Goal: Information Seeking & Learning: Learn about a topic

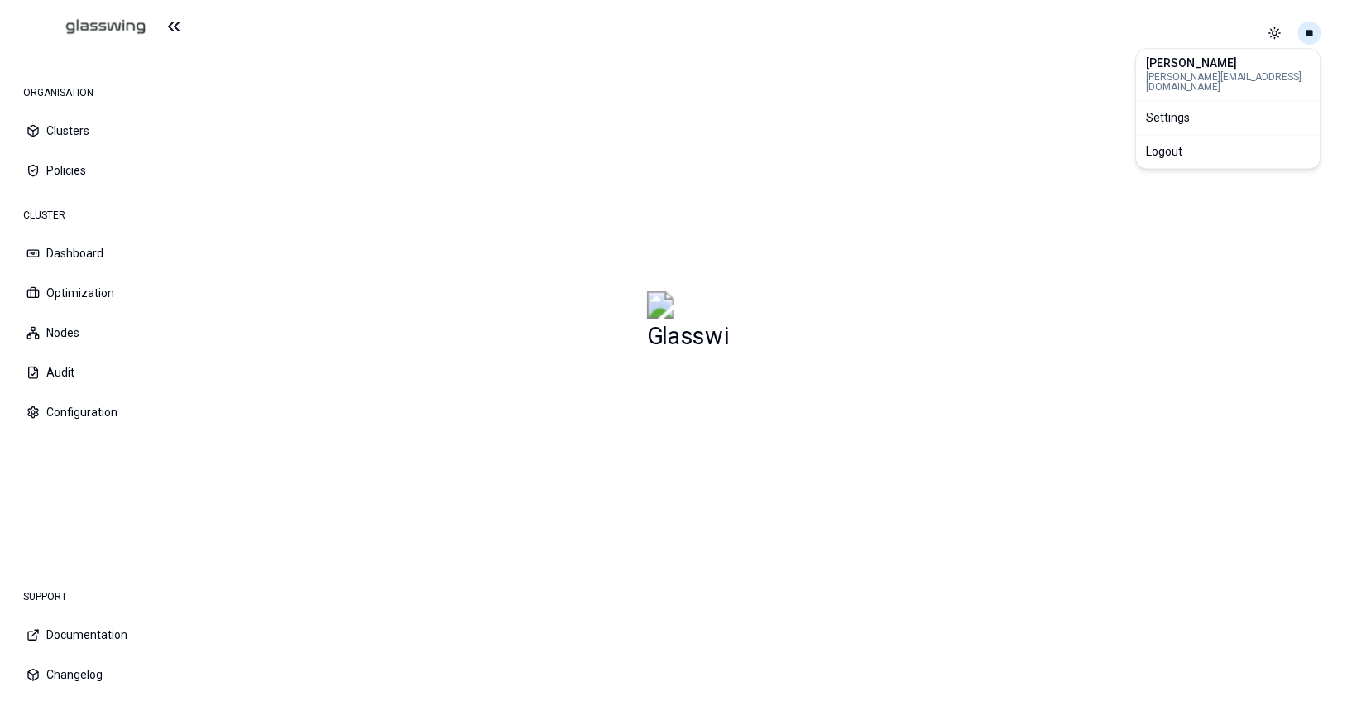
click at [1313, 32] on html "ORGANISATION Clusters Policies CLUSTER Dashboard Optimization Nodes Audit Confi…" at bounding box center [673, 353] width 1347 height 706
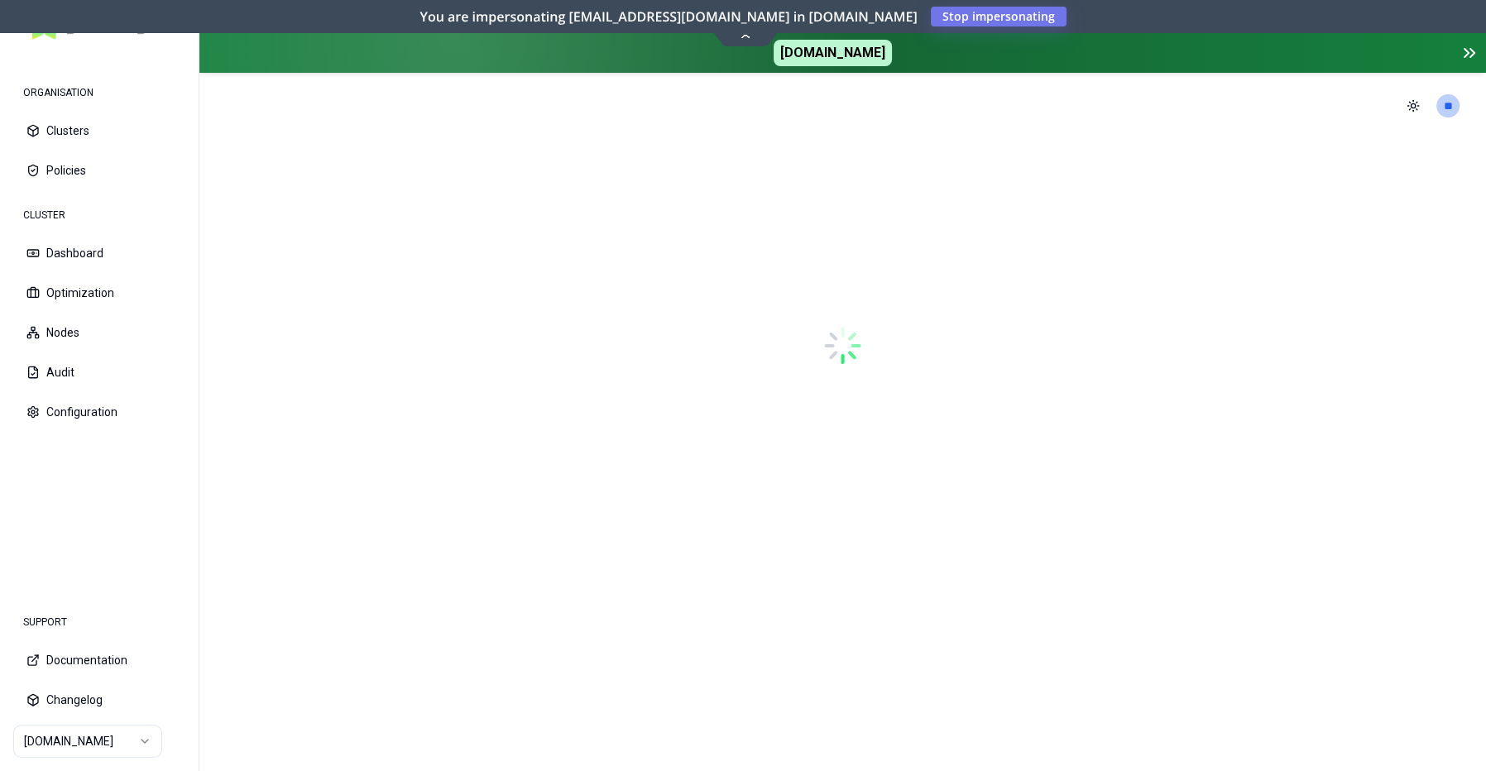
click at [142, 705] on html "ORGANISATION Clusters Policies CLUSTER Dashboard Optimization Nodes Audit Confi…" at bounding box center [743, 385] width 1486 height 771
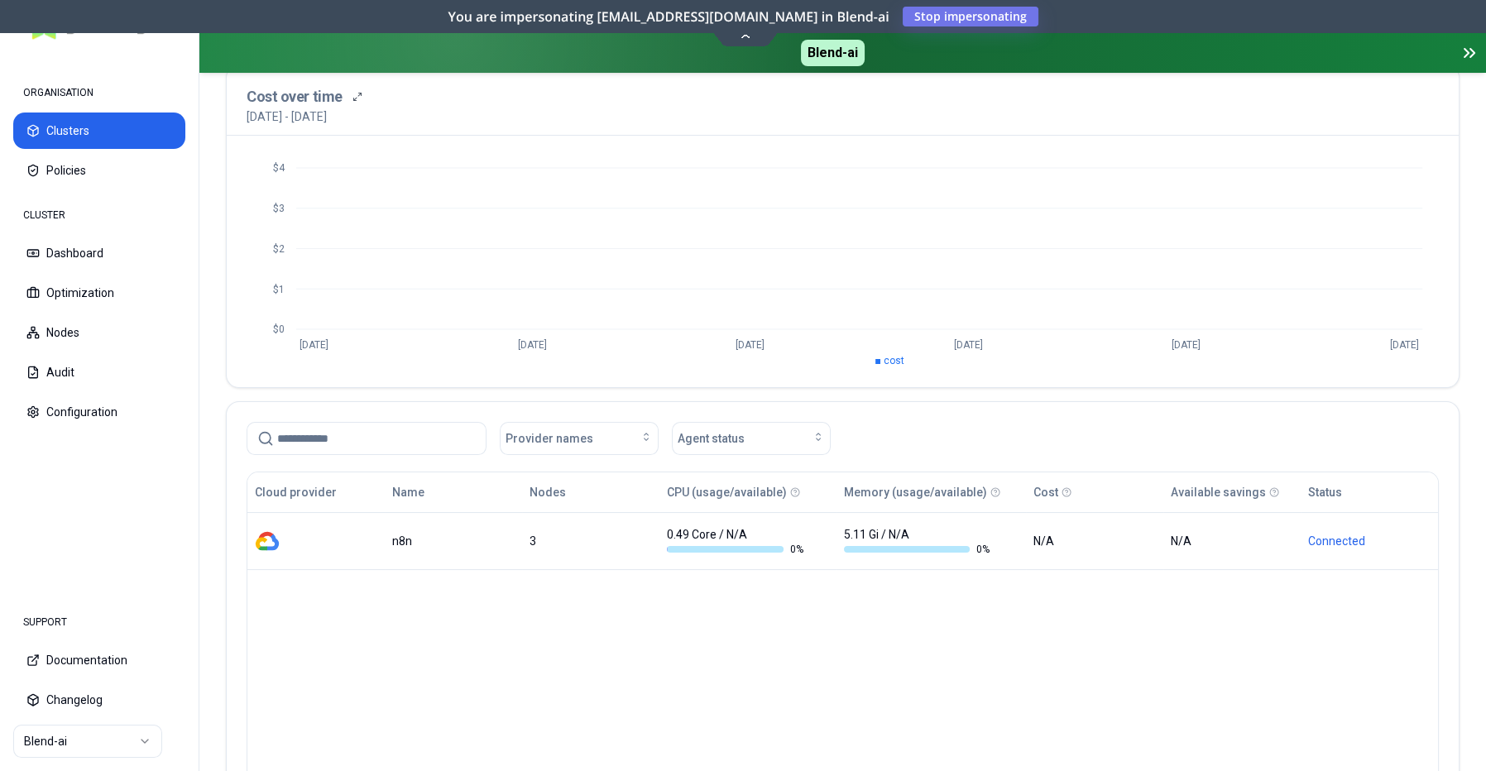
scroll to position [137, 0]
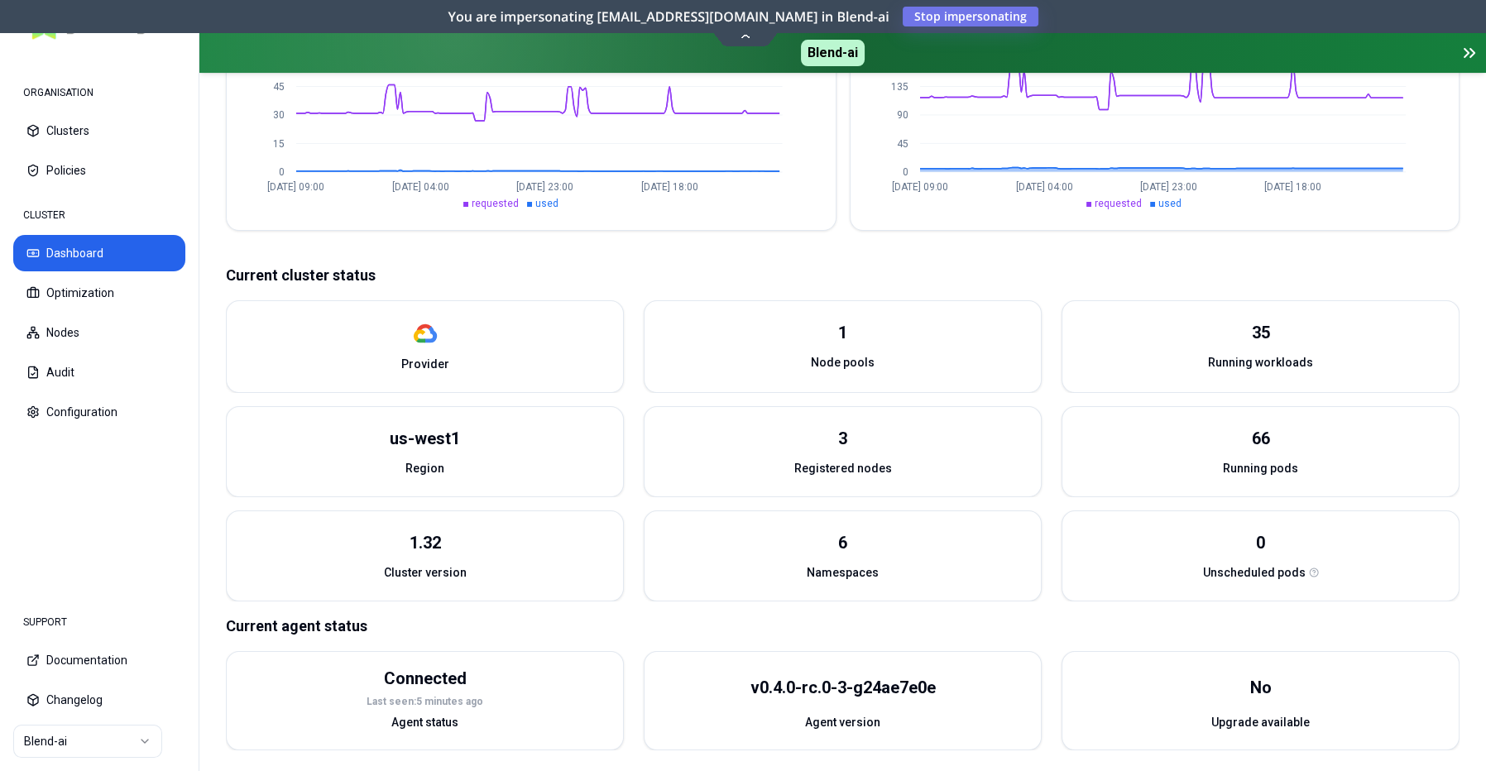
scroll to position [515, 0]
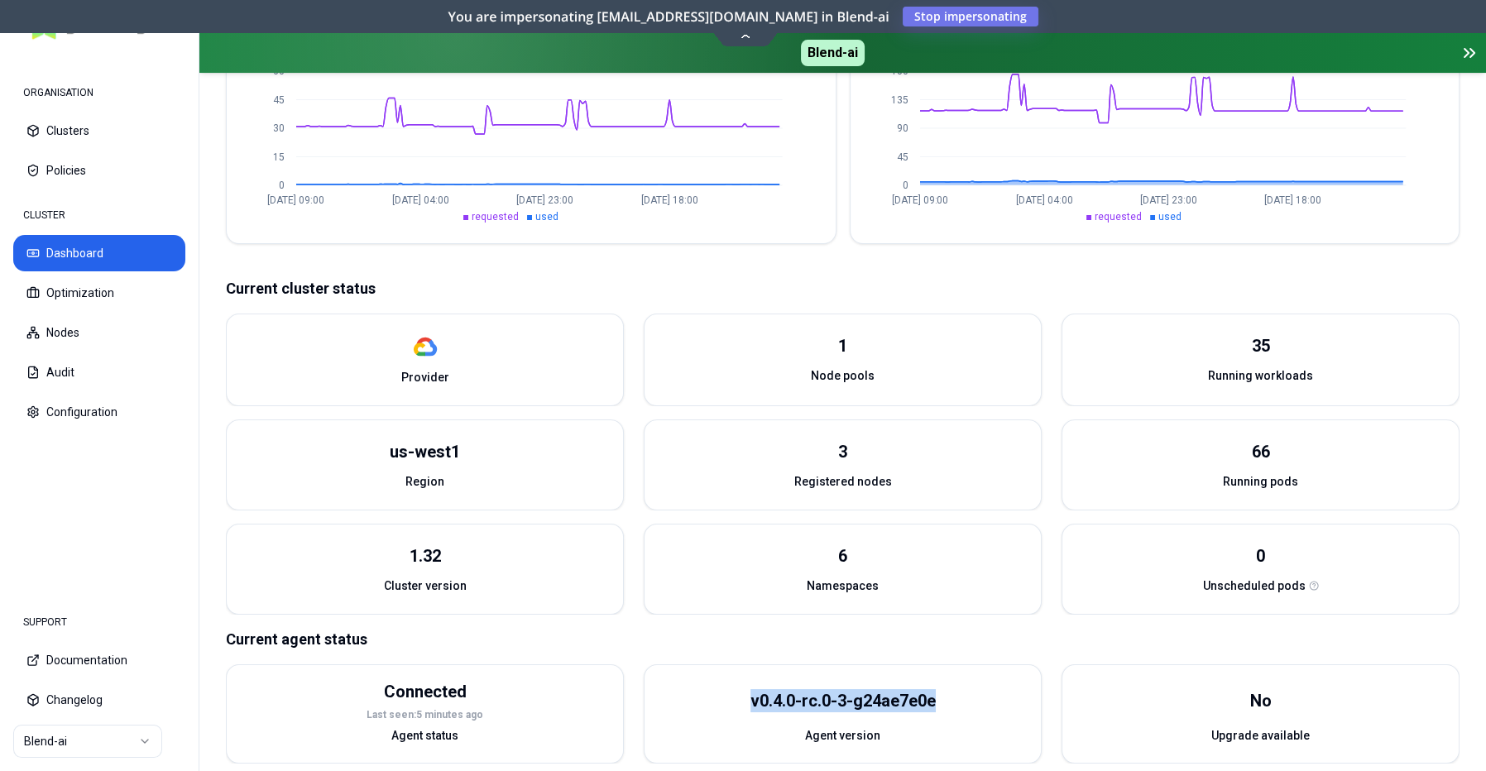
drag, startPoint x: 940, startPoint y: 681, endPoint x: 762, endPoint y: 679, distance: 178.0
click at [737, 677] on div "v0.4.0-rc.0-3-g24ae7e0e" at bounding box center [843, 701] width 396 height 52
copy div "v0.4.0-rc.0-3-g24ae7e0e"
click at [775, 689] on div "v0.4.0-rc.0-3-g24ae7e0e" at bounding box center [843, 700] width 185 height 23
drag, startPoint x: 761, startPoint y: 683, endPoint x: 961, endPoint y: 685, distance: 199.5
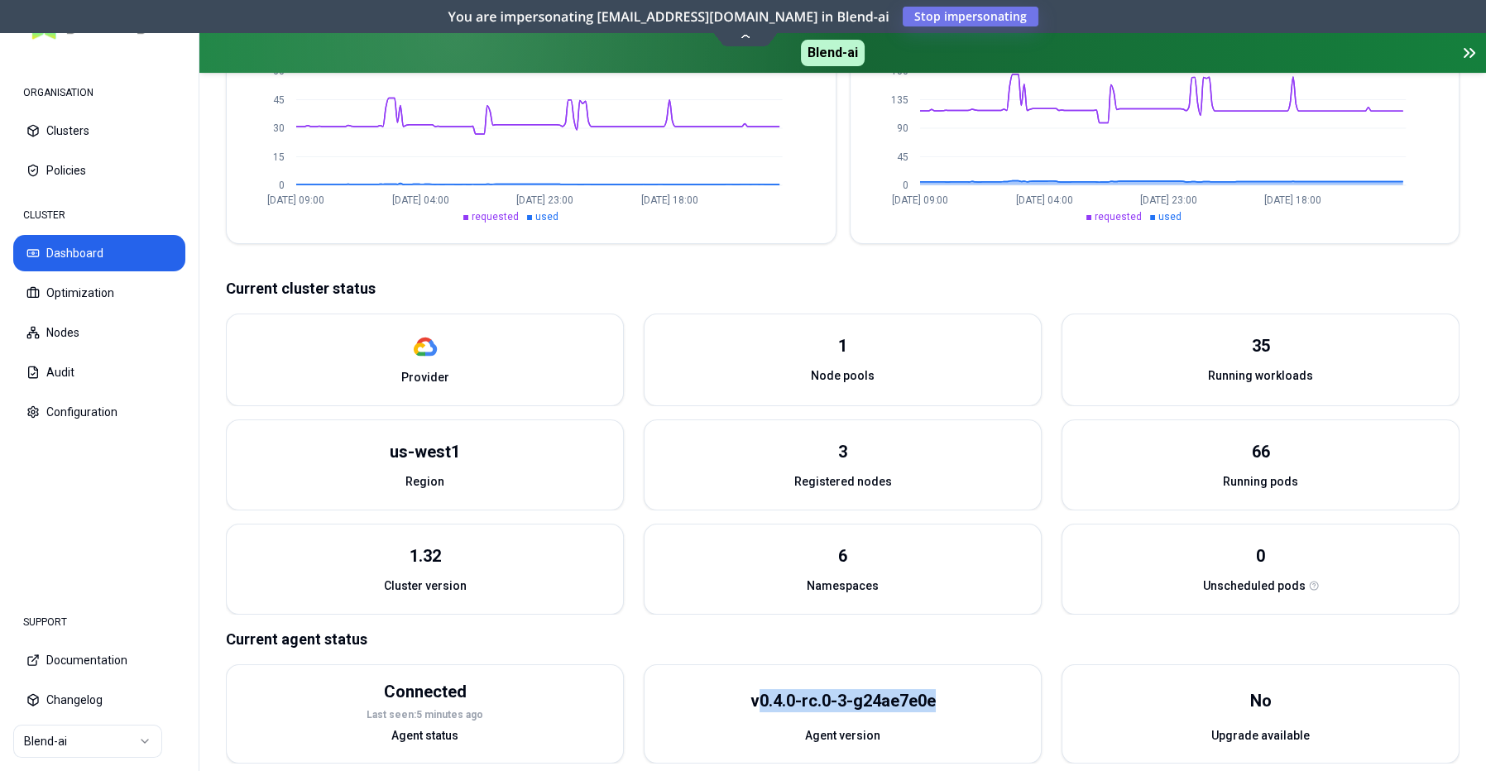
click at [936, 689] on div "v0.4.0-rc.0-3-g24ae7e0e" at bounding box center [843, 700] width 185 height 23
copy div "0.4.0-rc.0-3-g24ae7e0e"
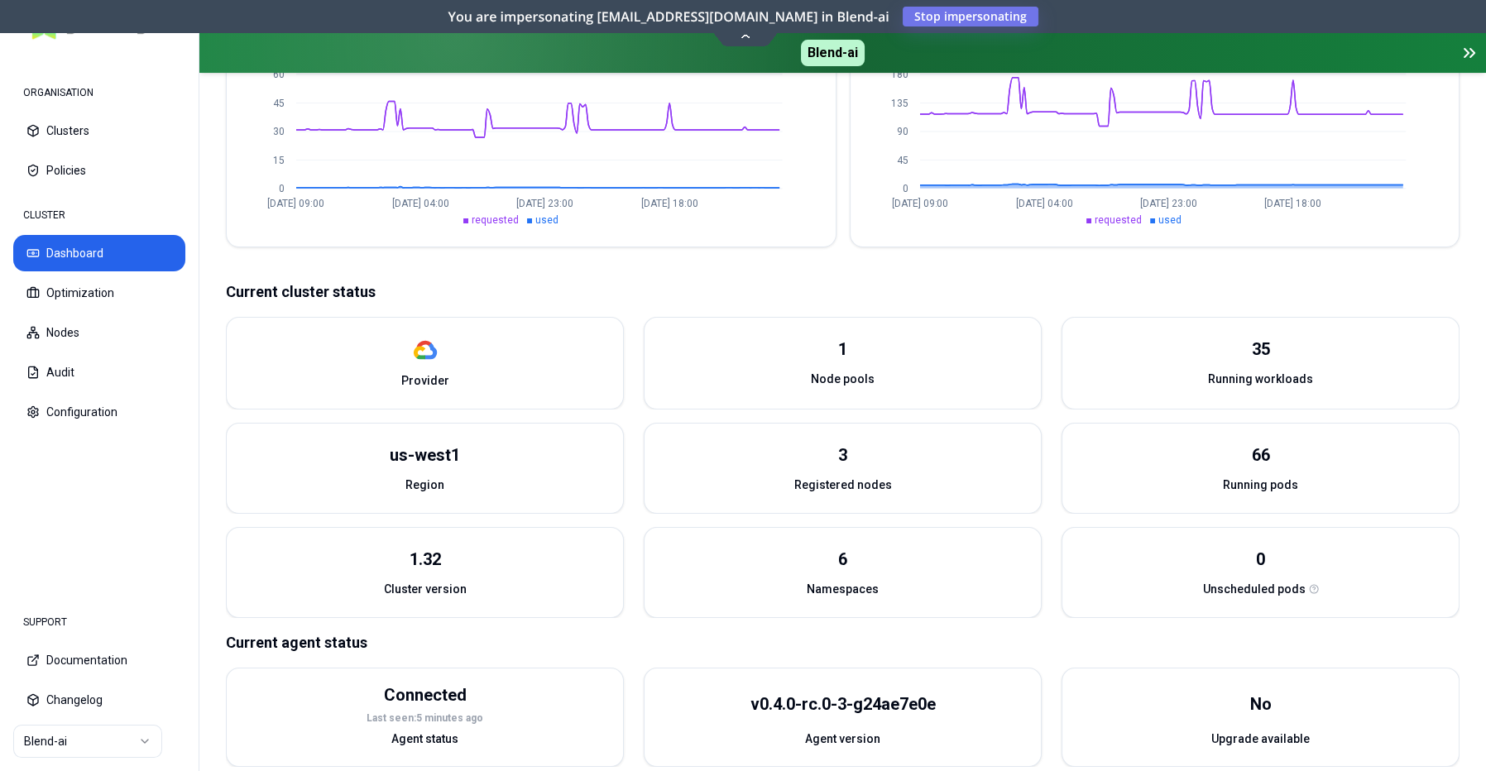
click at [977, 687] on div "v0.4.0-rc.0-3-g24ae7e0e" at bounding box center [843, 705] width 396 height 52
click at [141, 742] on html "ORGANISATION Clusters Policies CLUSTER Dashboard Optimization Nodes Audit Confi…" at bounding box center [743, 385] width 1486 height 771
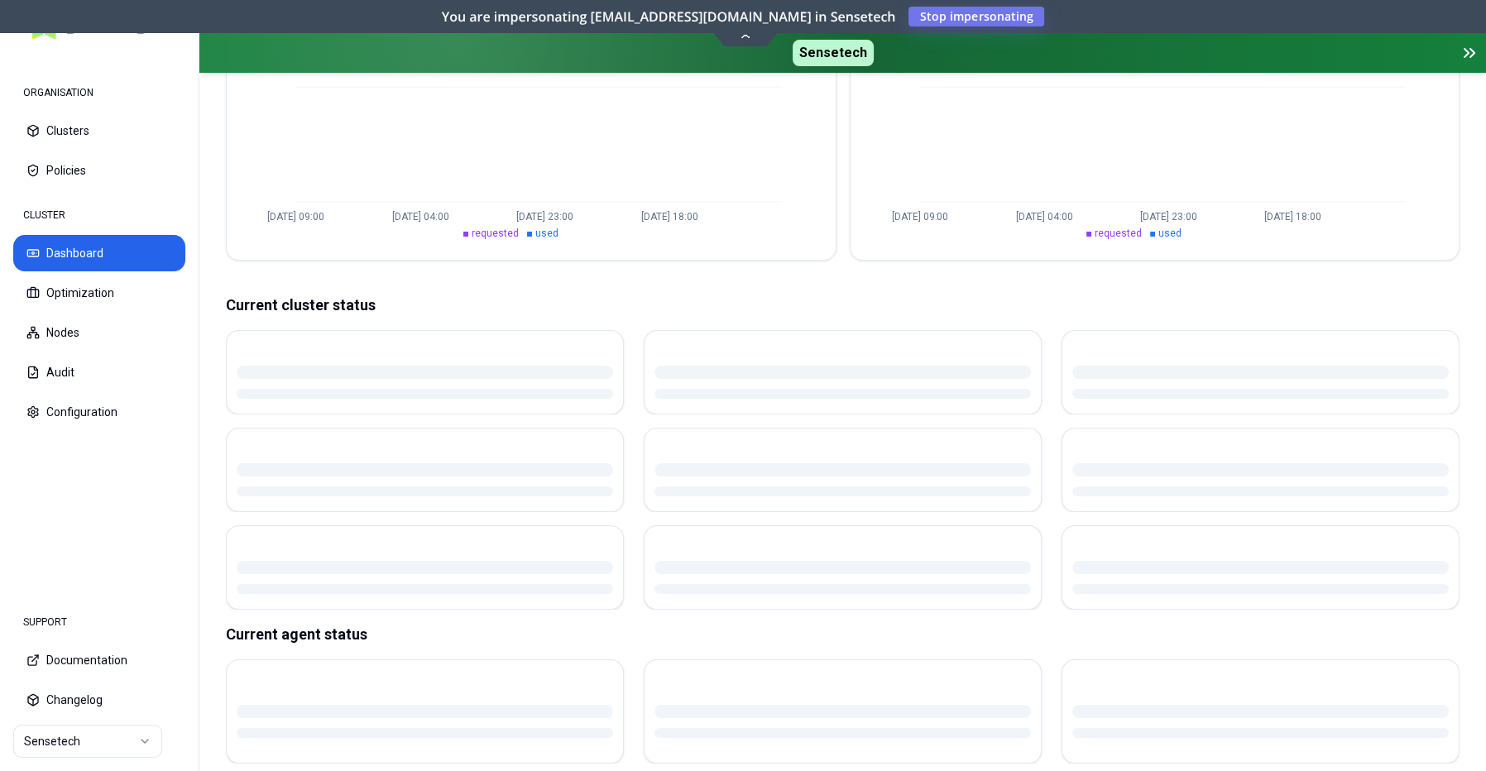
scroll to position [0, 0]
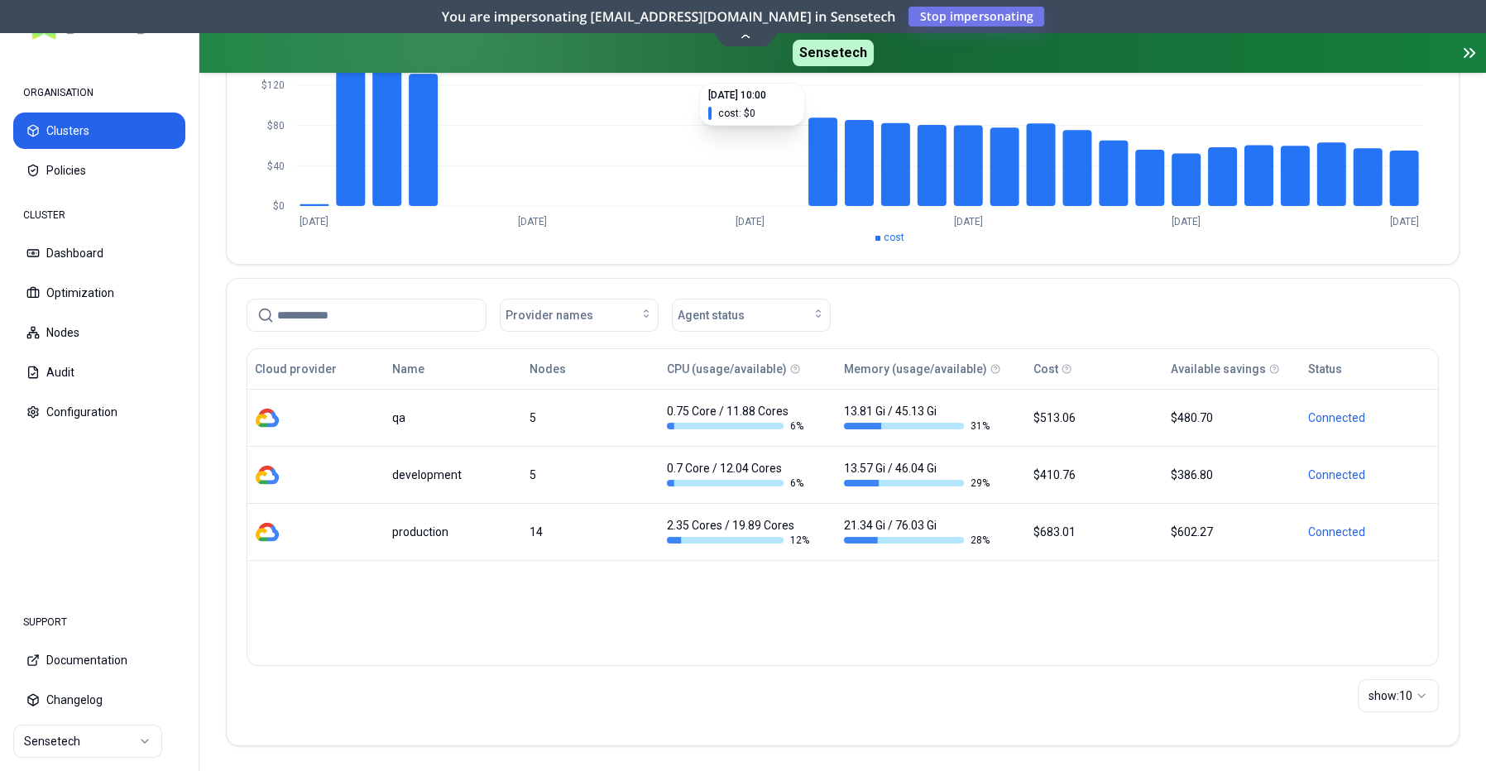
scroll to position [252, 0]
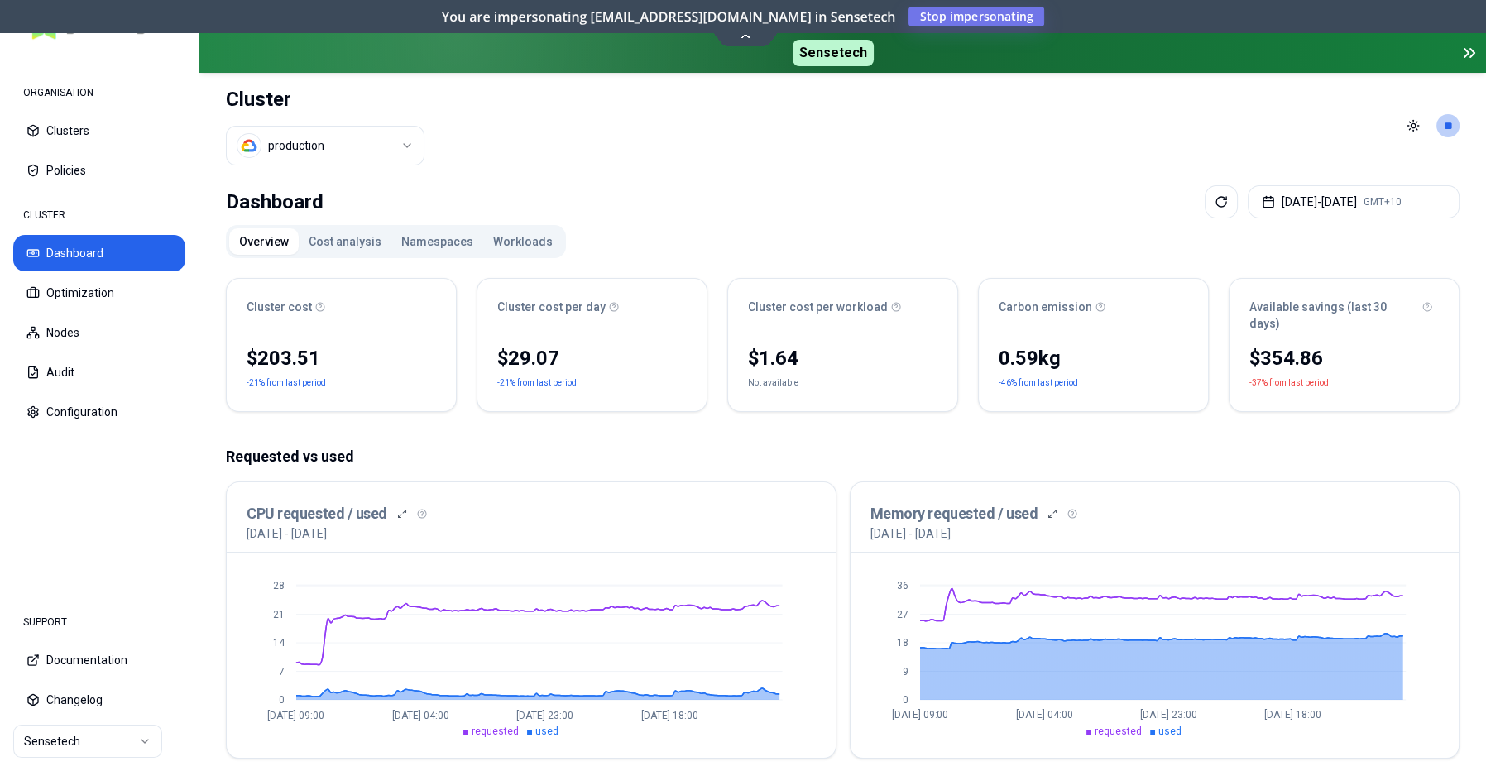
click at [790, 196] on div "Dashboard Aug 21, 2025 - Aug 28, 2025 GMT+10" at bounding box center [843, 201] width 1234 height 33
click at [151, 739] on html "ORGANISATION Clusters Policies CLUSTER Dashboard Optimization Nodes Audit Confi…" at bounding box center [743, 385] width 1486 height 771
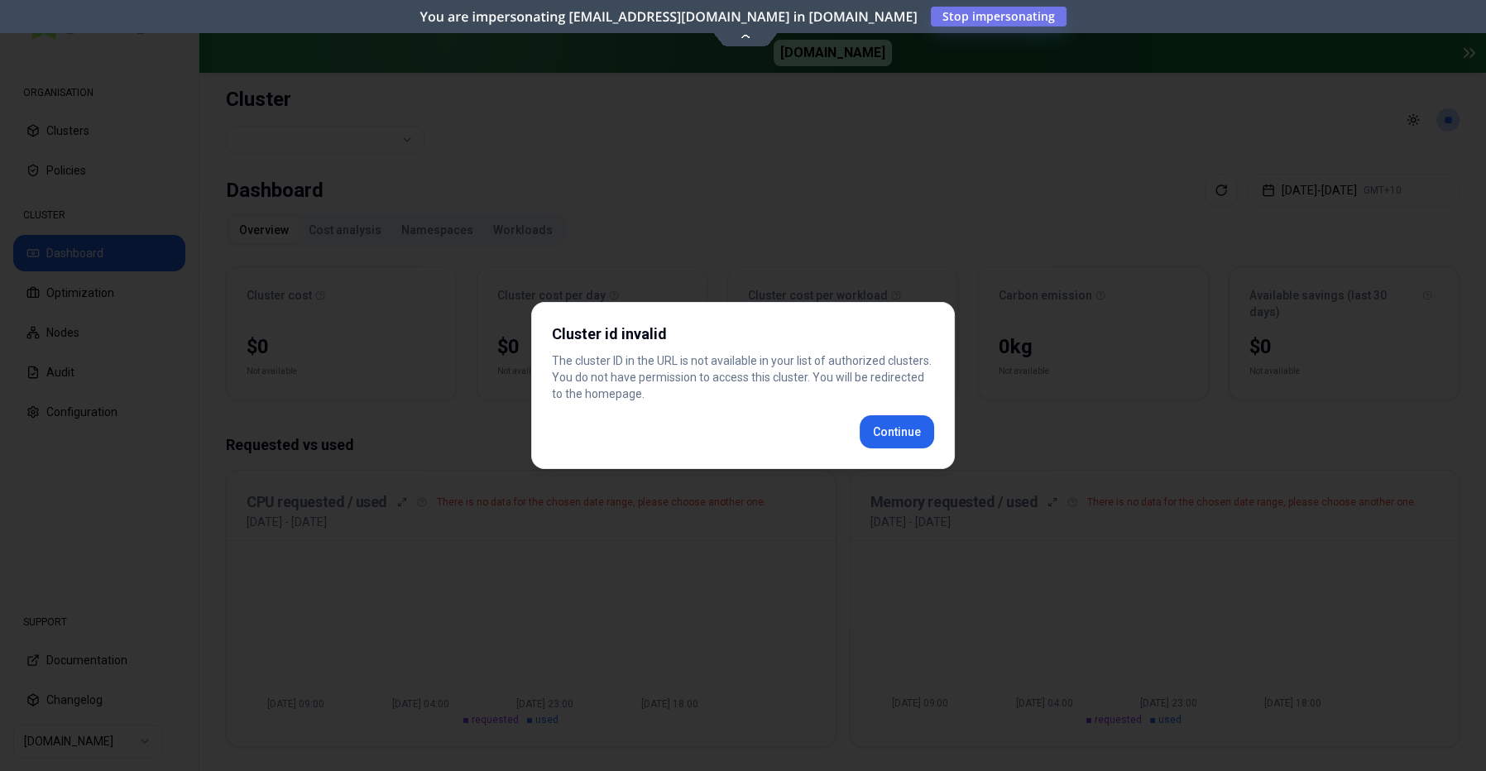
click at [905, 432] on div "Cluster id invalid The cluster ID in the URL is not available in your list of a…" at bounding box center [743, 385] width 424 height 167
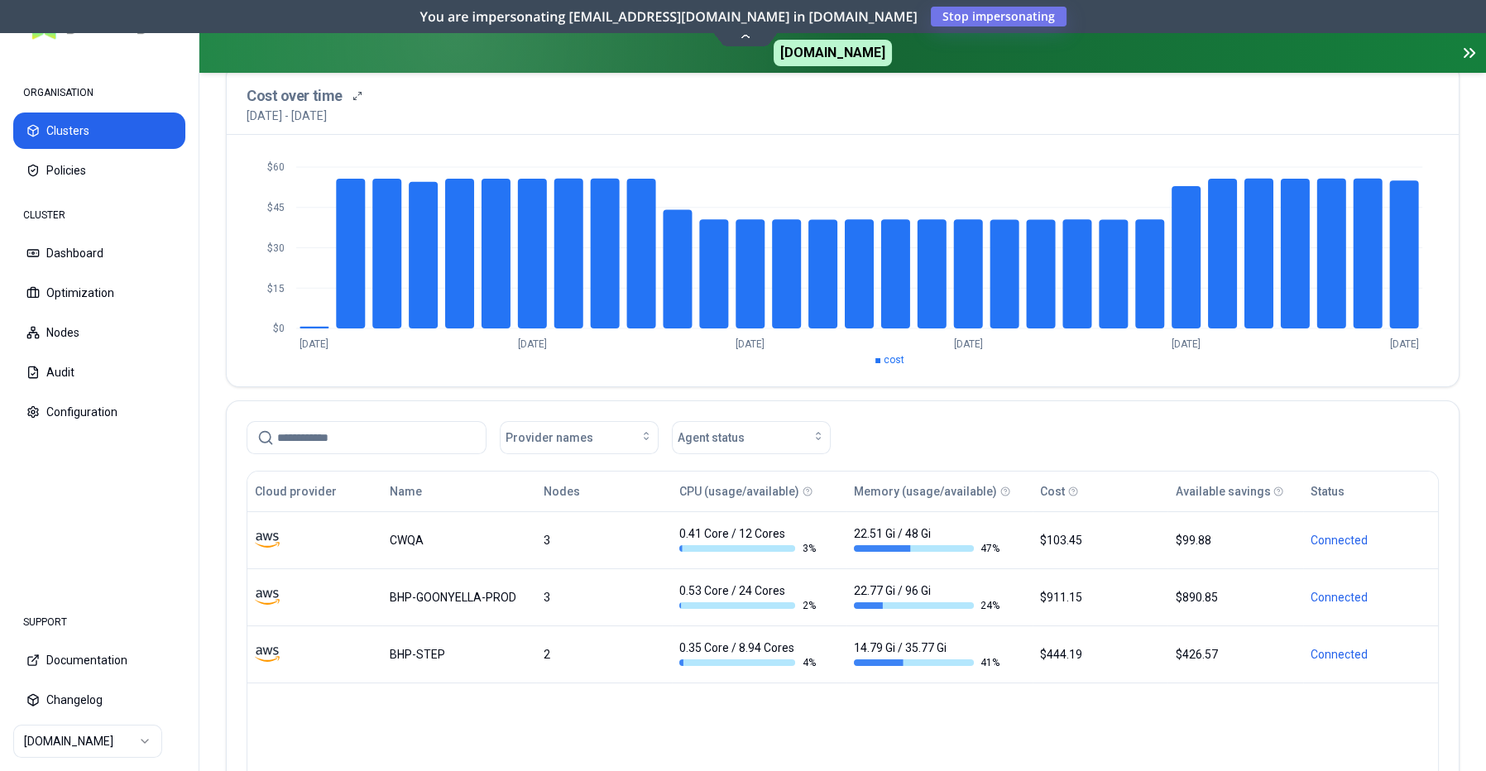
scroll to position [252, 0]
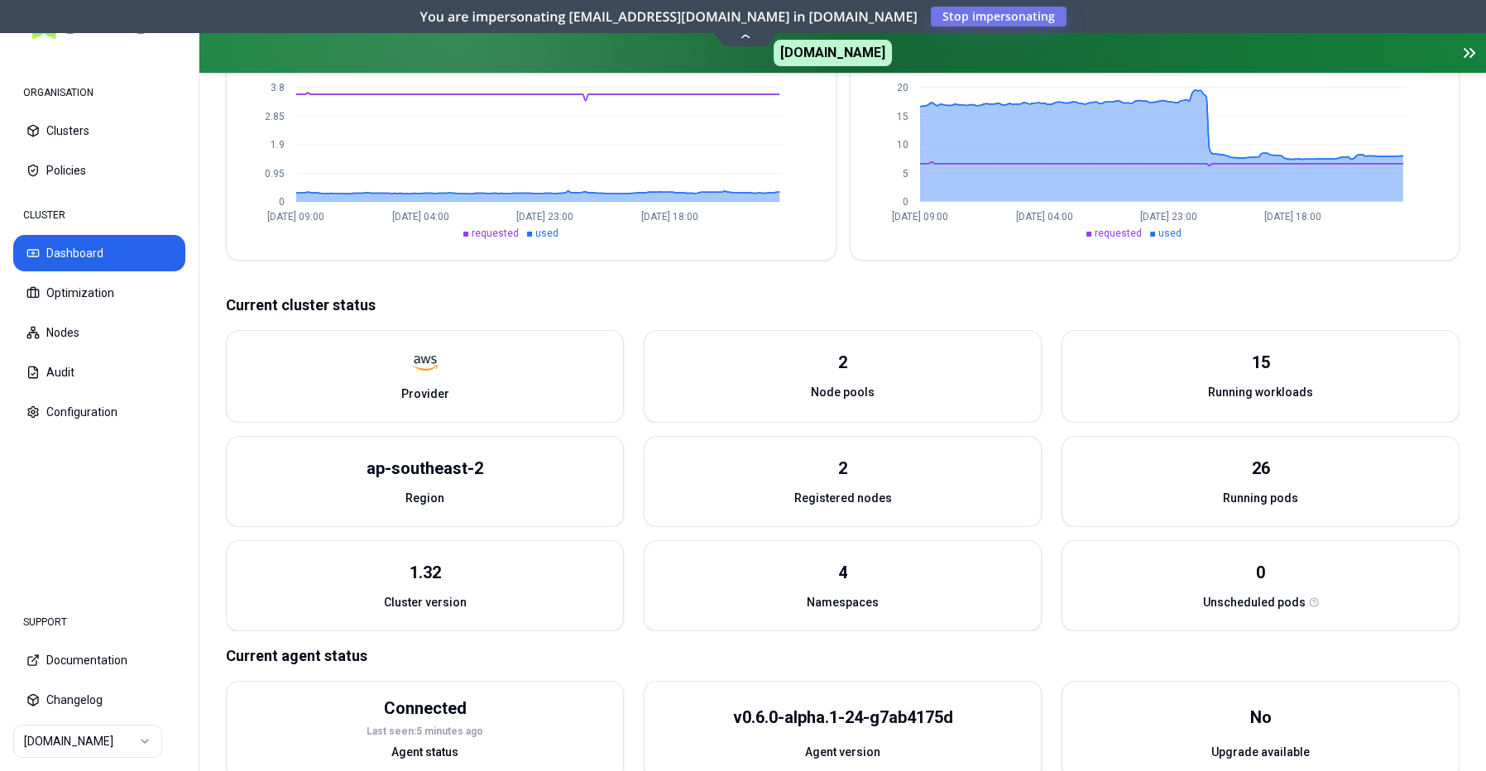
scroll to position [515, 0]
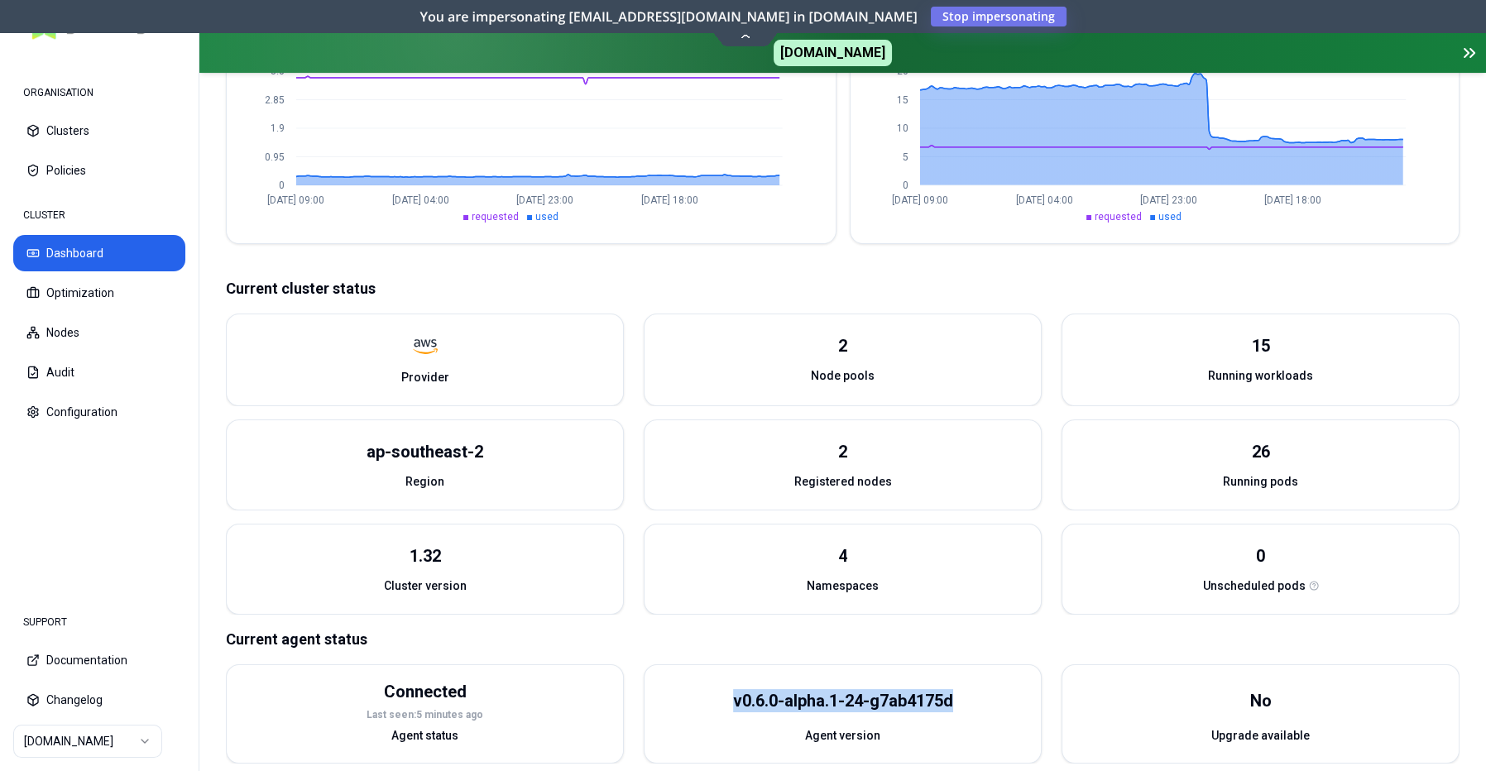
drag, startPoint x: 732, startPoint y: 685, endPoint x: 966, endPoint y: 680, distance: 234.3
click at [953, 689] on div "v0.6.0-alpha.1-24-g7ab4175d" at bounding box center [843, 700] width 220 height 23
click at [963, 680] on div "v0.6.0-alpha.1-24-g7ab4175d" at bounding box center [843, 701] width 396 height 52
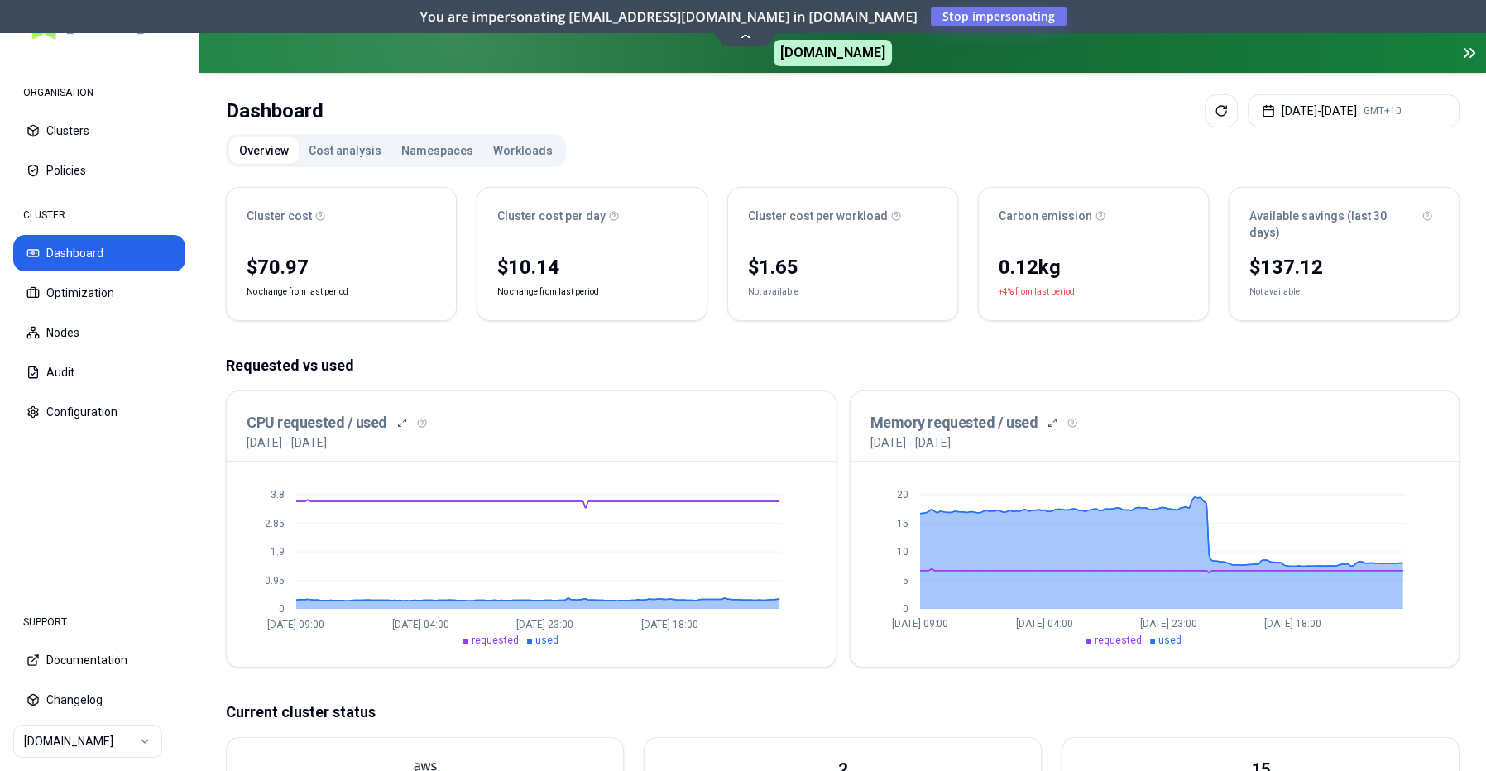
scroll to position [0, 0]
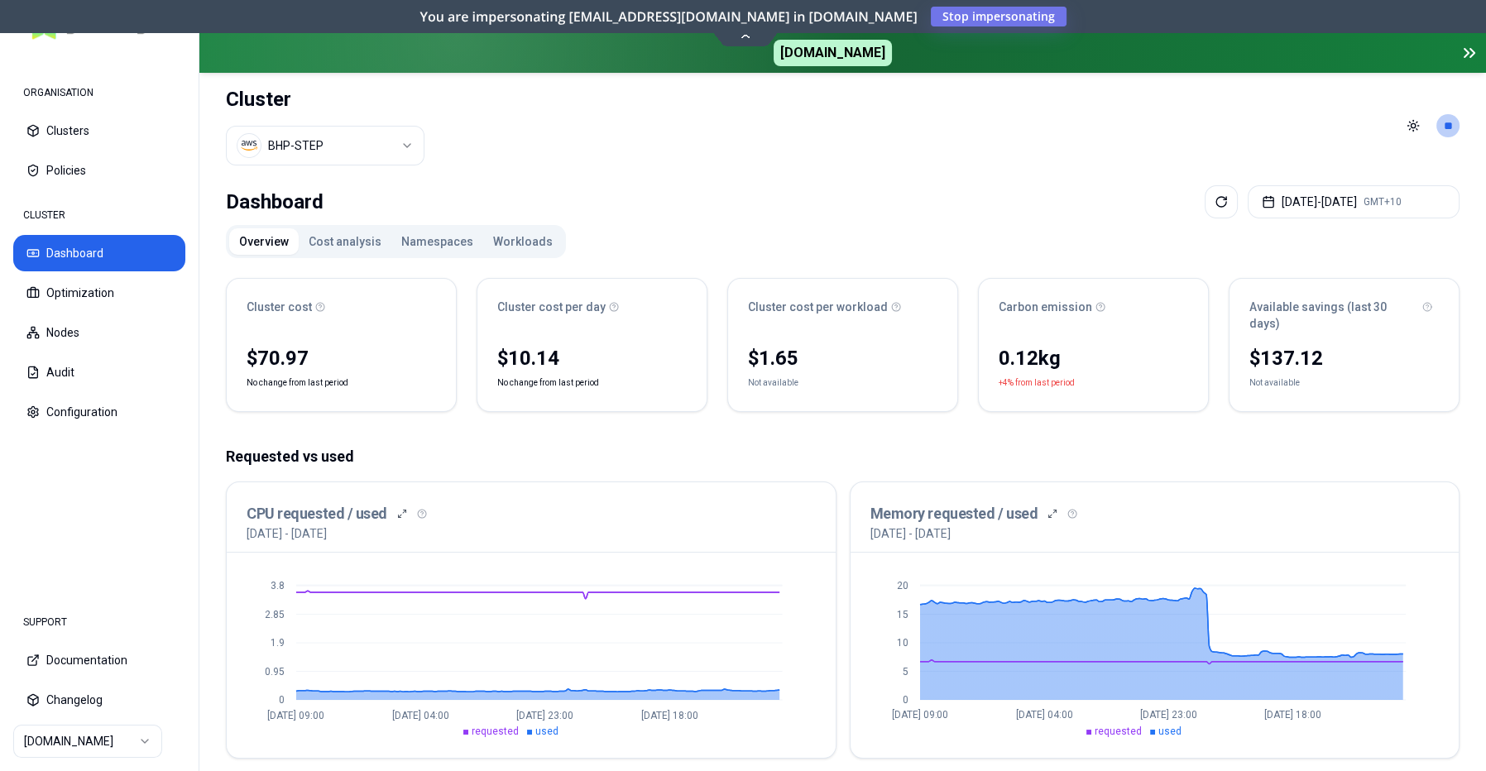
click at [657, 454] on div "Requested vs used CPU requested / used 21st August 2025 - 28th August 2025 0 0.…" at bounding box center [843, 602] width 1234 height 314
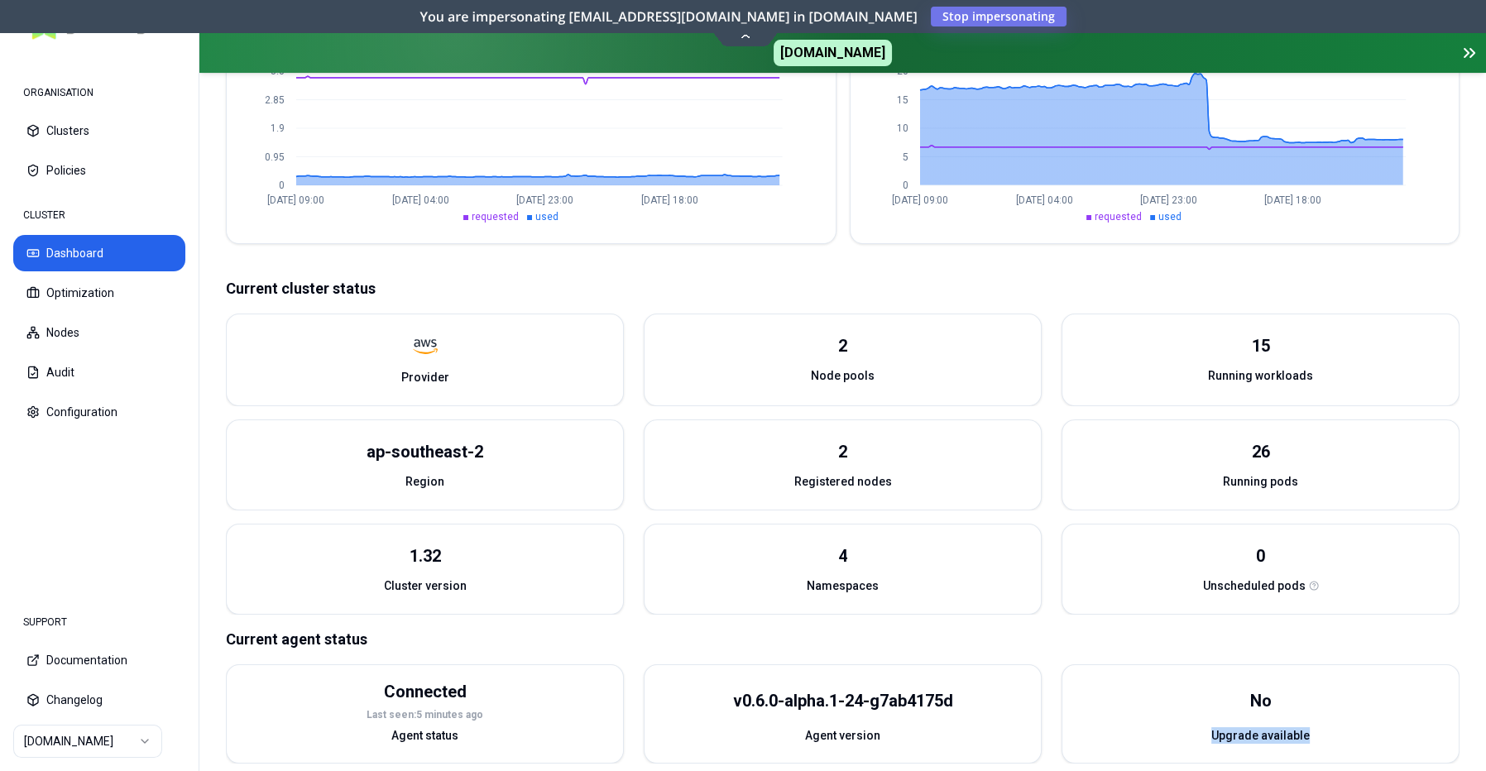
drag, startPoint x: 1218, startPoint y: 718, endPoint x: 1314, endPoint y: 711, distance: 96.3
click at [1321, 727] on div "Upgrade available" at bounding box center [1261, 740] width 396 height 26
click at [1273, 684] on div "No" at bounding box center [1261, 701] width 396 height 52
click at [738, 689] on div "v0.6.0-alpha.1-24-g7ab4175d" at bounding box center [843, 700] width 220 height 23
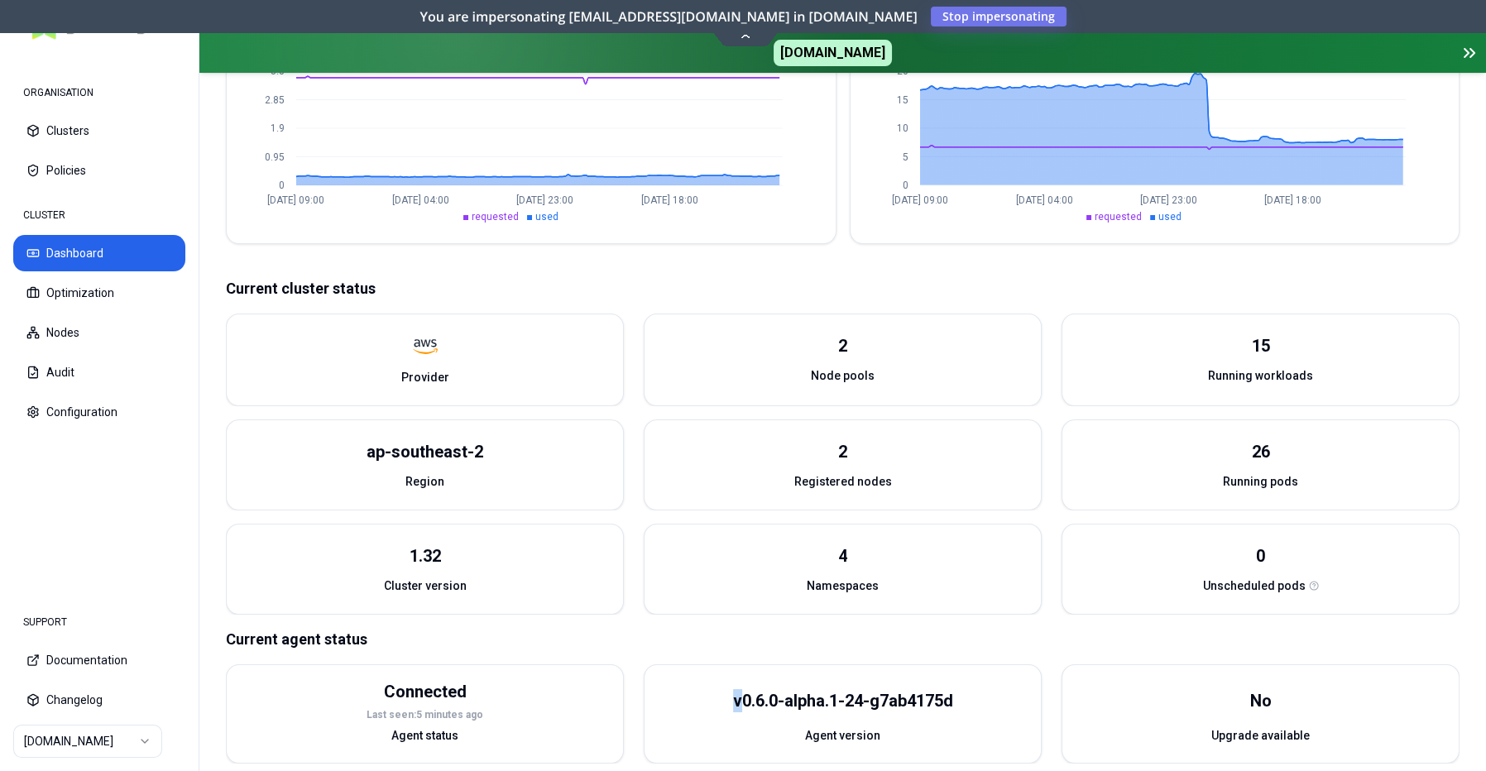
drag, startPoint x: 737, startPoint y: 687, endPoint x: 727, endPoint y: 735, distance: 49.0
click at [733, 689] on div "v0.6.0-alpha.1-24-g7ab4175d" at bounding box center [843, 700] width 220 height 23
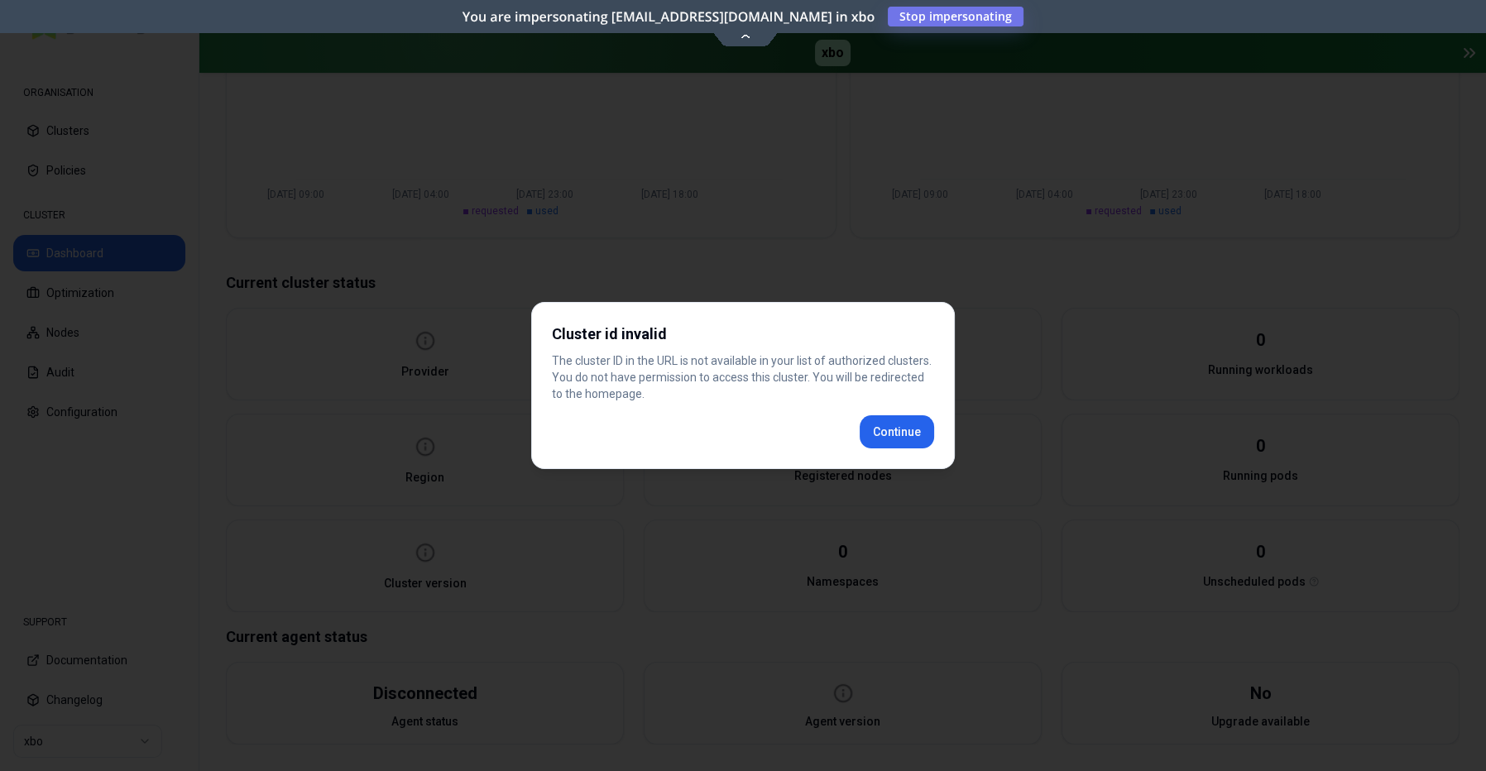
scroll to position [490, 0]
drag, startPoint x: 904, startPoint y: 433, endPoint x: 894, endPoint y: 429, distance: 10.8
click at [900, 430] on div "Cluster id invalid The cluster ID in the URL is not available in your list of a…" at bounding box center [743, 385] width 424 height 167
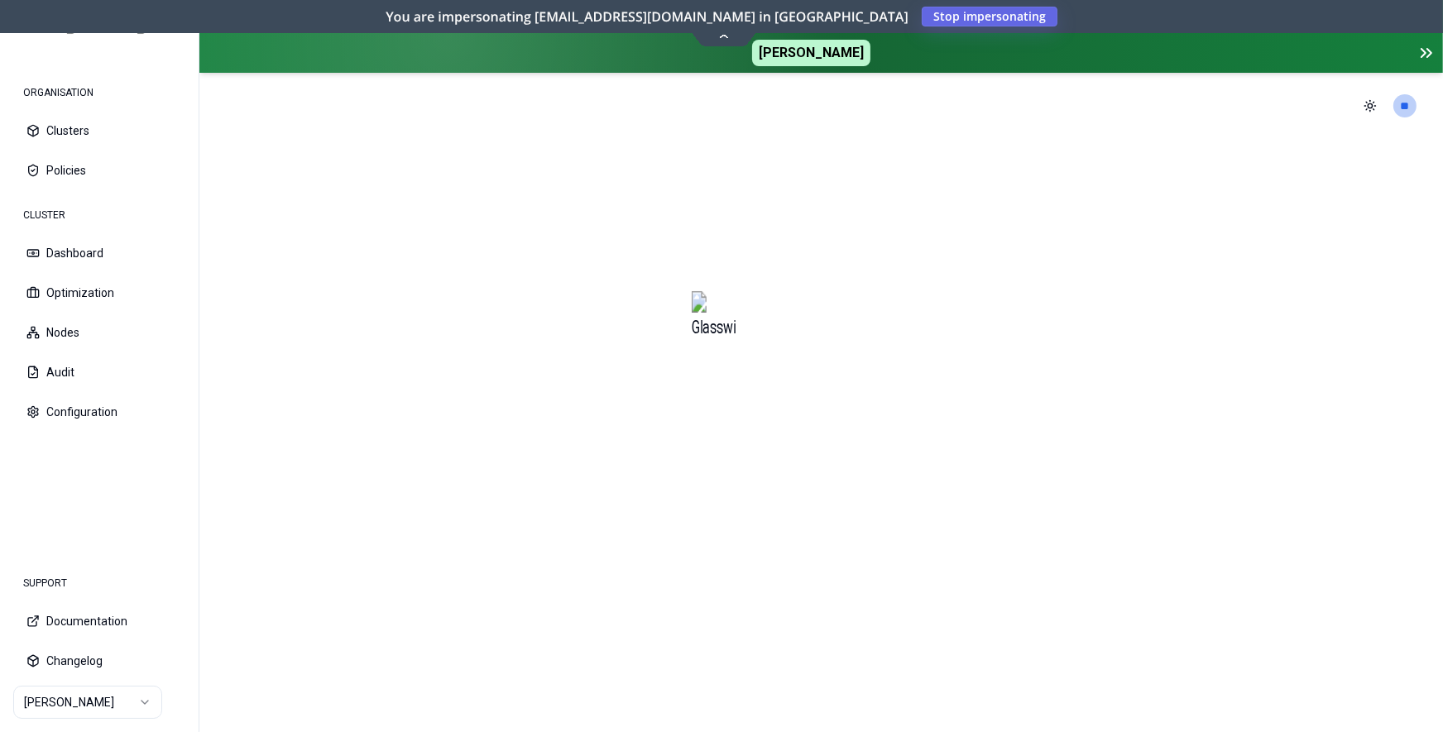
click at [0, 0] on span "Stop impersonating" at bounding box center [0, 0] width 0 height 0
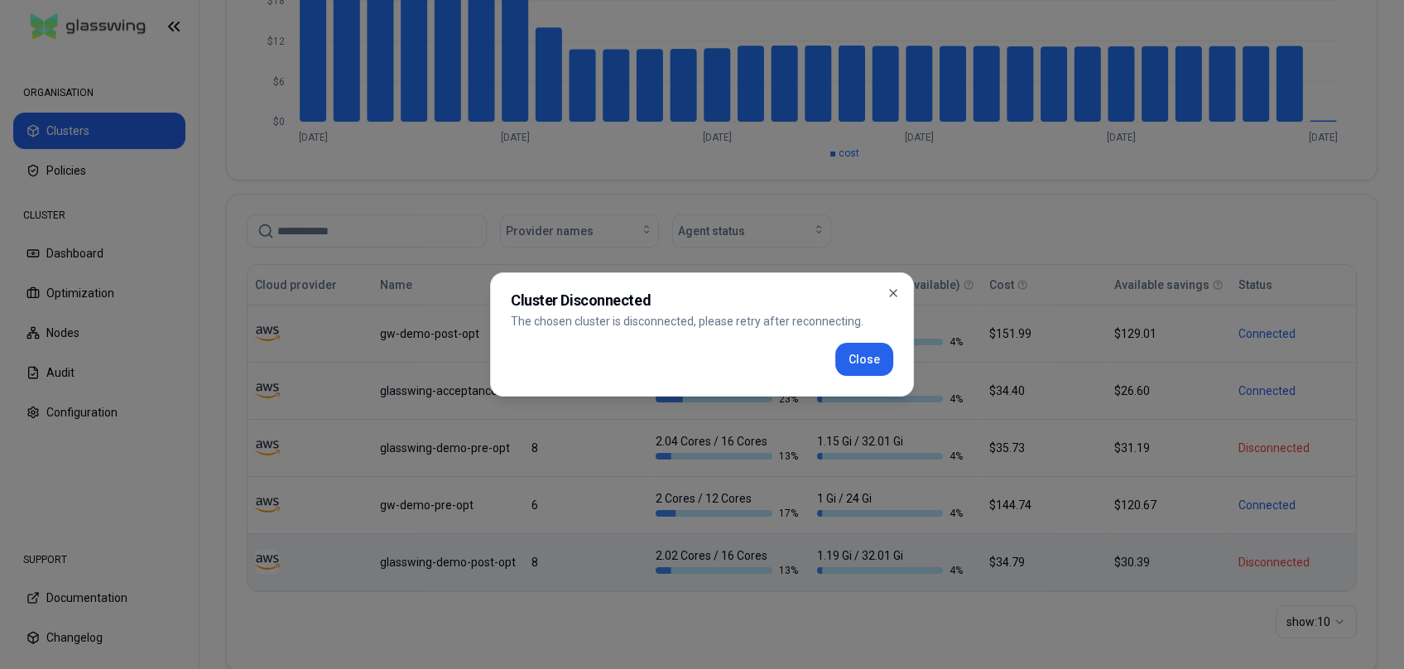
scroll to position [266, 0]
click at [882, 359] on button "Close" at bounding box center [864, 359] width 58 height 33
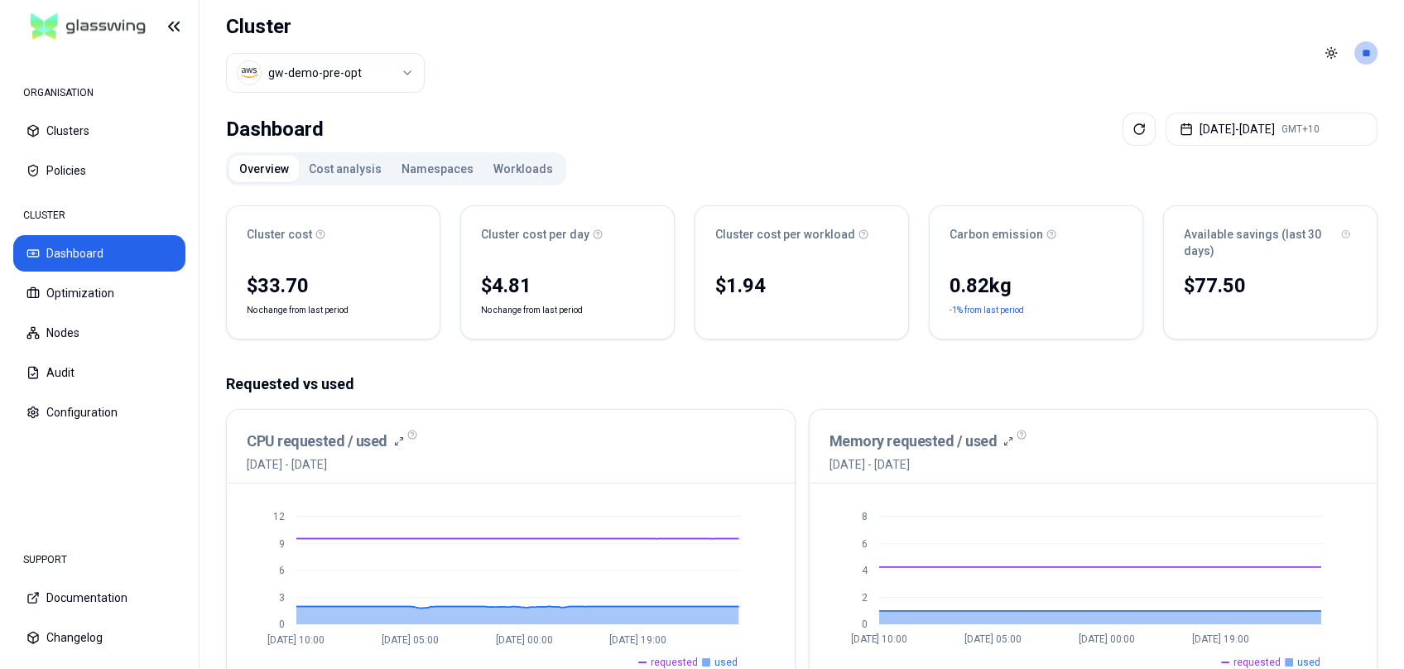
click at [524, 173] on button "Workloads" at bounding box center [522, 169] width 79 height 26
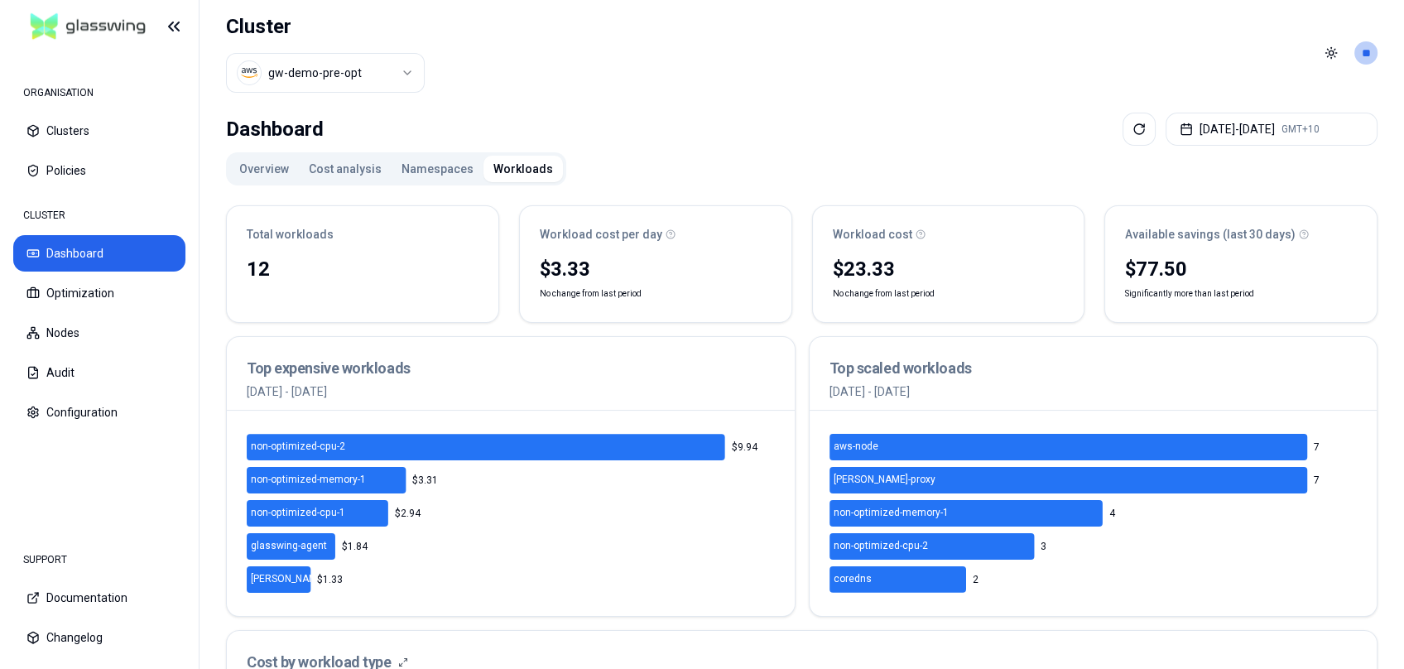
drag, startPoint x: 685, startPoint y: 146, endPoint x: 677, endPoint y: 159, distance: 14.9
click at [1368, 51] on html "ORGANISATION Clusters Policies CLUSTER Dashboard Optimization Nodes Audit Confi…" at bounding box center [702, 334] width 1404 height 669
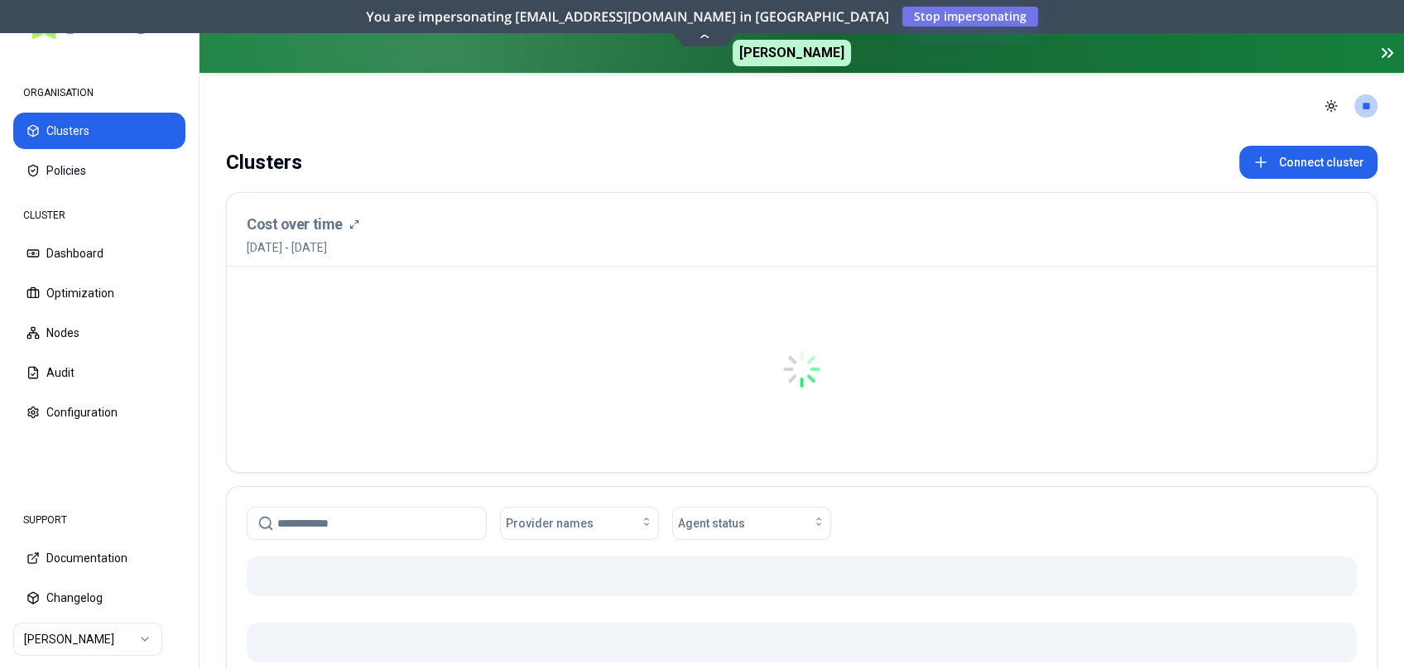
click at [113, 636] on html "ORGANISATION Clusters Policies CLUSTER Dashboard Optimization Nodes Audit Confi…" at bounding box center [702, 334] width 1404 height 669
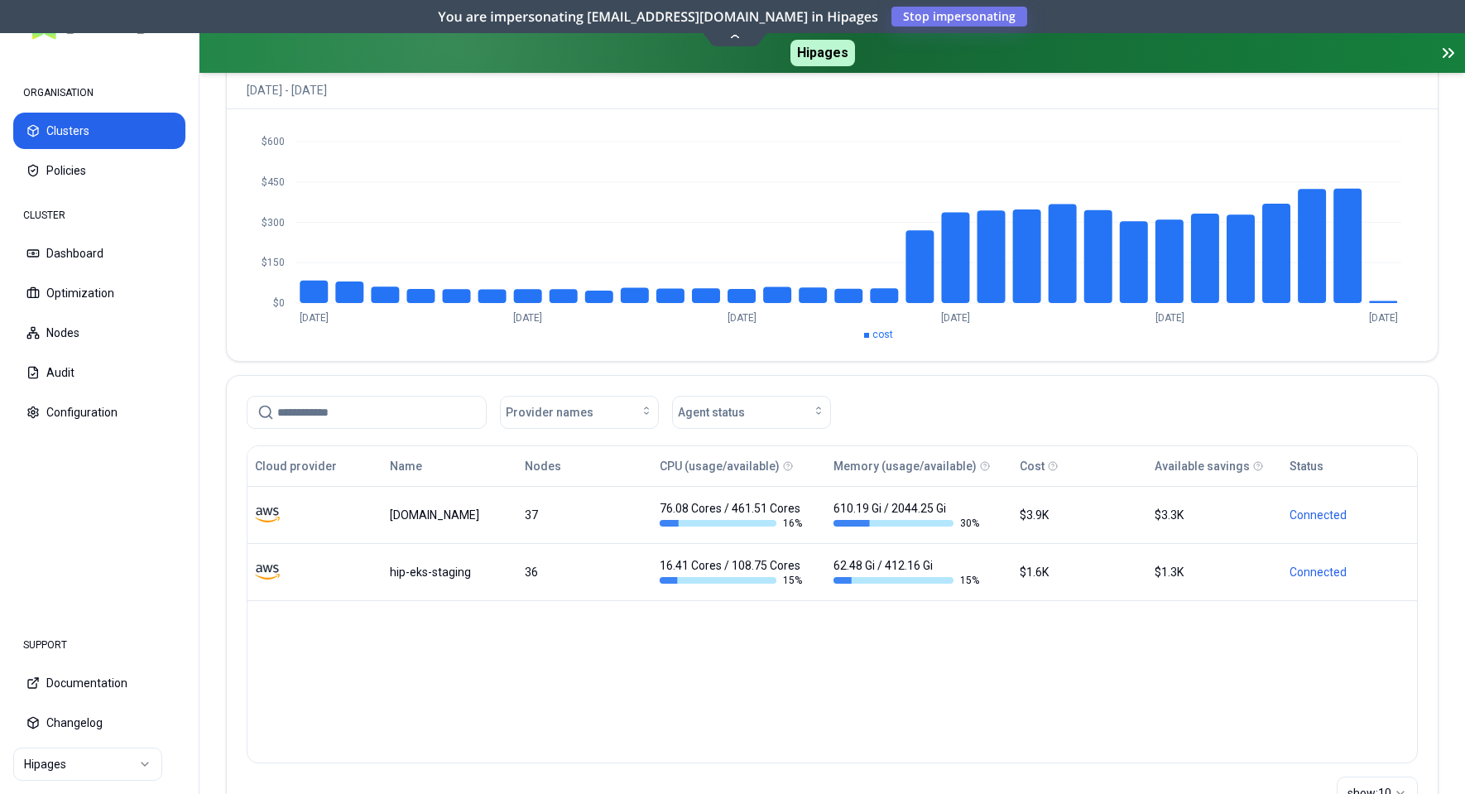
scroll to position [232, 0]
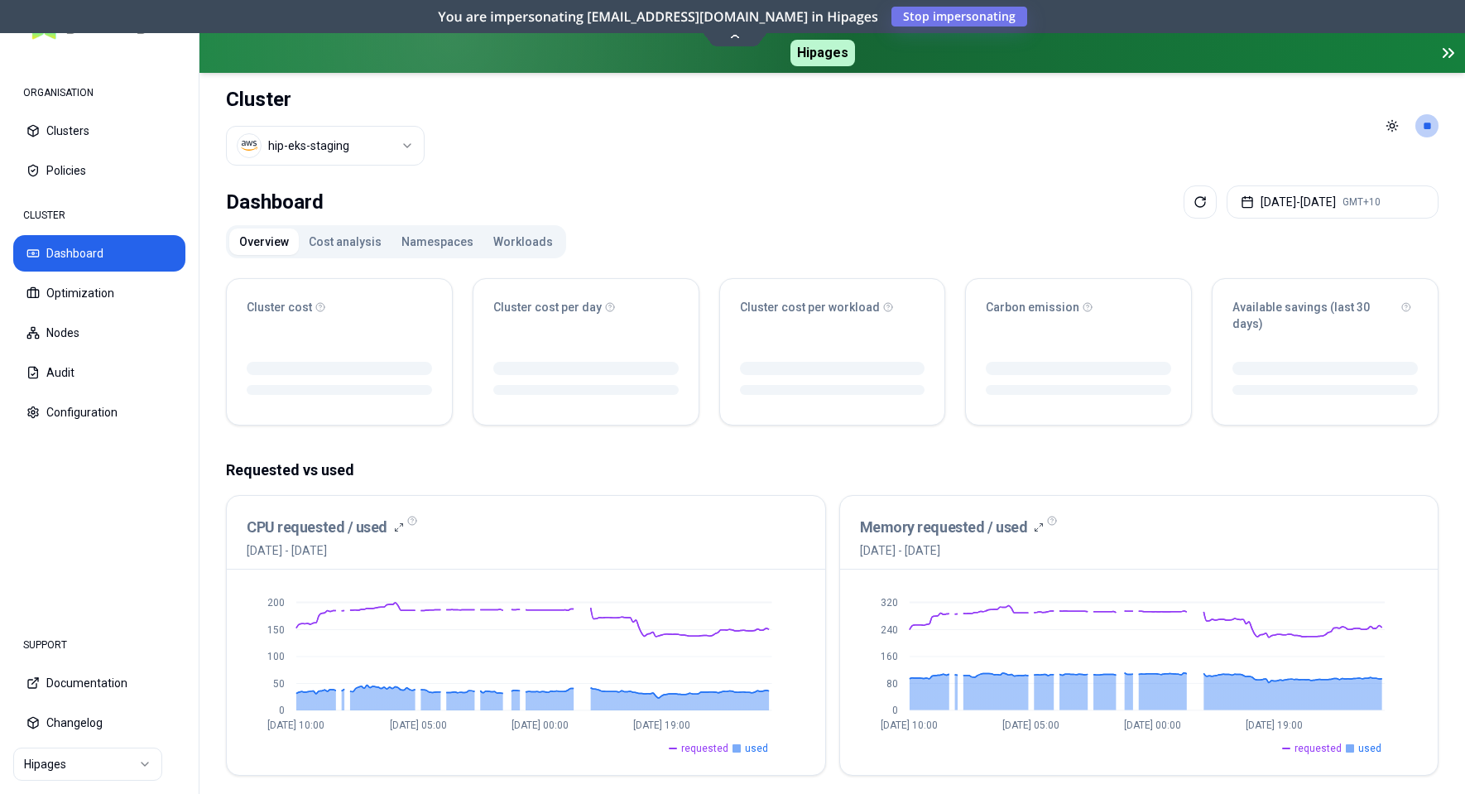
click at [512, 233] on button "Workloads" at bounding box center [522, 241] width 79 height 26
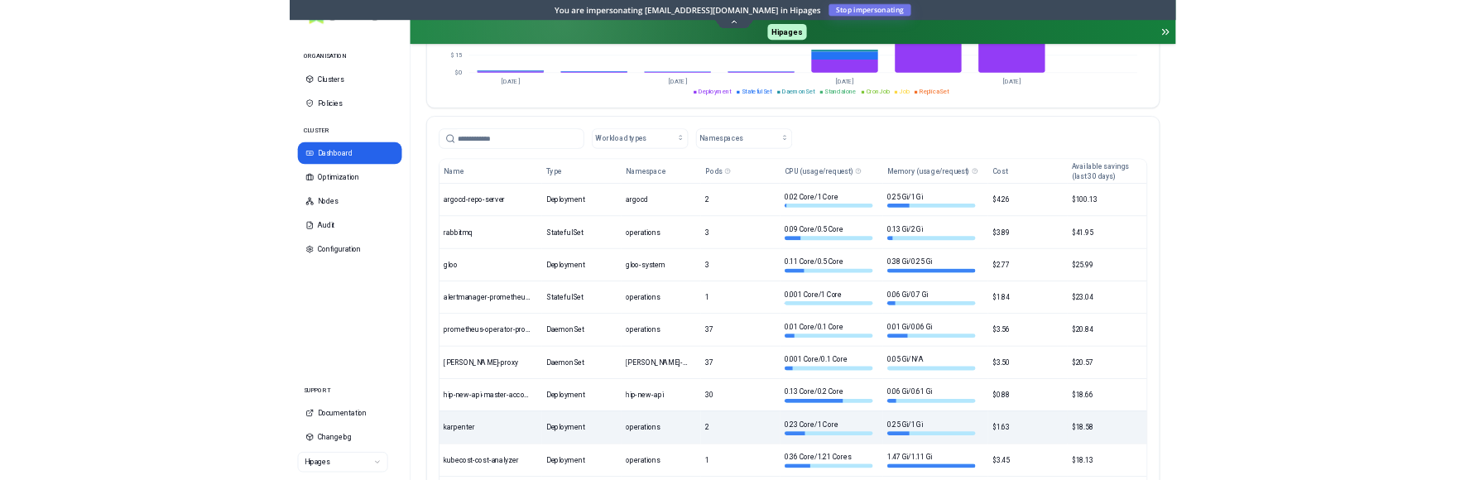
scroll to position [956, 0]
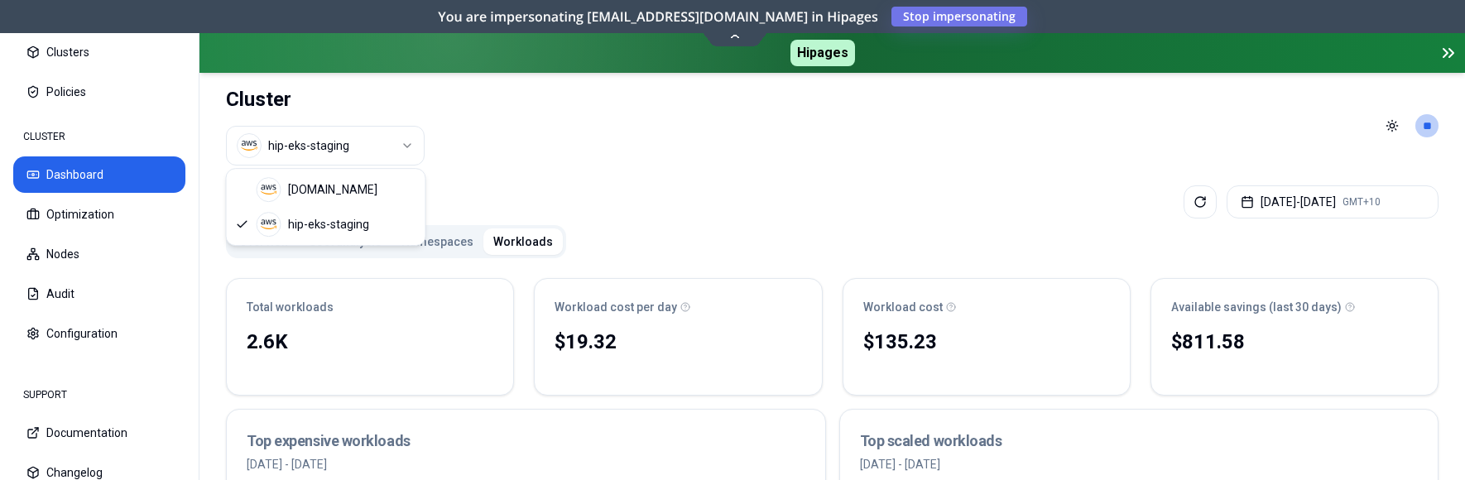
click at [370, 150] on html "ORGANISATION Clusters Policies CLUSTER Dashboard Optimization Nodes Audit Confi…" at bounding box center [732, 240] width 1465 height 480
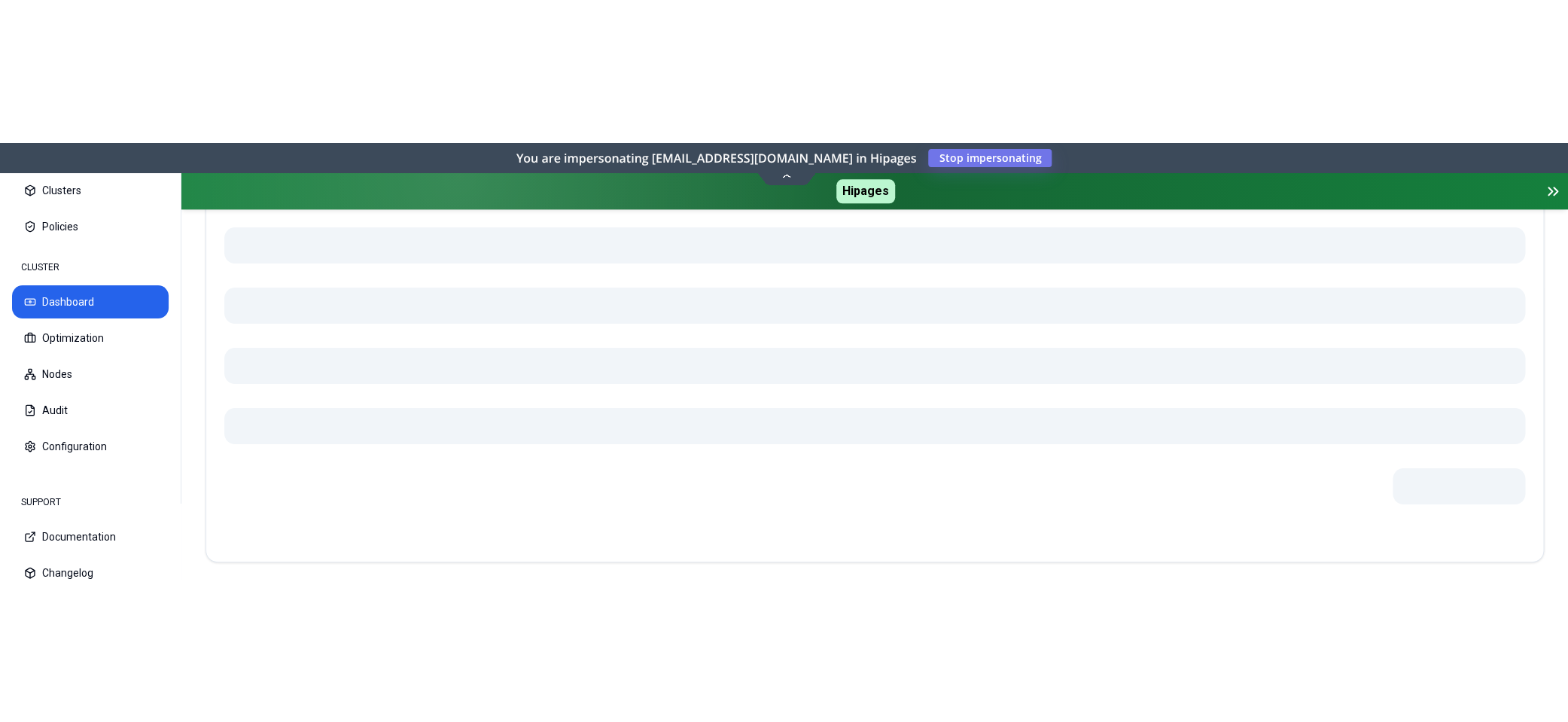
scroll to position [946, 0]
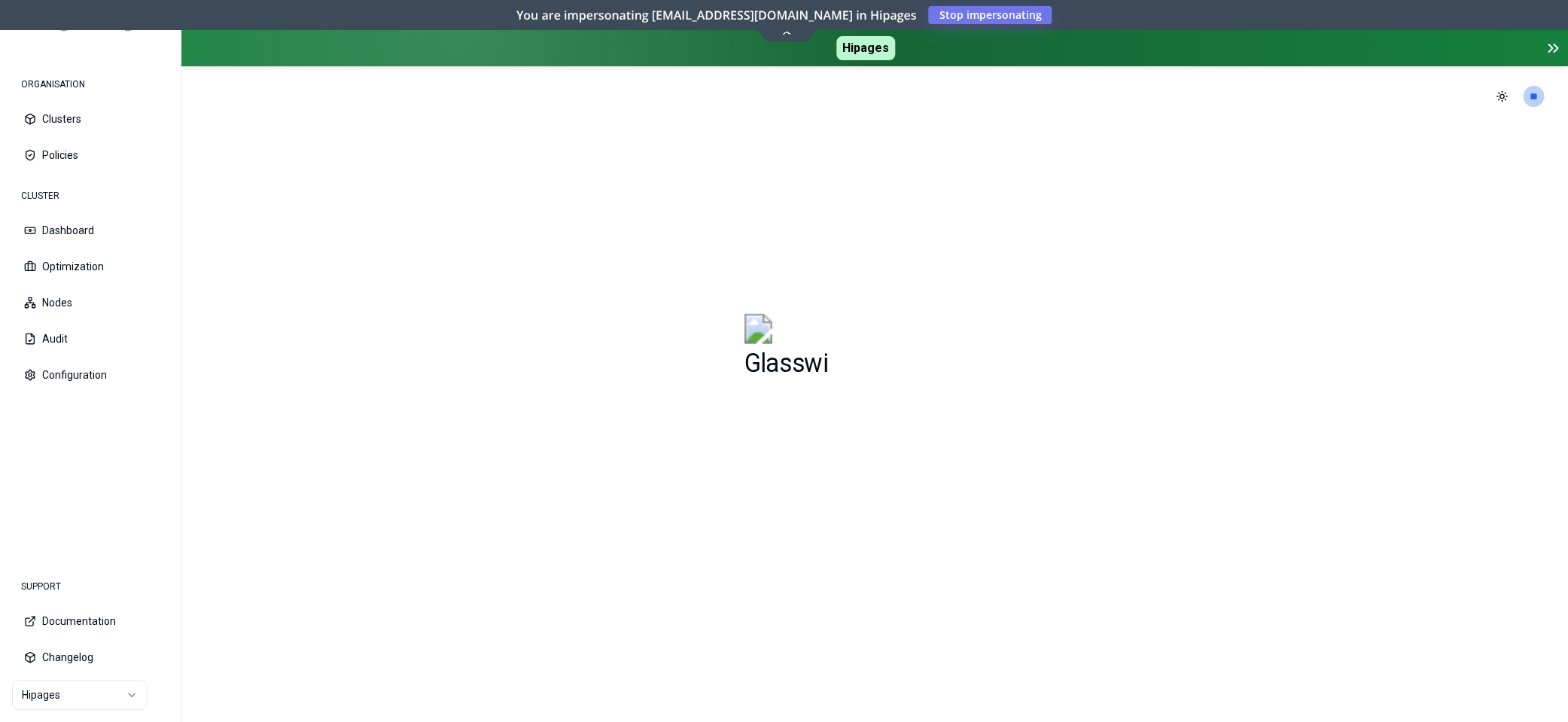
click at [126, 698] on html "ORGANISATION Clusters Policies CLUSTER Dashboard Optimization Nodes Audit Confi…" at bounding box center [784, 361] width 1568 height 722
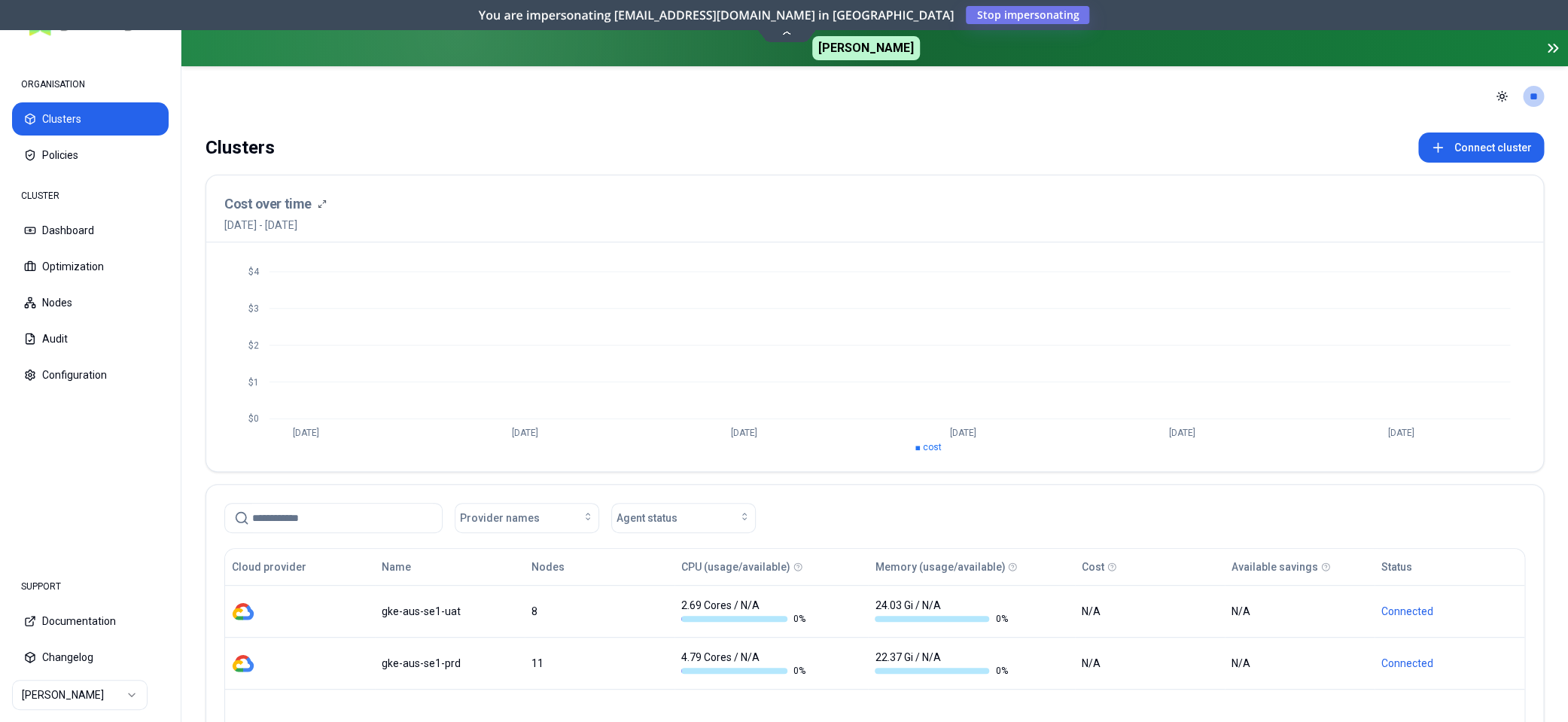
scroll to position [34, 0]
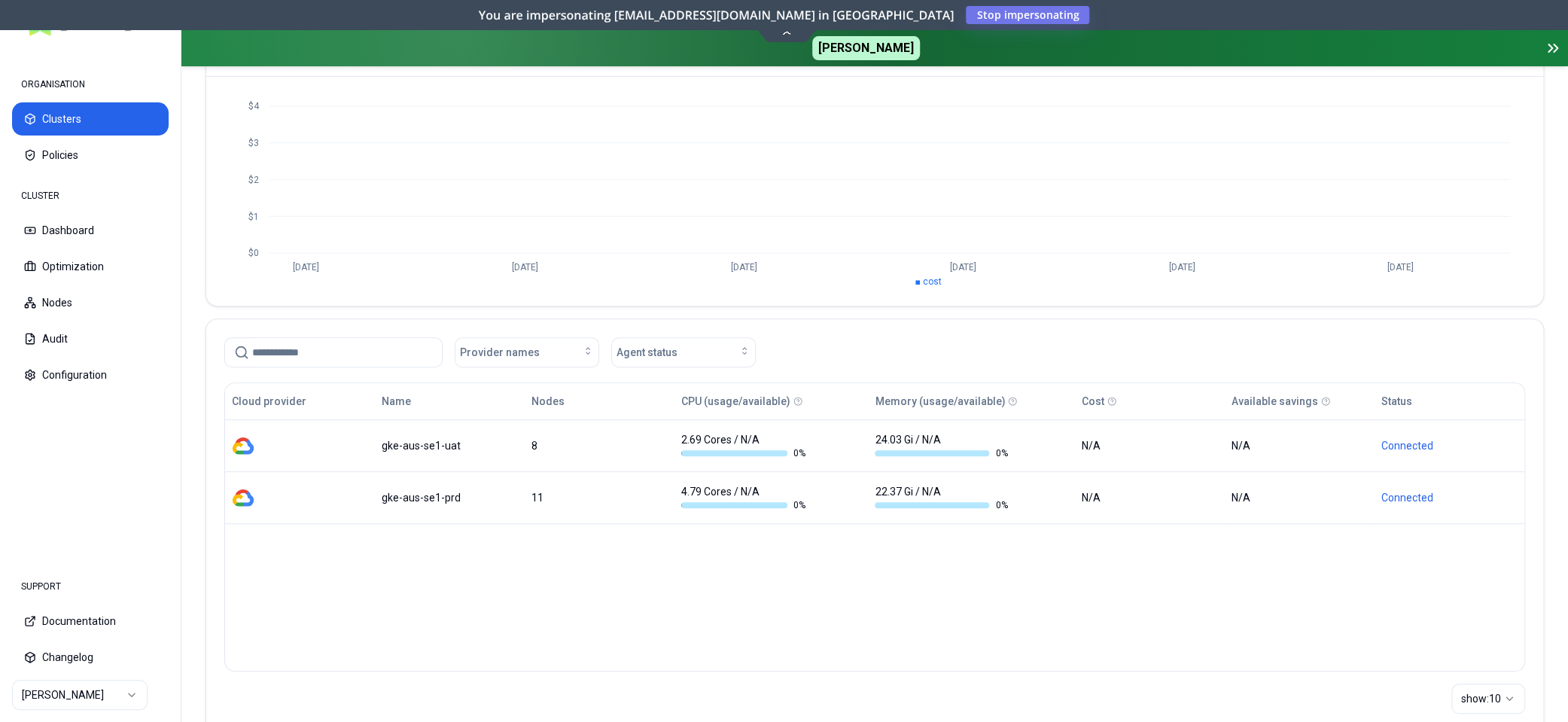
scroll to position [166, 0]
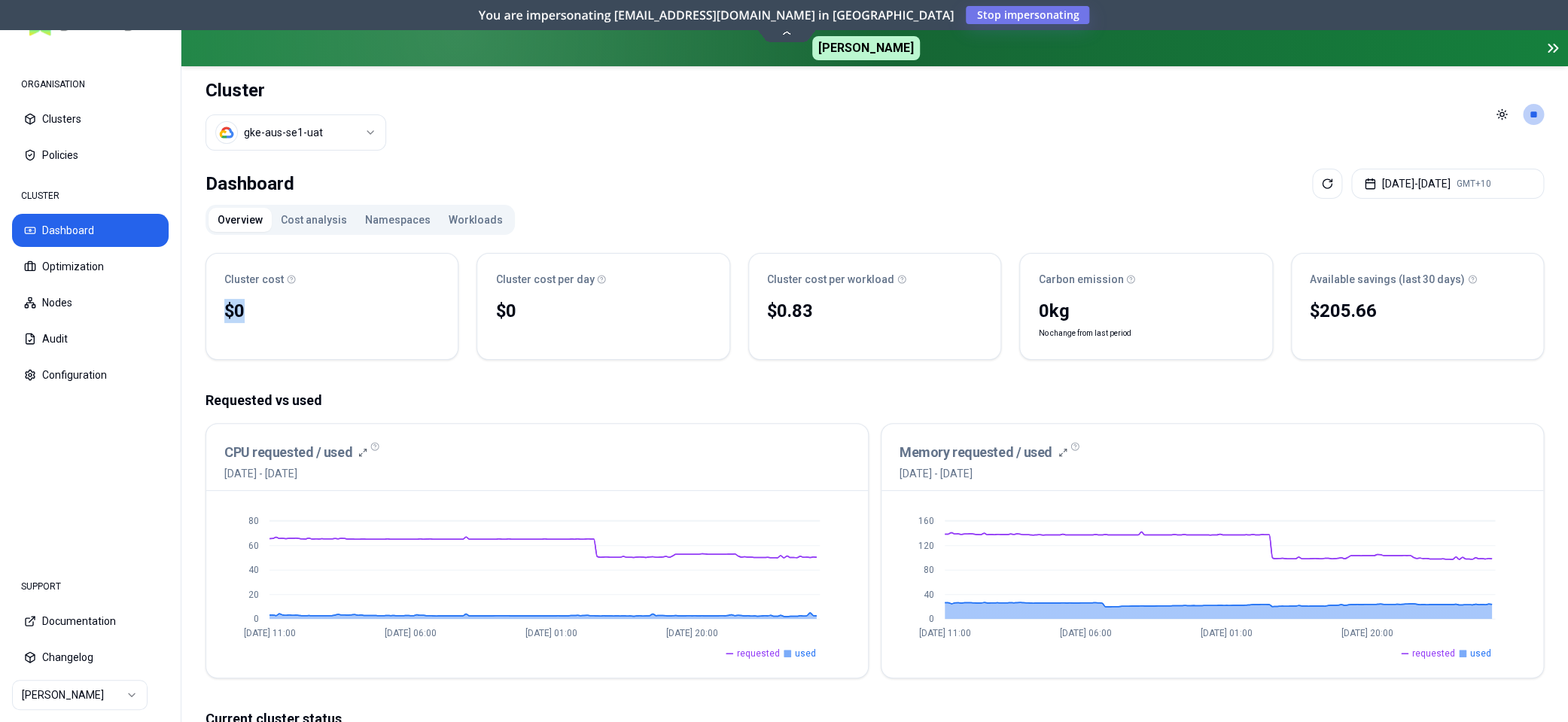
drag, startPoint x: 219, startPoint y: 306, endPoint x: 486, endPoint y: 310, distance: 267.0
click at [310, 315] on div "$0 No reliable trend" at bounding box center [332, 327] width 251 height 64
drag, startPoint x: 525, startPoint y: 312, endPoint x: 573, endPoint y: 315, distance: 48.1
click at [573, 315] on div "$0 No reliable trend" at bounding box center [603, 327] width 251 height 64
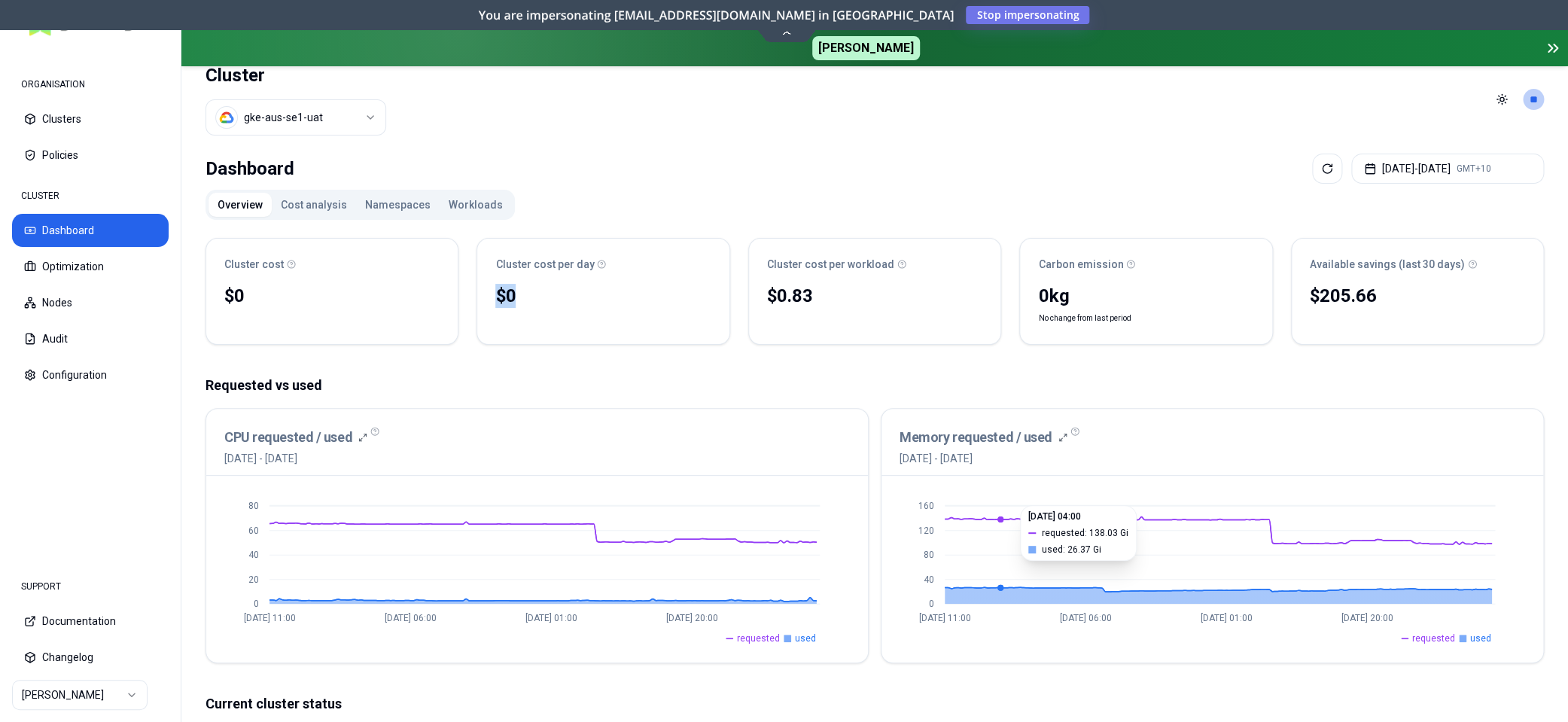
scroll to position [9, 0]
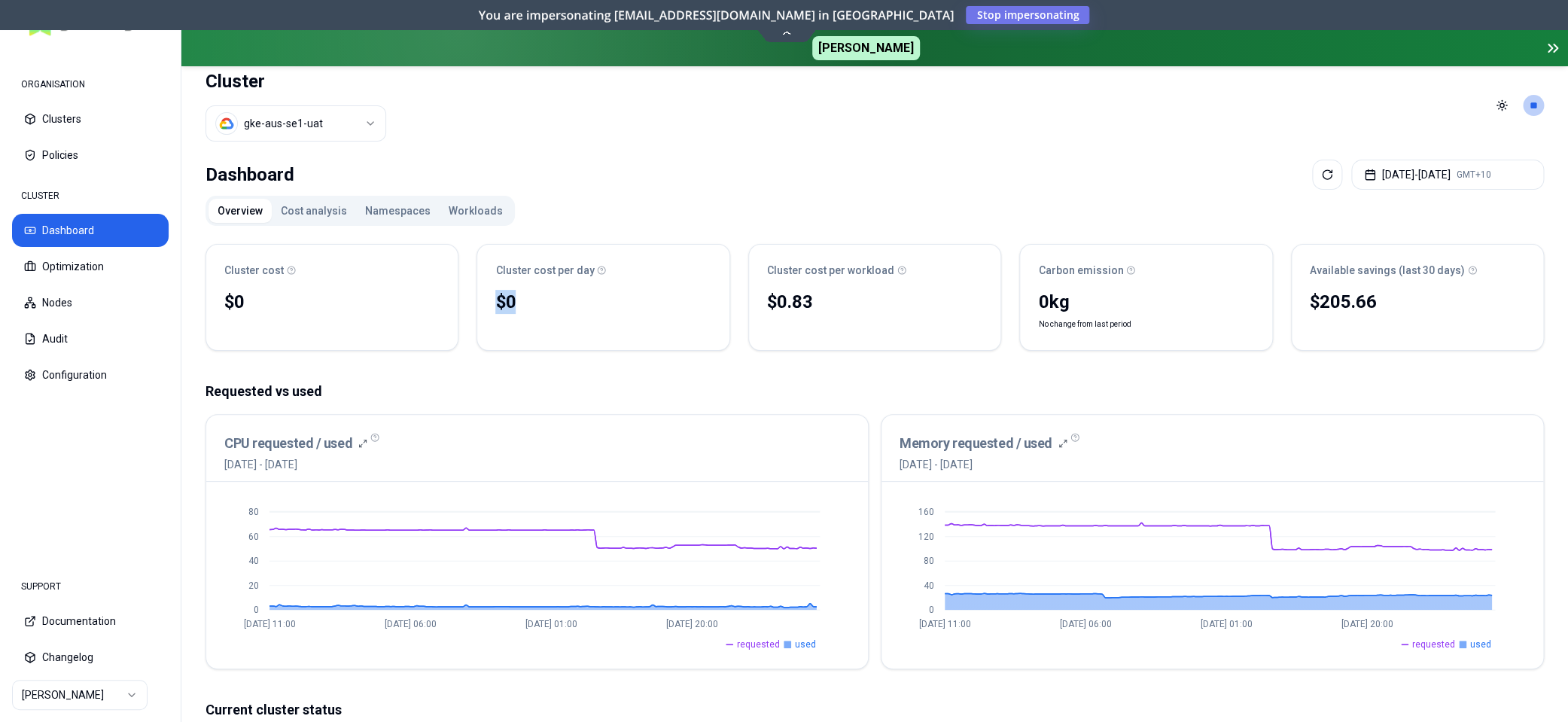
click at [473, 207] on button "Workloads" at bounding box center [475, 210] width 72 height 24
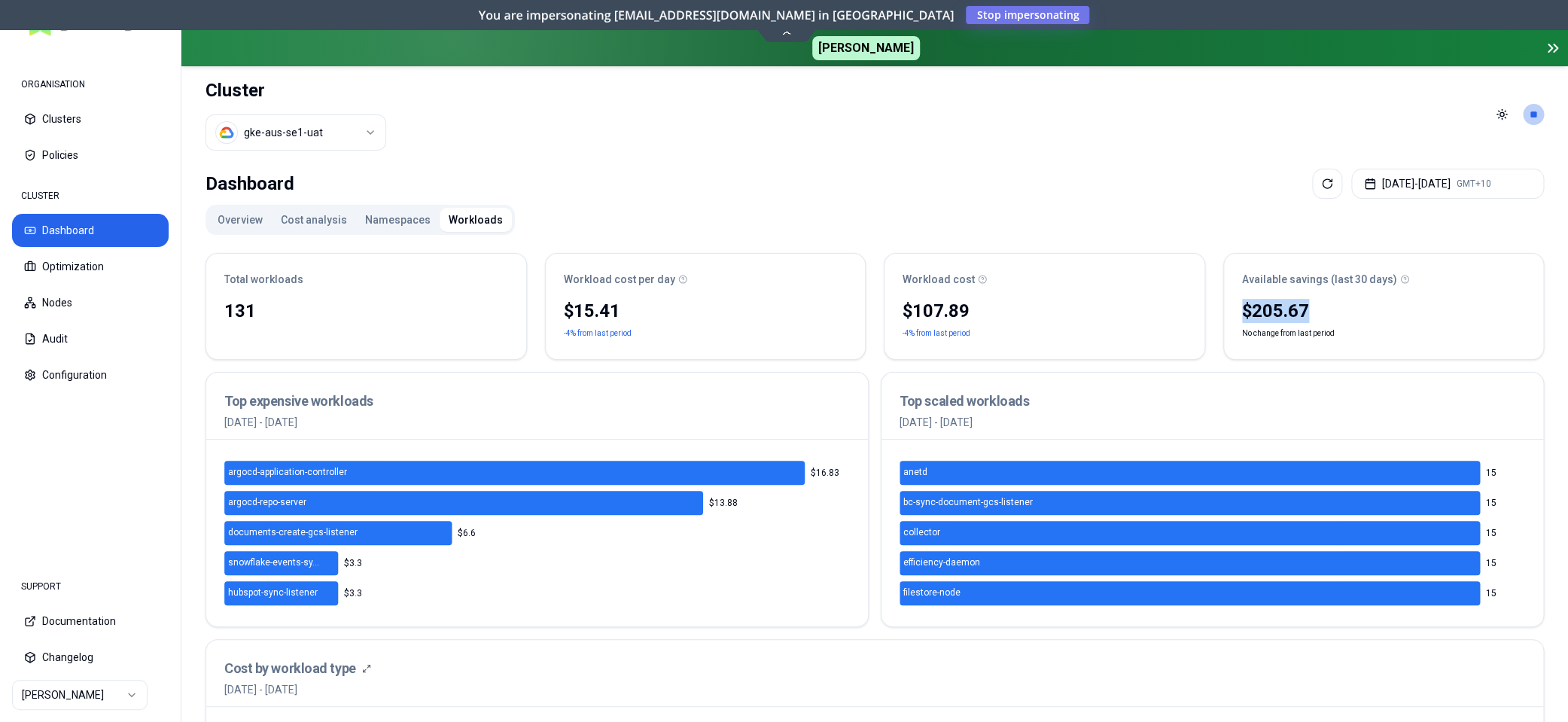
drag, startPoint x: 1316, startPoint y: 311, endPoint x: 1234, endPoint y: 311, distance: 82.0
click at [1234, 311] on div "$205.67 No change from last period" at bounding box center [1384, 327] width 320 height 64
click at [1269, 315] on div "$205.67" at bounding box center [1384, 311] width 284 height 24
click at [239, 223] on button "Overview" at bounding box center [240, 219] width 64 height 24
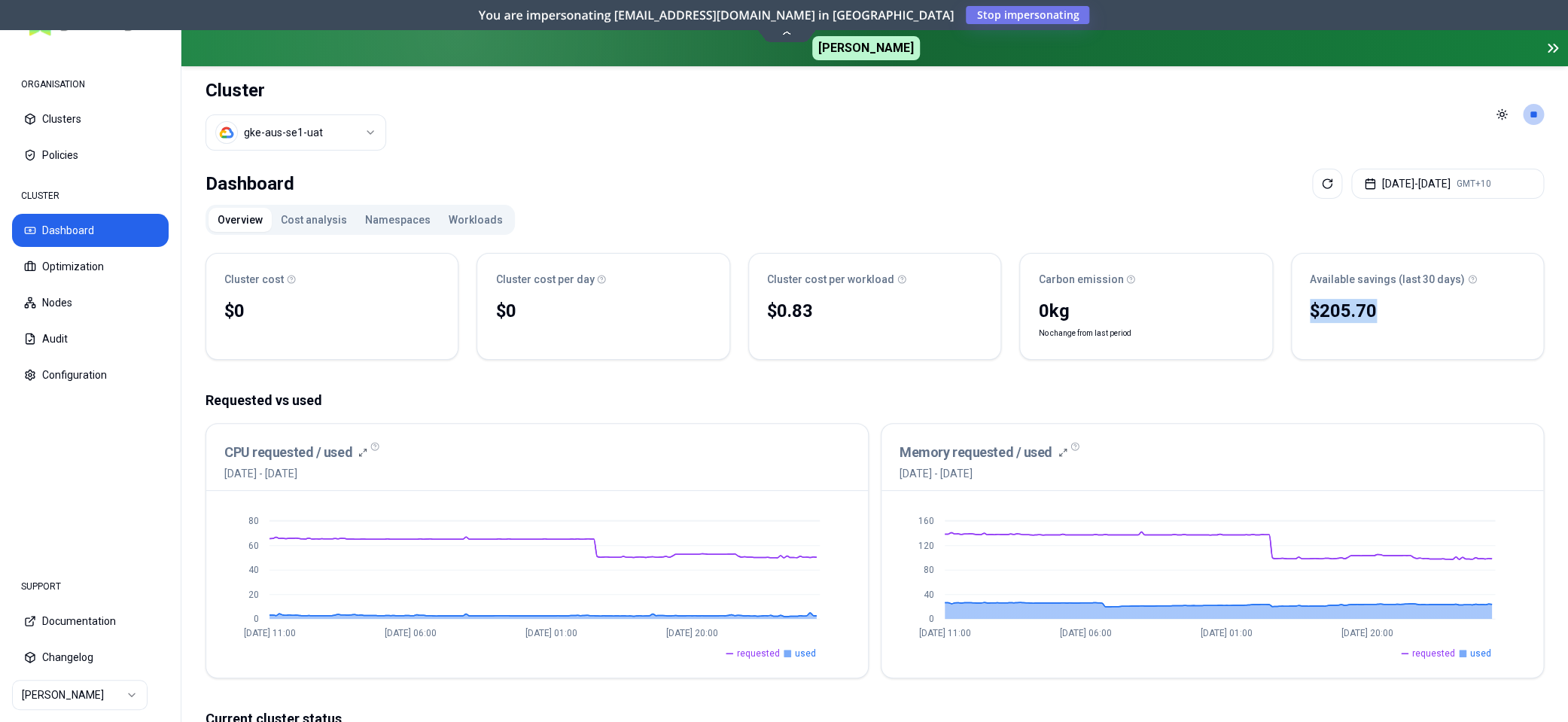
drag, startPoint x: 262, startPoint y: 307, endPoint x: 1461, endPoint y: 318, distance: 1199.1
click at [1461, 318] on div "Cluster cost $0 No reliable trend Cluster cost per day $0 No reliable trend Clu…" at bounding box center [875, 306] width 1339 height 107
click at [1465, 319] on div "$205.70" at bounding box center [1417, 311] width 216 height 24
drag, startPoint x: 767, startPoint y: 313, endPoint x: 1430, endPoint y: 321, distance: 663.0
click at [1441, 321] on div "Cluster cost $0 No reliable trend Cluster cost per day $0 No reliable trend Clu…" at bounding box center [875, 306] width 1339 height 107
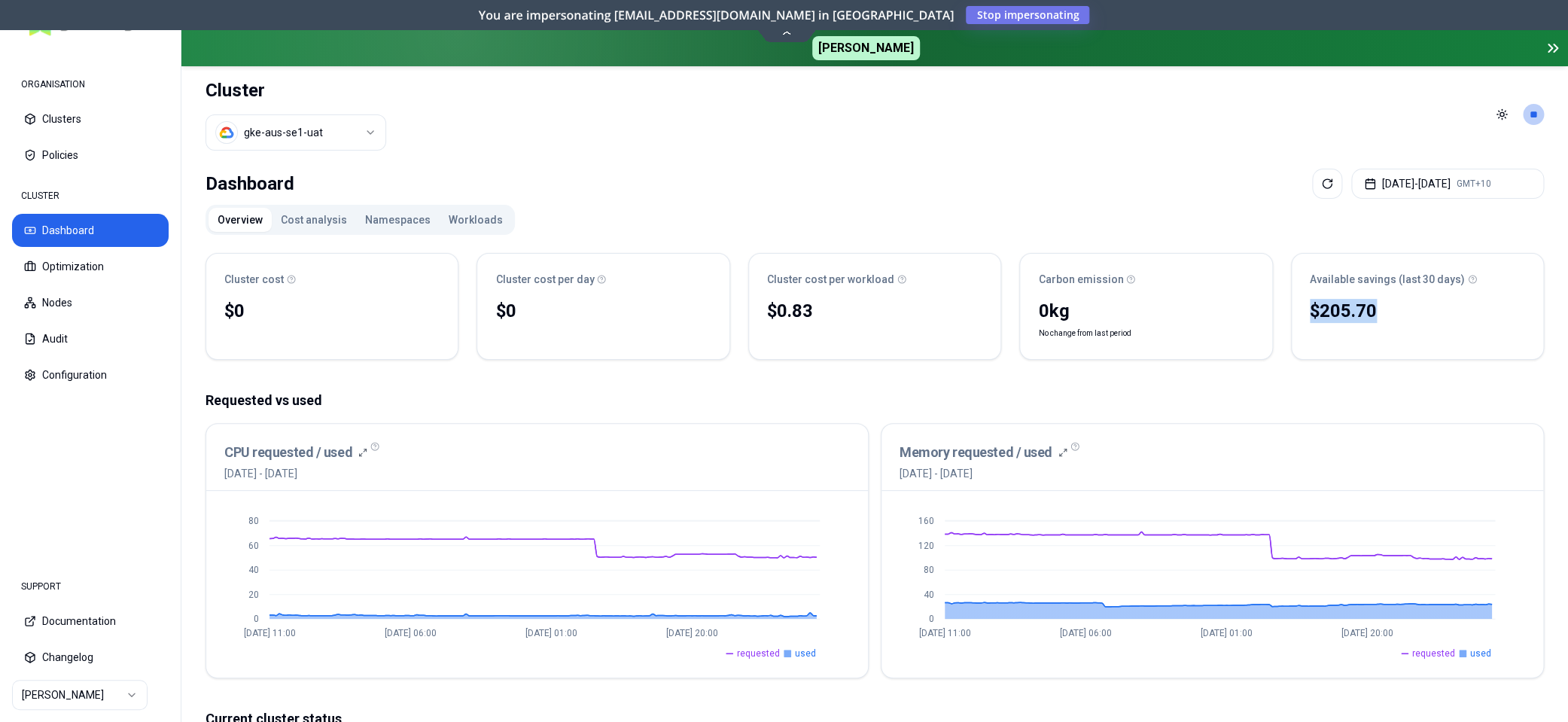
click at [1430, 321] on div "$205.70" at bounding box center [1417, 311] width 216 height 24
click at [365, 142] on html "ORGANISATION Clusters Policies CLUSTER Dashboard Optimization Nodes Audit Confi…" at bounding box center [784, 361] width 1568 height 722
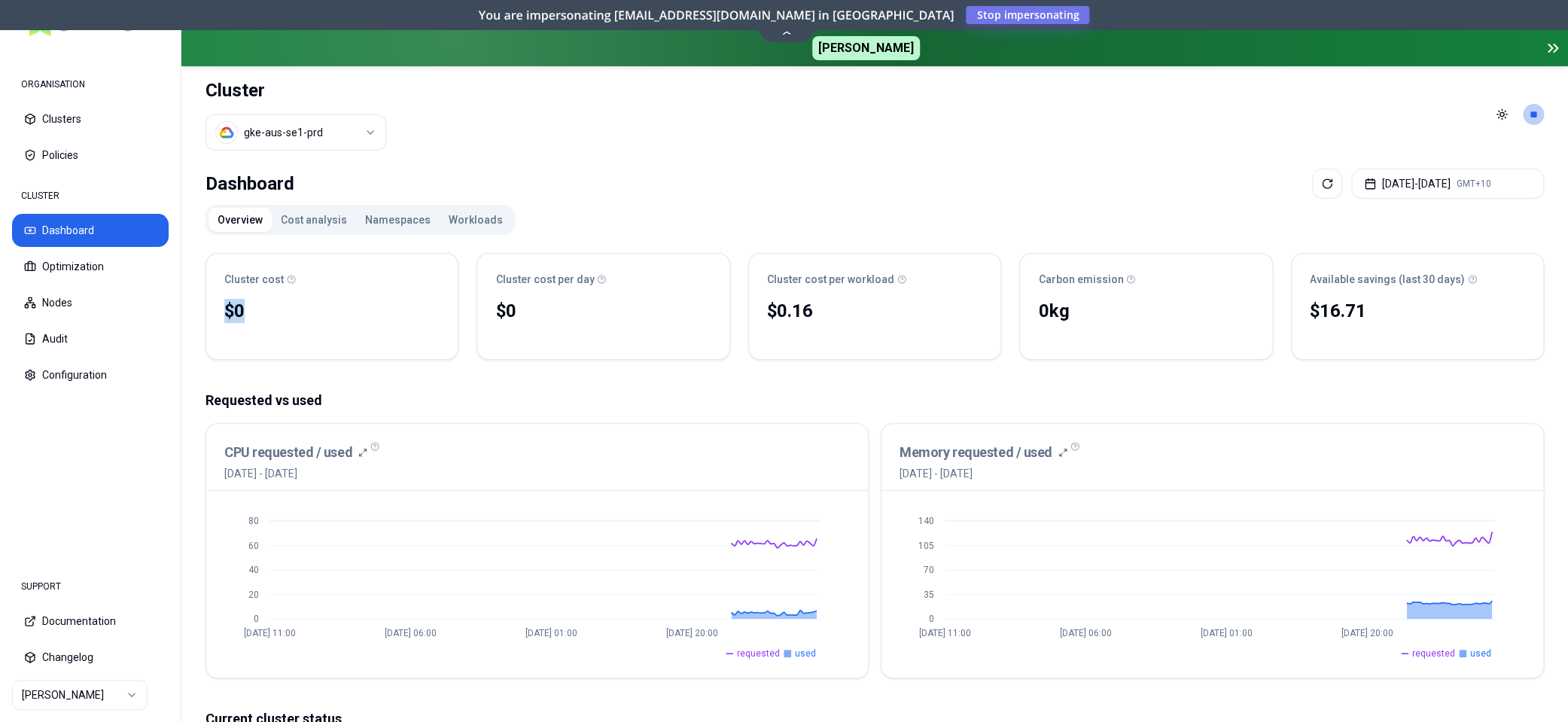
drag, startPoint x: 226, startPoint y: 308, endPoint x: 285, endPoint y: 308, distance: 59.0
click at [284, 308] on div "$0" at bounding box center [332, 311] width 216 height 24
click at [628, 192] on div "Dashboard Aug 21, 2025 - Aug 28, 2025 GMT+10" at bounding box center [875, 183] width 1339 height 30
click at [125, 695] on html "ORGANISATION Clusters Policies CLUSTER Dashboard Optimization Nodes Audit Confi…" at bounding box center [784, 361] width 1568 height 722
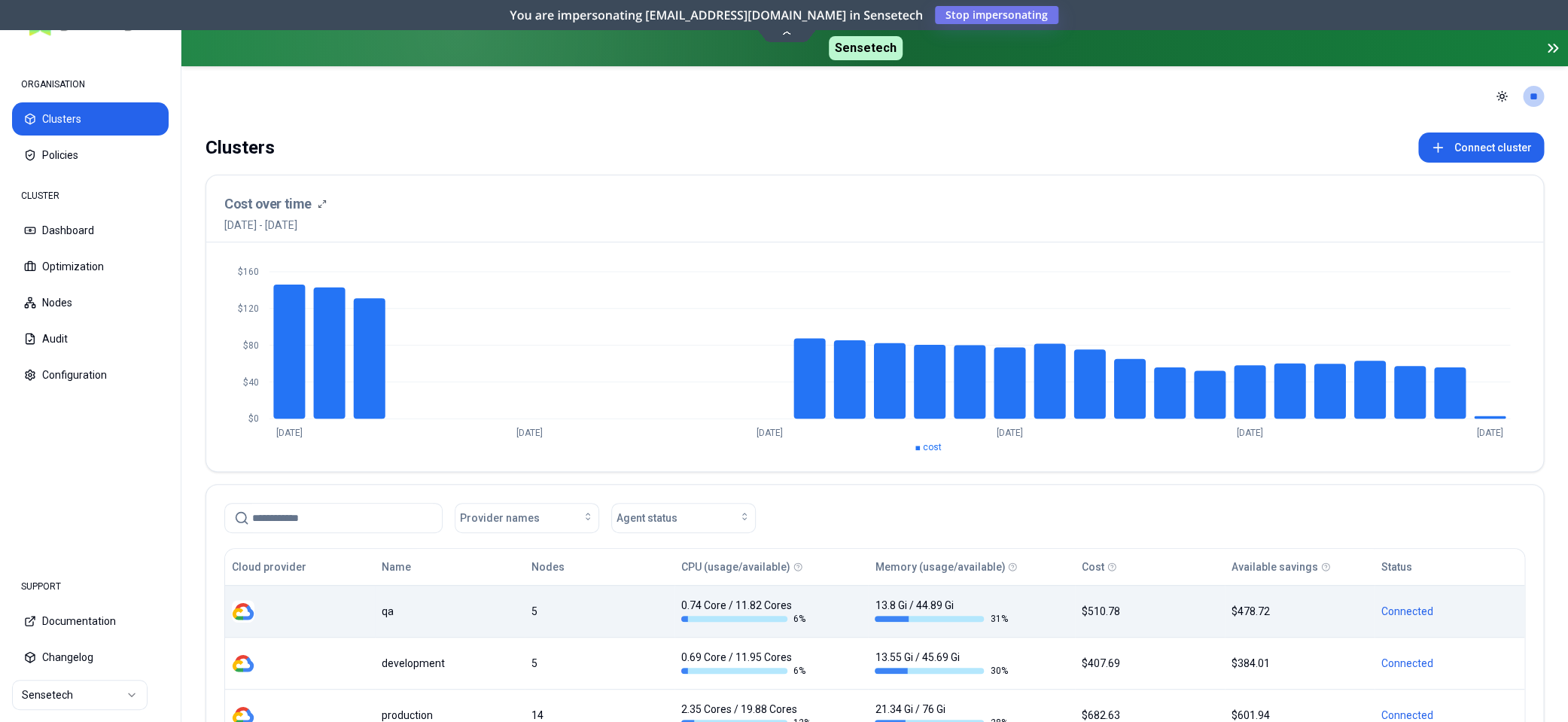
scroll to position [211, 0]
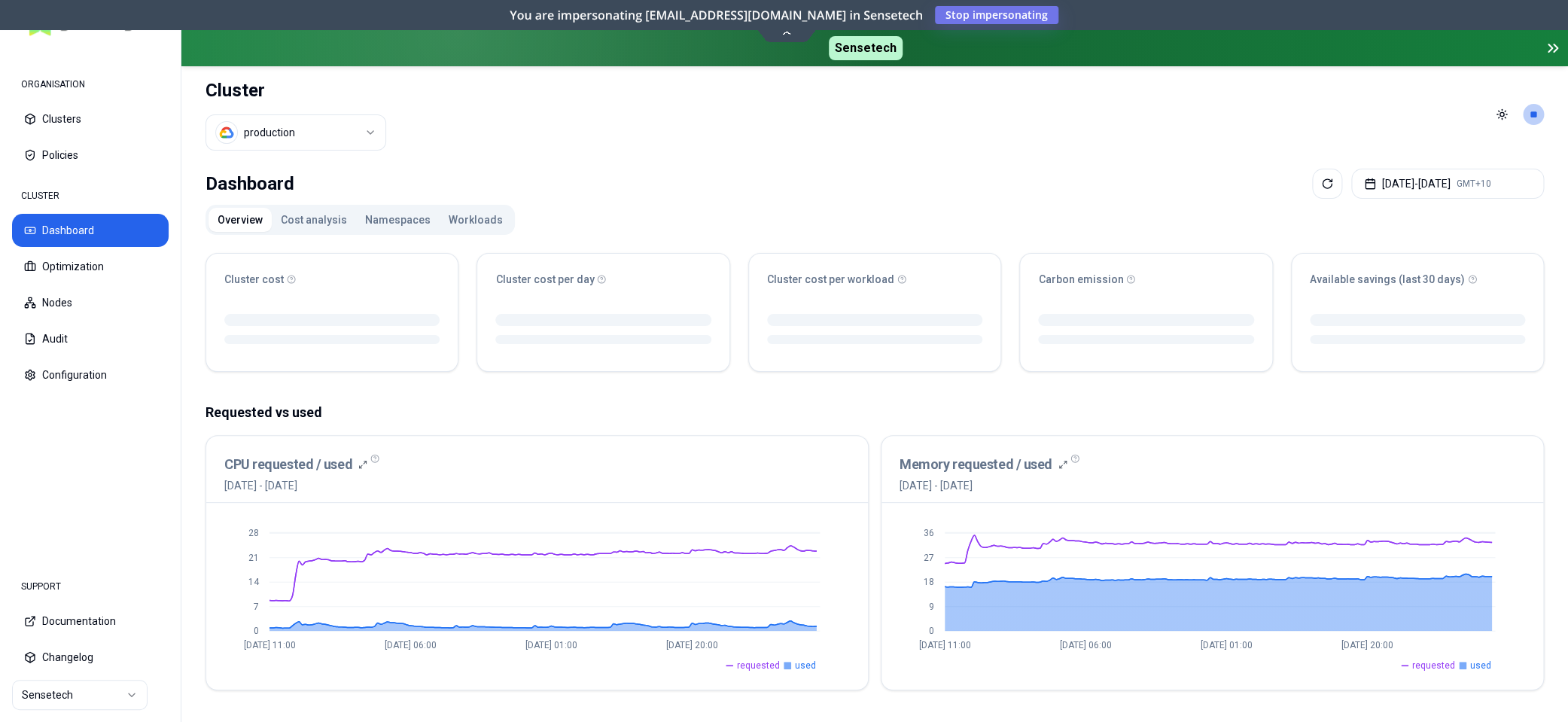
click at [600, 163] on div "Sensetech Cluster production Toggle theme ** Dashboard Aug 21, 2025 - Aug 28, 2…" at bounding box center [874, 361] width 1387 height 722
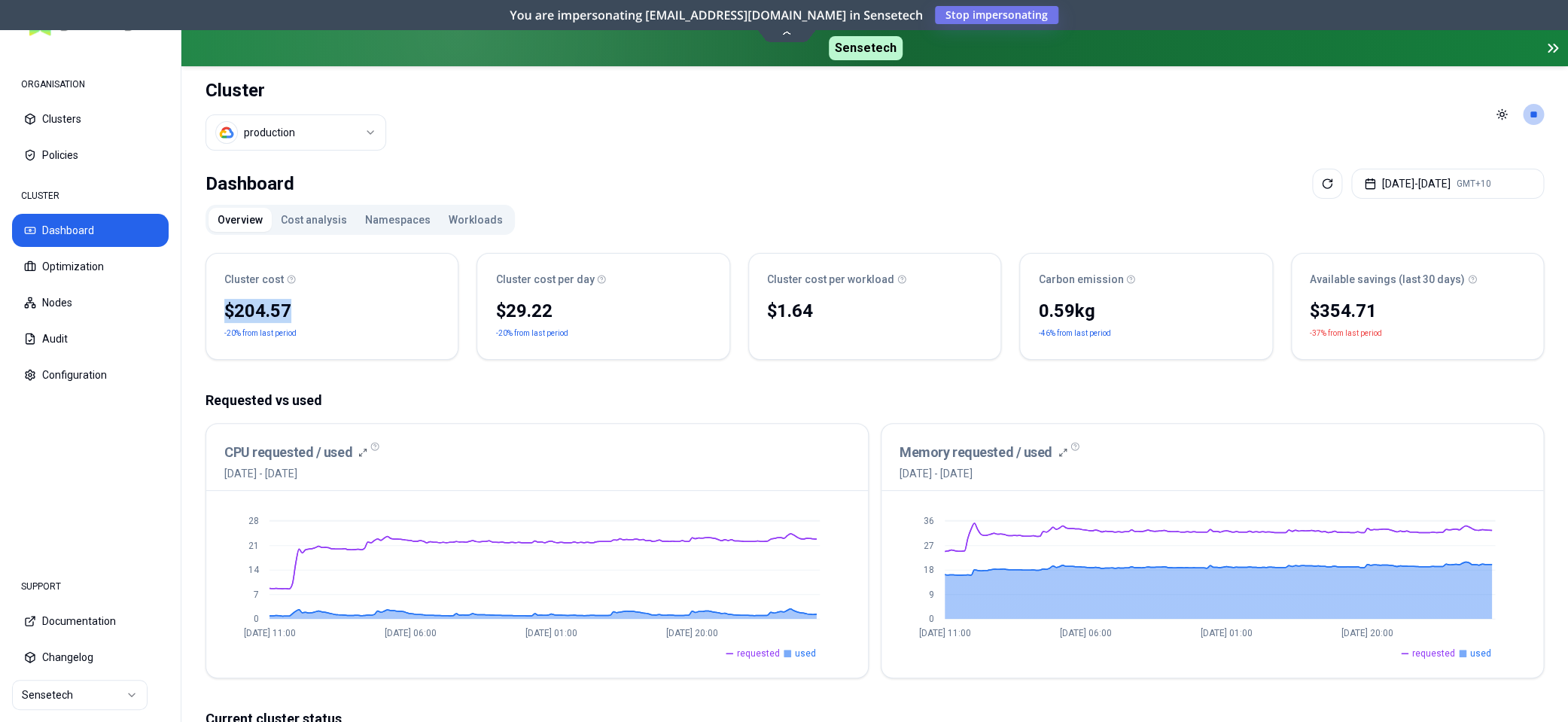
drag, startPoint x: 287, startPoint y: 311, endPoint x: 216, endPoint y: 310, distance: 71.0
click at [216, 310] on div "$204.57 -20% from last period" at bounding box center [332, 327] width 251 height 64
click at [304, 312] on div "$204.57" at bounding box center [332, 311] width 216 height 24
click at [357, 137] on html "ORGANISATION Clusters Policies CLUSTER Dashboard Optimization Nodes Audit Confi…" at bounding box center [784, 361] width 1568 height 722
drag, startPoint x: 306, startPoint y: 195, endPoint x: 408, endPoint y: 192, distance: 102.0
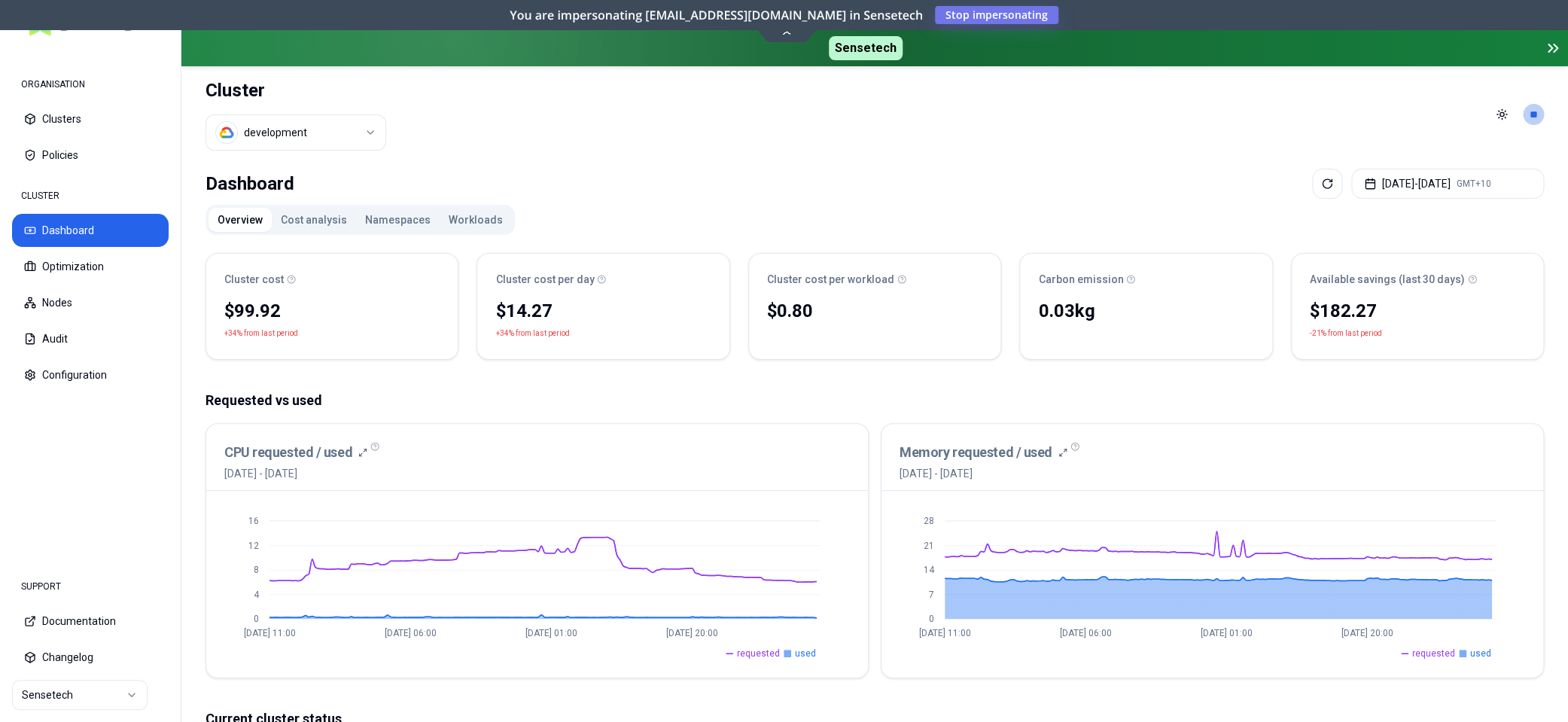
click at [125, 697] on html "ORGANISATION Clusters Policies CLUSTER Dashboard Optimization Nodes Audit Confi…" at bounding box center [784, 361] width 1568 height 722
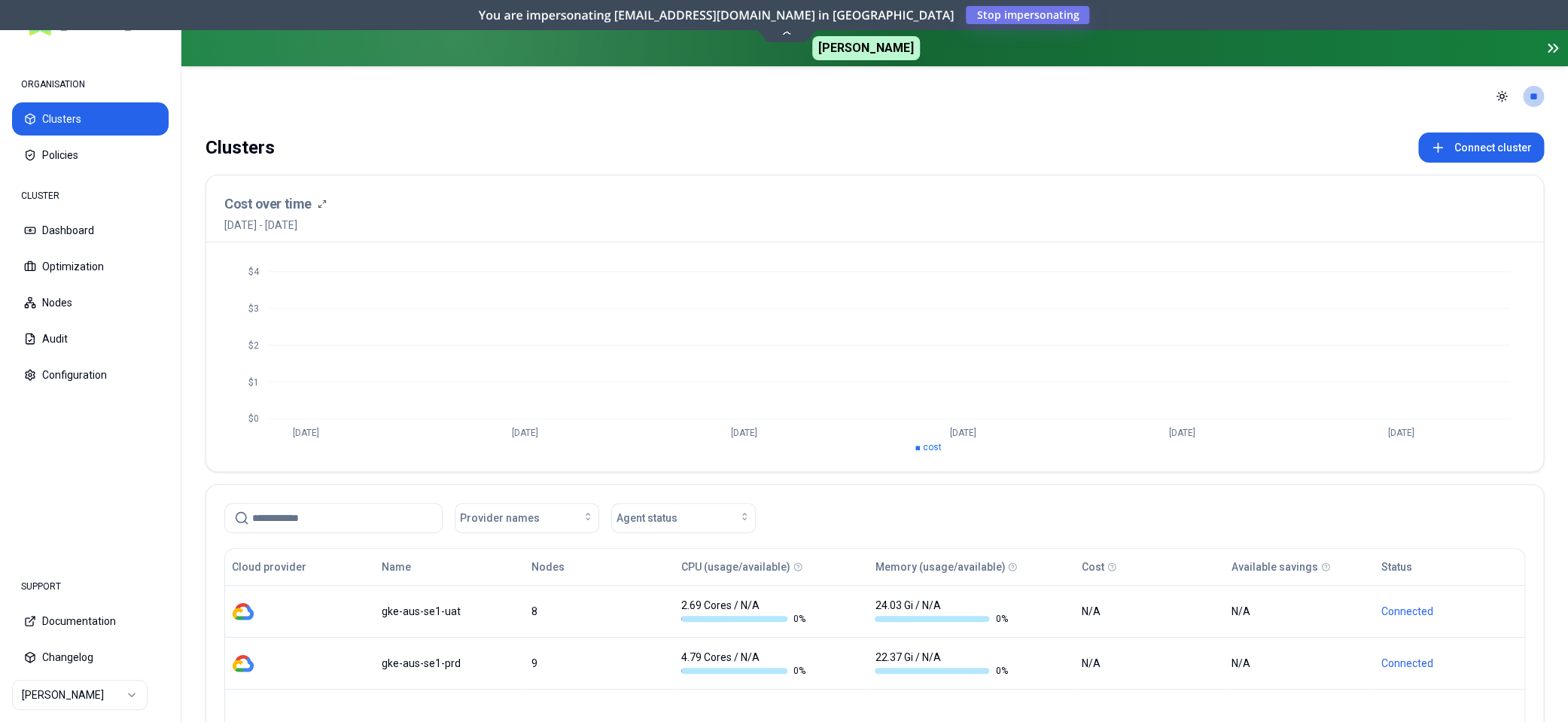
scroll to position [211, 0]
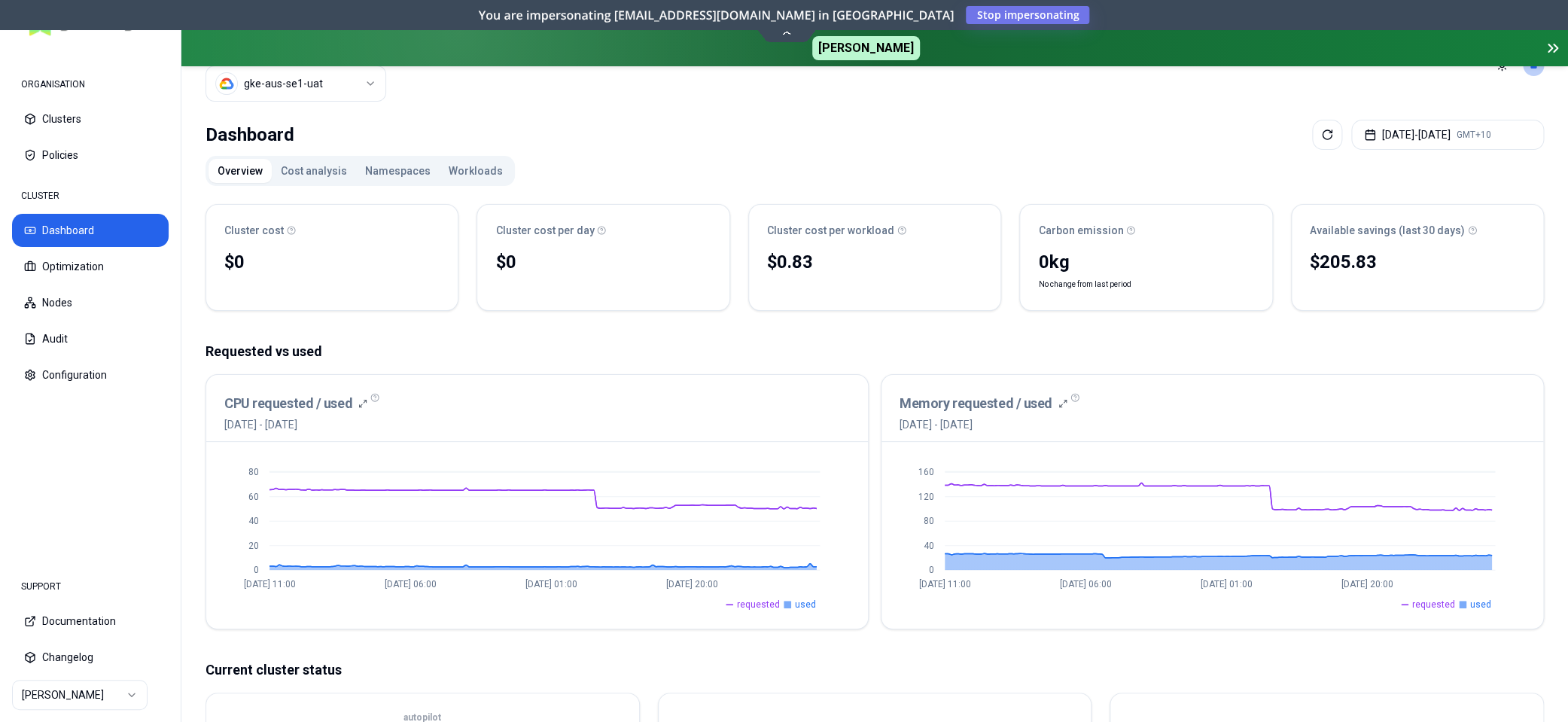
scroll to position [44, 0]
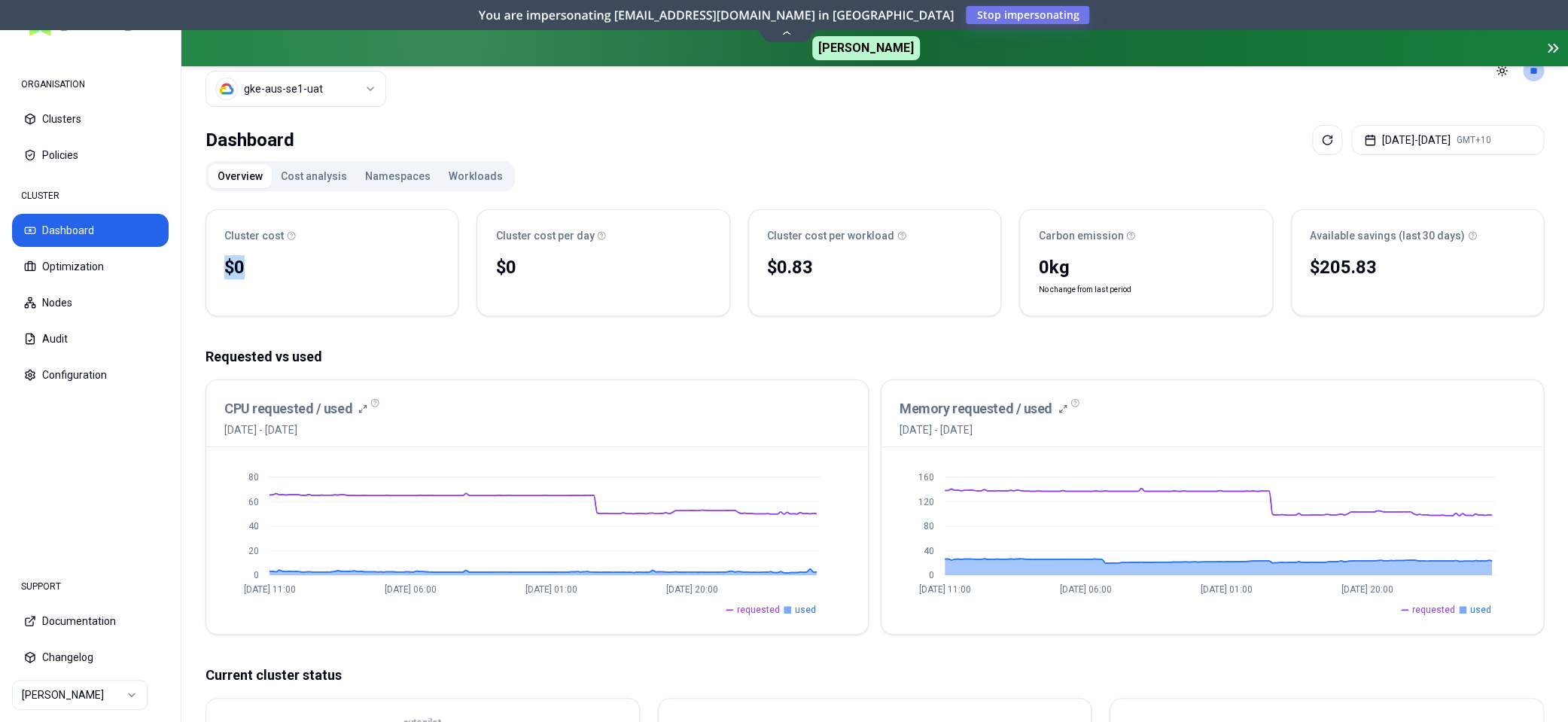
drag, startPoint x: 223, startPoint y: 266, endPoint x: 285, endPoint y: 265, distance: 62.0
click at [285, 265] on div "$0 No reliable trend" at bounding box center [332, 284] width 251 height 64
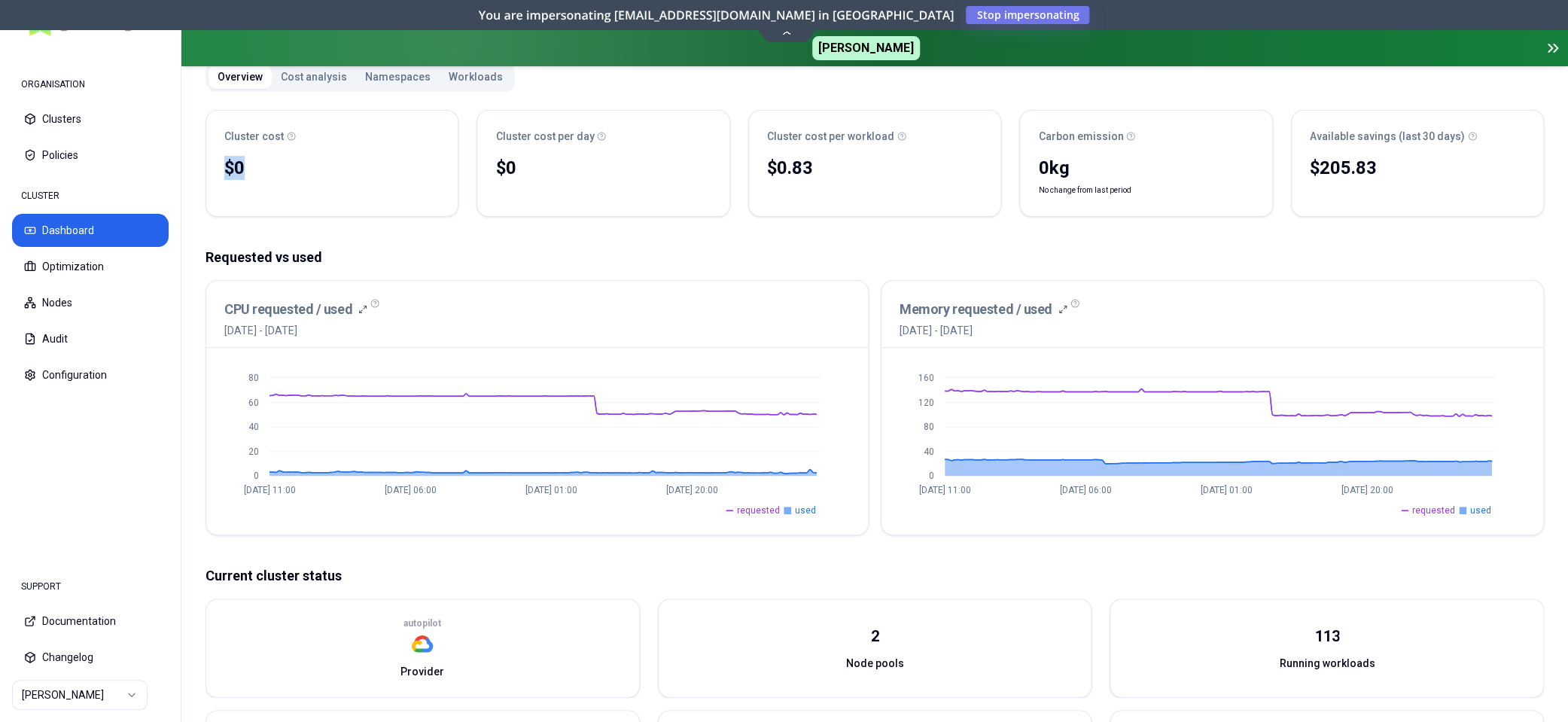
scroll to position [149, 0]
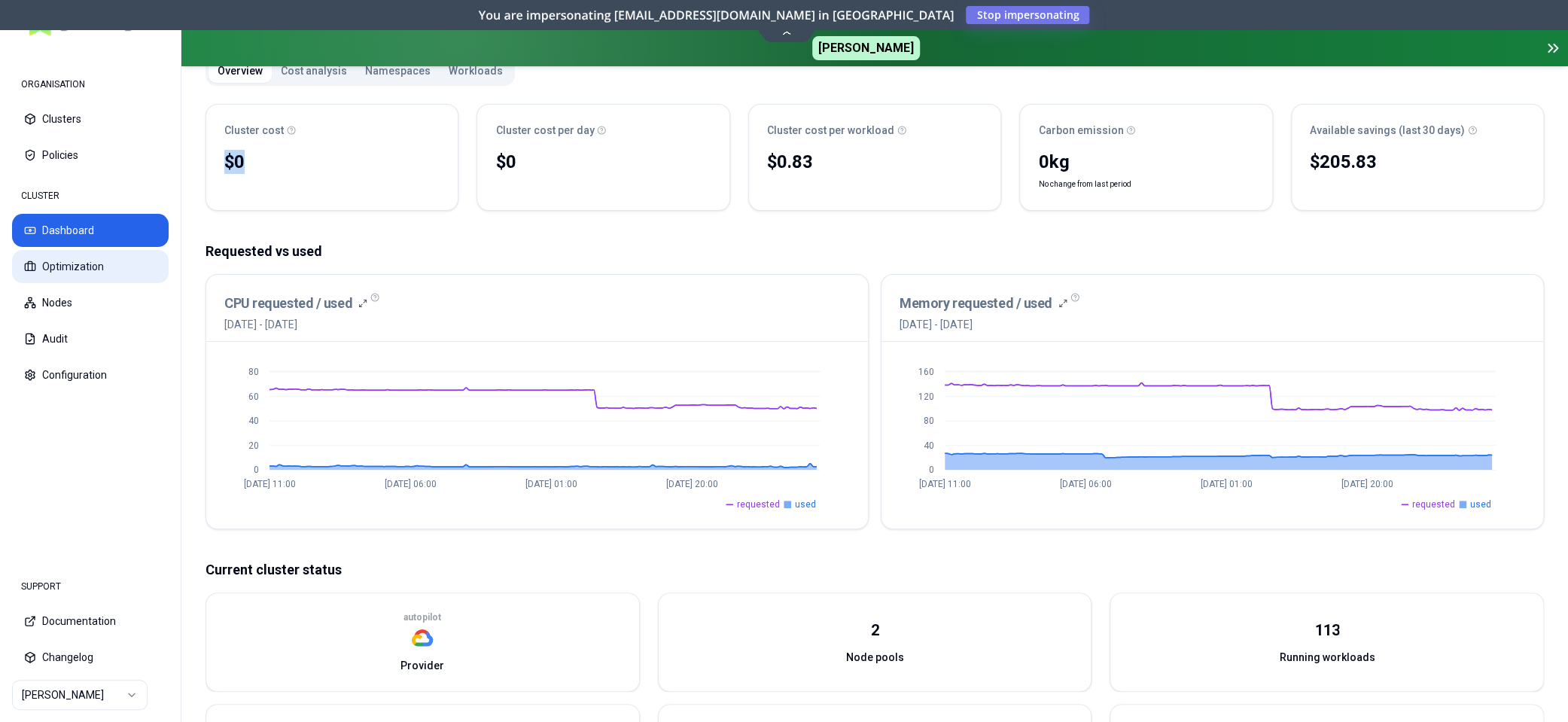
click at [77, 258] on button "Optimization" at bounding box center [90, 266] width 156 height 33
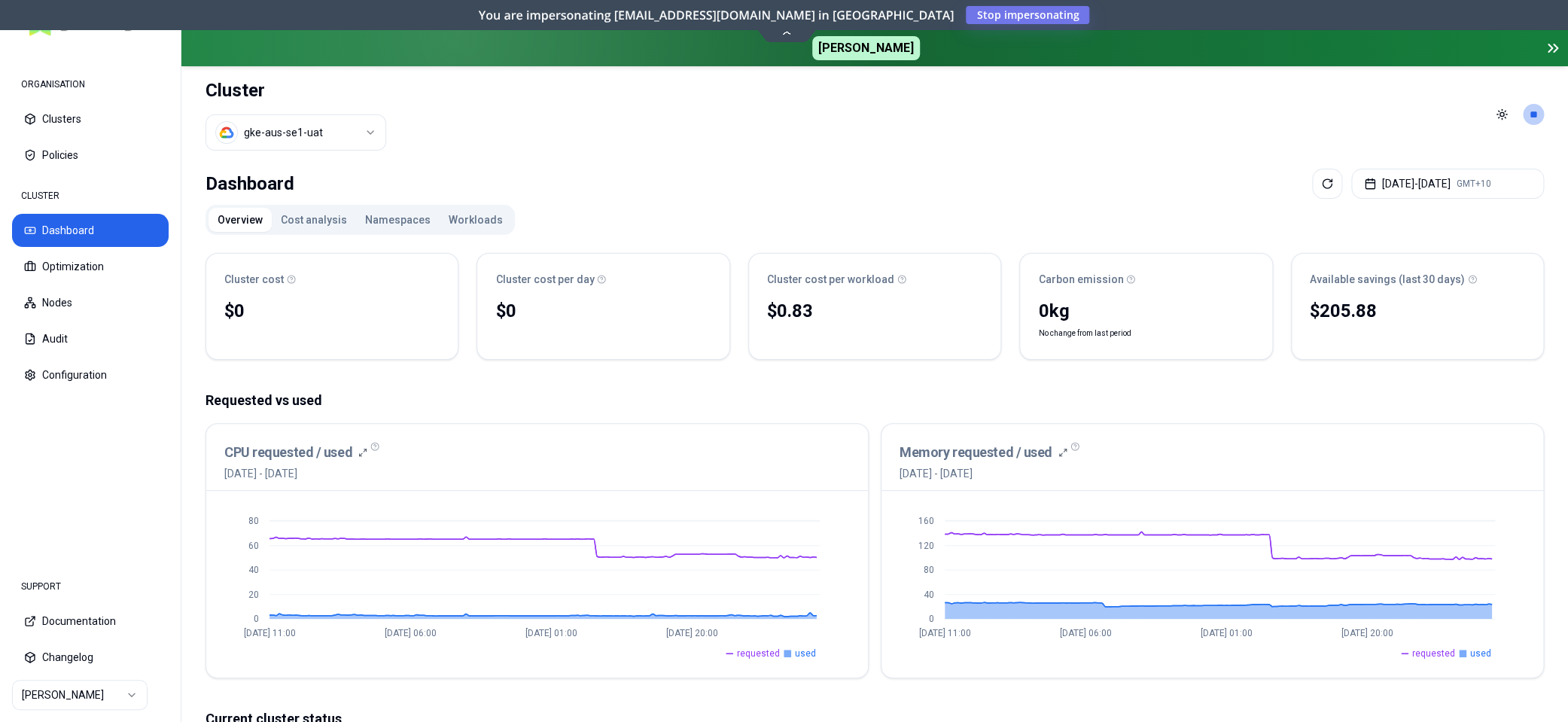
click at [763, 160] on header "Cluster gke-aus-se1-uat Toggle theme **" at bounding box center [874, 115] width 1387 height 96
click at [697, 409] on p "Requested vs used" at bounding box center [875, 400] width 1339 height 21
click at [125, 693] on html "ORGANISATION Clusters Policies CLUSTER Dashboard Optimization Nodes Audit Confi…" at bounding box center [784, 361] width 1568 height 722
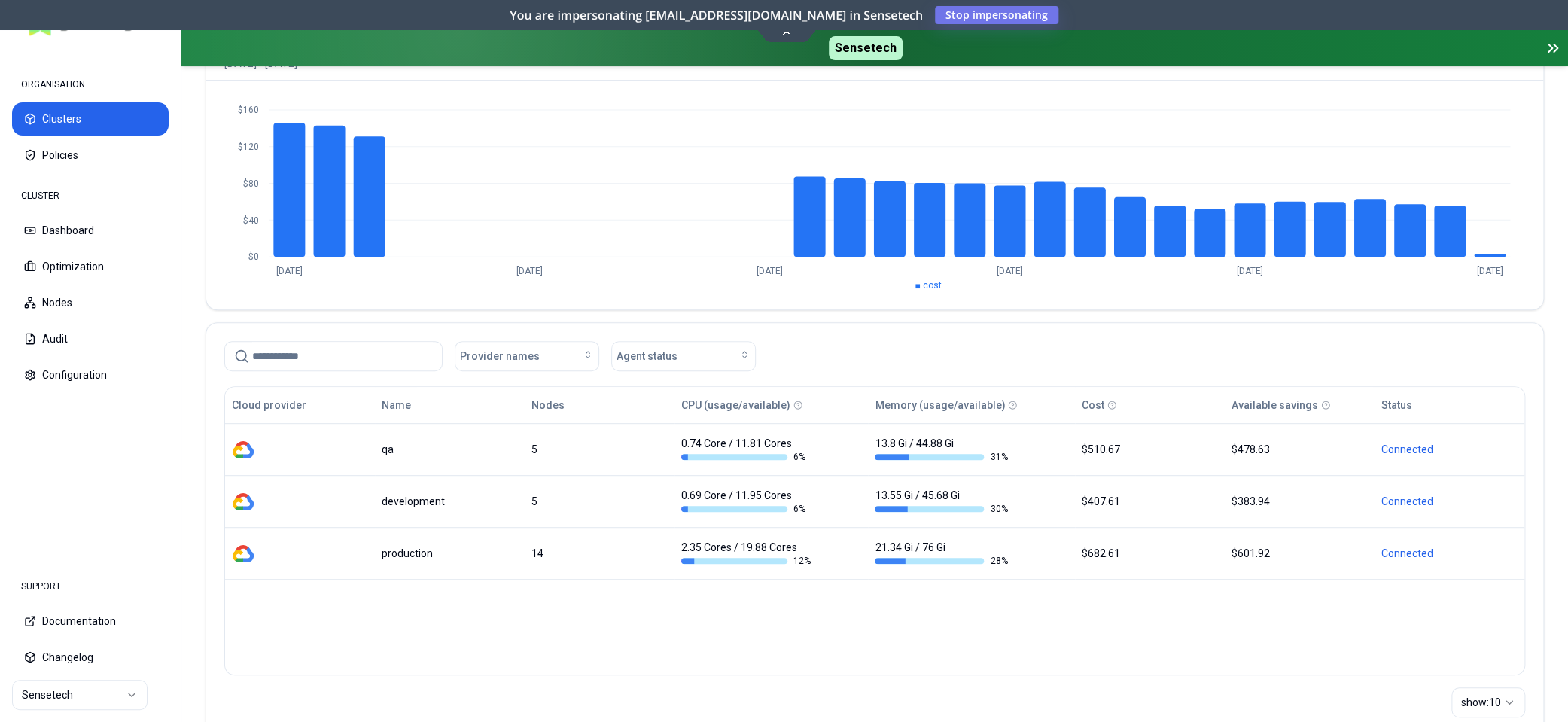
scroll to position [211, 0]
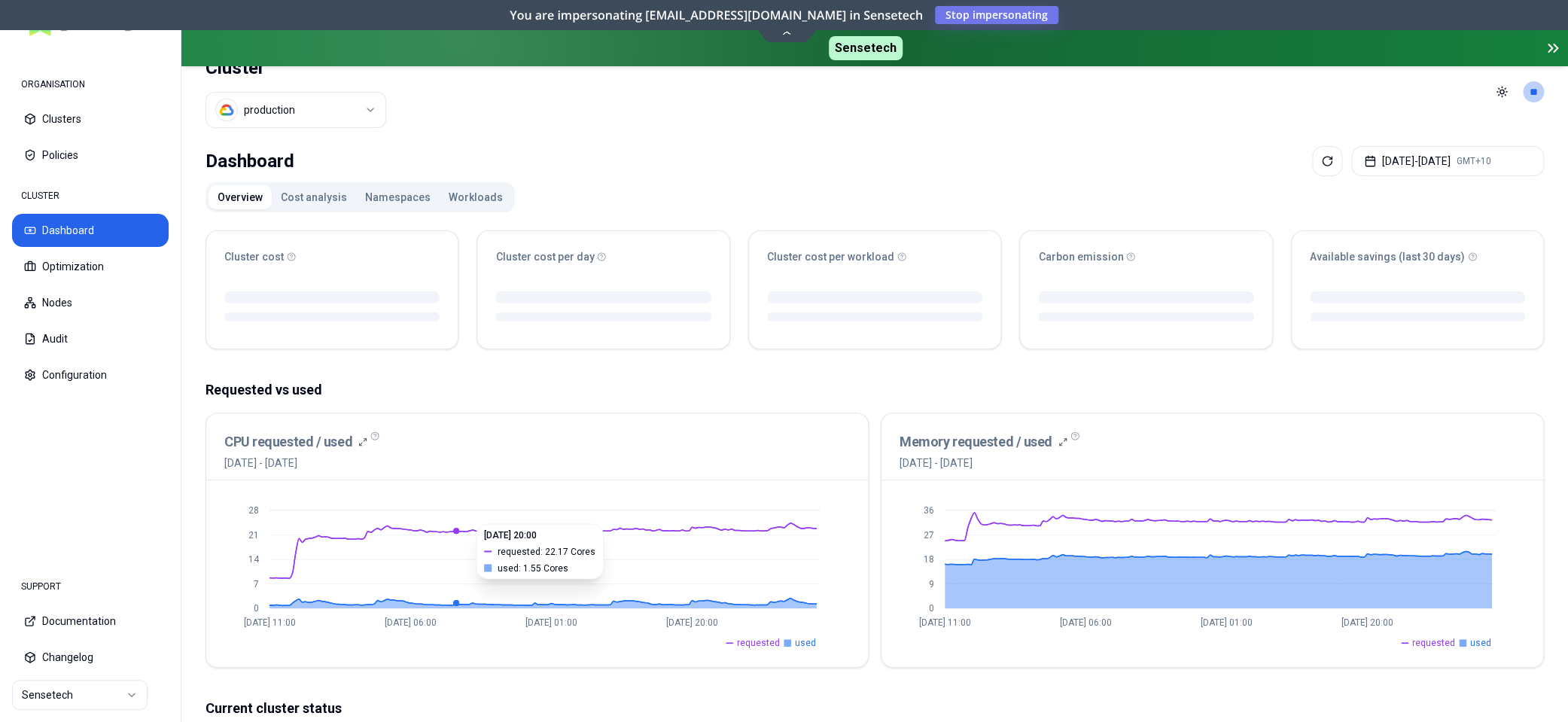
scroll to position [4, 0]
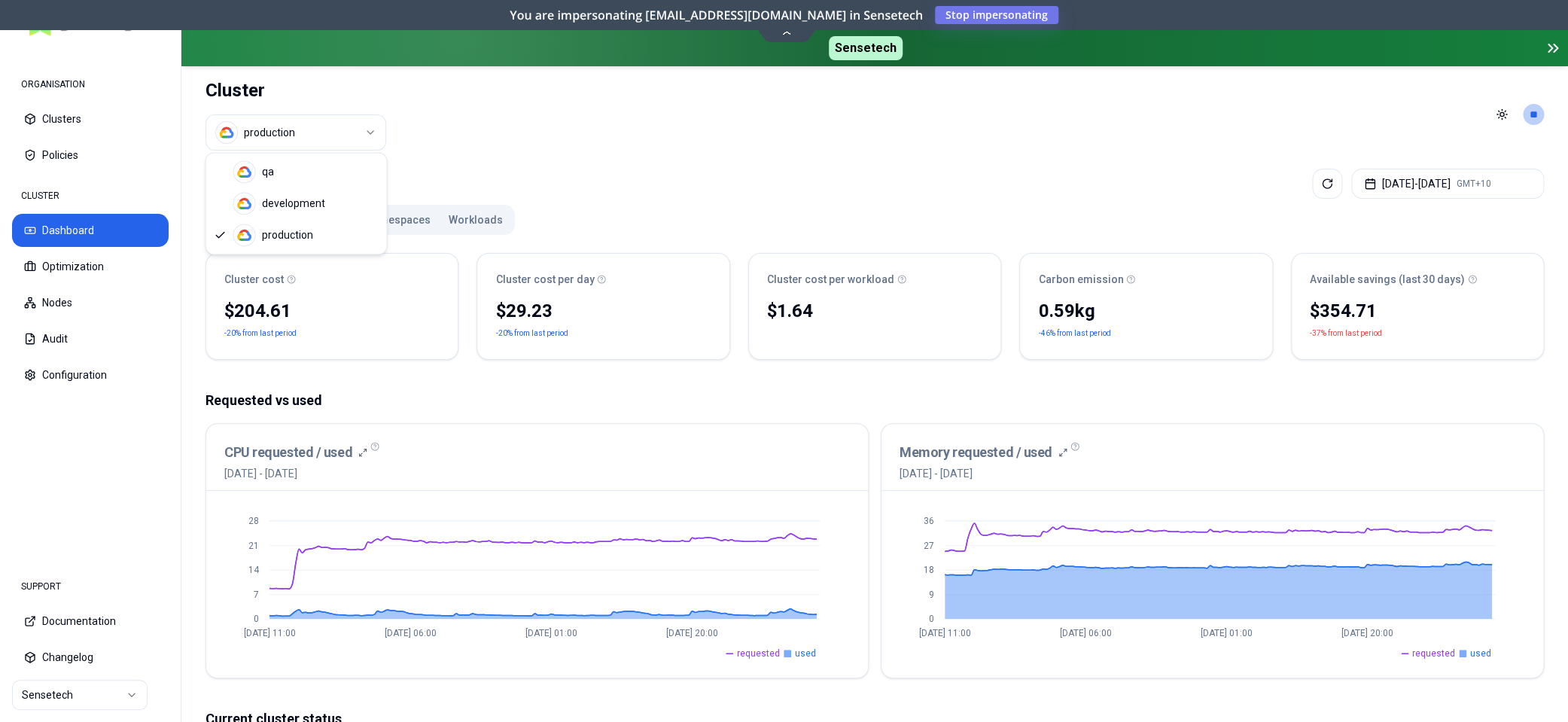
click at [349, 135] on html "ORGANISATION Clusters Policies CLUSTER Dashboard Optimization Nodes Audit Confi…" at bounding box center [784, 361] width 1568 height 722
drag, startPoint x: 311, startPoint y: 202, endPoint x: 361, endPoint y: 204, distance: 50.0
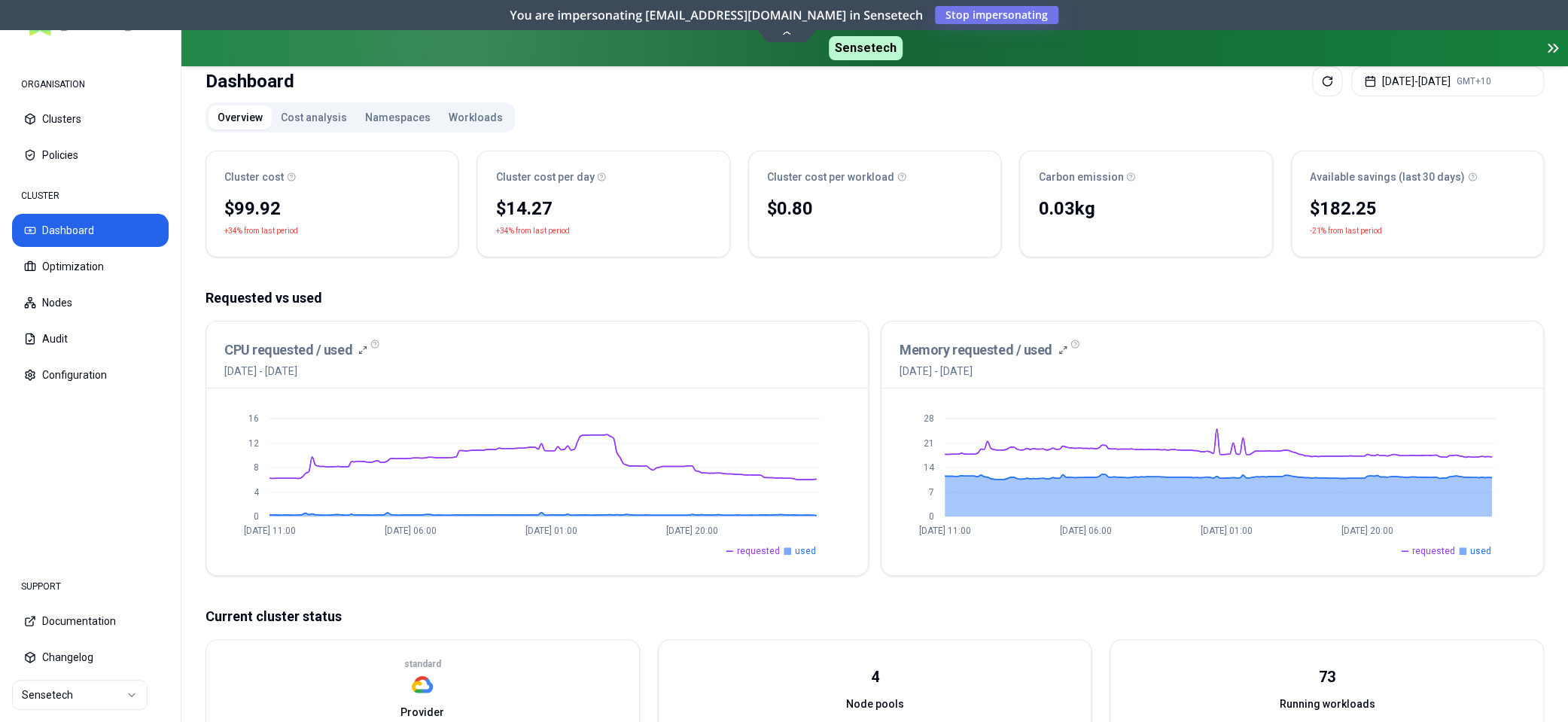
scroll to position [107, 0]
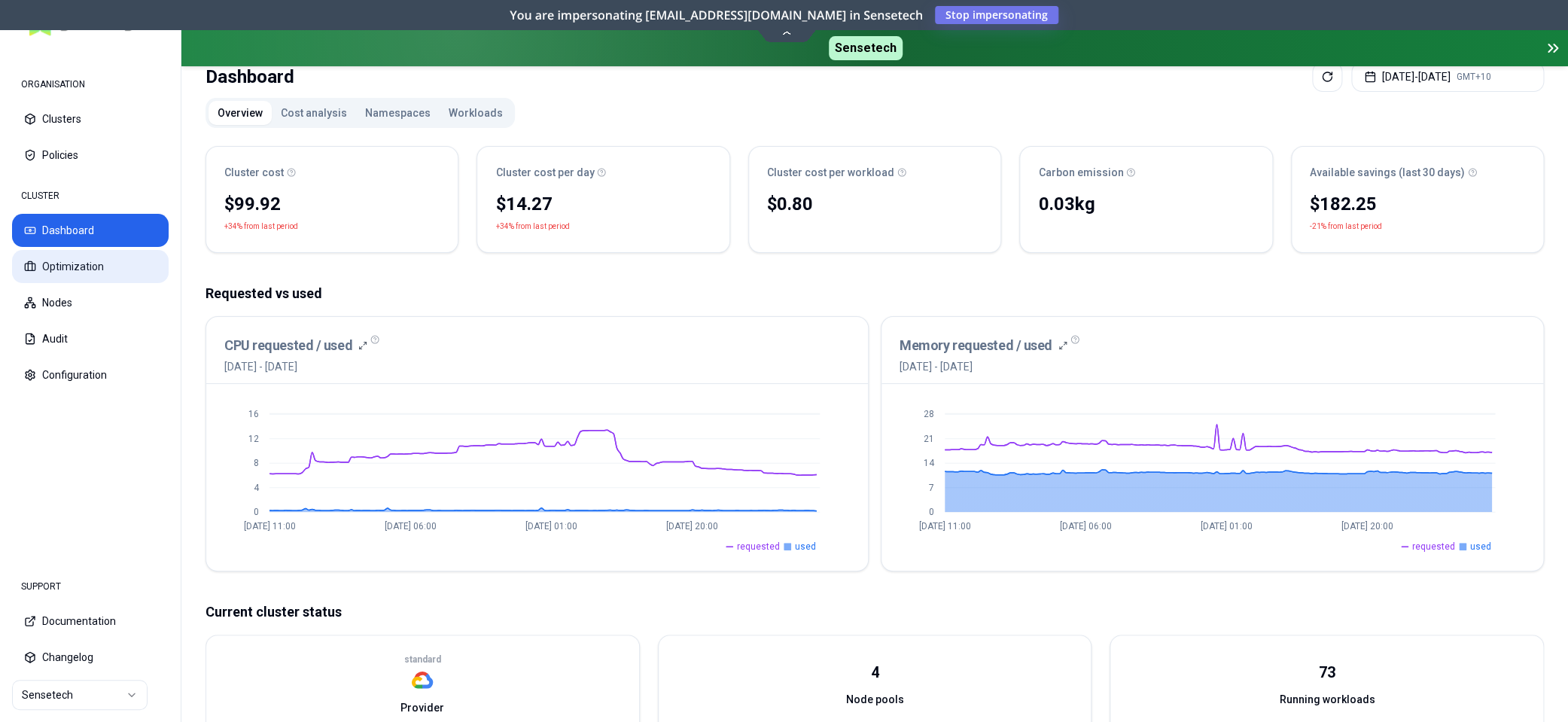
click at [85, 265] on button "Optimization" at bounding box center [90, 266] width 156 height 33
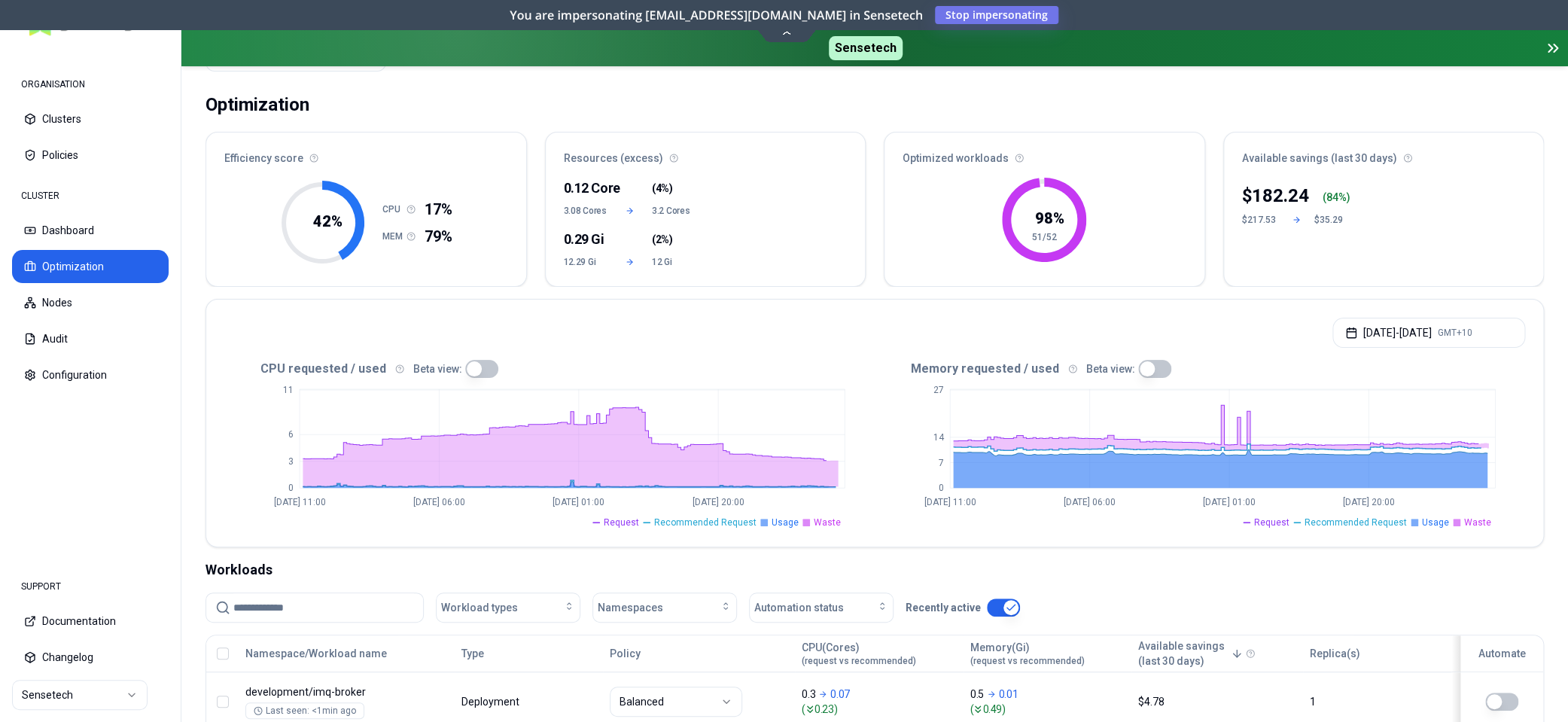
scroll to position [80, 0]
drag, startPoint x: 1032, startPoint y: 216, endPoint x: 1064, endPoint y: 216, distance: 32.0
click at [1064, 216] on icon "98 % 51/52" at bounding box center [1044, 218] width 85 height 85
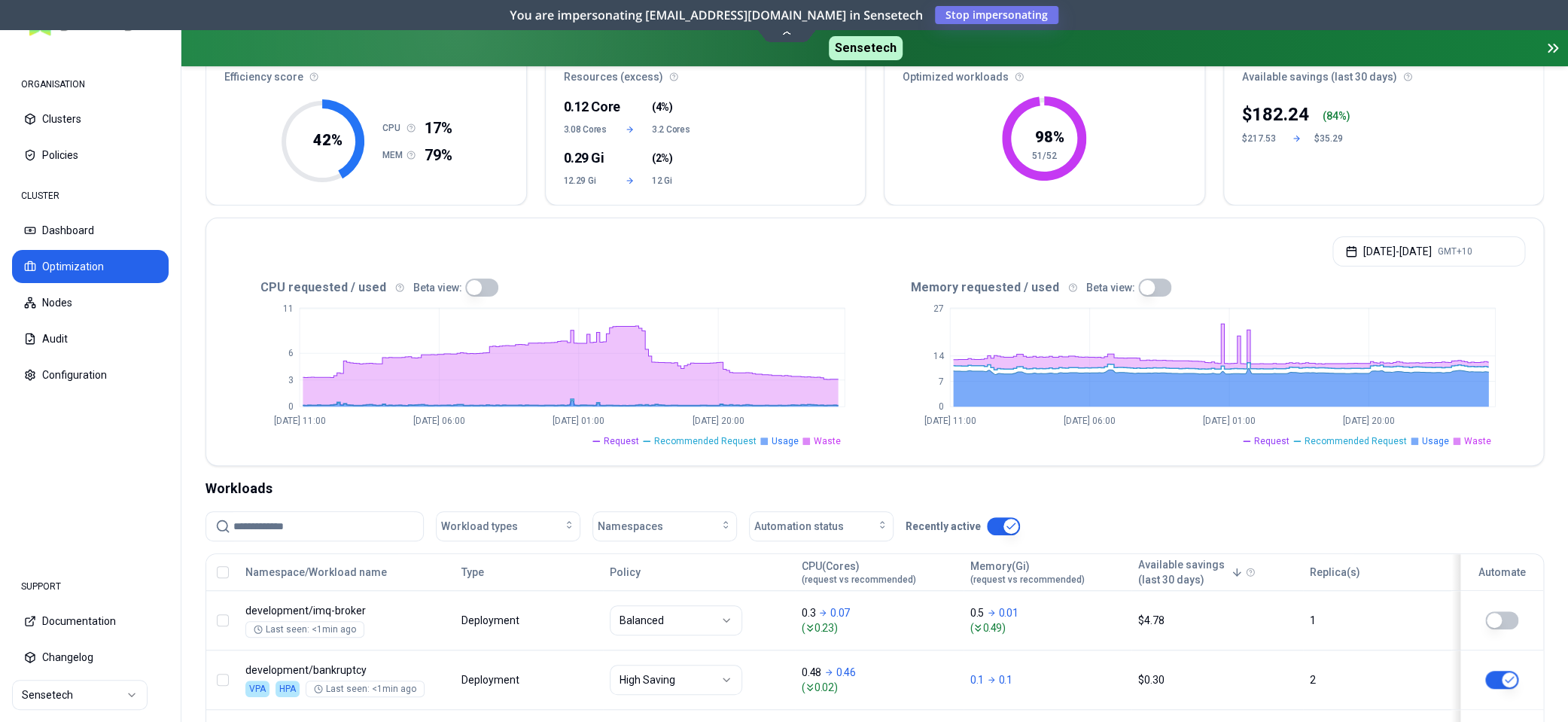
scroll to position [151, 0]
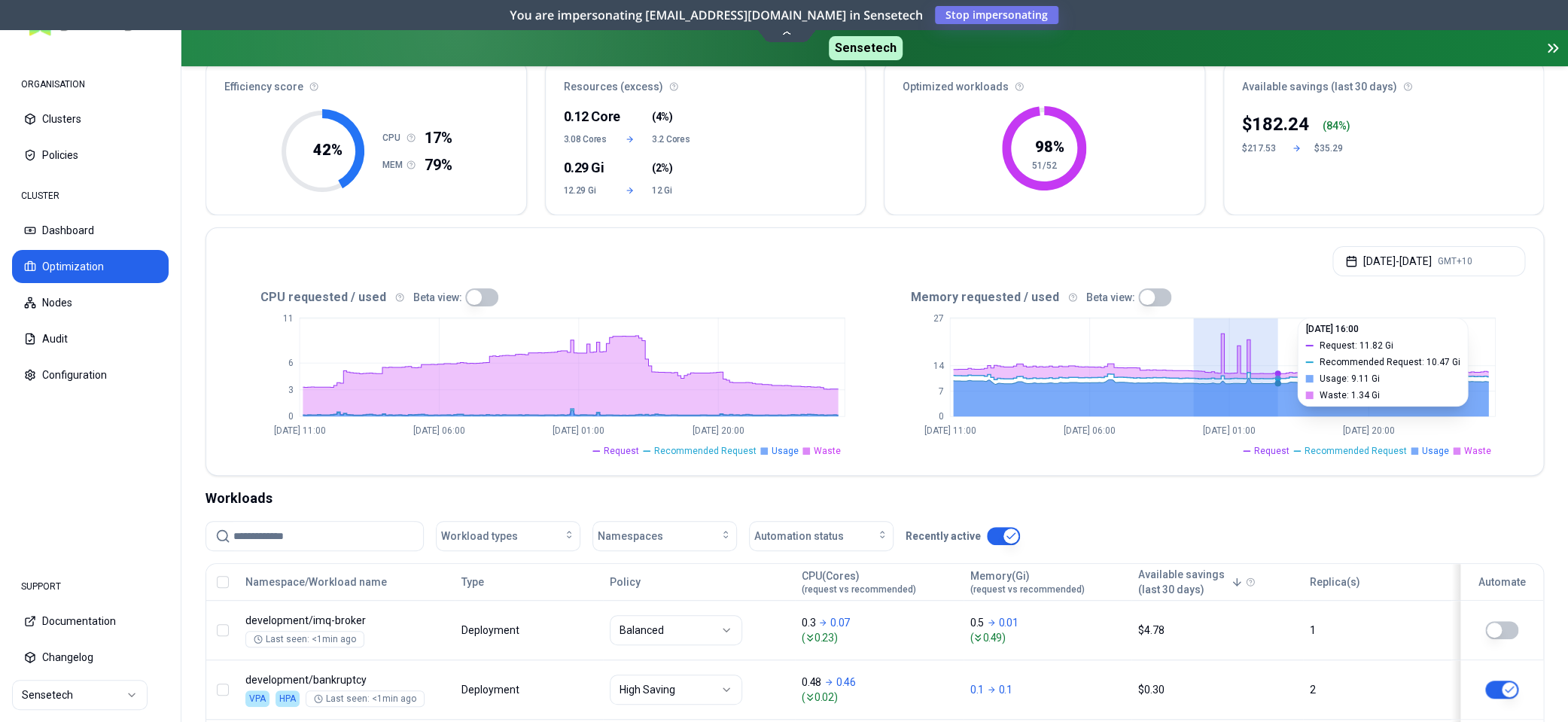
drag, startPoint x: 1194, startPoint y: 333, endPoint x: 1277, endPoint y: 333, distance: 83.0
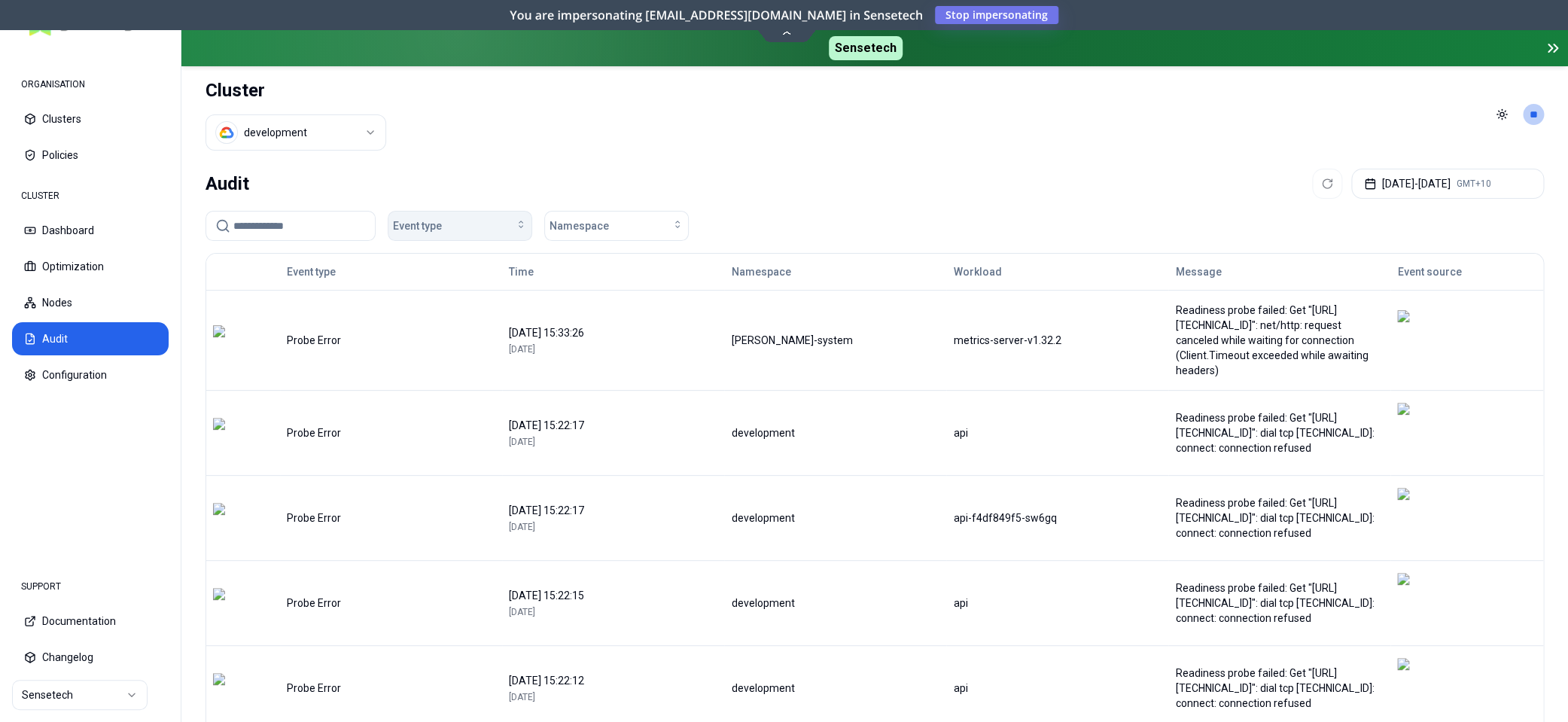
click at [514, 218] on button "Event type" at bounding box center [459, 226] width 145 height 30
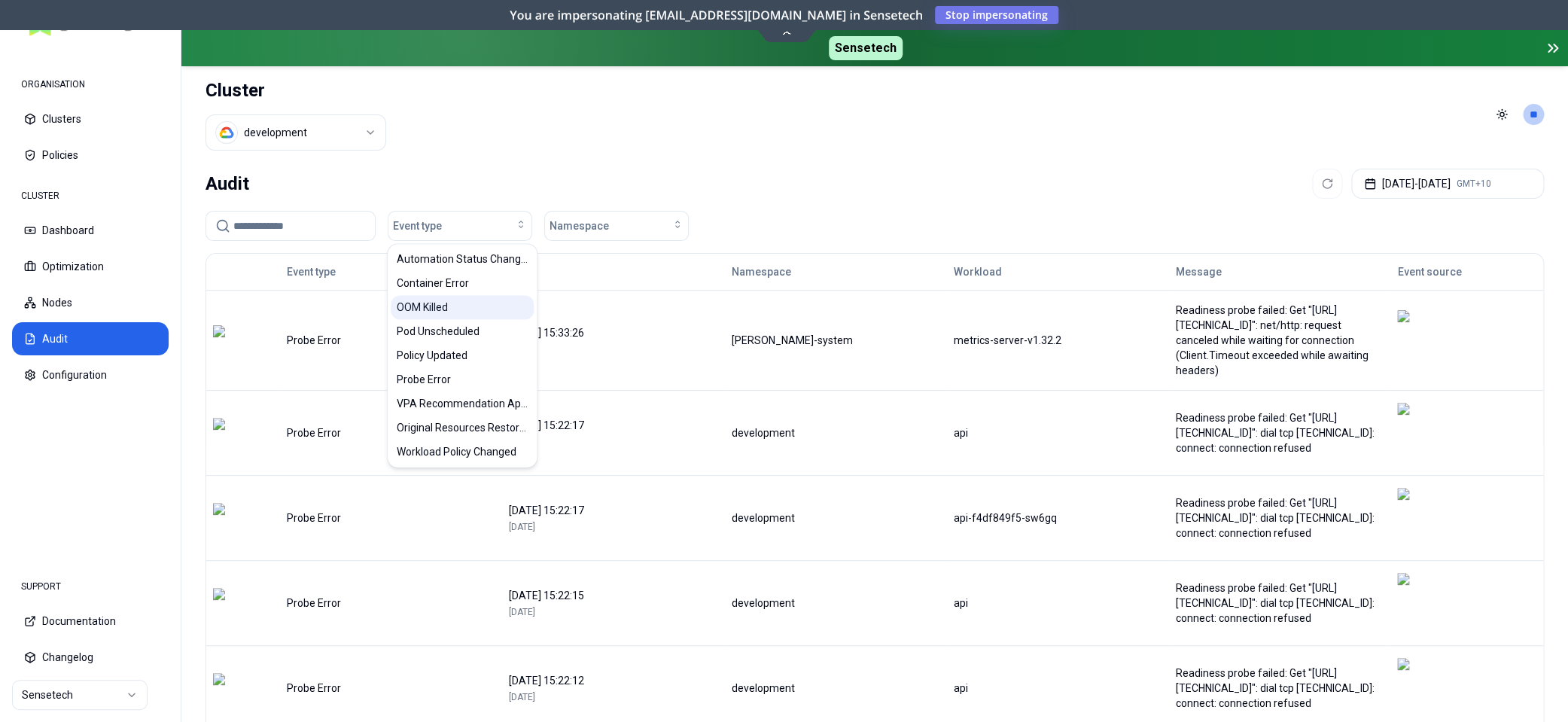
click at [465, 305] on div "OOM Killed" at bounding box center [462, 306] width 143 height 24
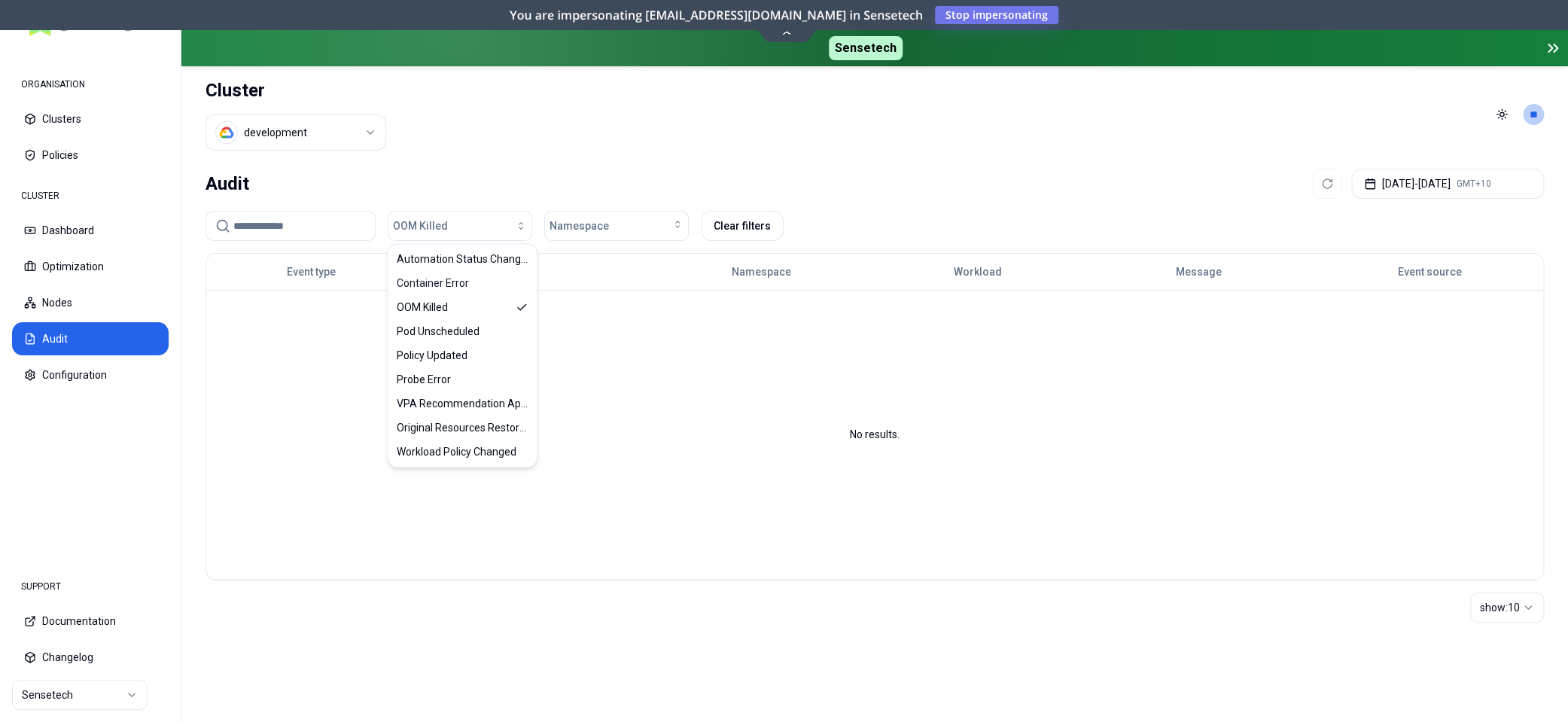
click at [696, 125] on header "Cluster development Toggle theme **" at bounding box center [874, 115] width 1387 height 96
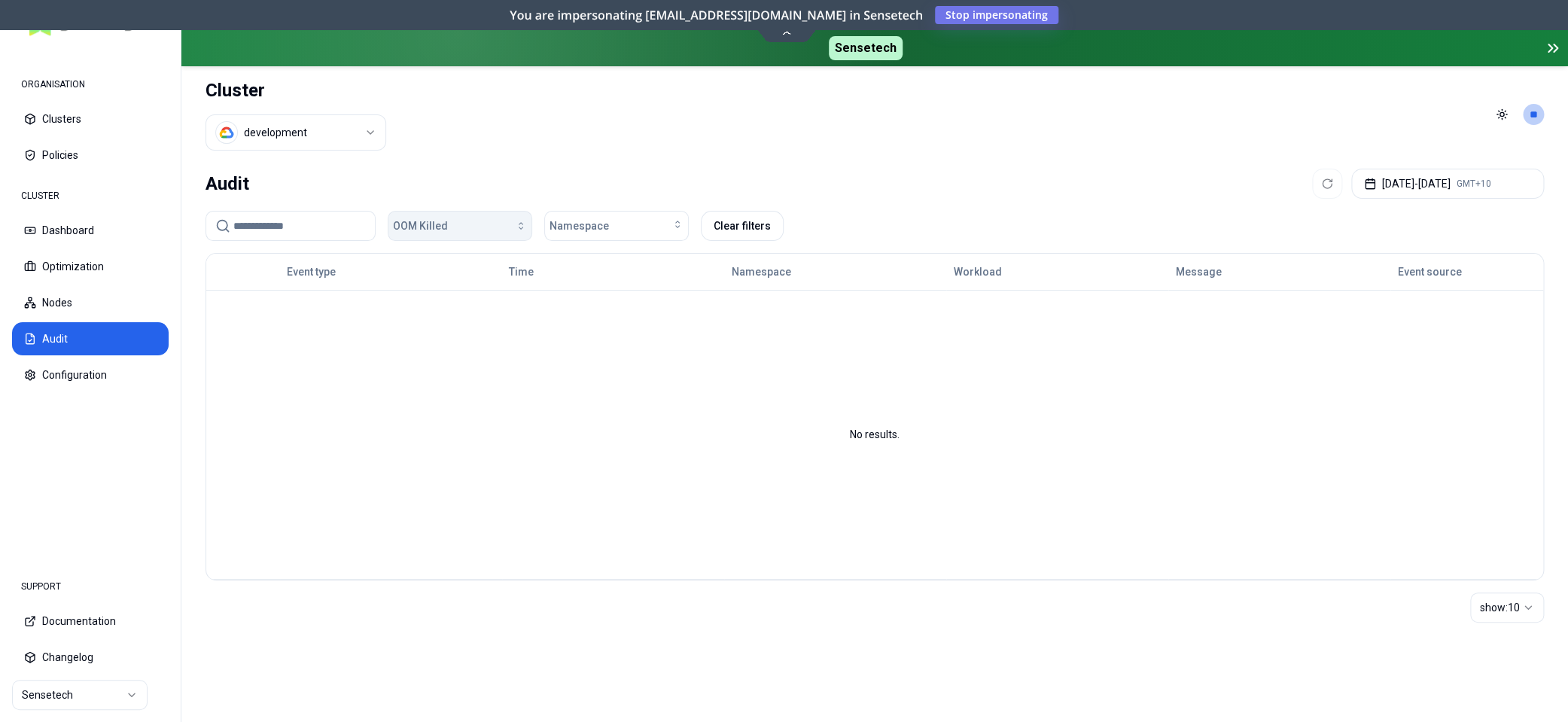
click at [518, 225] on icon "button" at bounding box center [520, 226] width 12 height 12
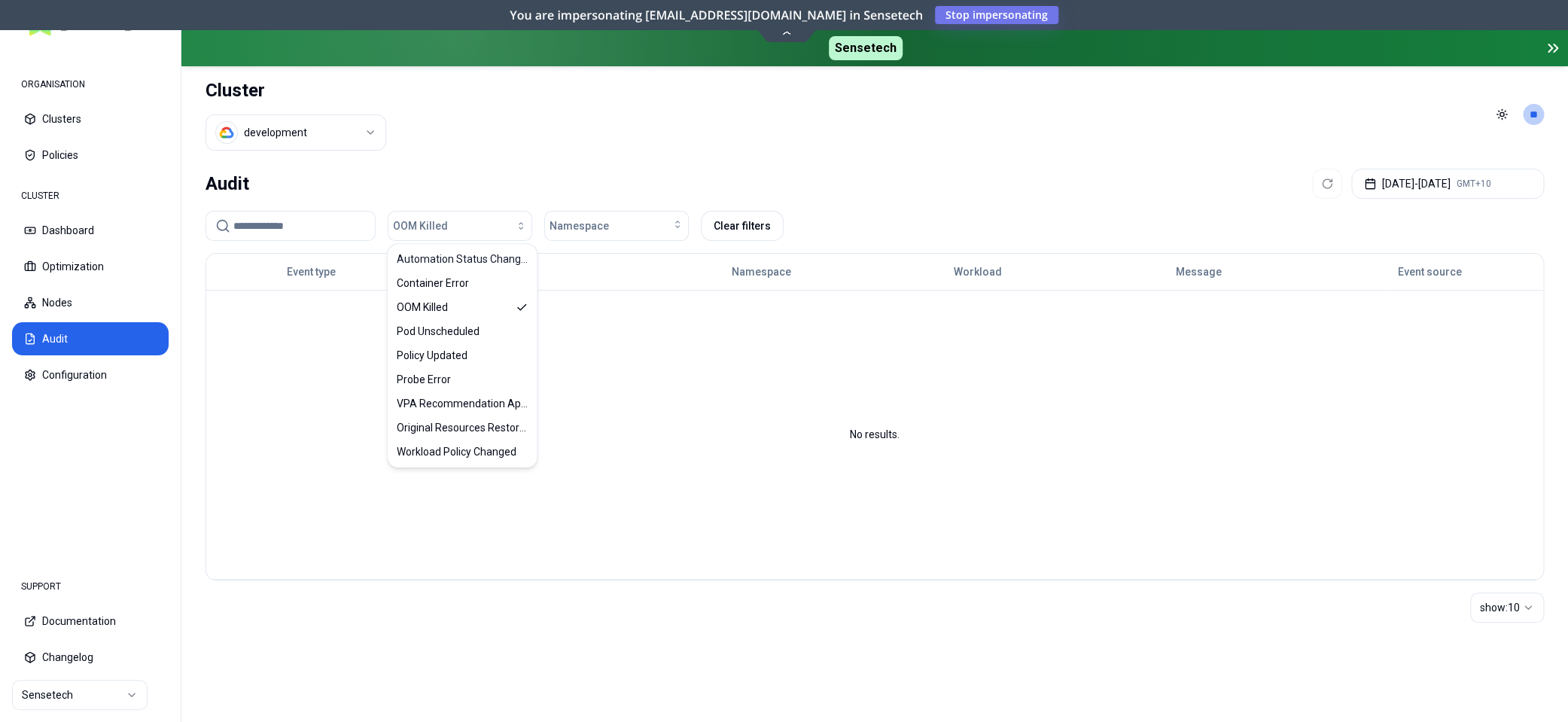
click at [508, 149] on header "Cluster development Toggle theme **" at bounding box center [874, 115] width 1387 height 96
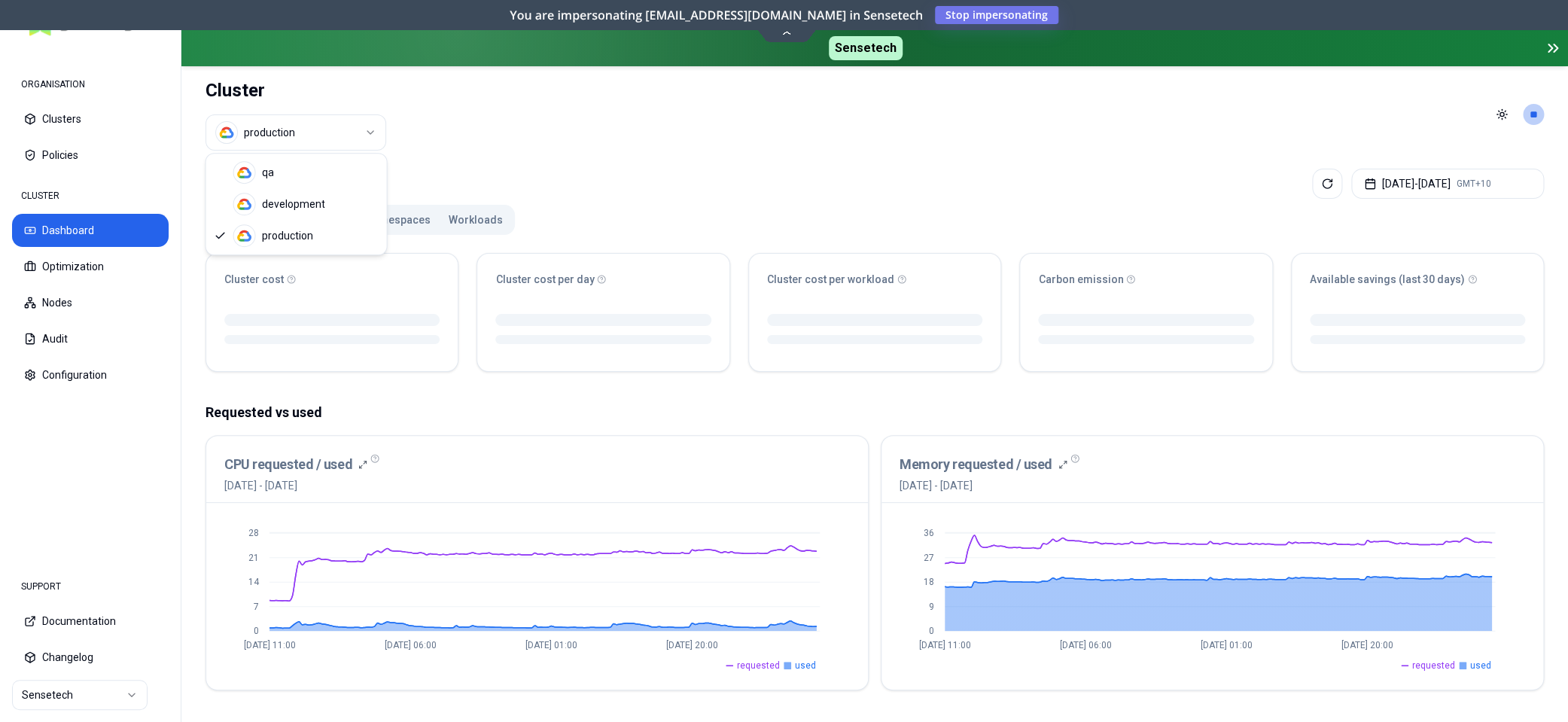
click at [307, 138] on html "ORGANISATION Clusters Policies CLUSTER Dashboard Optimization Nodes Audit Confi…" at bounding box center [784, 361] width 1568 height 722
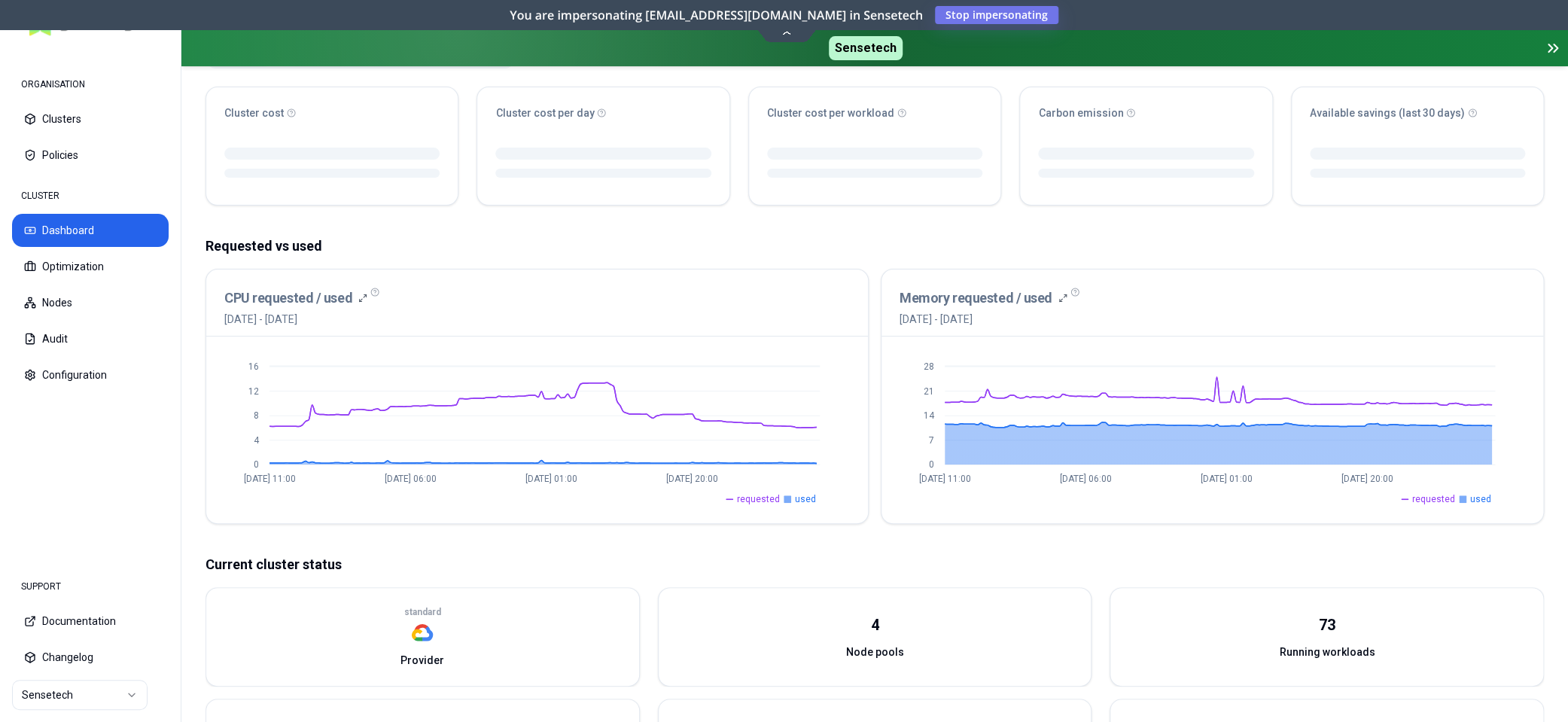
scroll to position [176, 0]
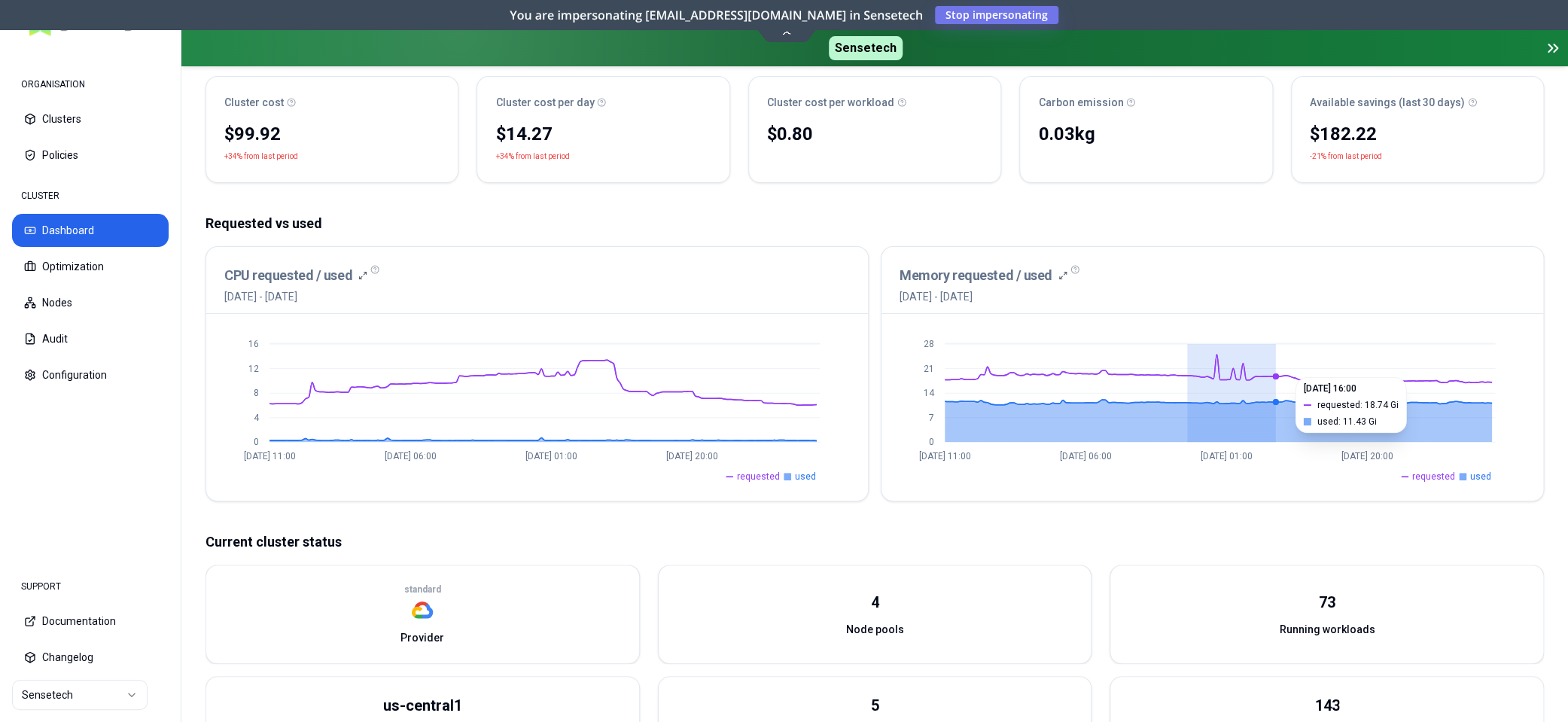
drag, startPoint x: 1186, startPoint y: 369, endPoint x: 1274, endPoint y: 369, distance: 88.0
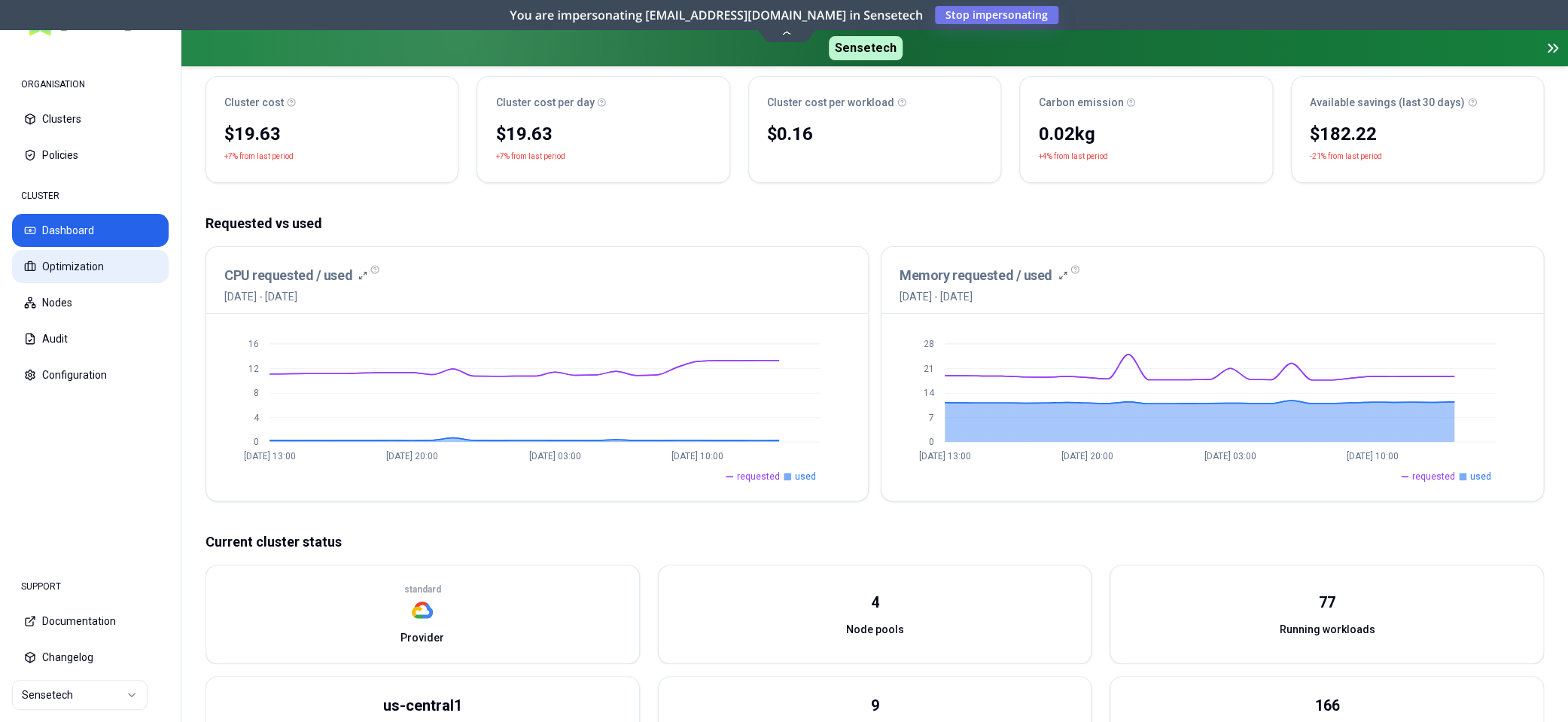
click at [58, 263] on button "Optimization" at bounding box center [90, 266] width 156 height 33
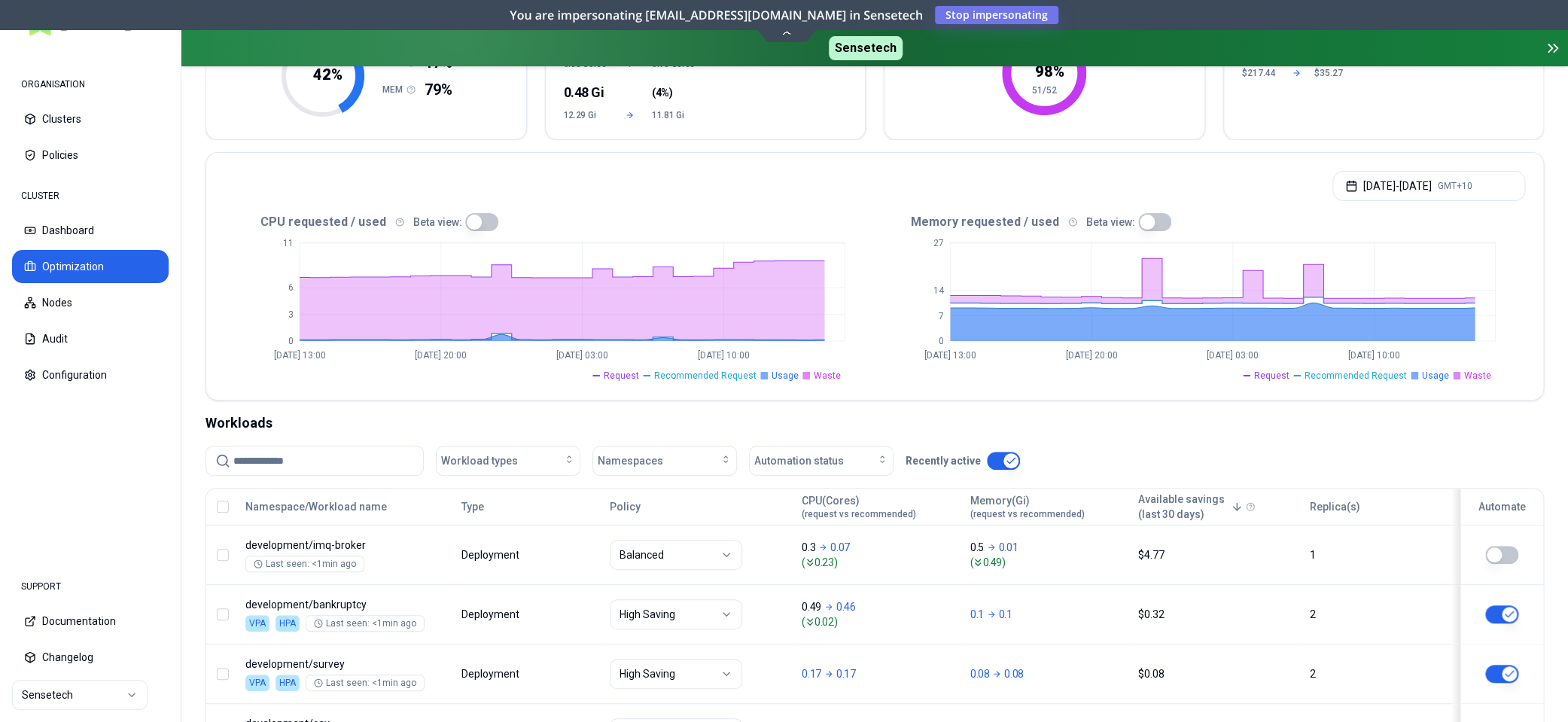
scroll to position [242, 0]
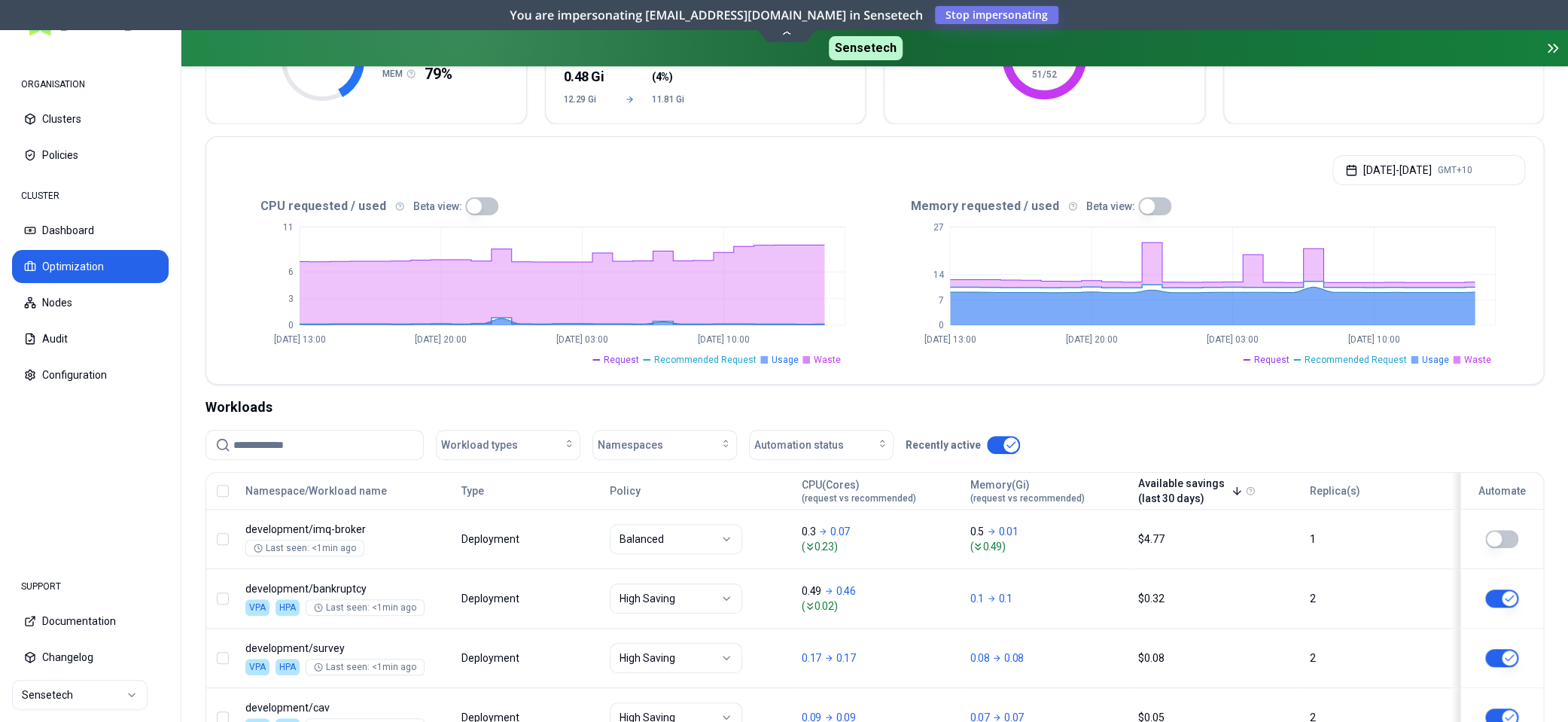
click at [1181, 483] on button "Available savings (last 30 days)" at bounding box center [1190, 490] width 105 height 30
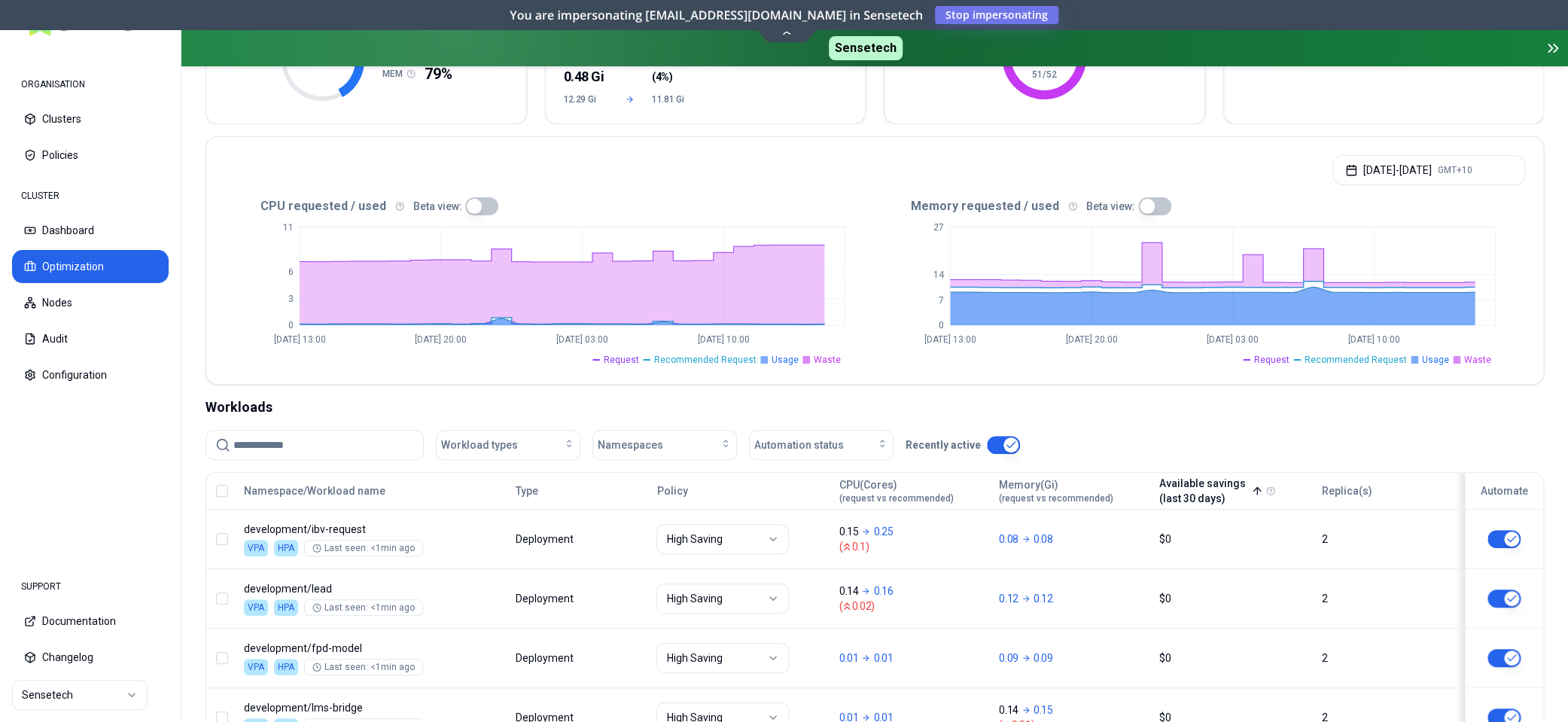
click at [1194, 483] on button "Available savings (last 30 days)" at bounding box center [1211, 490] width 105 height 30
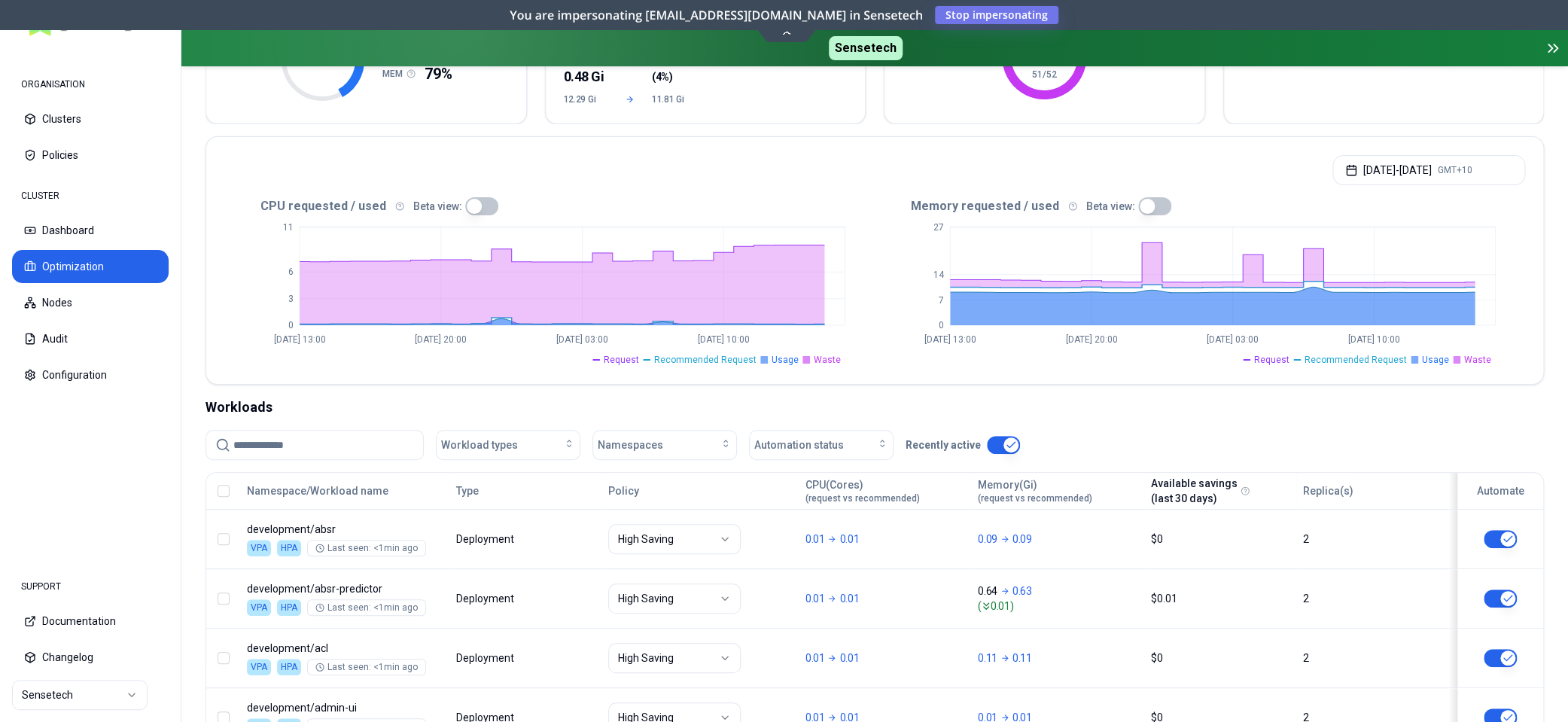
click at [1191, 483] on button "Available savings (last 30 days)" at bounding box center [1193, 490] width 86 height 30
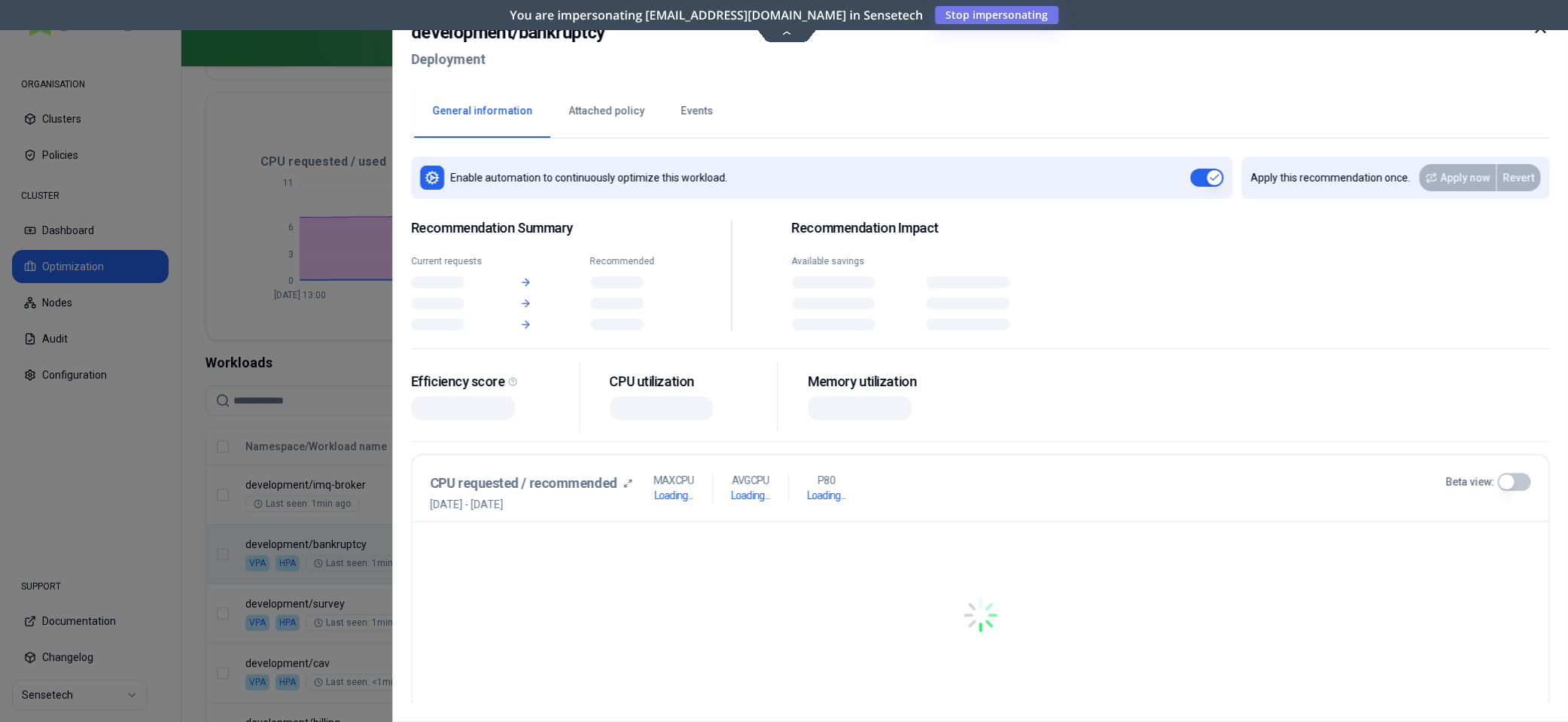
scroll to position [286, 0]
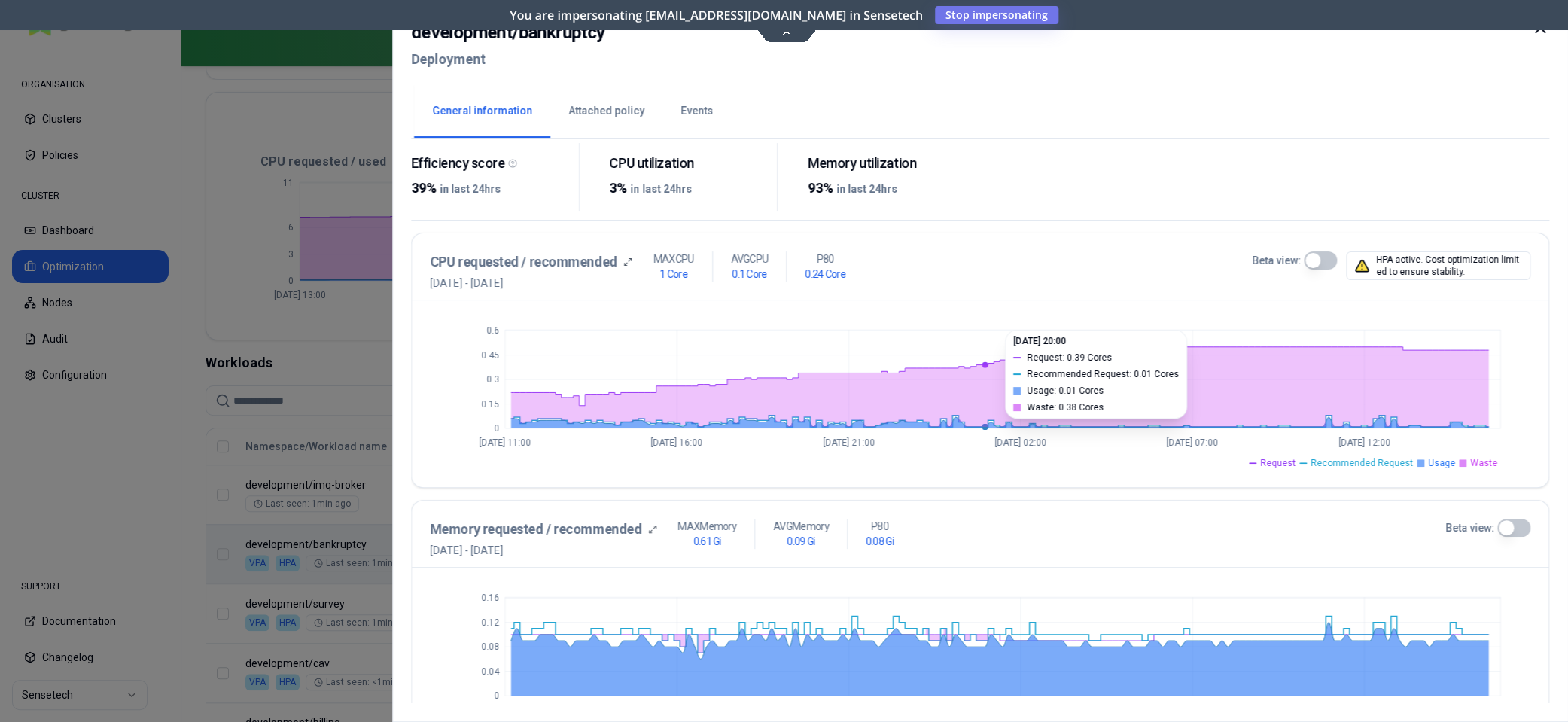
scroll to position [283, 0]
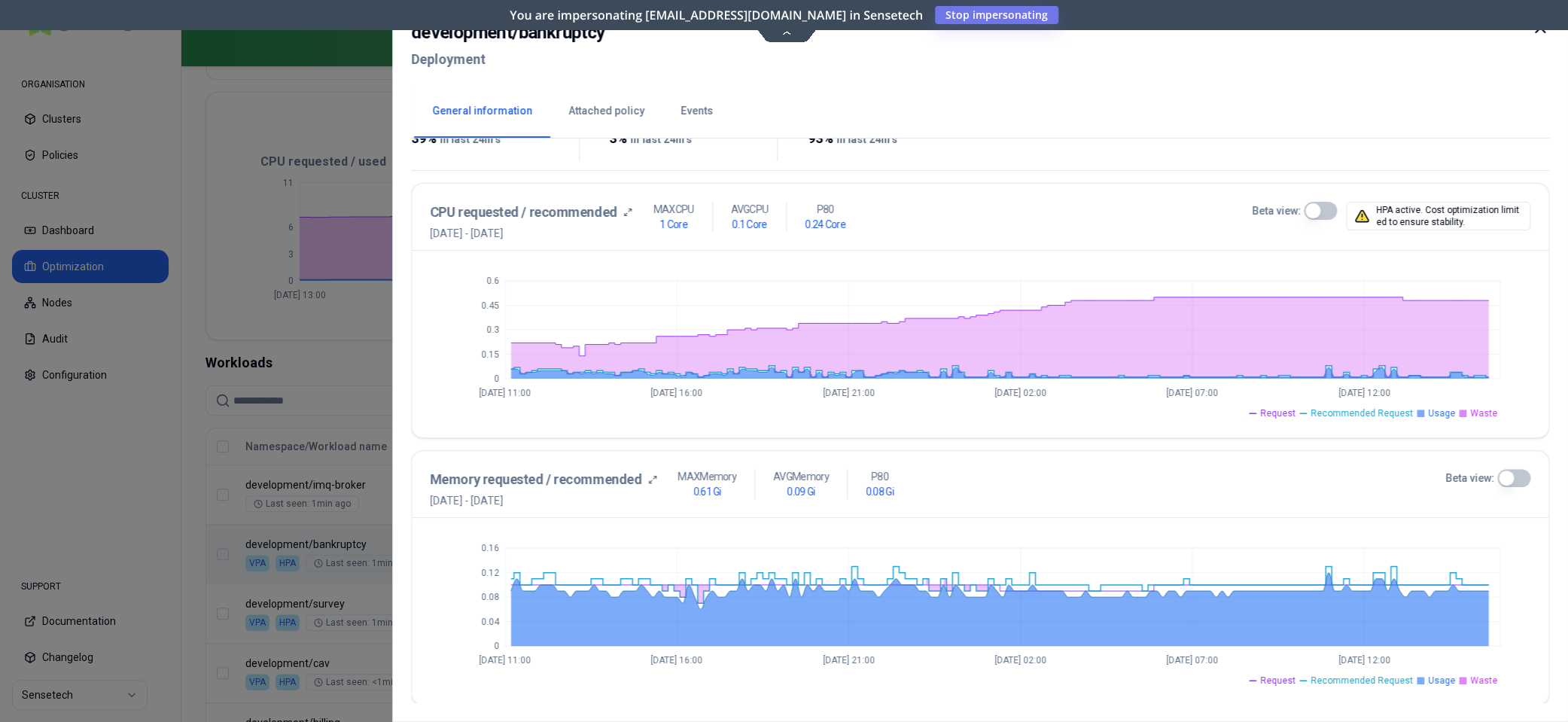
click at [1538, 33] on icon at bounding box center [1540, 28] width 18 height 18
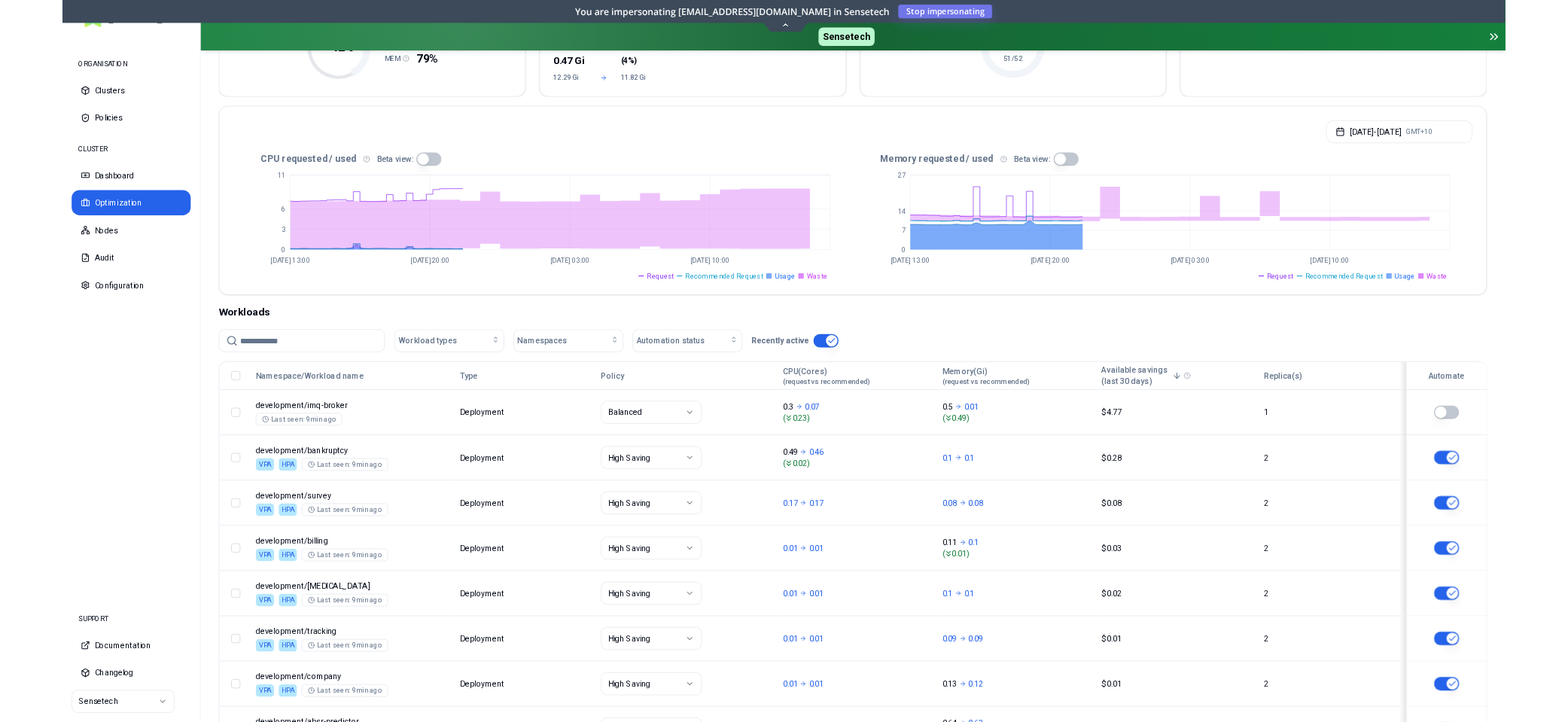
scroll to position [238, 0]
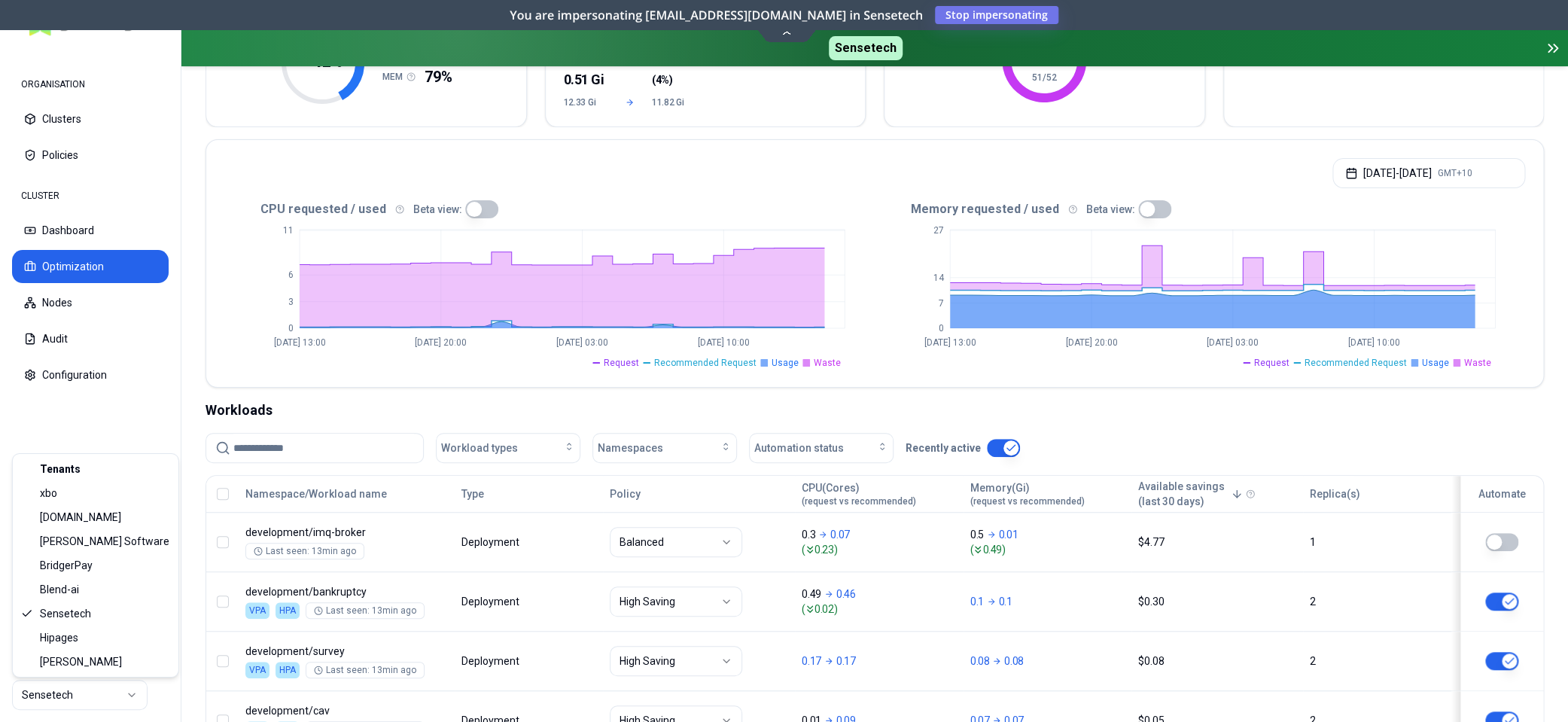
click at [95, 697] on html "ORGANISATION Clusters Policies CLUSTER Dashboard Optimization Nodes Audit Confi…" at bounding box center [784, 361] width 1568 height 722
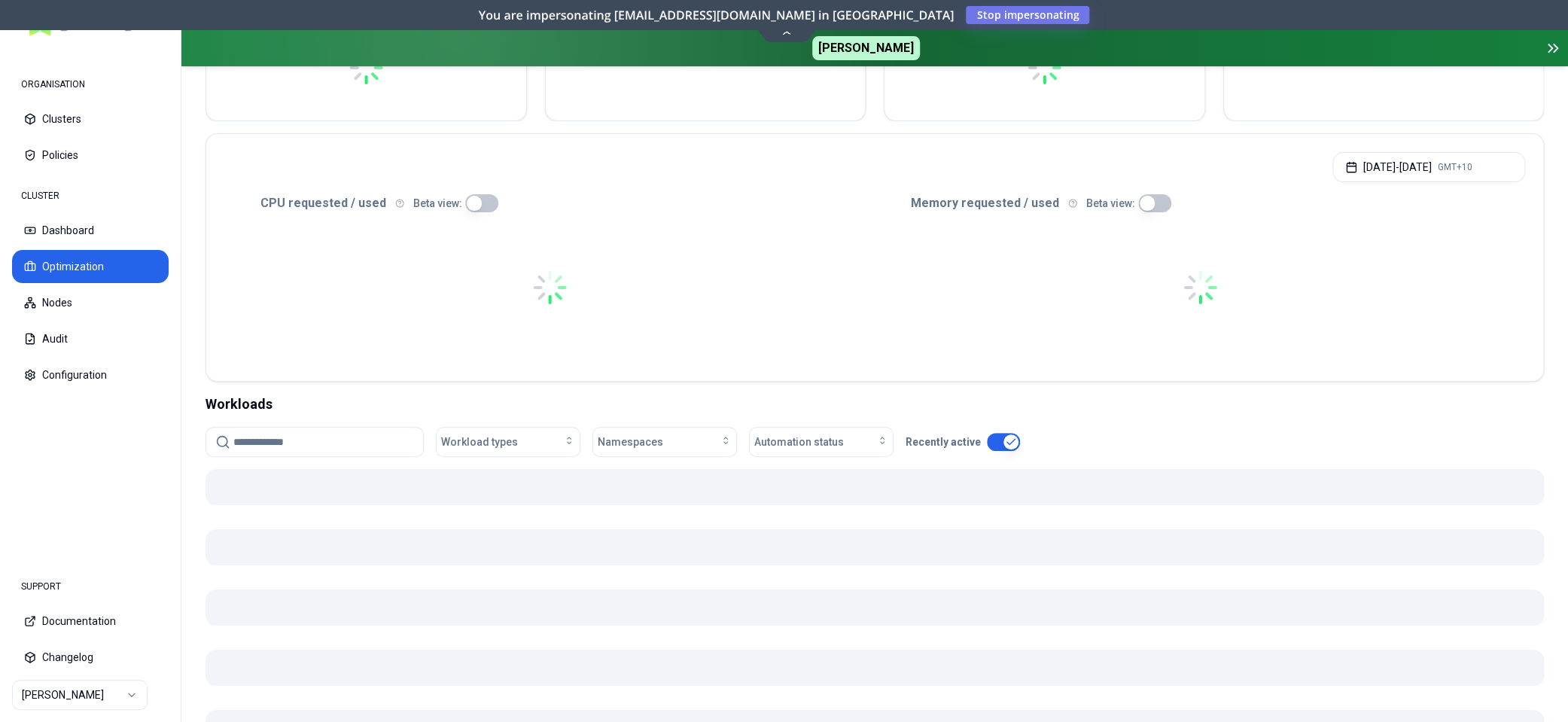
scroll to position [235, 0]
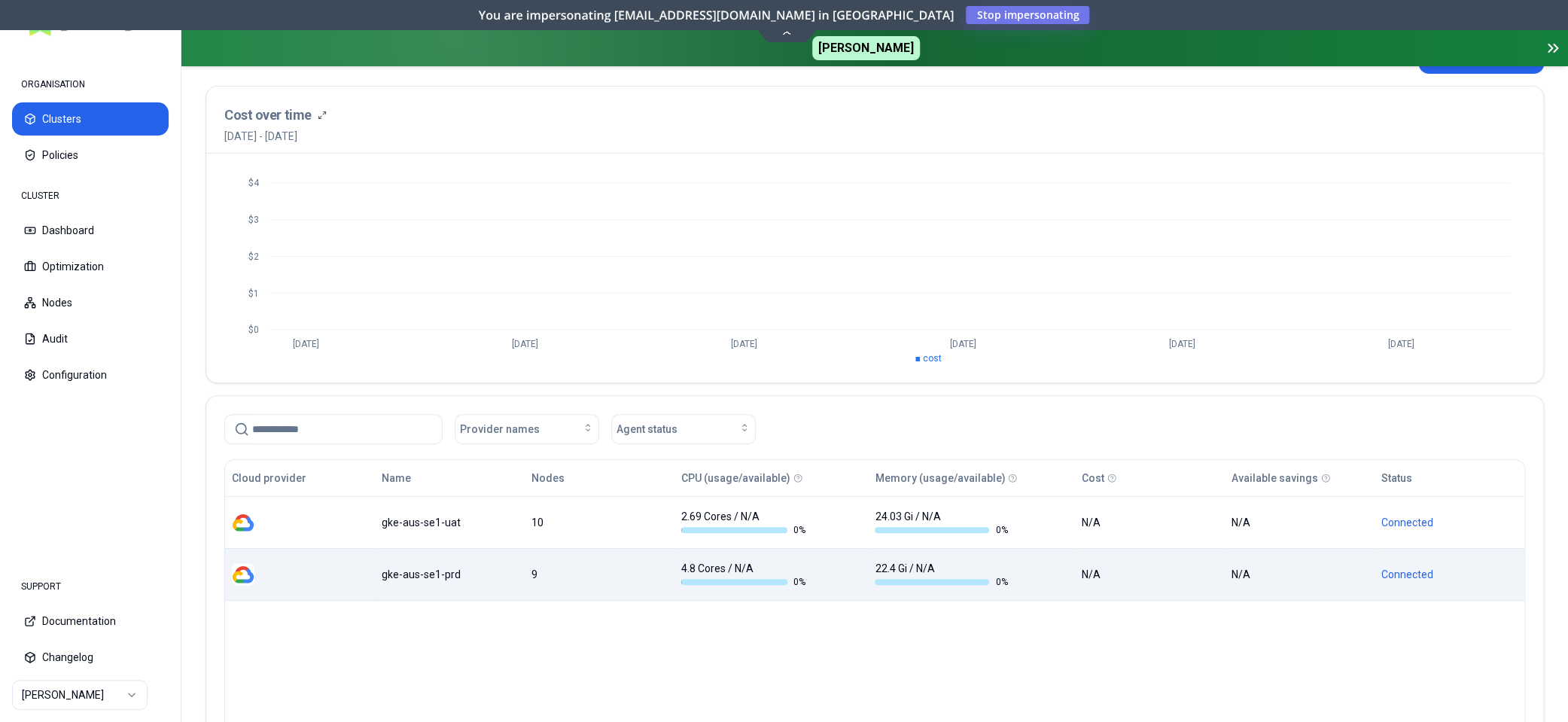
scroll to position [211, 0]
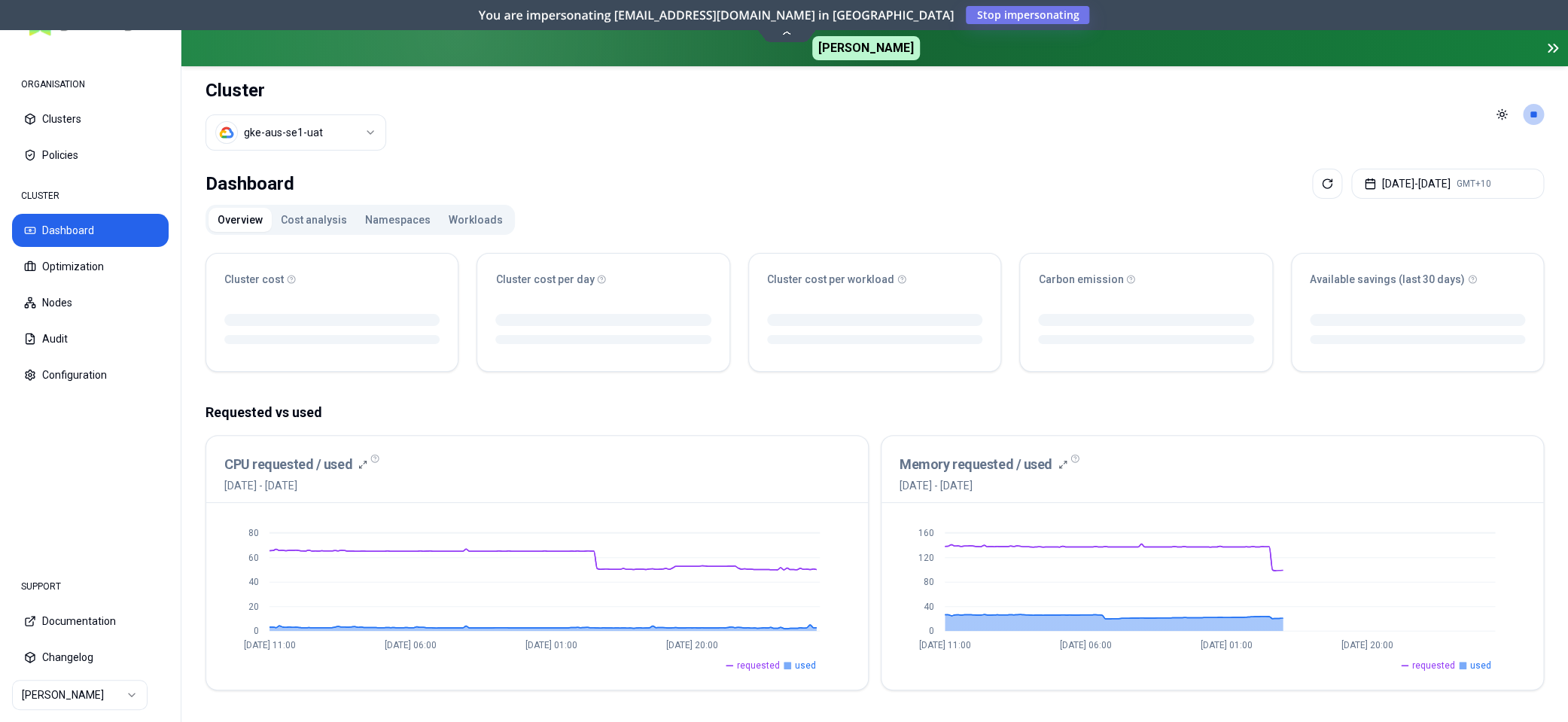
click at [742, 184] on div "Dashboard [DATE] - [DATE] GMT+10" at bounding box center [875, 183] width 1339 height 30
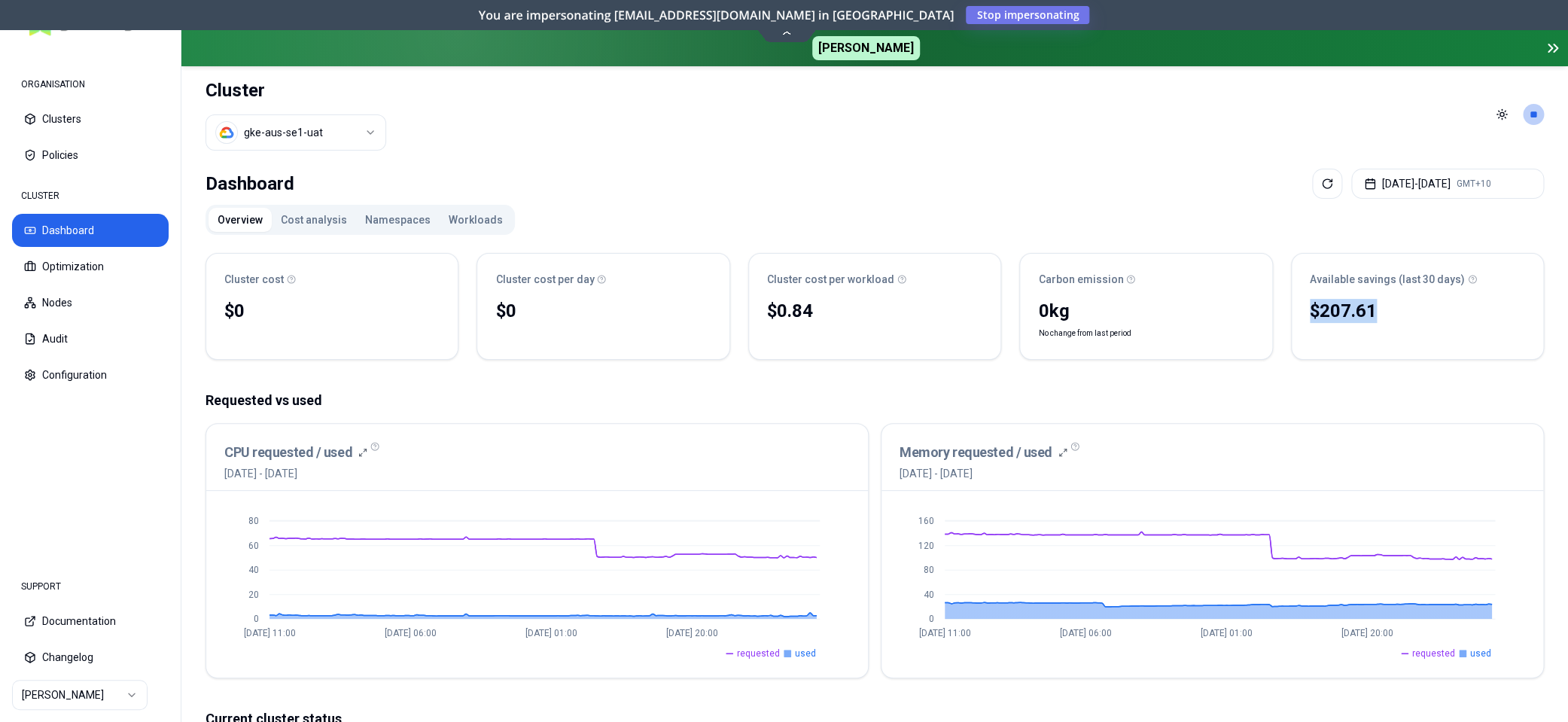
drag, startPoint x: 299, startPoint y: 317, endPoint x: 1455, endPoint y: 312, distance: 1156.0
click at [1455, 312] on div "Cluster cost $0 No reliable trend Cluster cost per day $0 No reliable trend Clu…" at bounding box center [875, 306] width 1339 height 107
click at [1430, 316] on div "$207.61" at bounding box center [1417, 311] width 216 height 24
drag, startPoint x: 769, startPoint y: 313, endPoint x: 860, endPoint y: 313, distance: 91.0
click at [844, 312] on div "$0.84" at bounding box center [874, 311] width 216 height 24
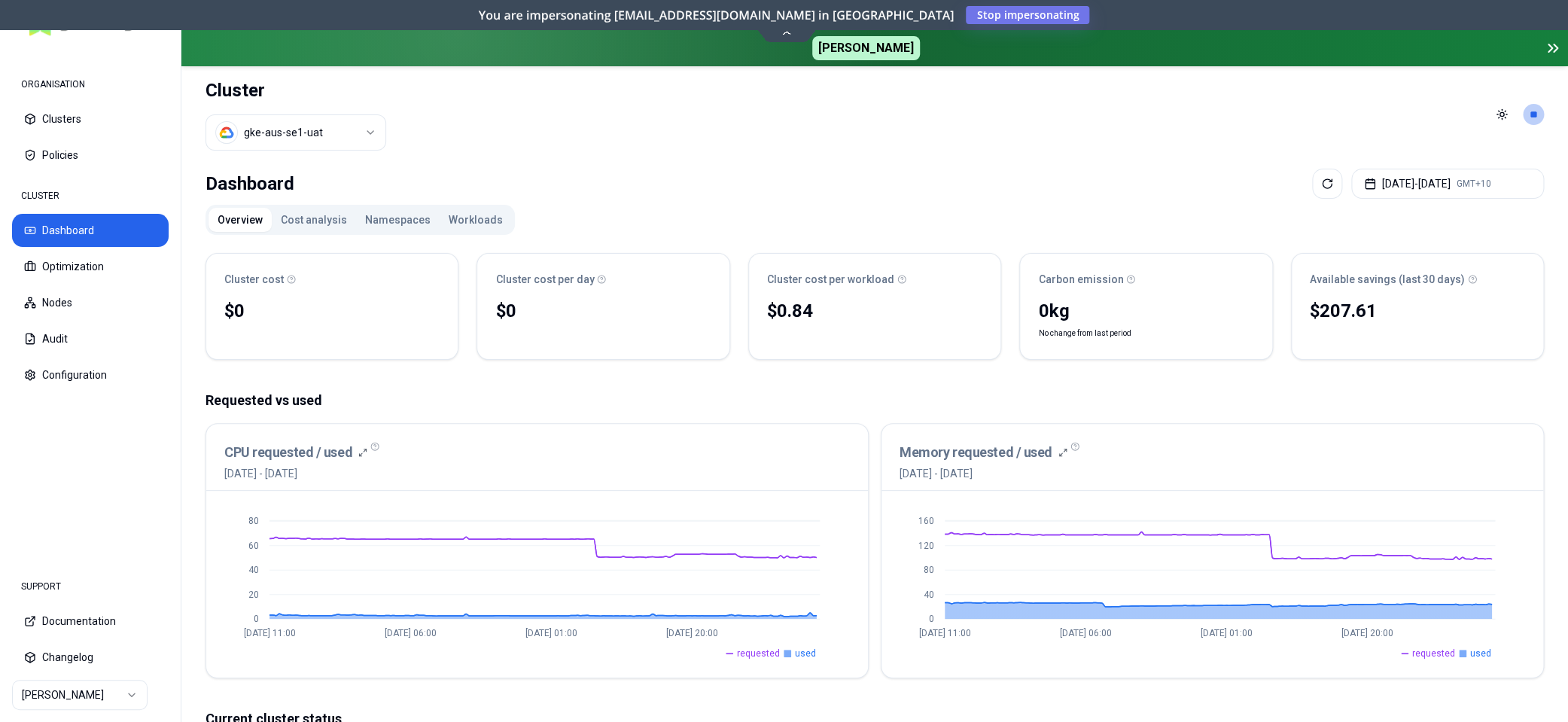
click at [878, 314] on div "$0.84" at bounding box center [874, 311] width 216 height 24
click at [1323, 309] on div "$207.61" at bounding box center [1417, 311] width 216 height 24
click at [1323, 308] on div "$207.61" at bounding box center [1417, 311] width 216 height 24
click at [68, 262] on button "Optimization" at bounding box center [90, 266] width 156 height 33
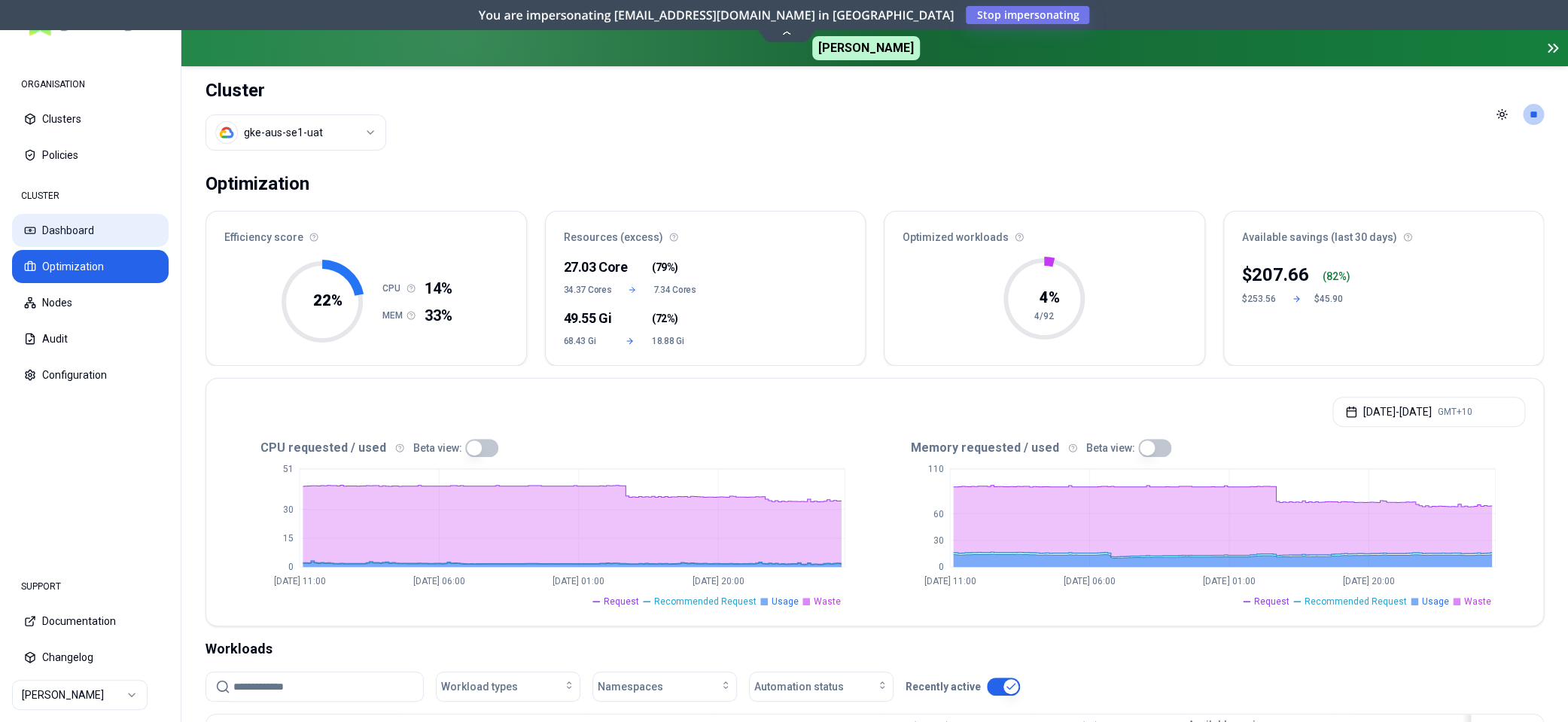
click at [57, 231] on button "Dashboard" at bounding box center [90, 230] width 156 height 33
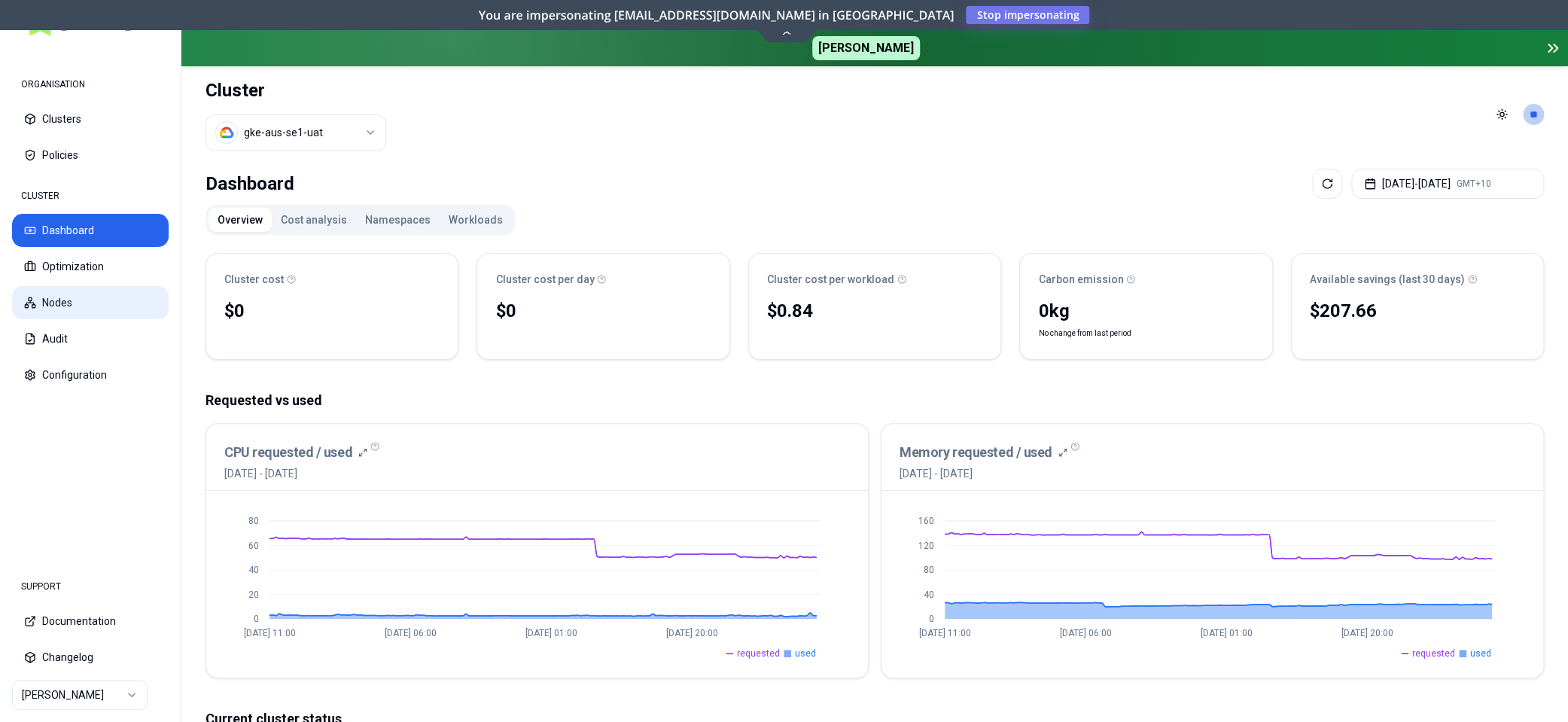
click at [70, 302] on button "Nodes" at bounding box center [90, 303] width 156 height 33
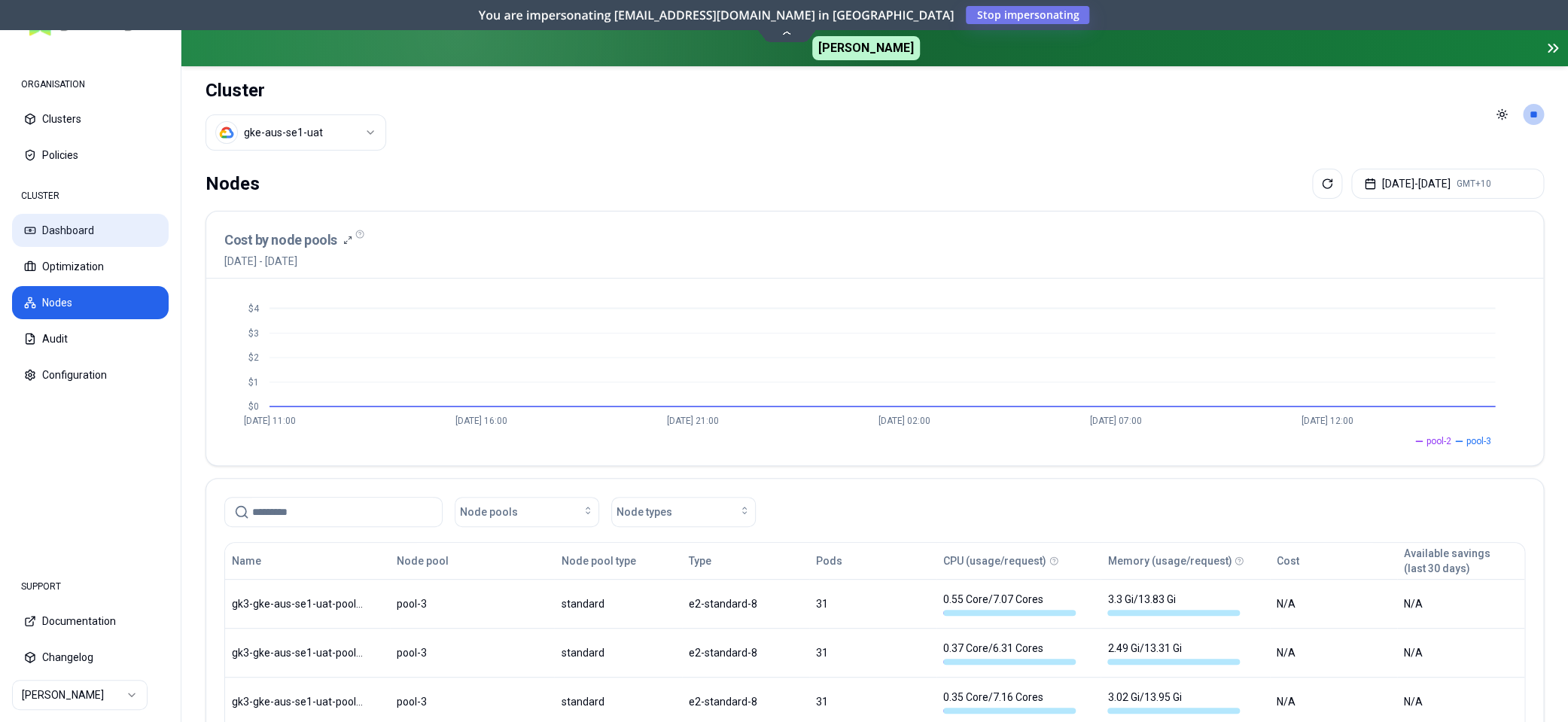
click at [81, 220] on button "Dashboard" at bounding box center [90, 230] width 156 height 33
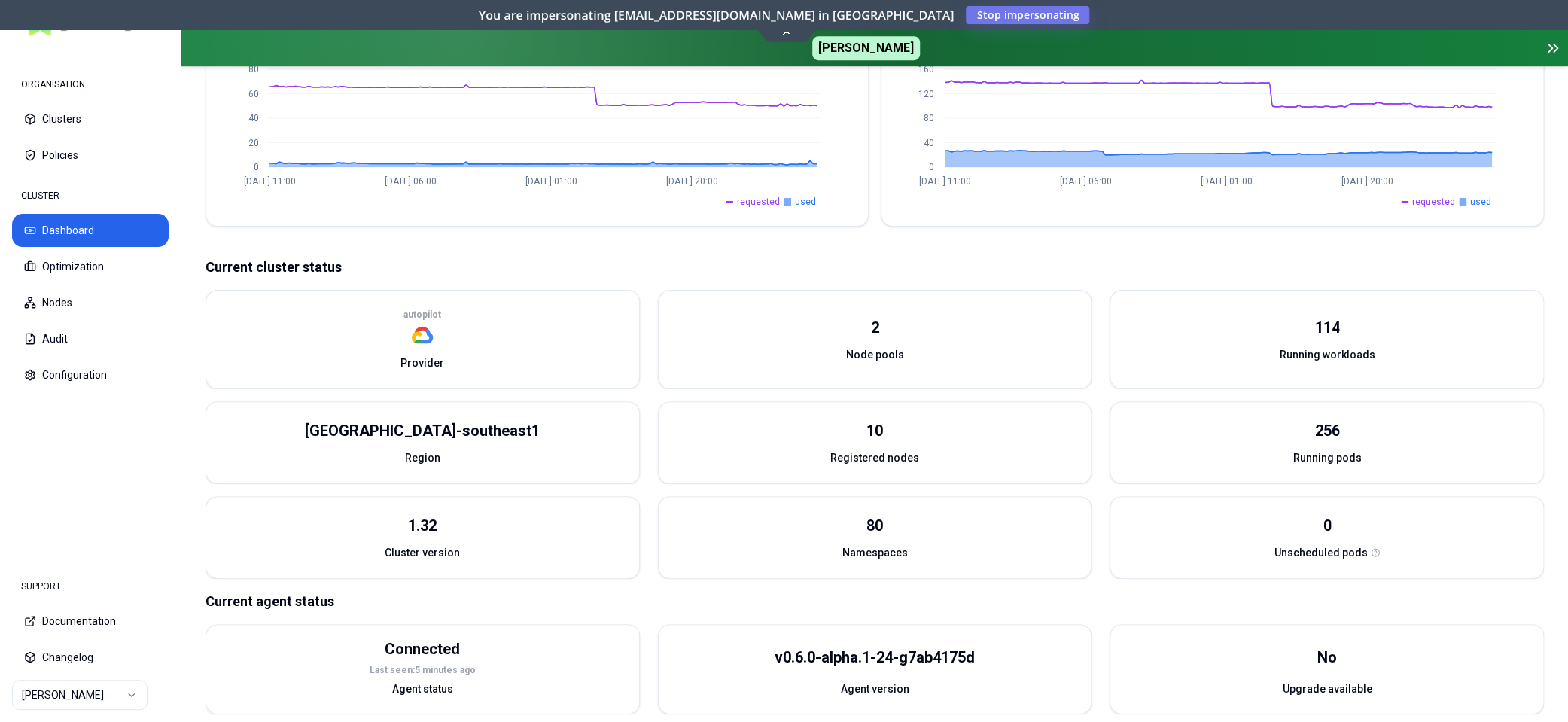
scroll to position [439, 0]
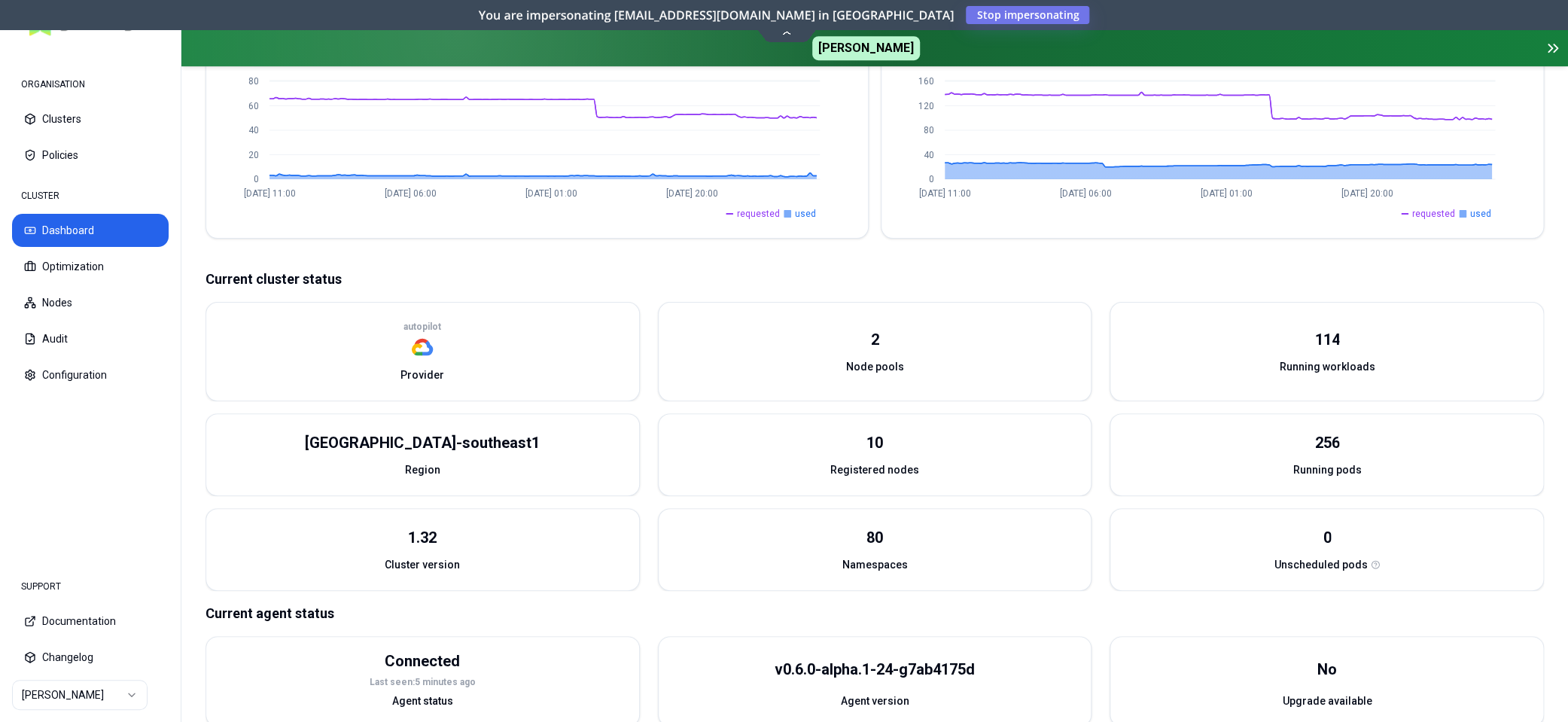
click at [422, 326] on p "autopilot" at bounding box center [422, 326] width 37 height 12
click at [421, 326] on p "autopilot" at bounding box center [422, 326] width 37 height 12
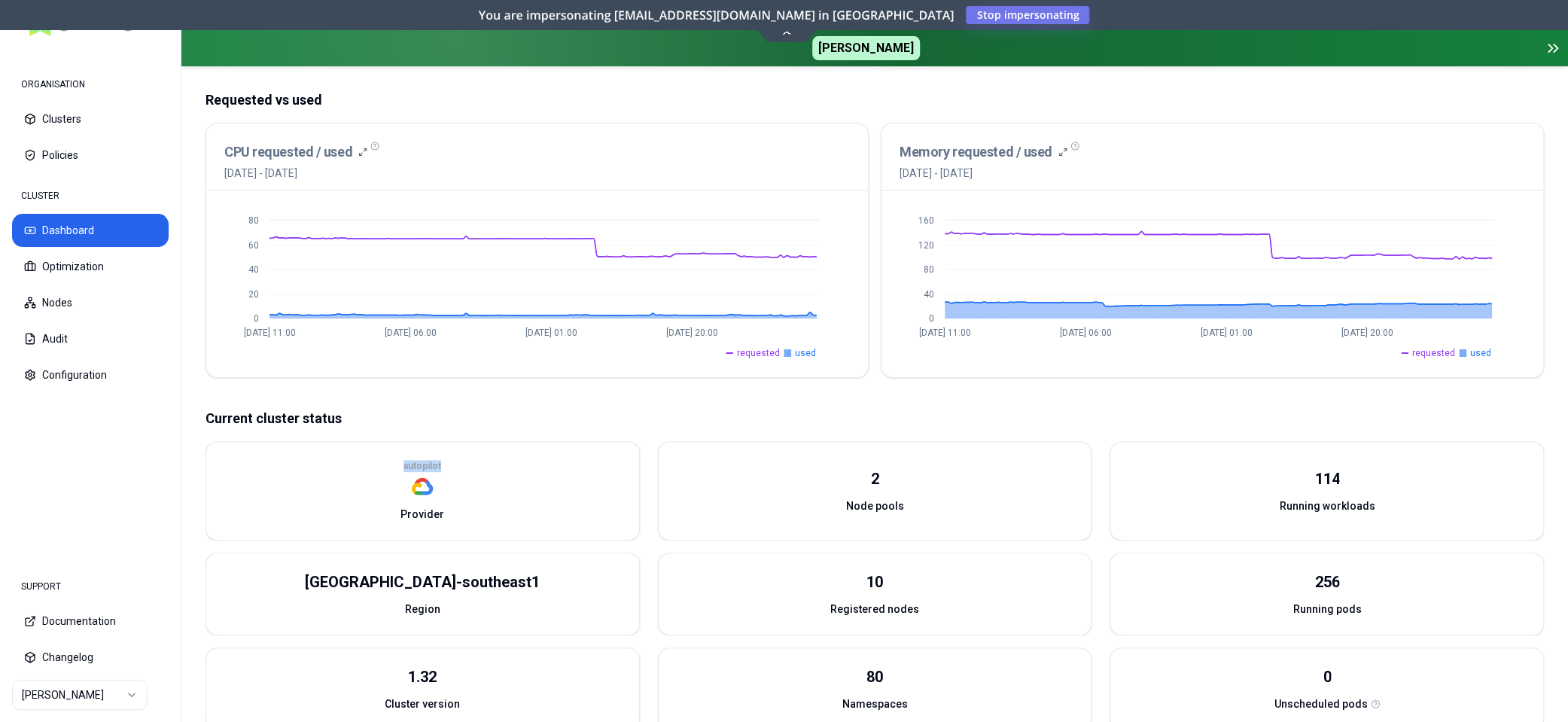
scroll to position [466, 0]
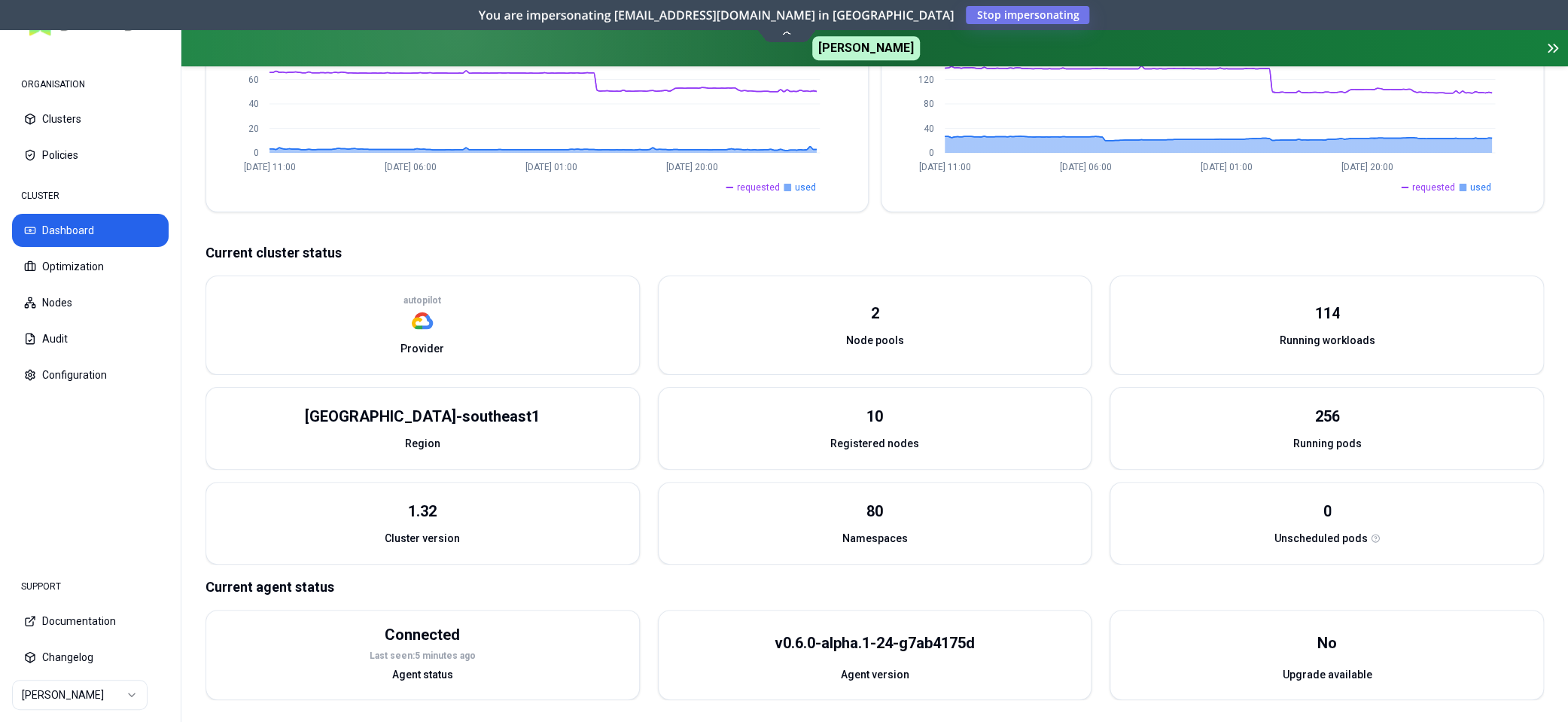
drag, startPoint x: 470, startPoint y: 316, endPoint x: 450, endPoint y: 301, distance: 25.0
click at [470, 314] on div "autopilot" at bounding box center [423, 304] width 433 height 55
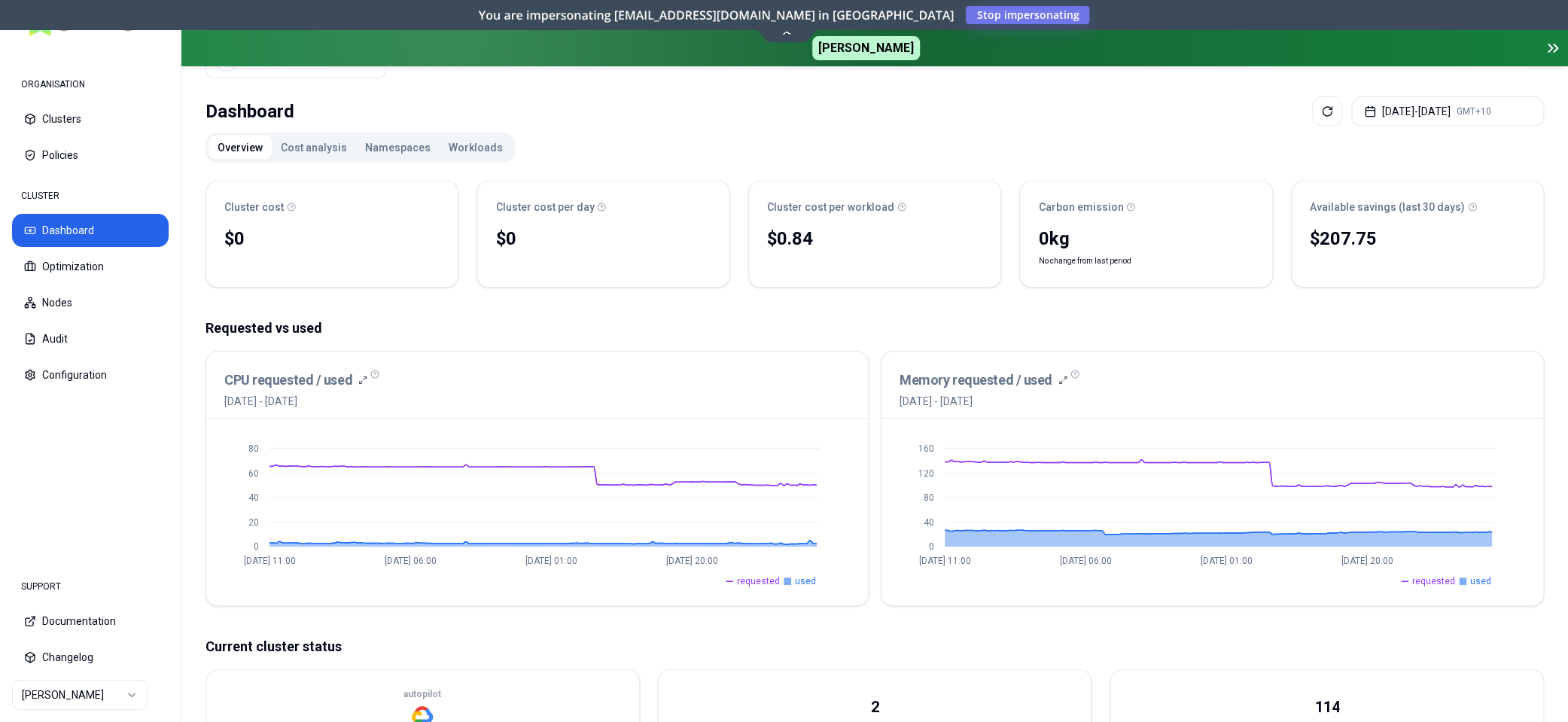
scroll to position [0, 0]
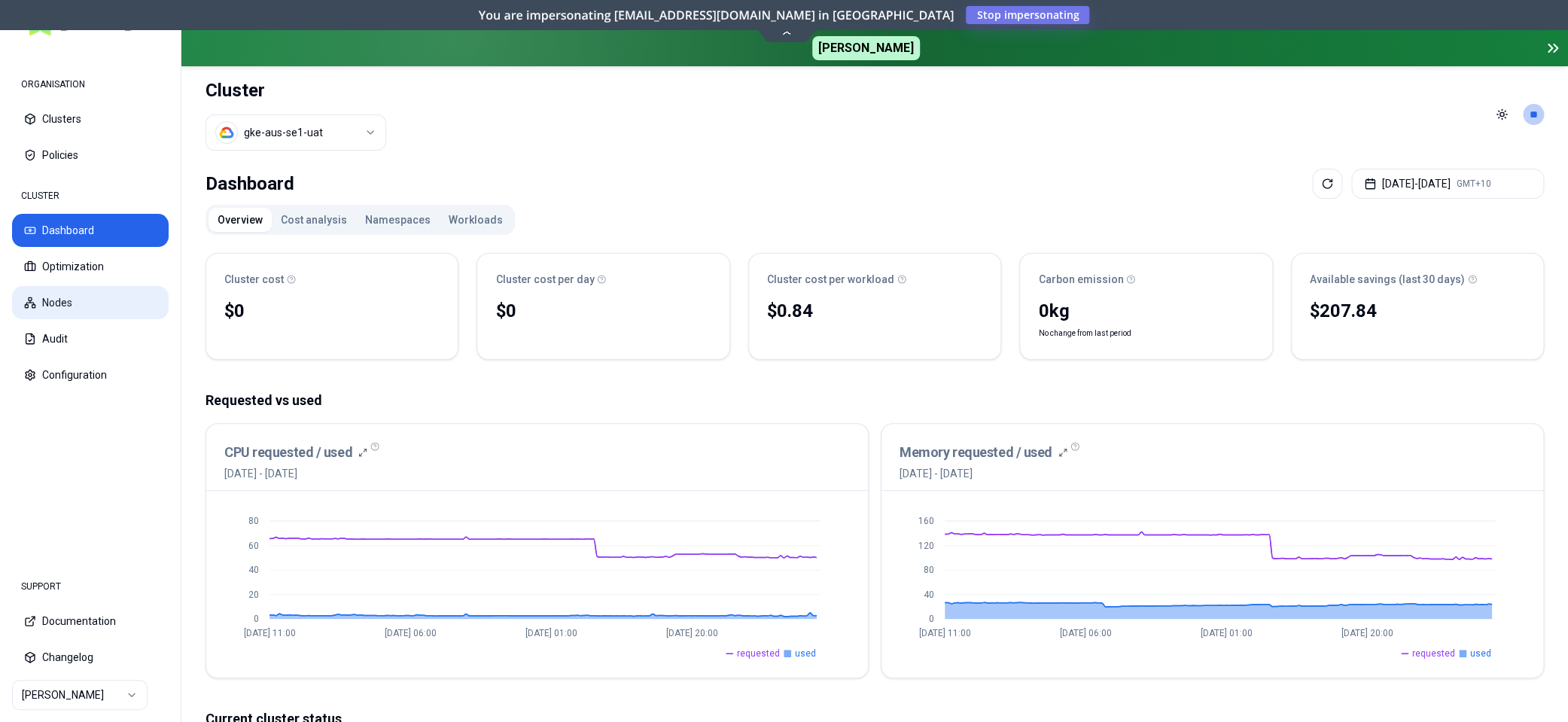
click at [60, 303] on button "Nodes" at bounding box center [90, 303] width 156 height 33
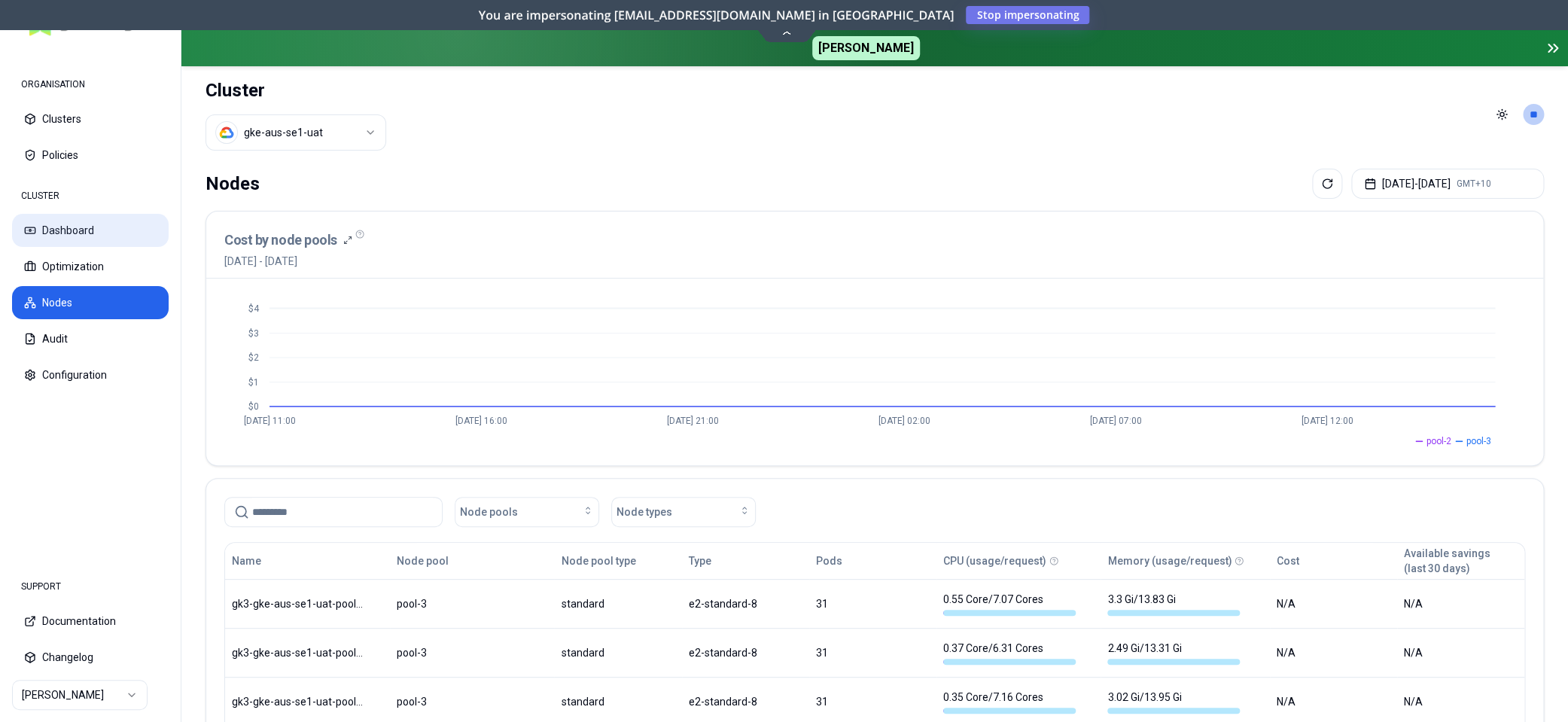
click at [63, 228] on button "Dashboard" at bounding box center [90, 230] width 156 height 33
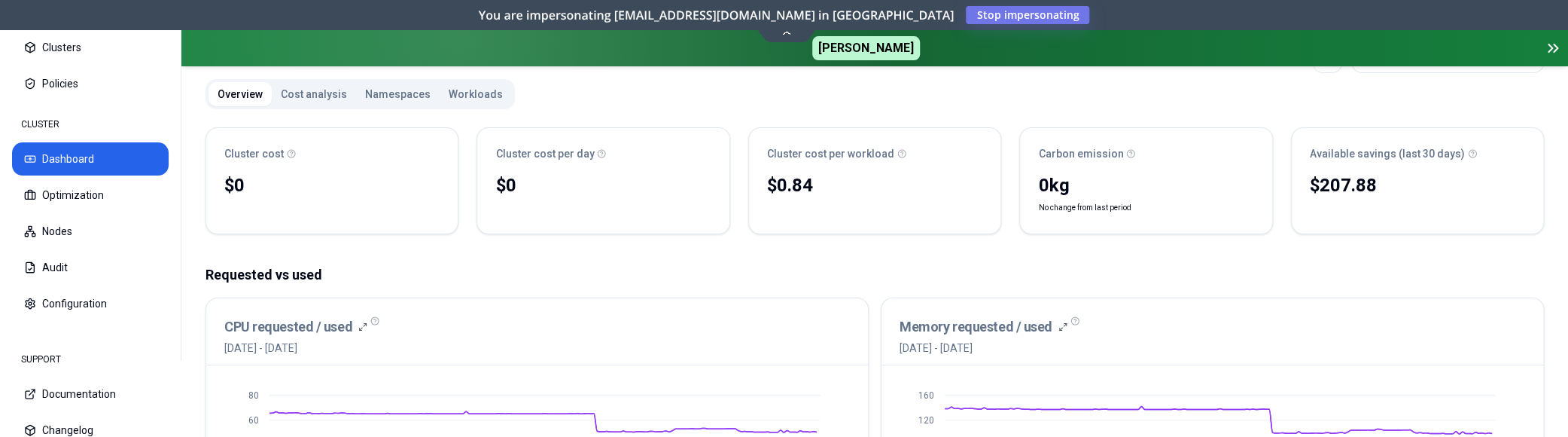
scroll to position [149, 0]
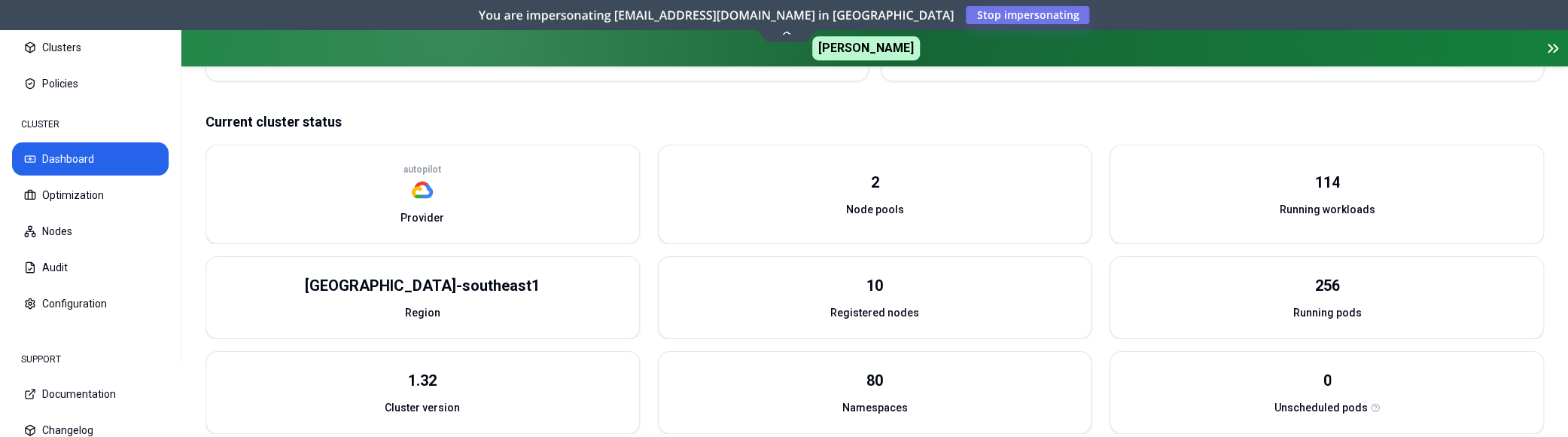
scroll to position [752, 0]
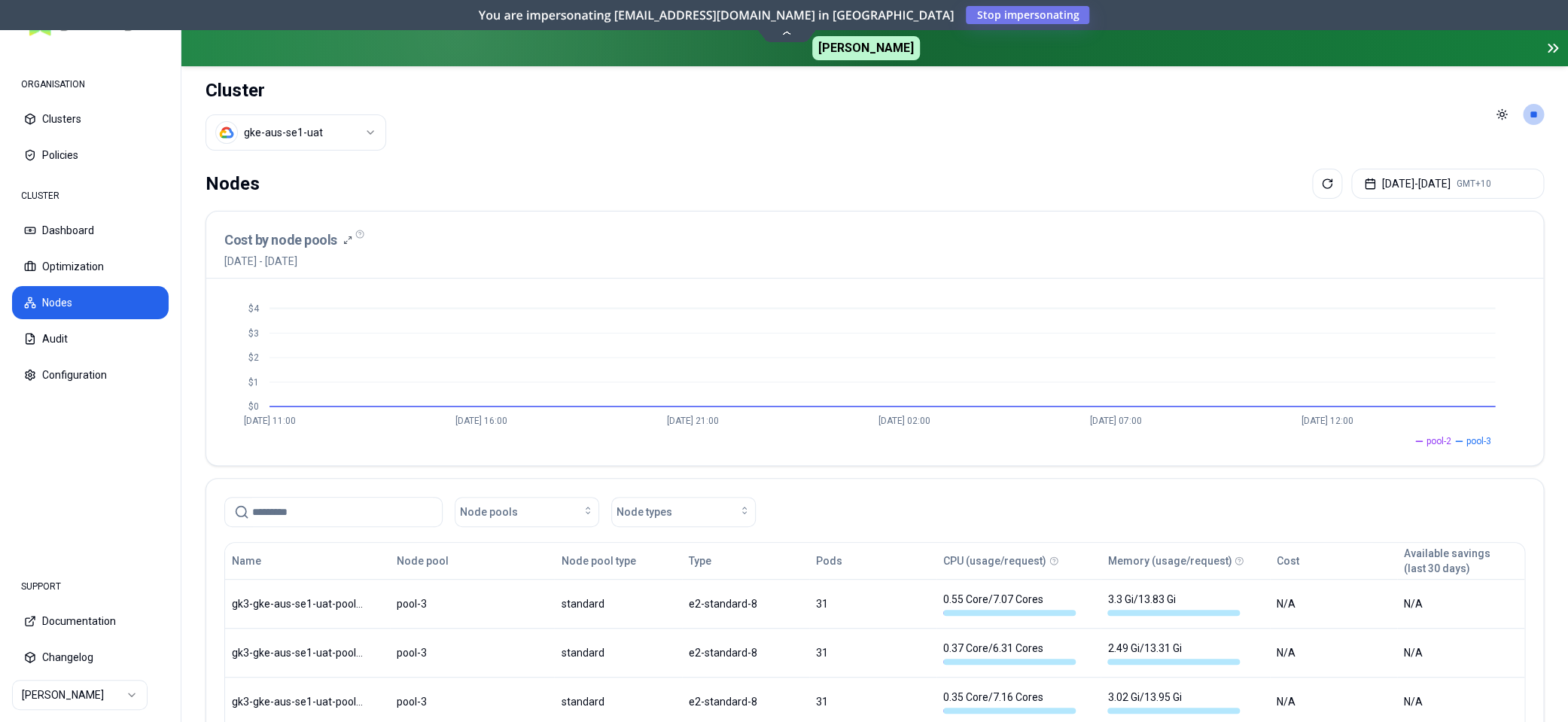
click at [118, 436] on html "ORGANISATION Clusters Policies CLUSTER Dashboard Optimization Nodes Audit Confi…" at bounding box center [784, 361] width 1568 height 722
click at [596, 183] on html "ORGANISATION Clusters Policies CLUSTER Dashboard Optimization Nodes Audit Confi…" at bounding box center [784, 361] width 1568 height 722
click at [51, 118] on button "Clusters" at bounding box center [90, 119] width 156 height 33
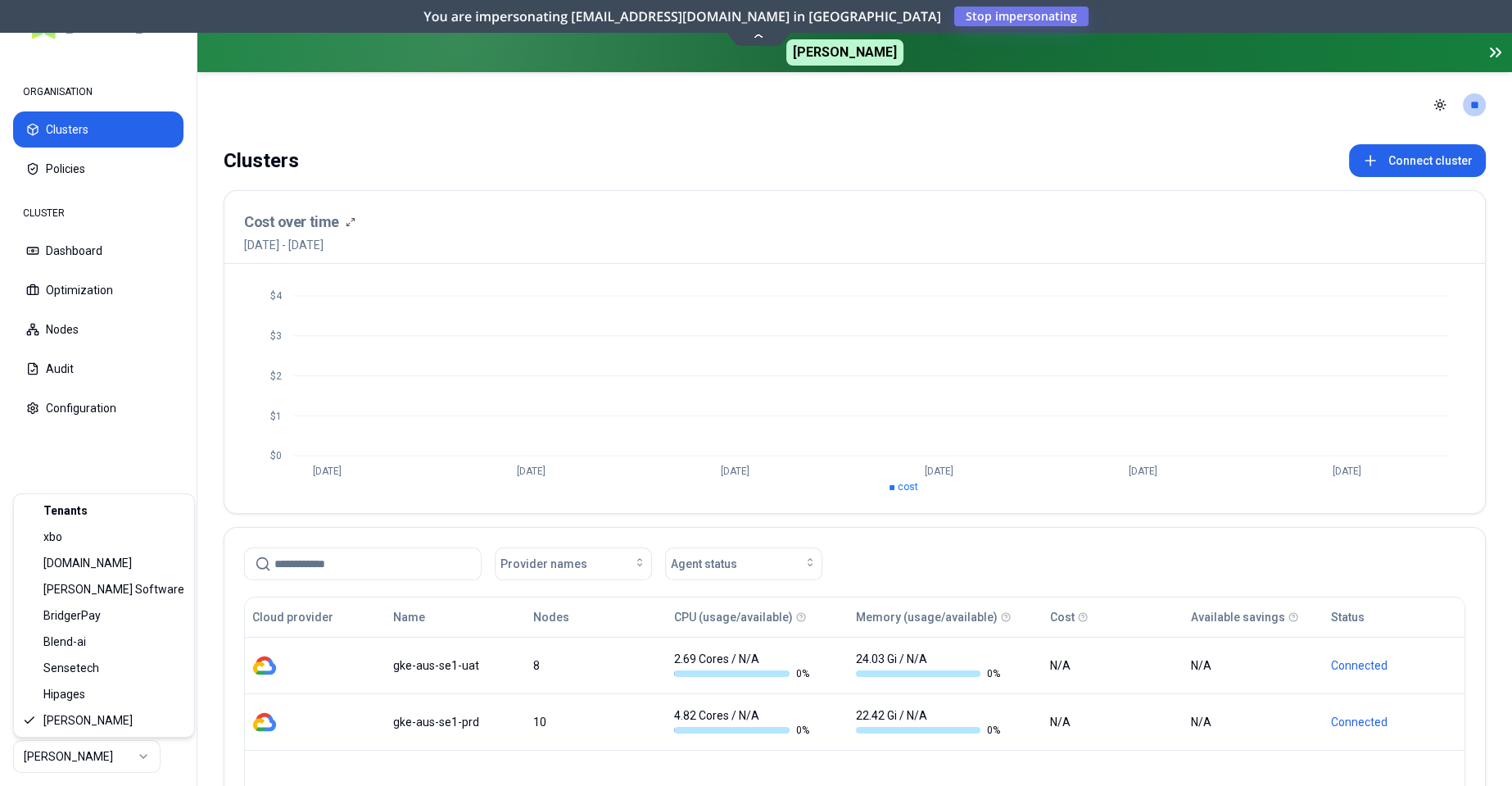
click at [135, 474] on html "ORGANISATION Clusters Policies CLUSTER Dashboard Optimization Nodes Audit Confi…" at bounding box center [756, 393] width 1512 height 786
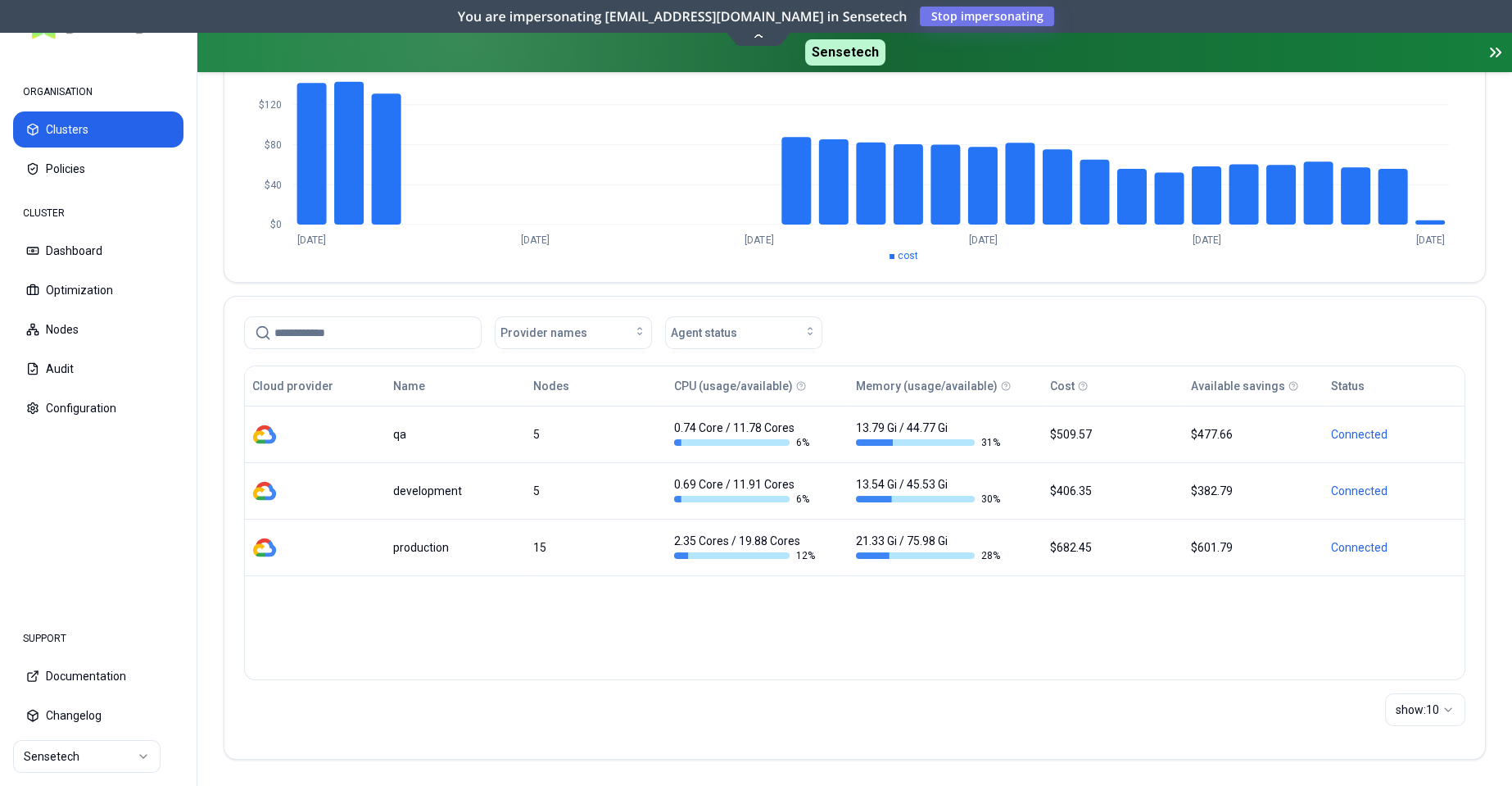
scroll to position [230, 0]
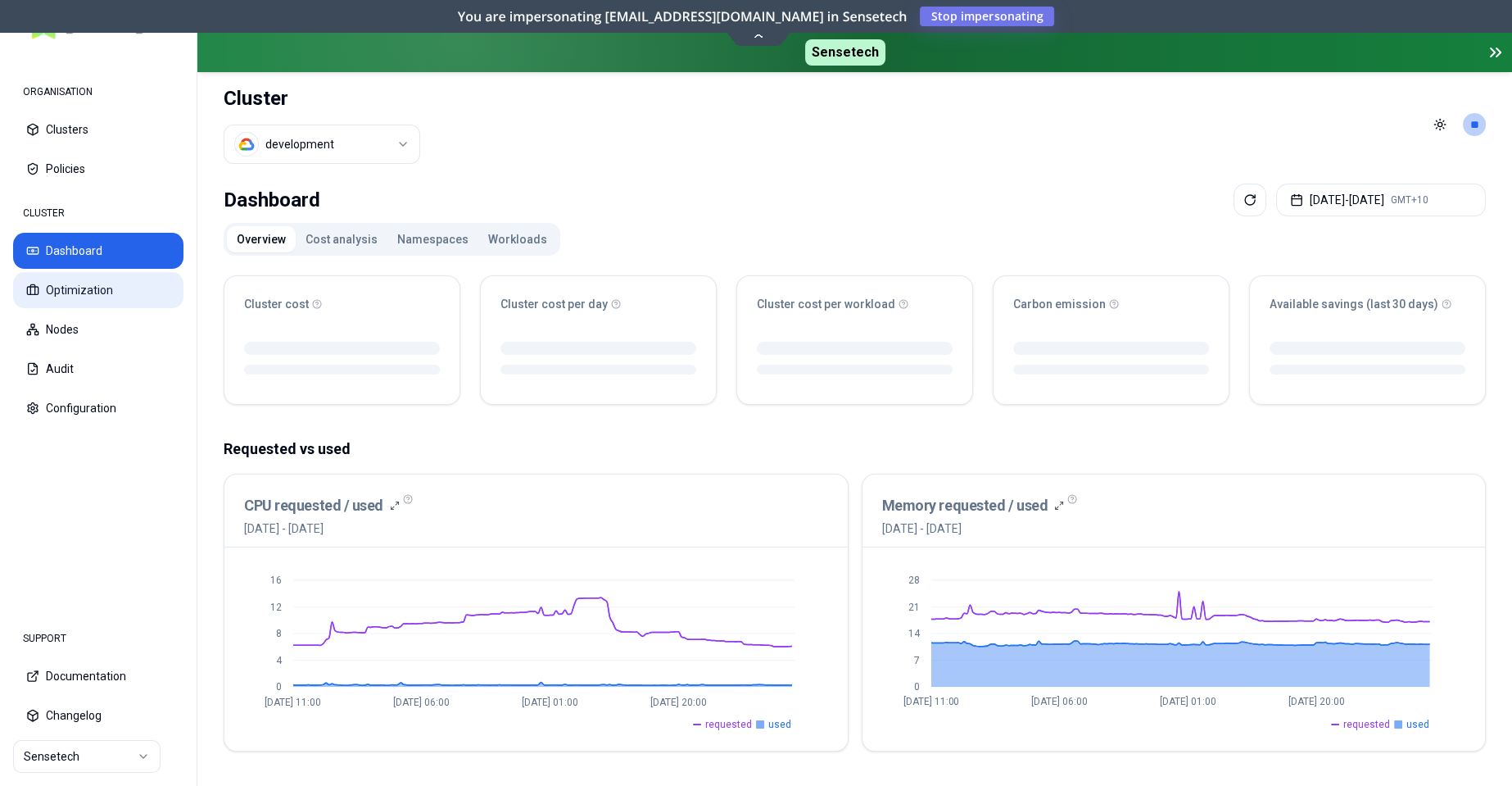
click at [93, 289] on button "Optimization" at bounding box center [98, 290] width 170 height 36
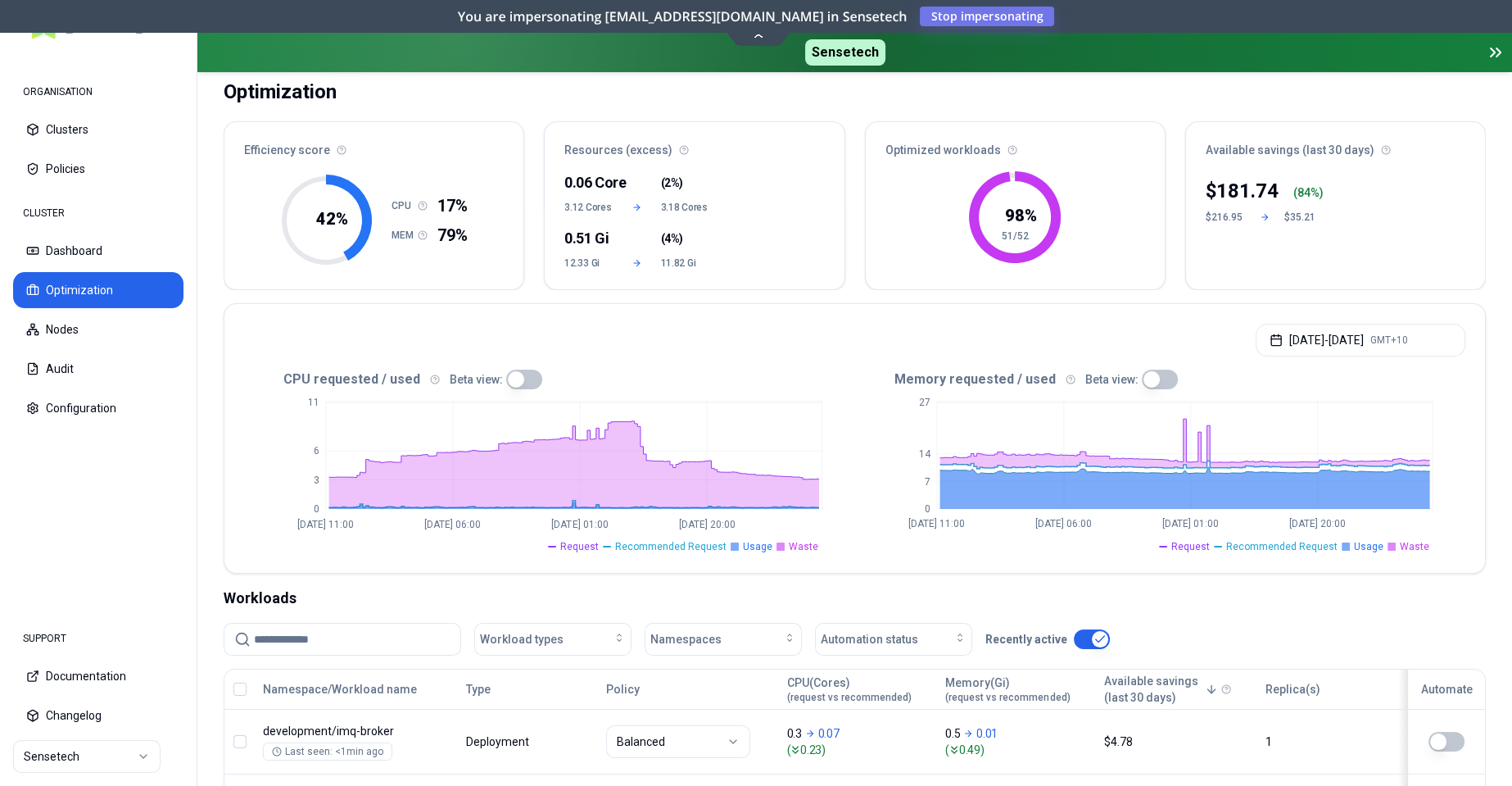
scroll to position [90, 0]
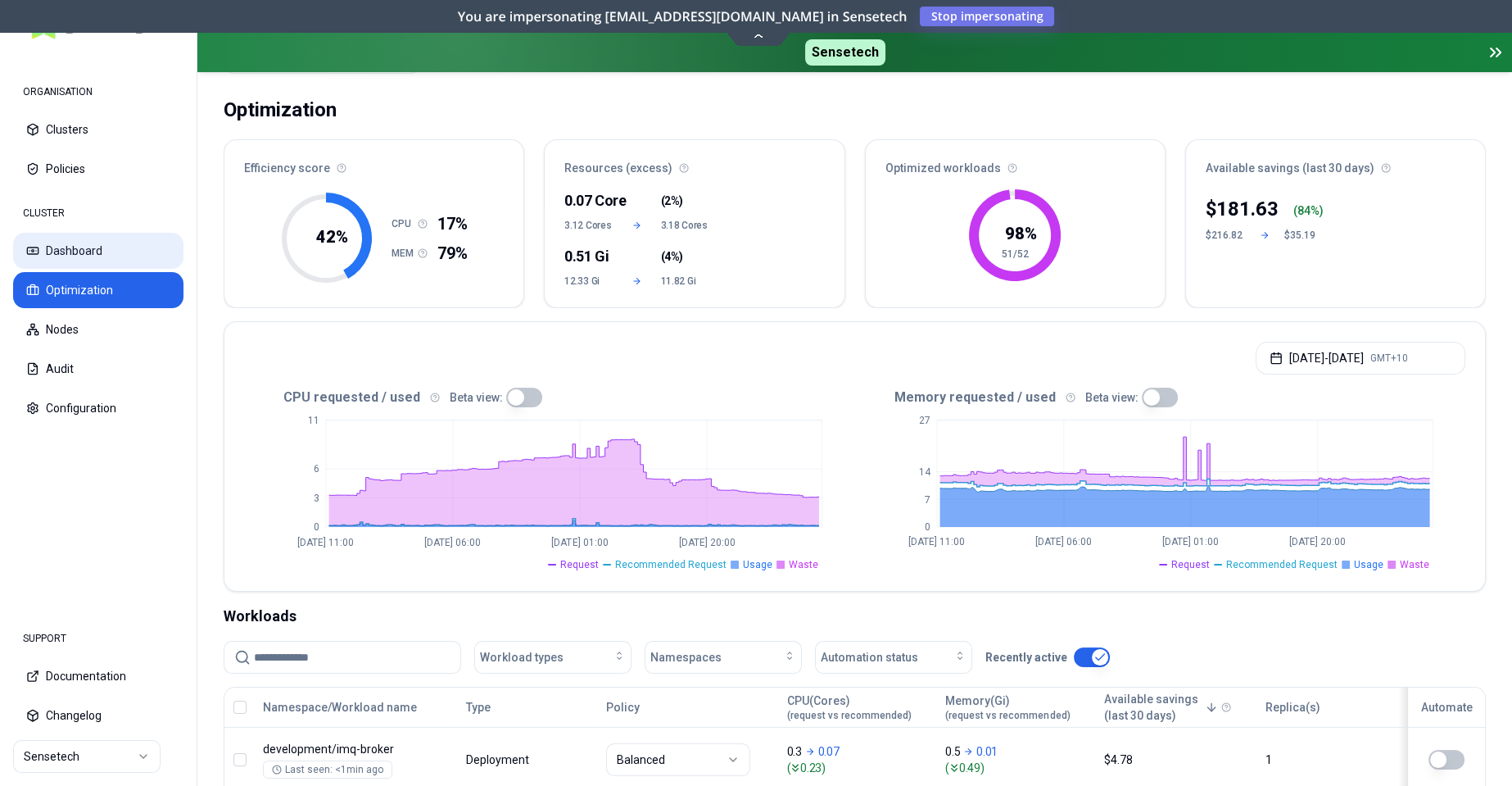
click at [96, 249] on button "Dashboard" at bounding box center [98, 250] width 170 height 36
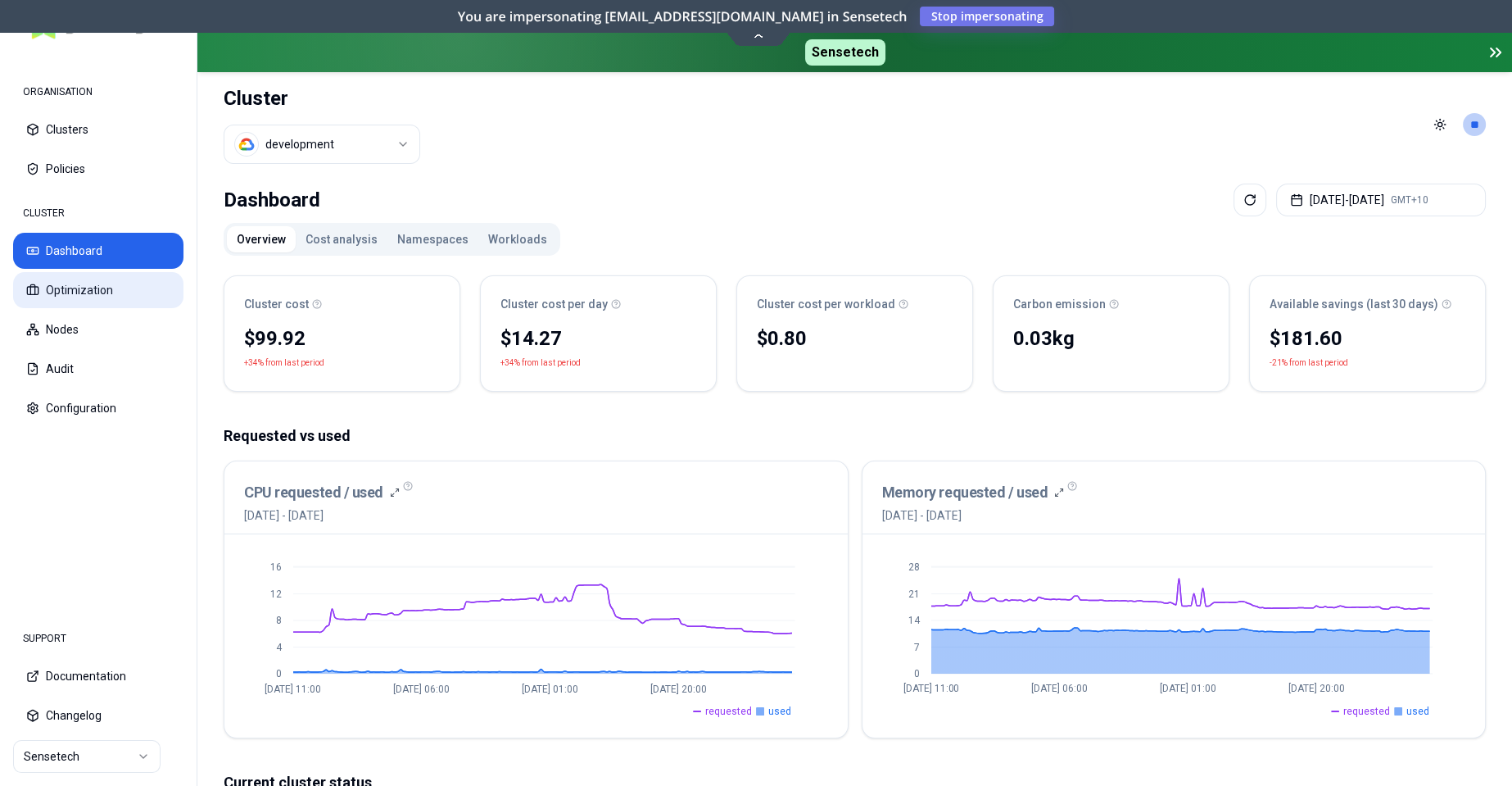
click at [69, 292] on button "Optimization" at bounding box center [98, 290] width 170 height 36
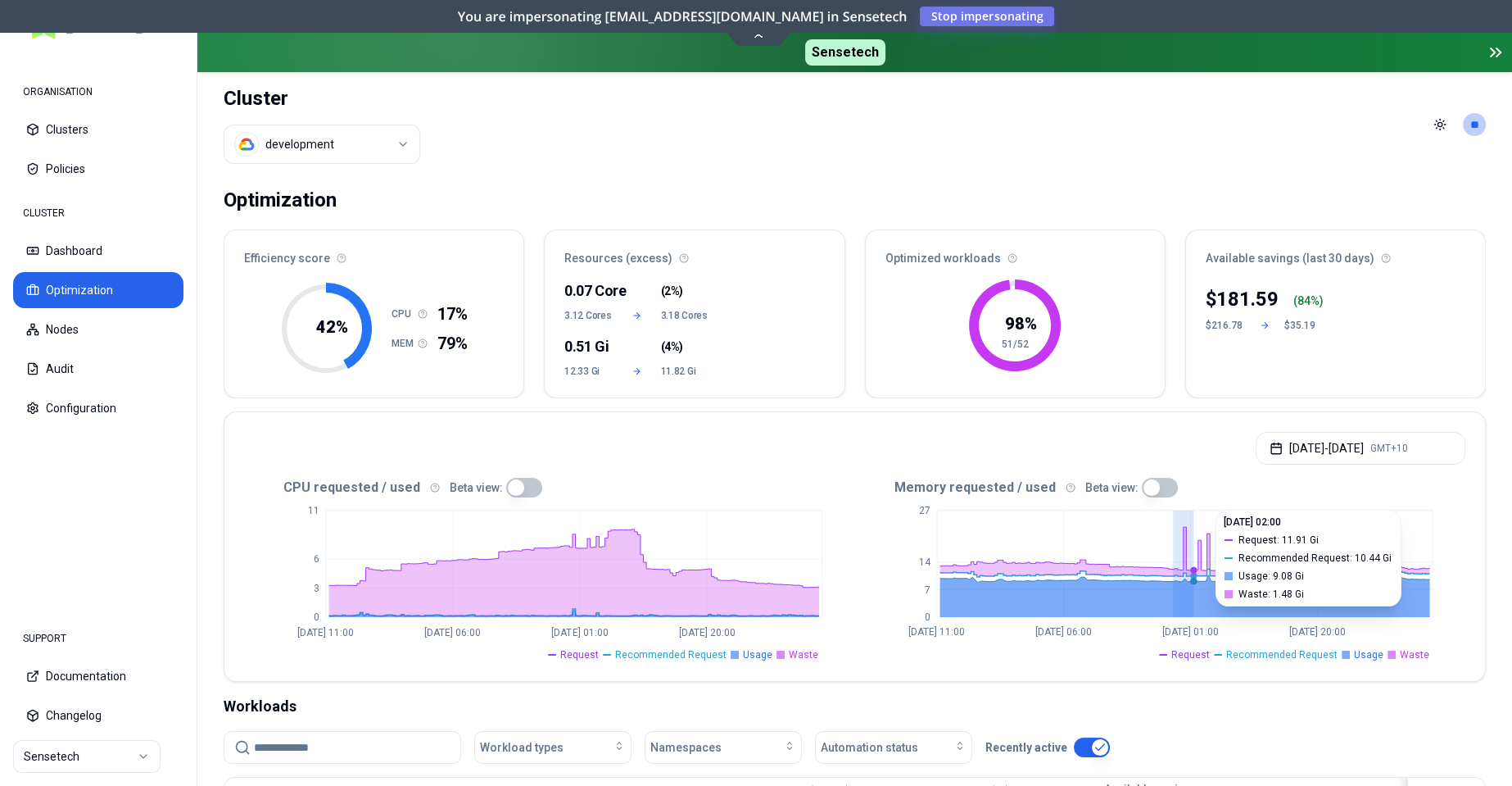
drag, startPoint x: 1172, startPoint y: 568, endPoint x: 1193, endPoint y: 566, distance: 21.1
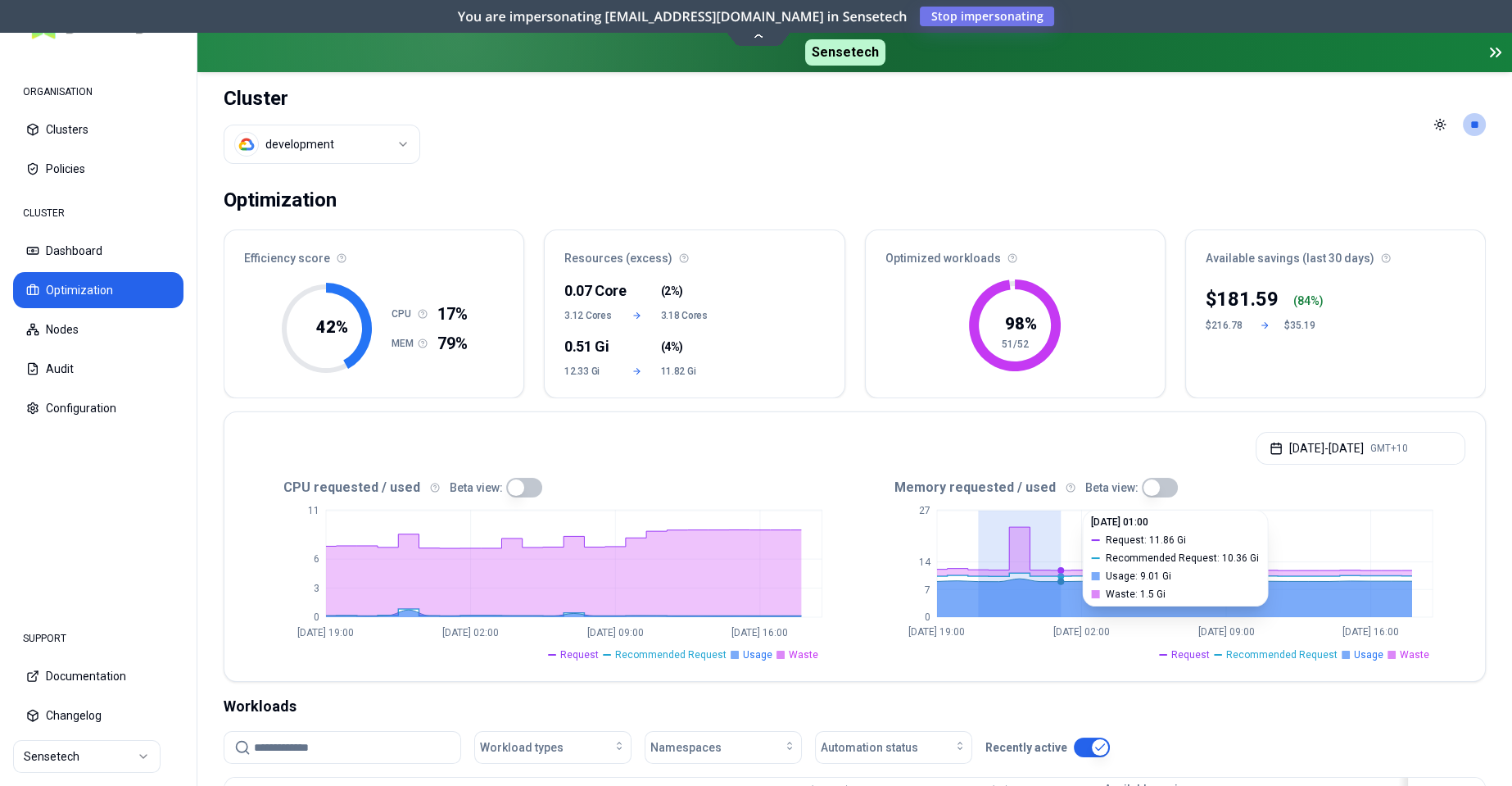
drag, startPoint x: 973, startPoint y: 569, endPoint x: 1064, endPoint y: 571, distance: 91.0
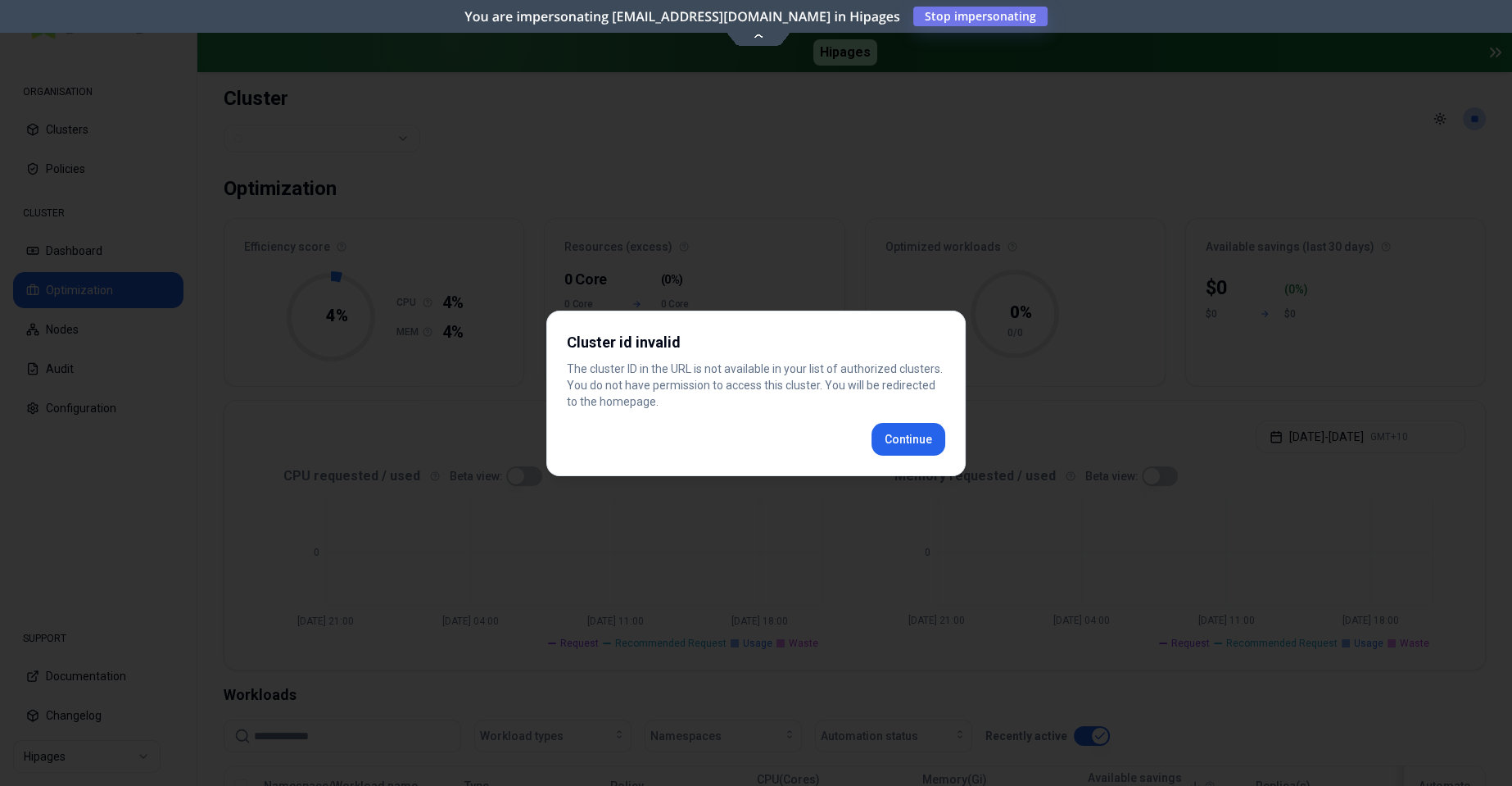
click at [920, 444] on div "Cluster id invalid The cluster ID in the URL is not available in your list of a…" at bounding box center [756, 393] width 420 height 165
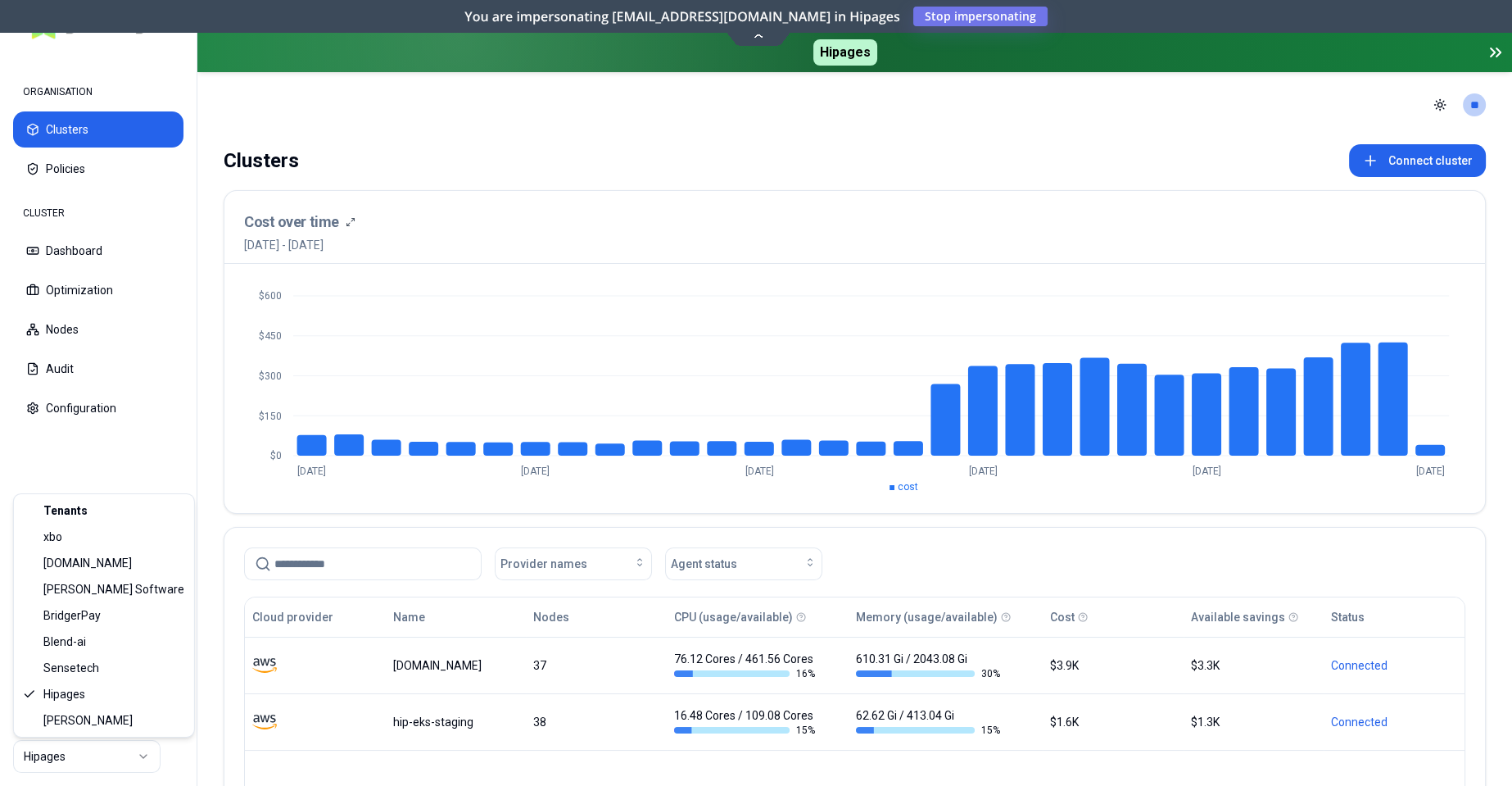
click at [142, 757] on html "ORGANISATION Clusters Policies CLUSTER Dashboard Optimization Nodes Audit Confi…" at bounding box center [756, 393] width 1512 height 786
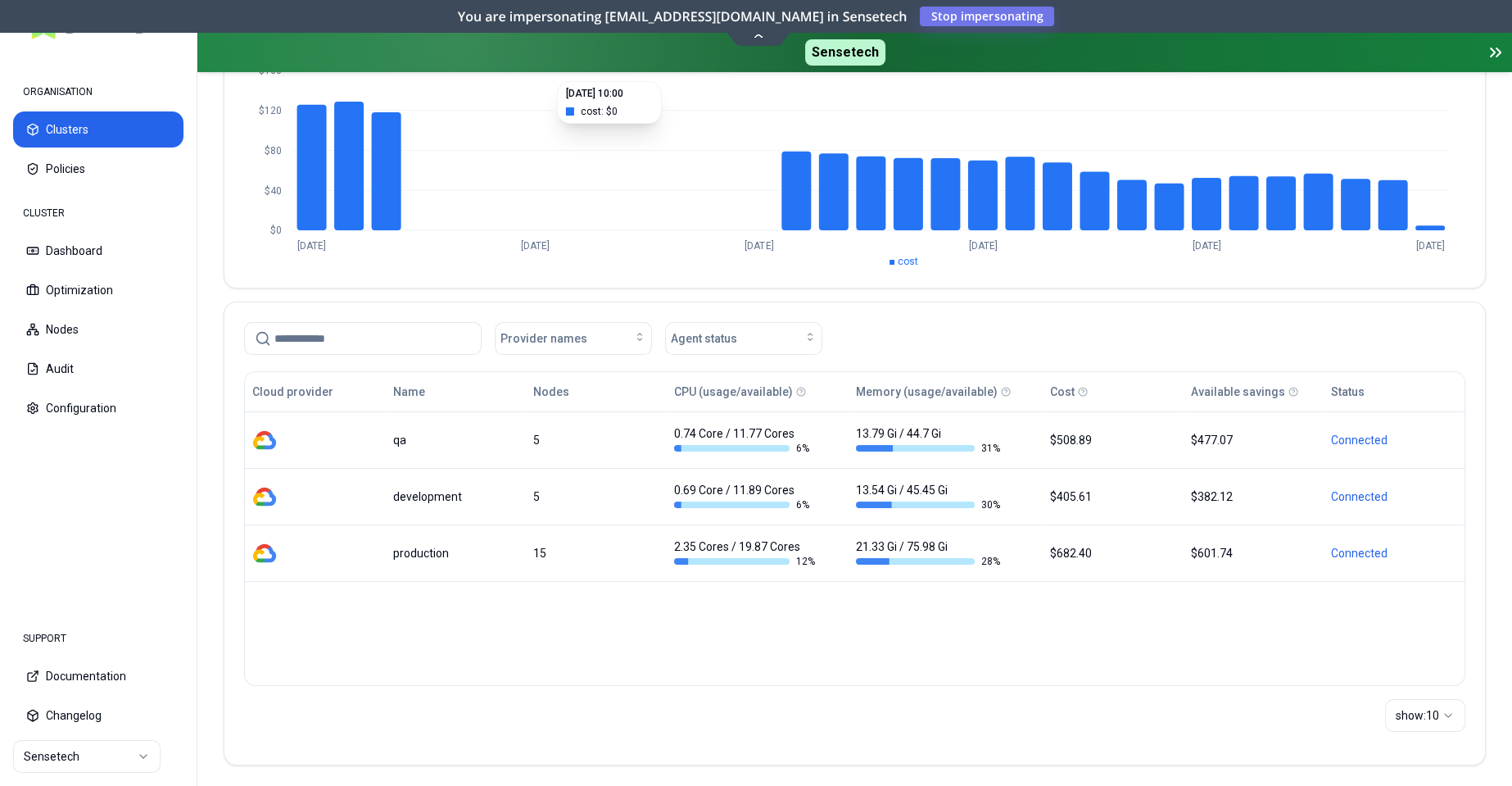
scroll to position [230, 0]
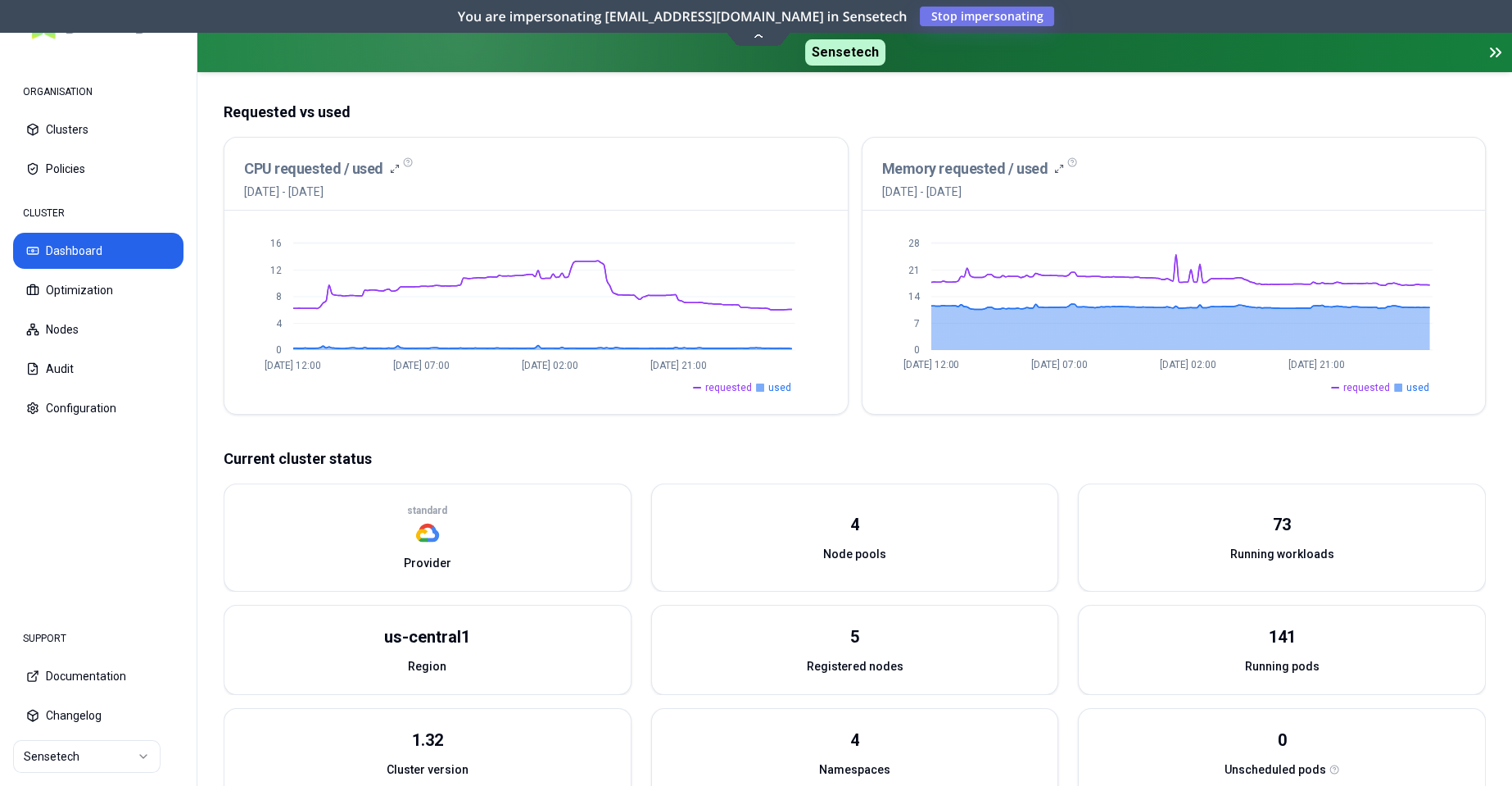
scroll to position [329, 0]
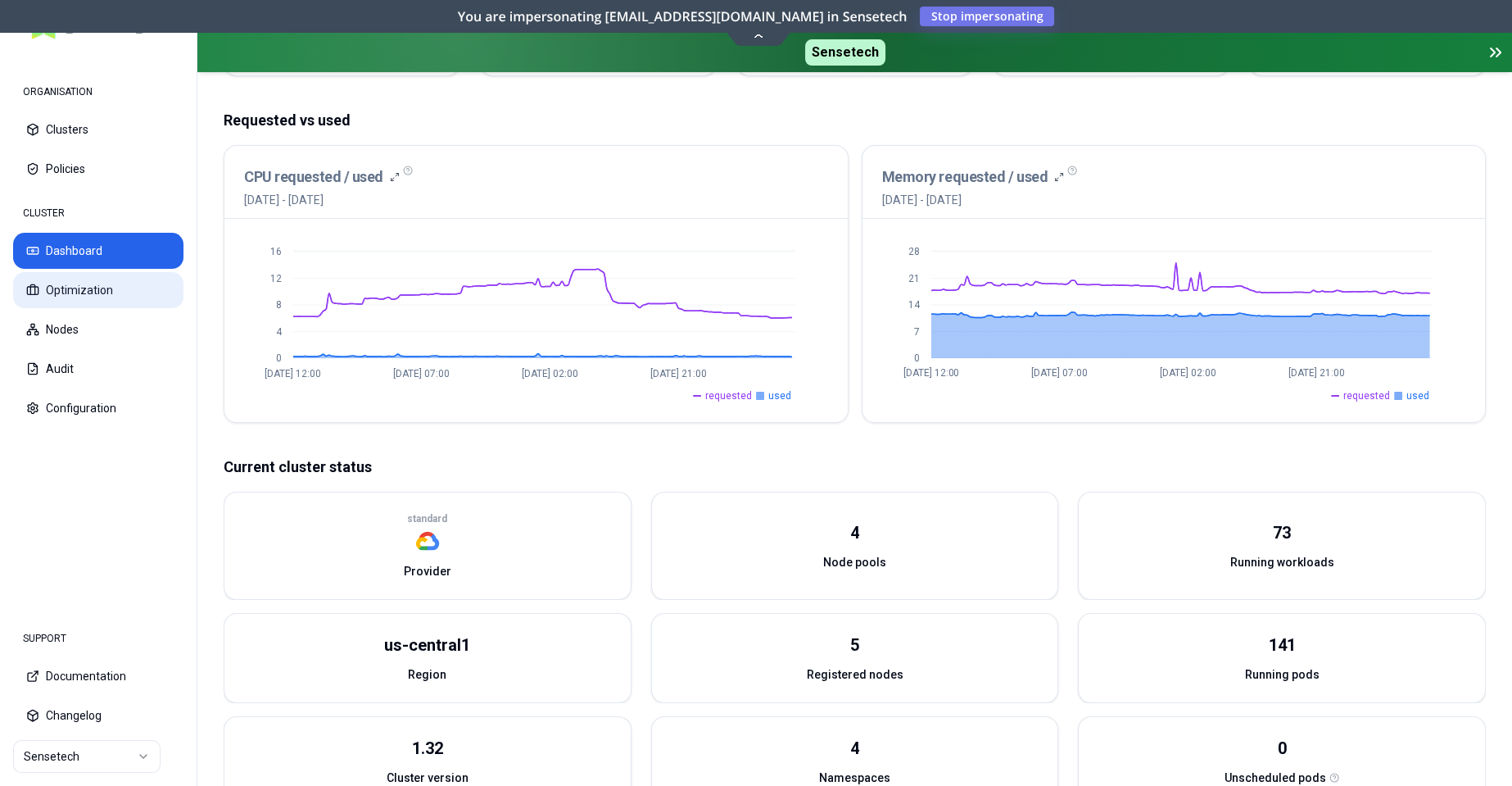
click at [72, 289] on button "Optimization" at bounding box center [98, 290] width 170 height 36
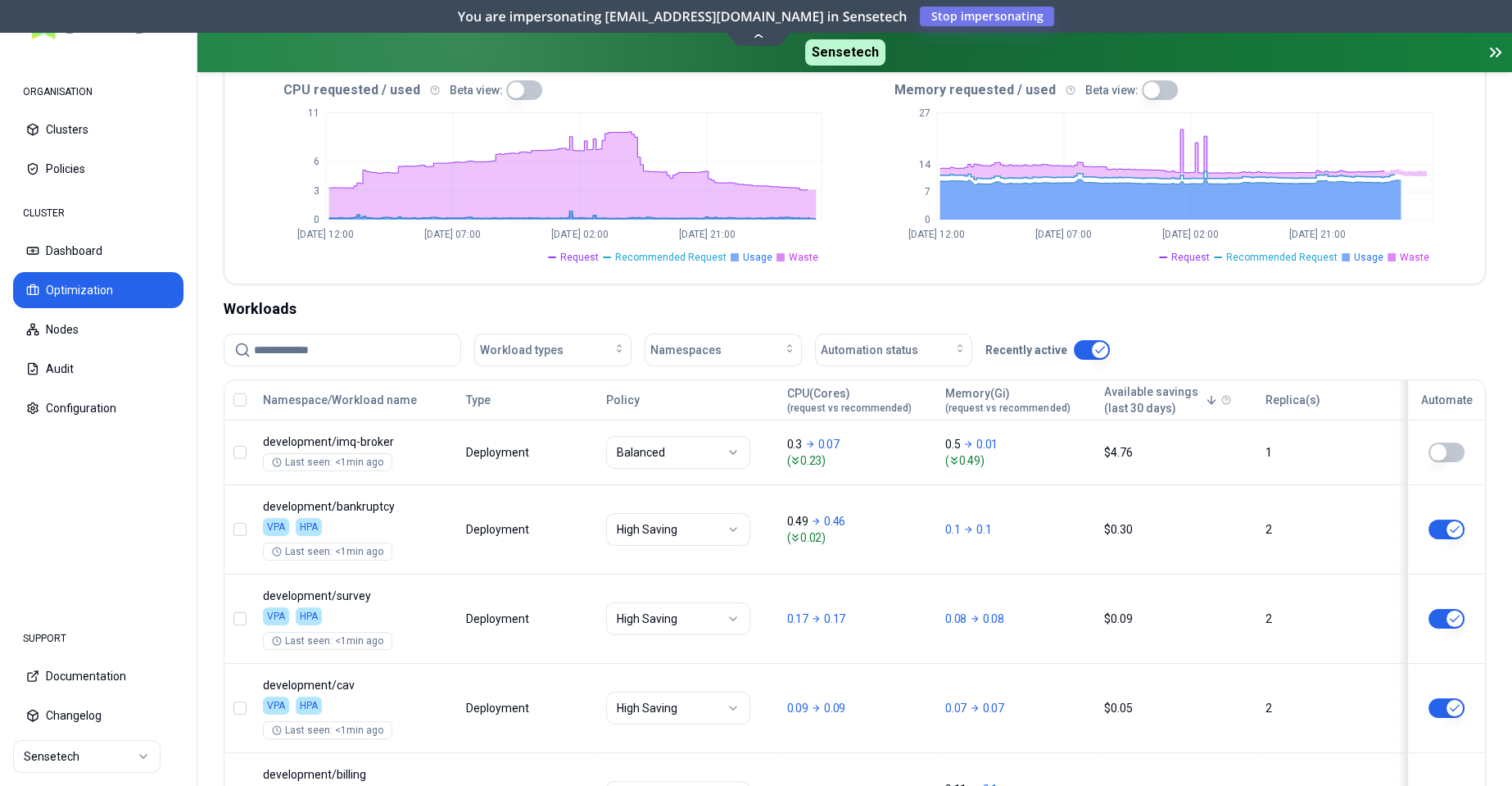
scroll to position [407, 0]
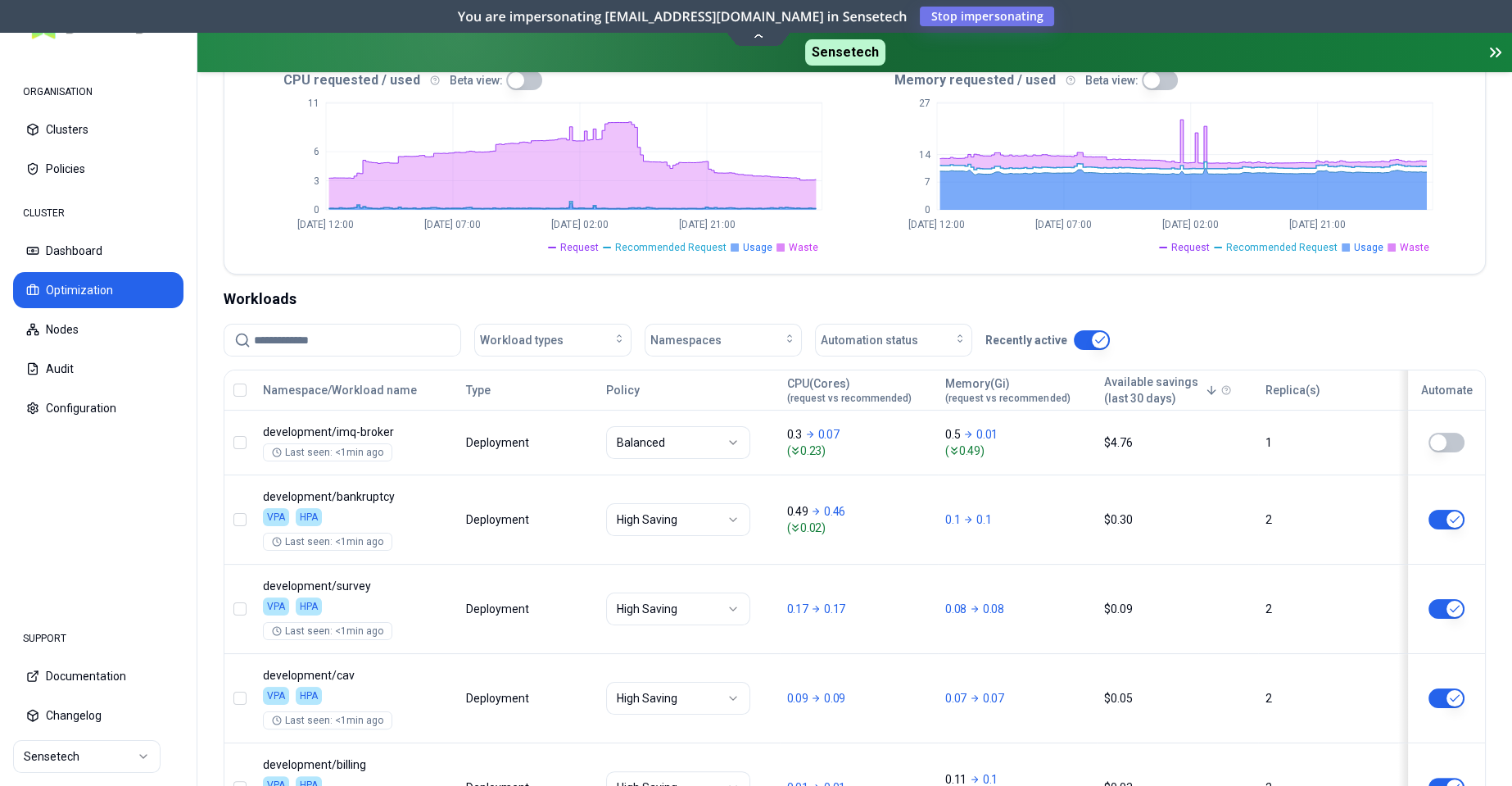
click at [346, 335] on input at bounding box center [352, 340] width 197 height 31
type input "*****"
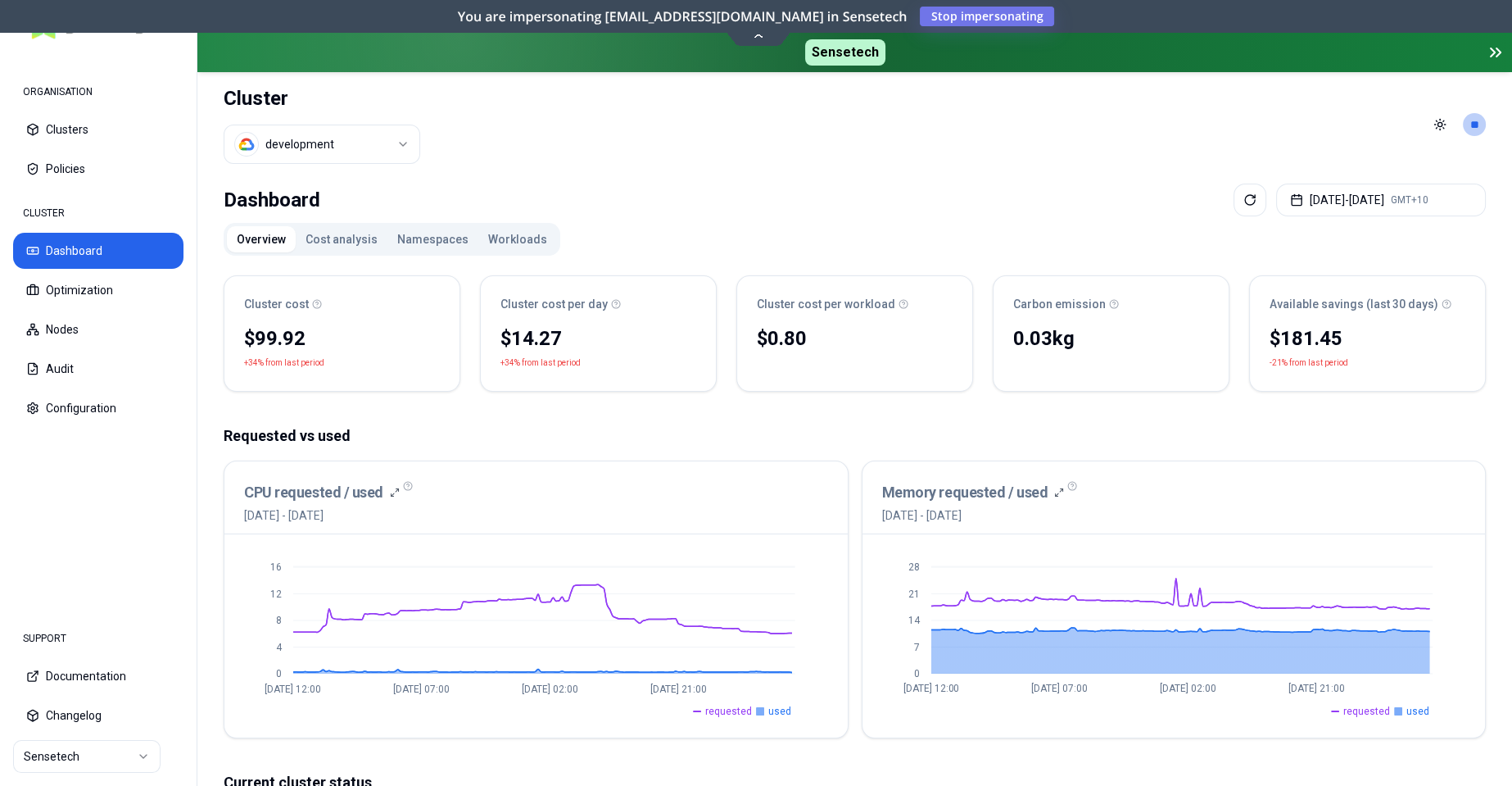
click at [519, 241] on button "Workloads" at bounding box center [517, 239] width 78 height 26
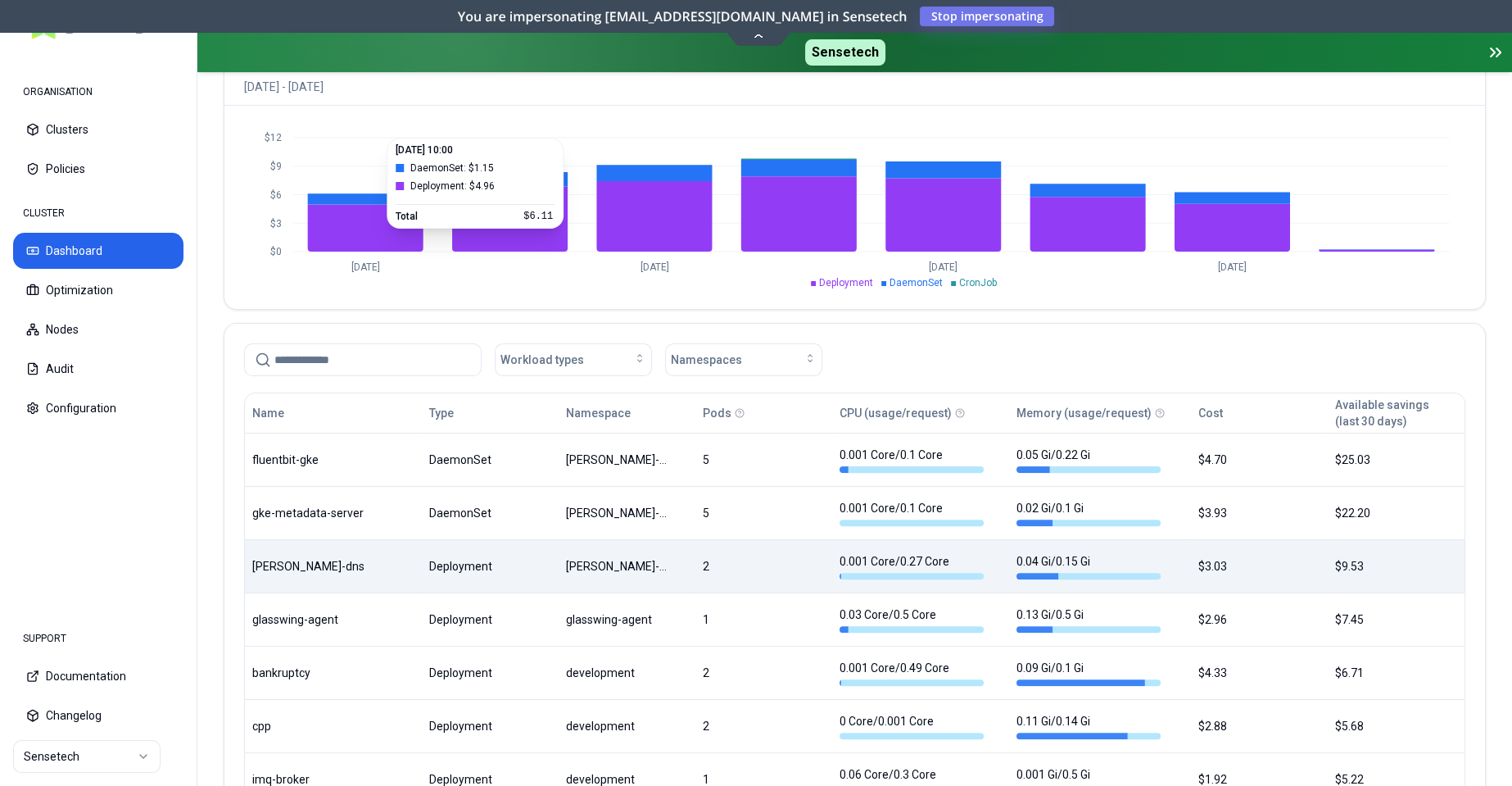
scroll to position [704, 0]
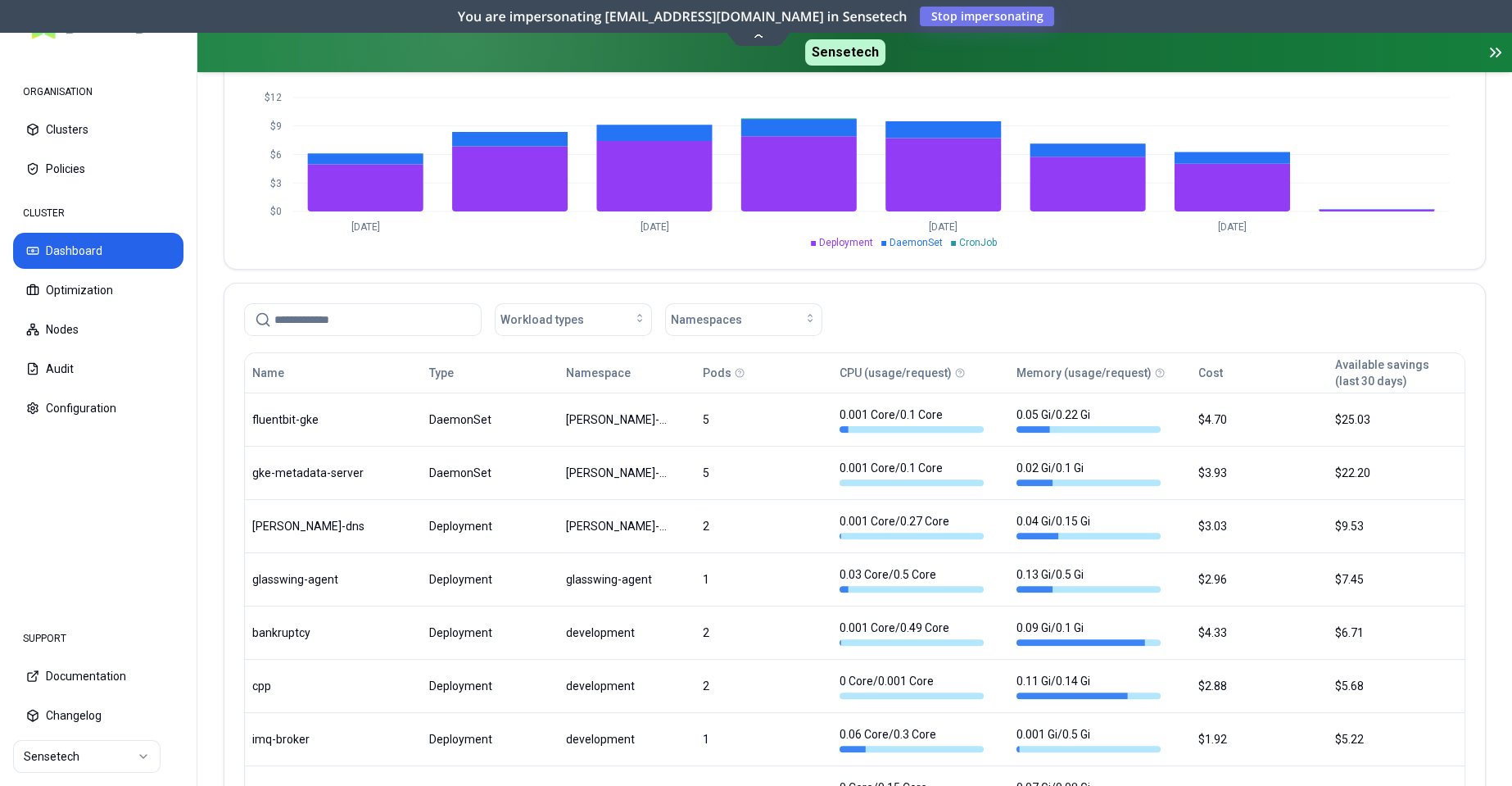
click at [346, 314] on input at bounding box center [372, 319] width 197 height 31
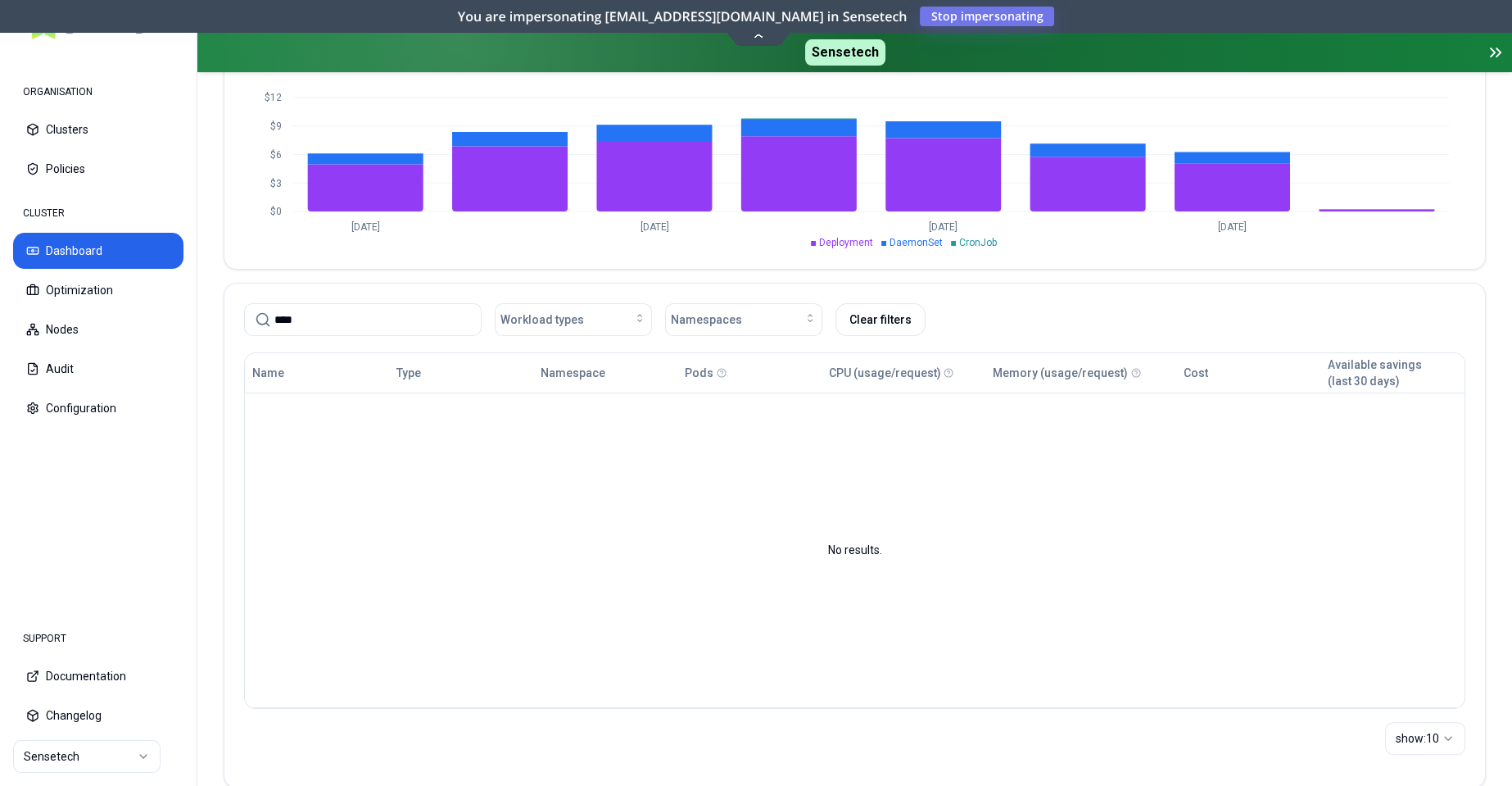
click at [302, 316] on input "****" at bounding box center [372, 319] width 197 height 31
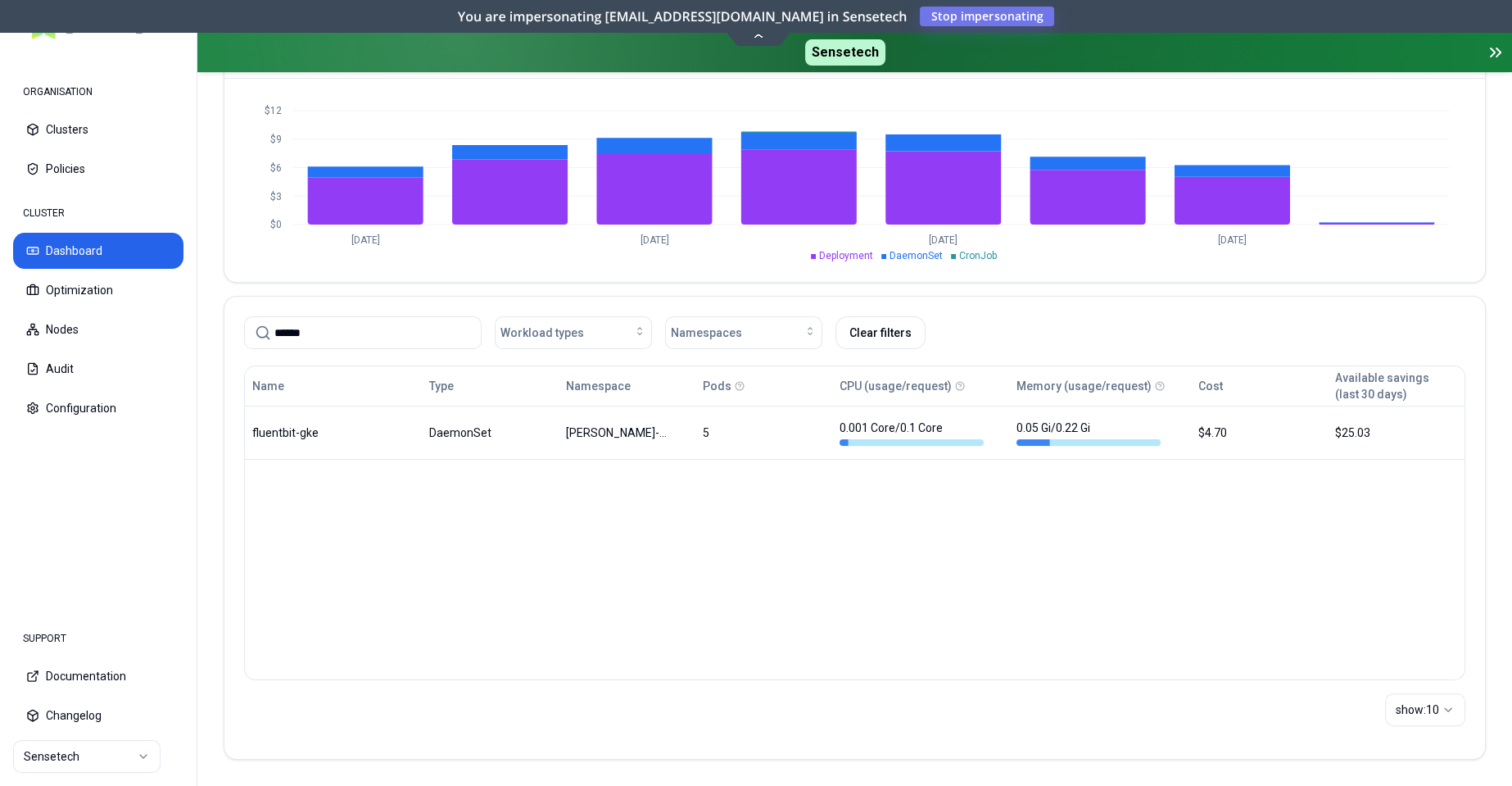
scroll to position [688, 0]
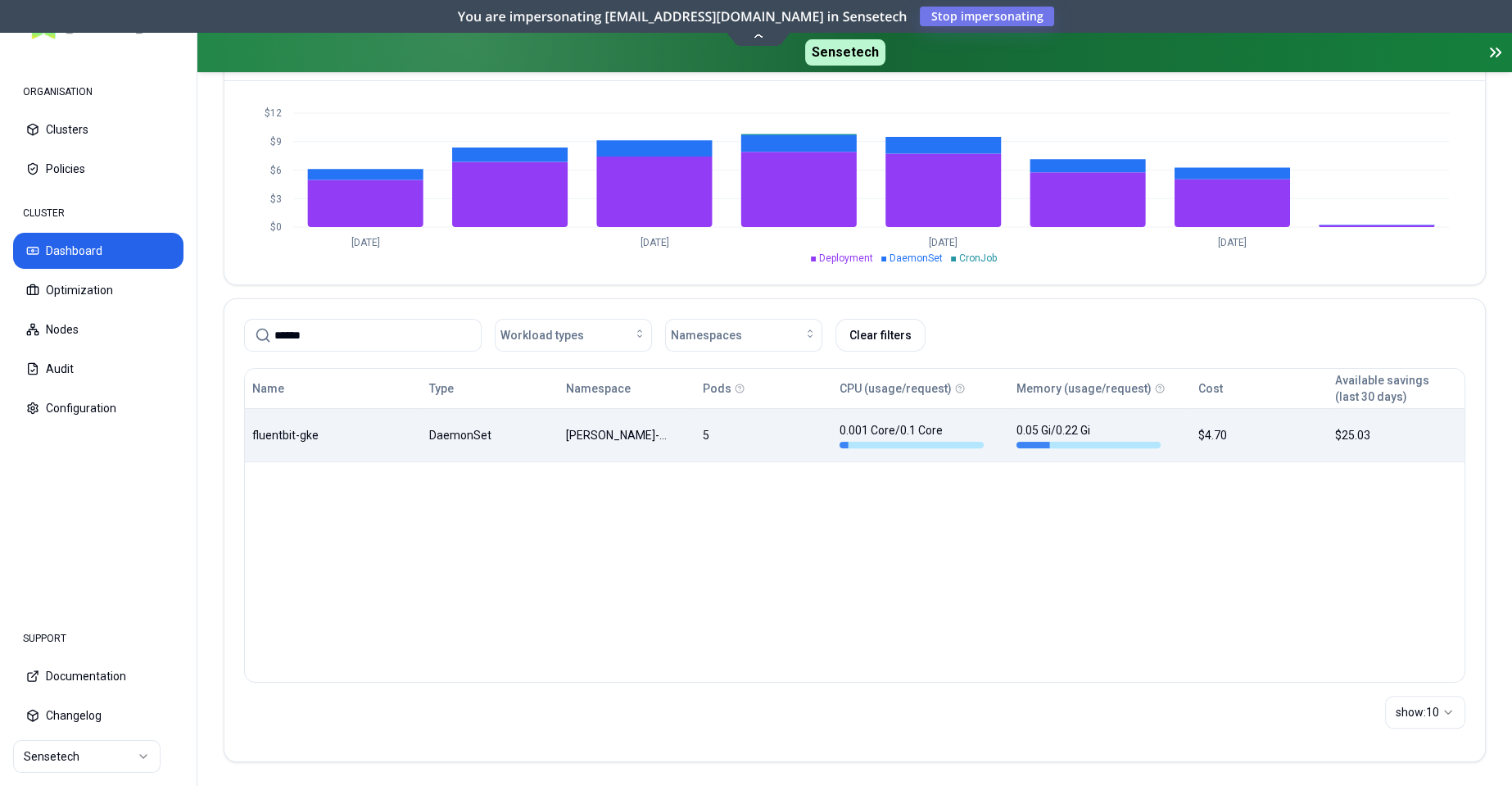
click at [760, 441] on div "Name Type Namespace Pods CPU (usage/request) Memory (usage/request) Cost Availa…" at bounding box center [854, 415] width 1219 height 93
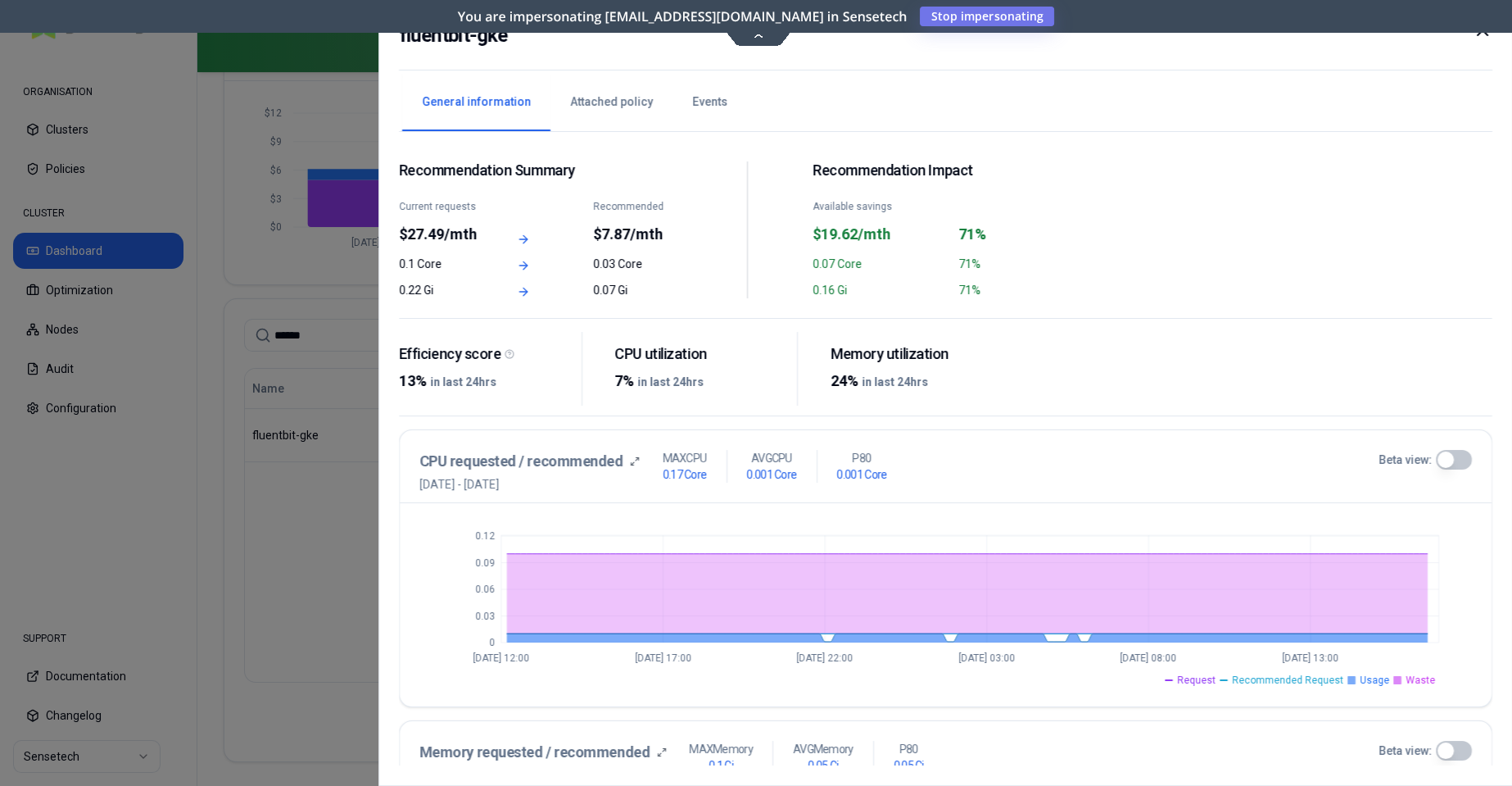
click at [334, 506] on div at bounding box center [756, 393] width 1512 height 786
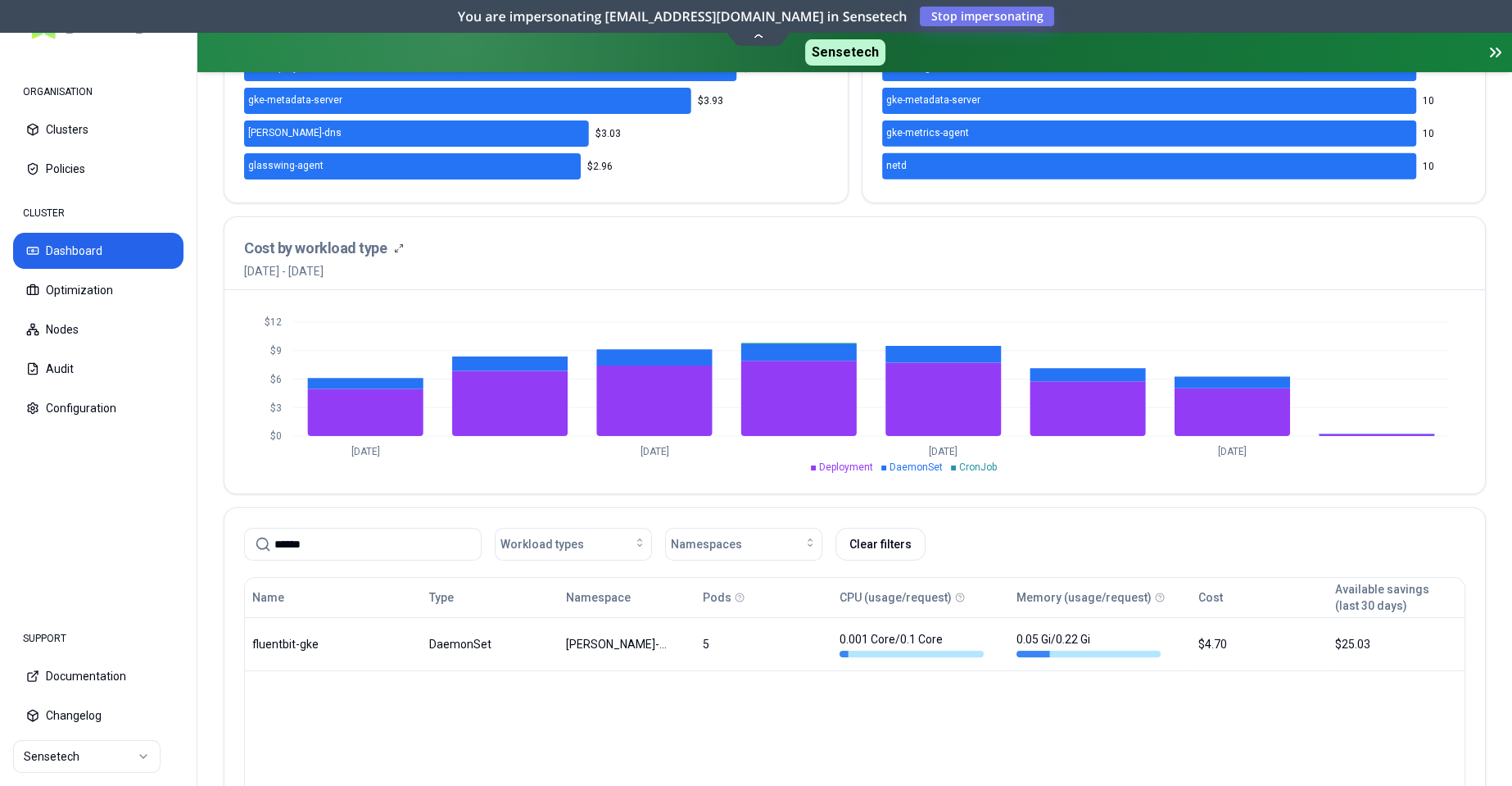
scroll to position [688, 0]
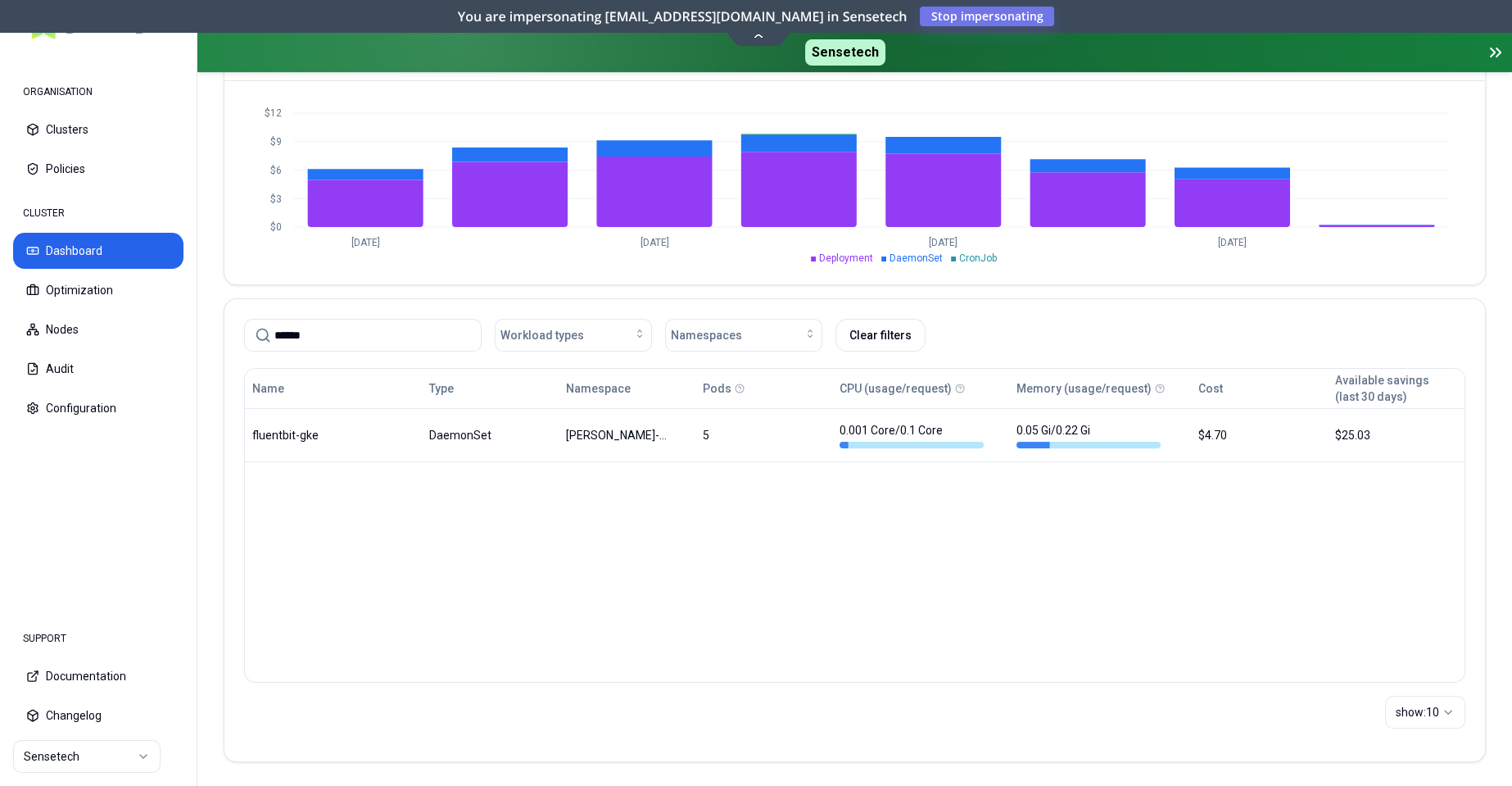
drag, startPoint x: 246, startPoint y: 323, endPoint x: 191, endPoint y: 321, distance: 55.0
click at [274, 321] on input "******" at bounding box center [372, 335] width 197 height 31
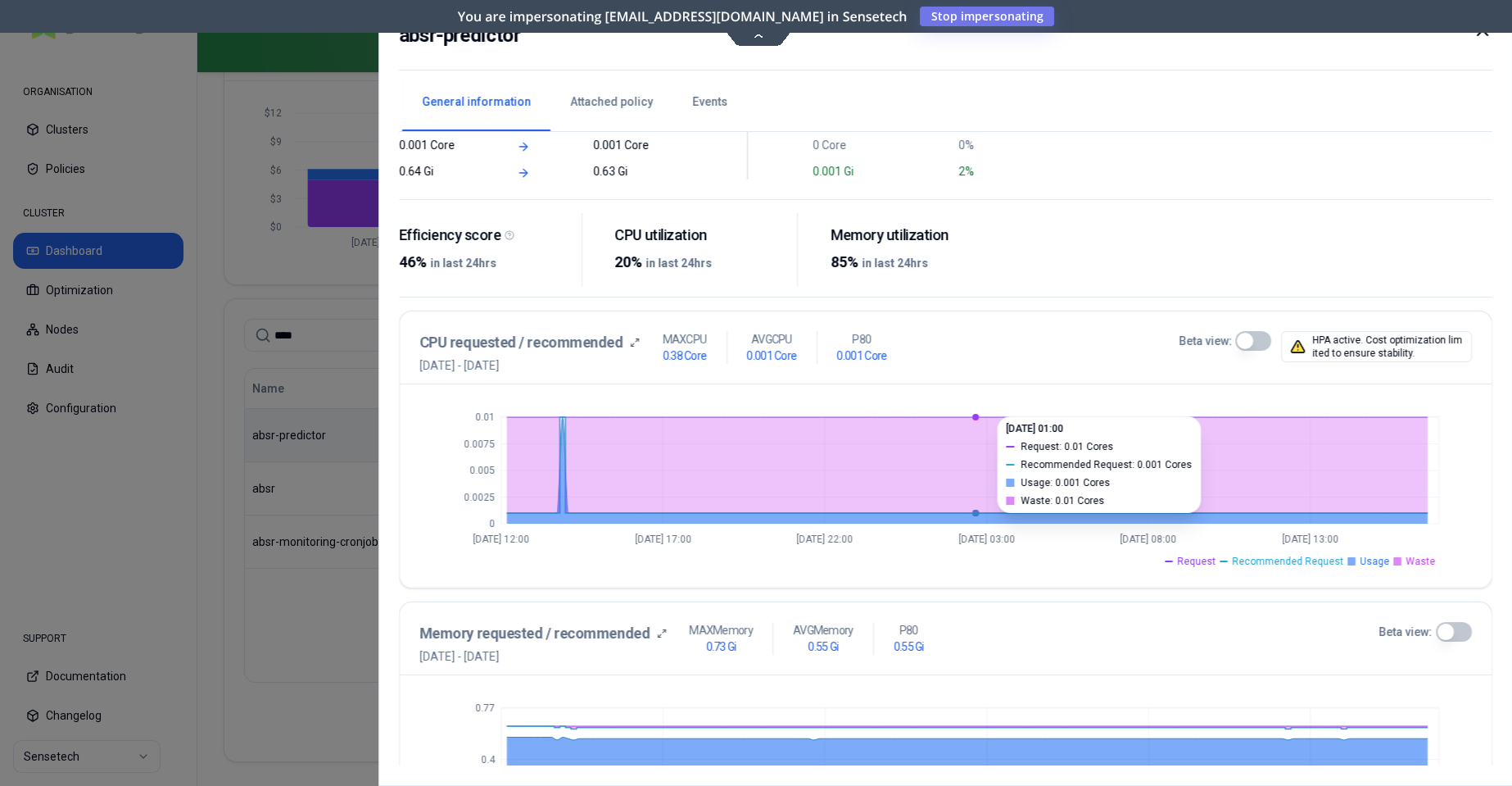
scroll to position [231, 0]
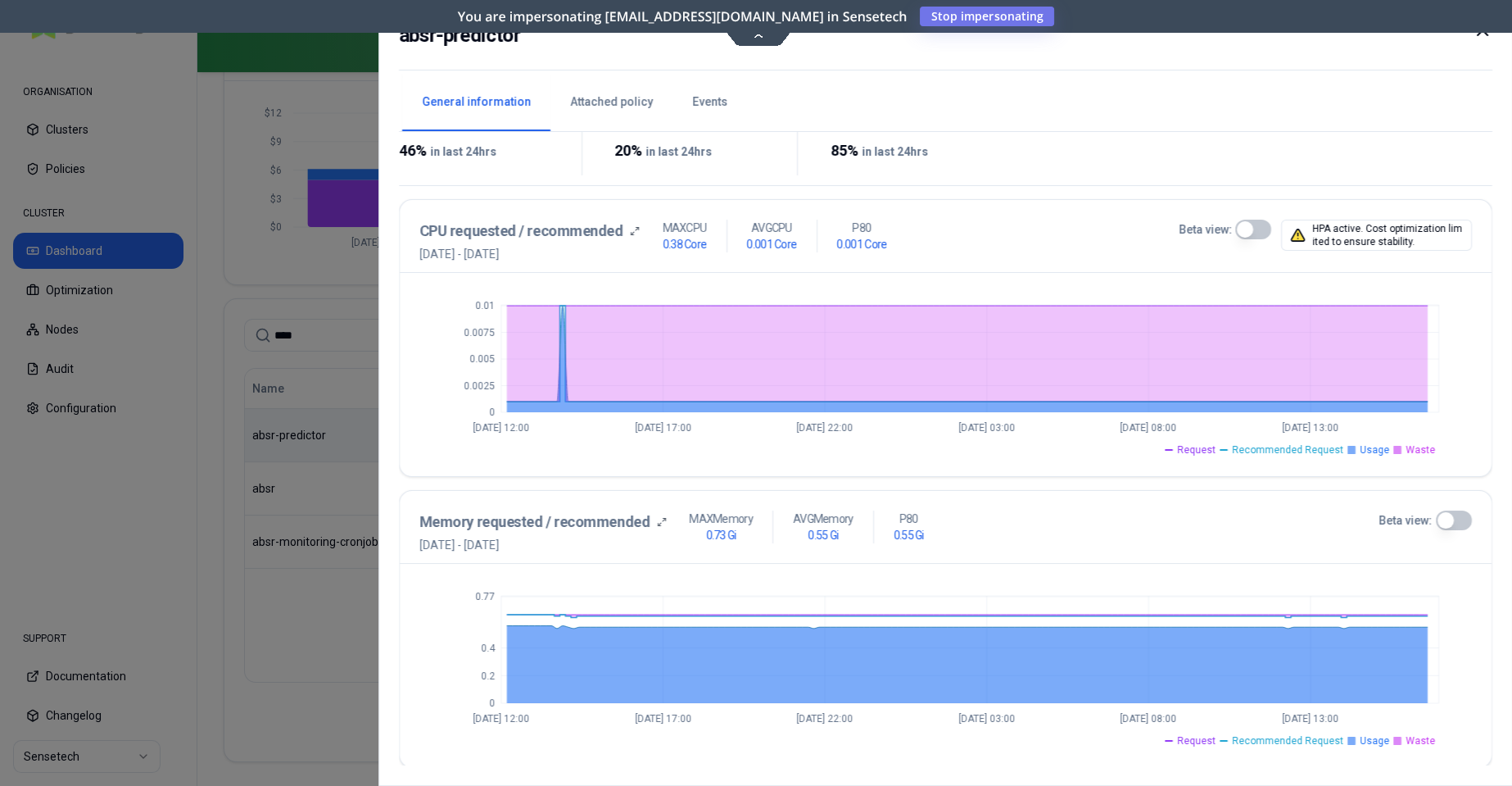
click at [1481, 36] on icon at bounding box center [1481, 31] width 20 height 20
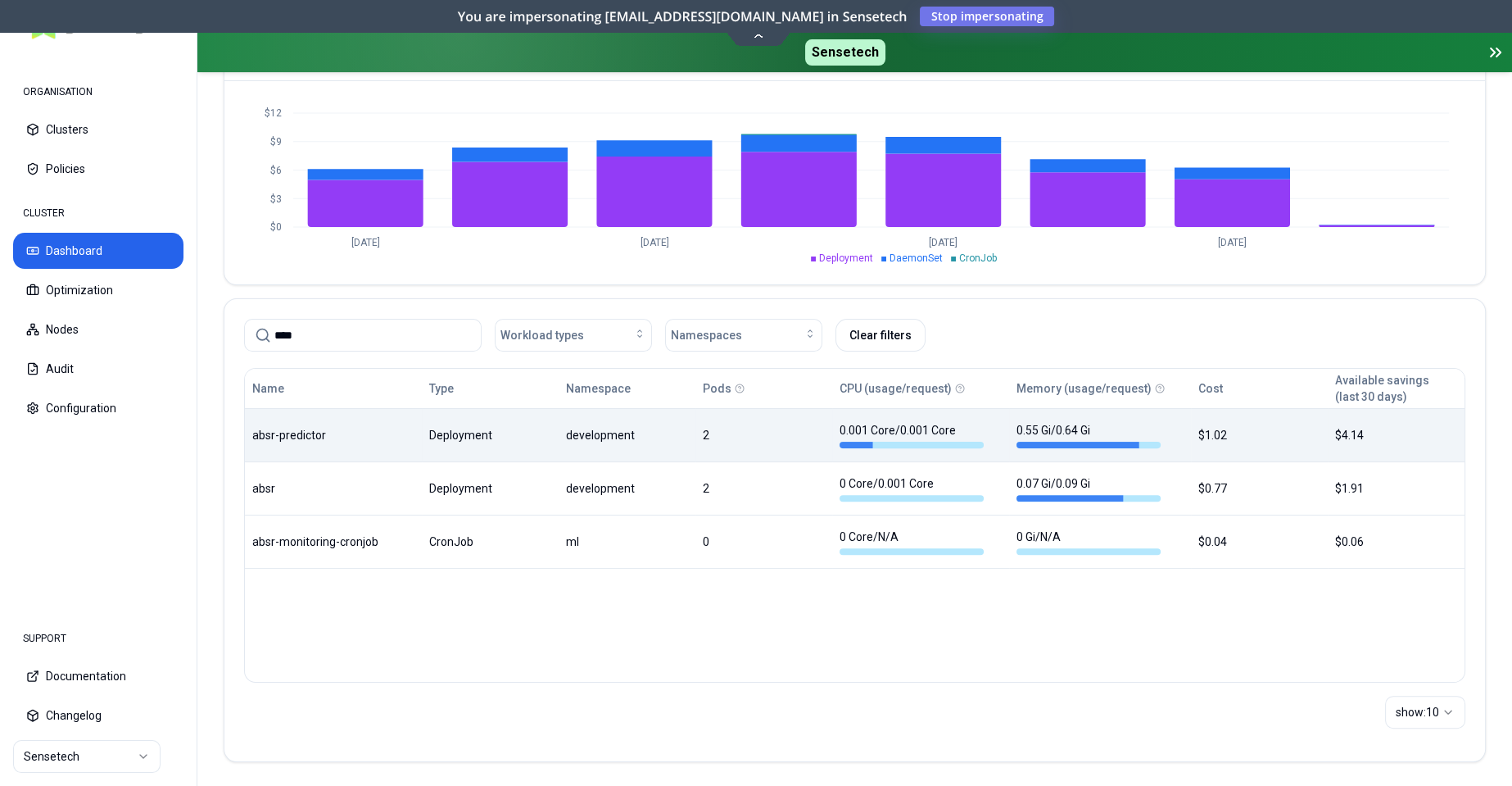
scroll to position [688, 0]
drag, startPoint x: 253, startPoint y: 318, endPoint x: 203, endPoint y: 313, distance: 50.2
click at [274, 320] on input "****" at bounding box center [372, 335] width 197 height 31
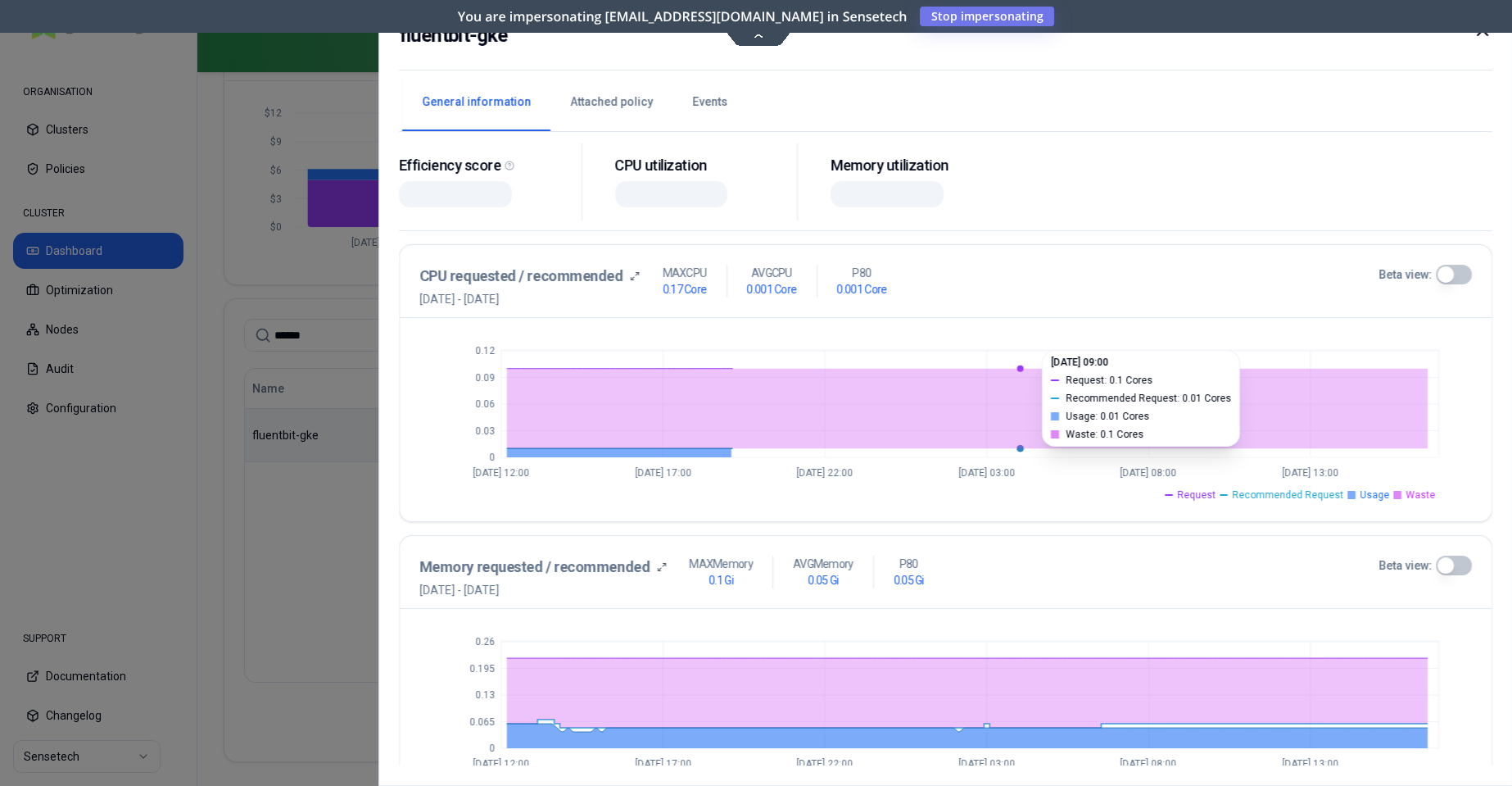
scroll to position [231, 0]
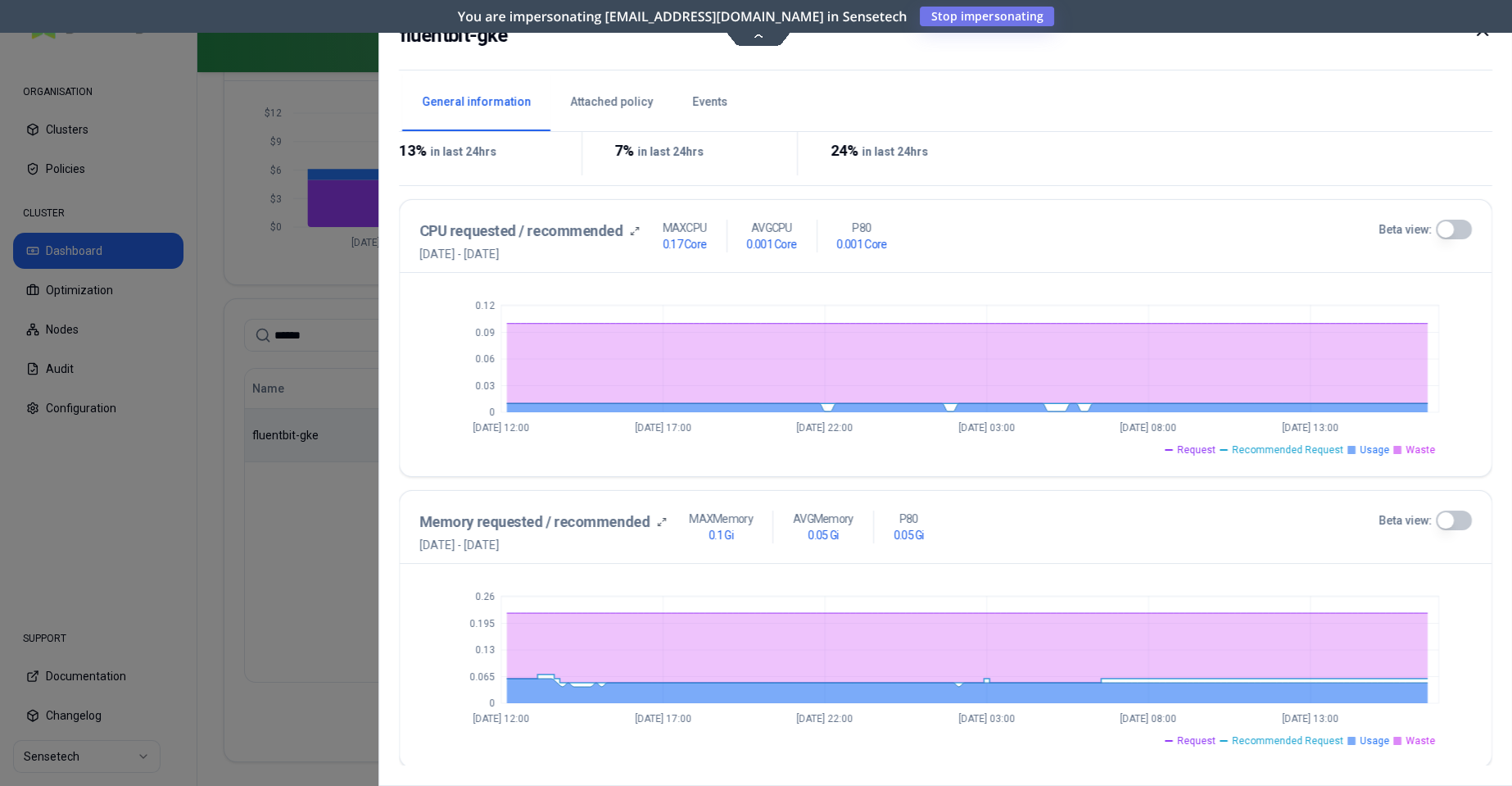
click at [1482, 36] on icon at bounding box center [1481, 31] width 20 height 20
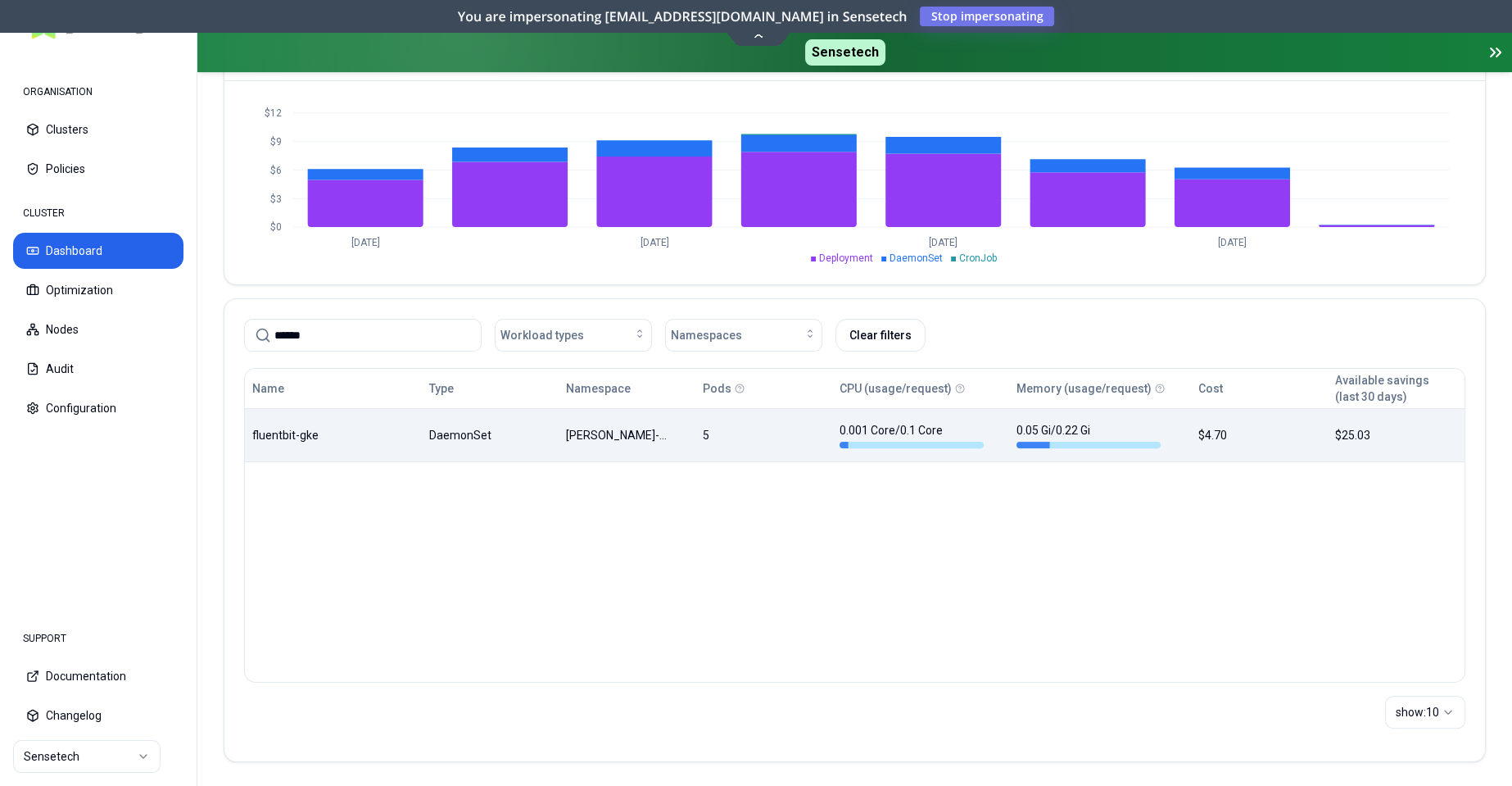
scroll to position [644, 0]
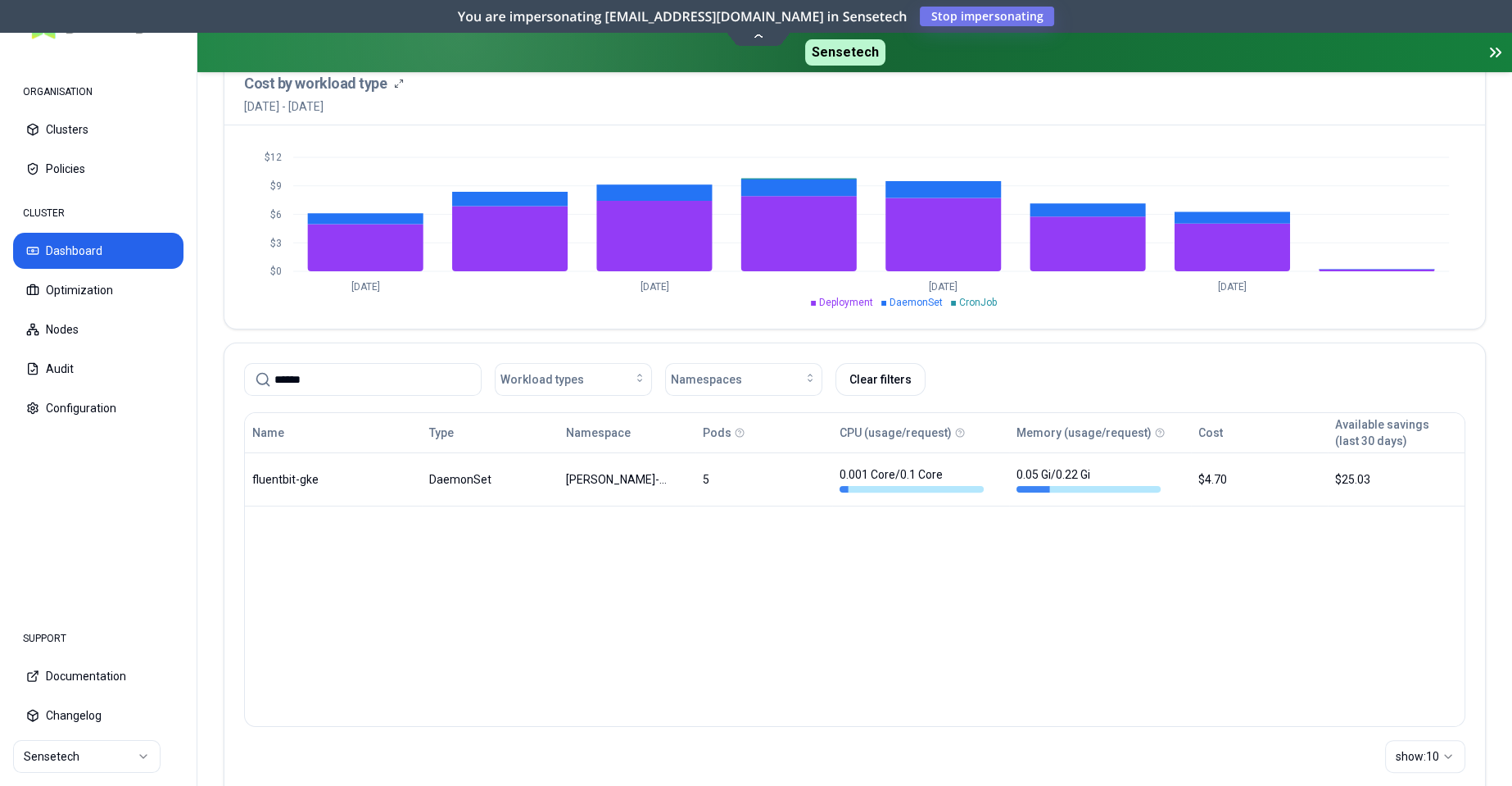
drag, startPoint x: 230, startPoint y: 367, endPoint x: 221, endPoint y: 365, distance: 9.2
click at [274, 365] on input "******" at bounding box center [372, 378] width 197 height 31
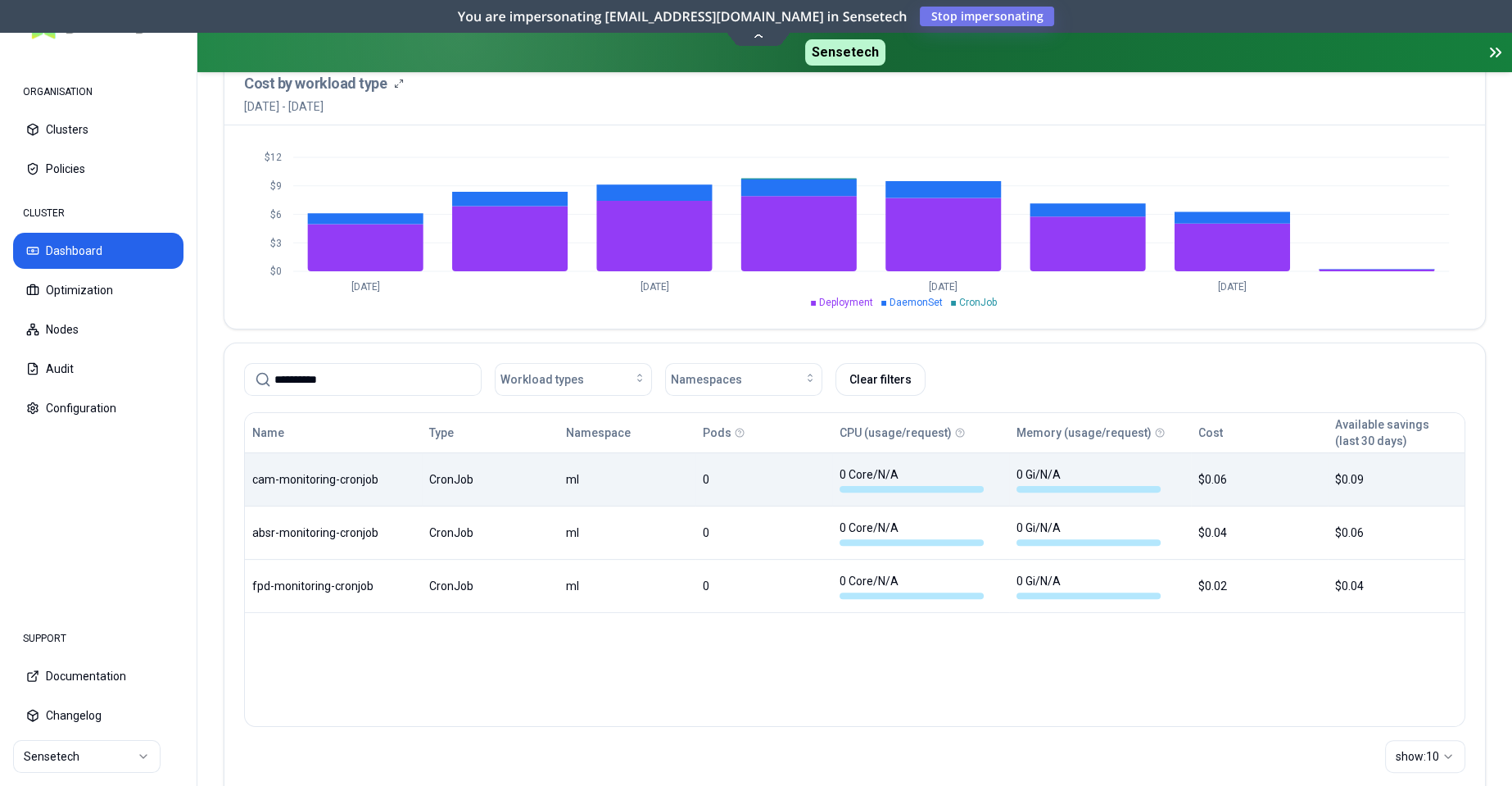
type input "**********"
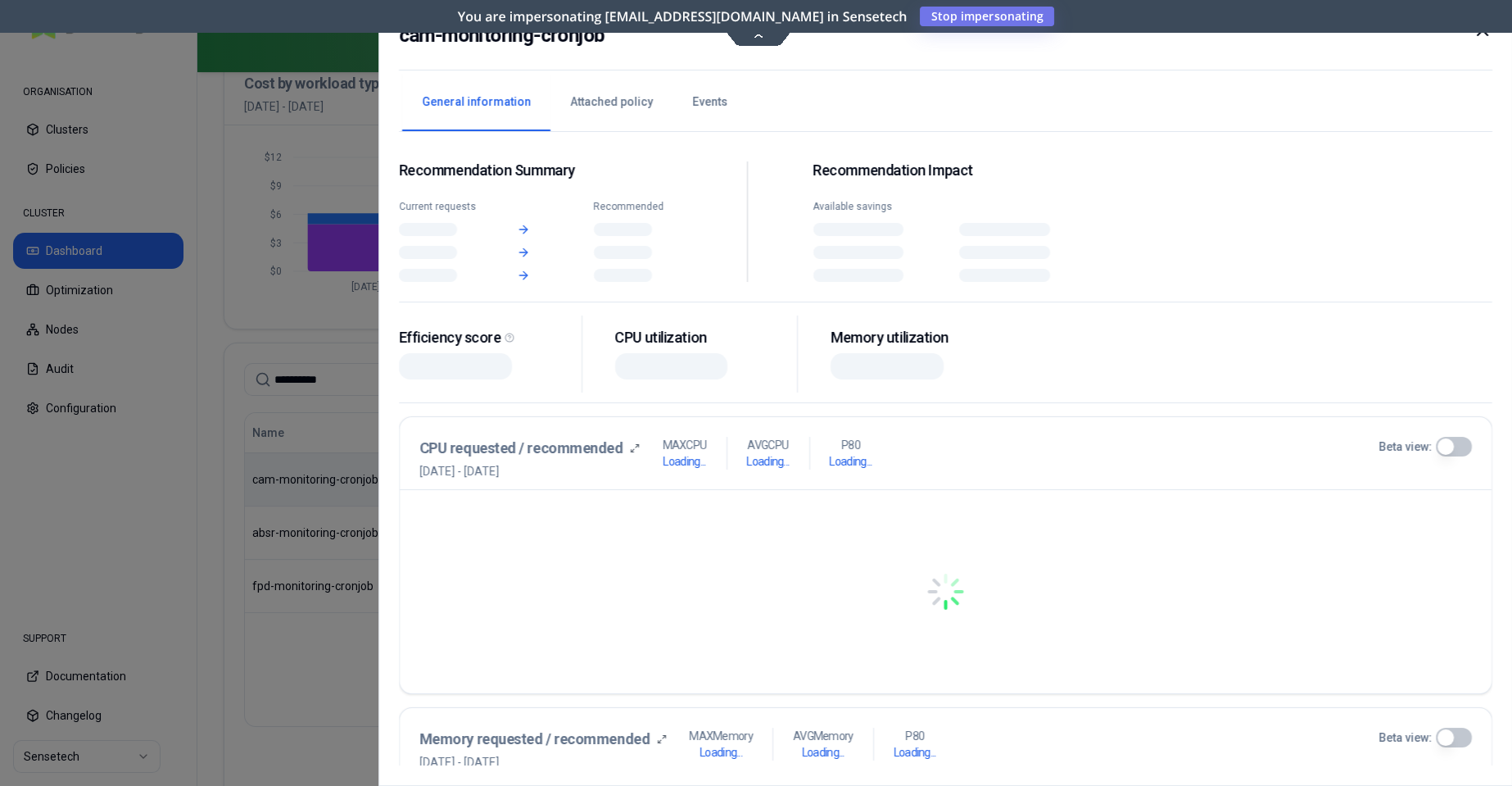
scroll to position [644, 0]
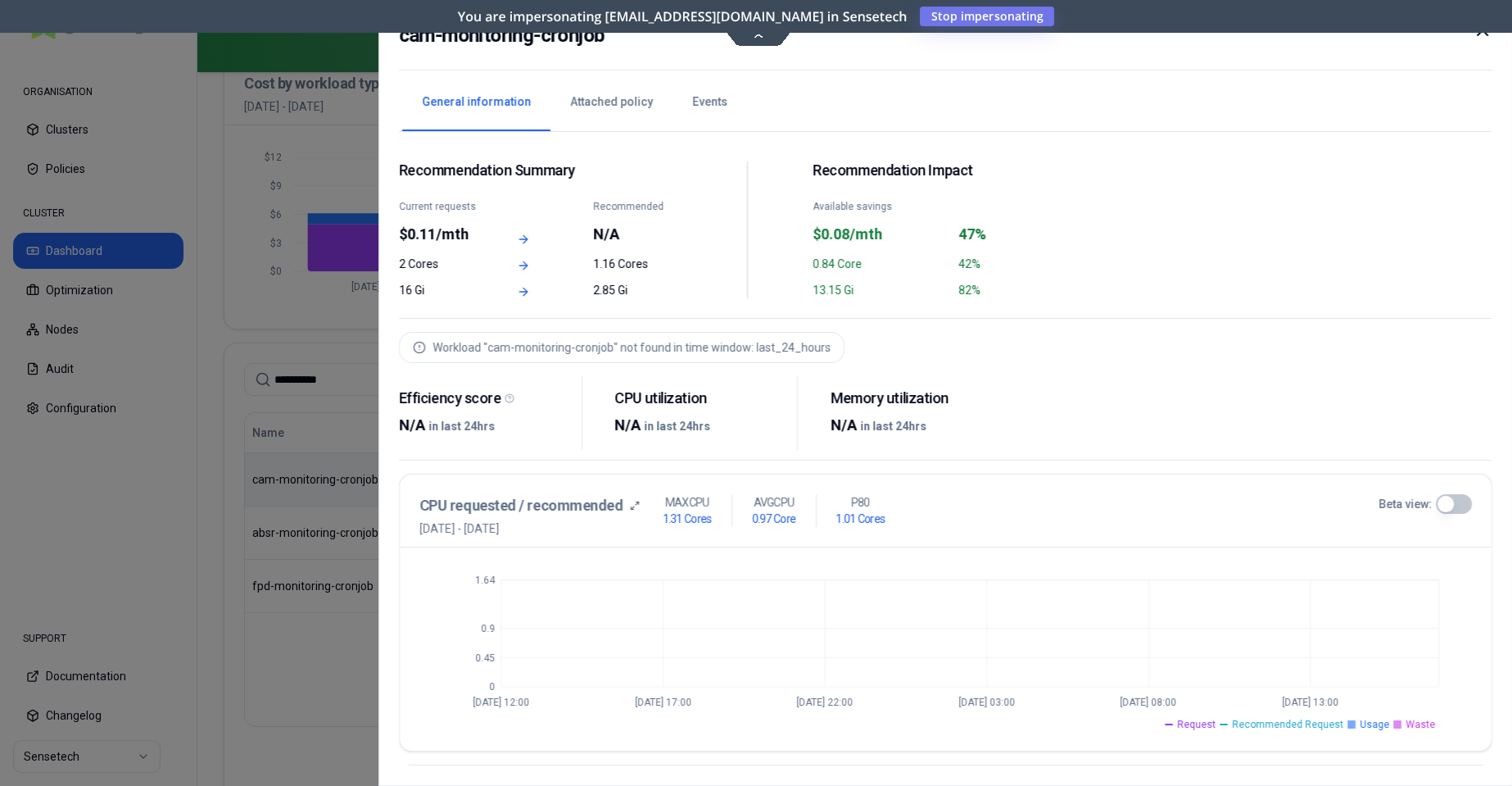
click at [297, 674] on div at bounding box center [756, 393] width 1512 height 786
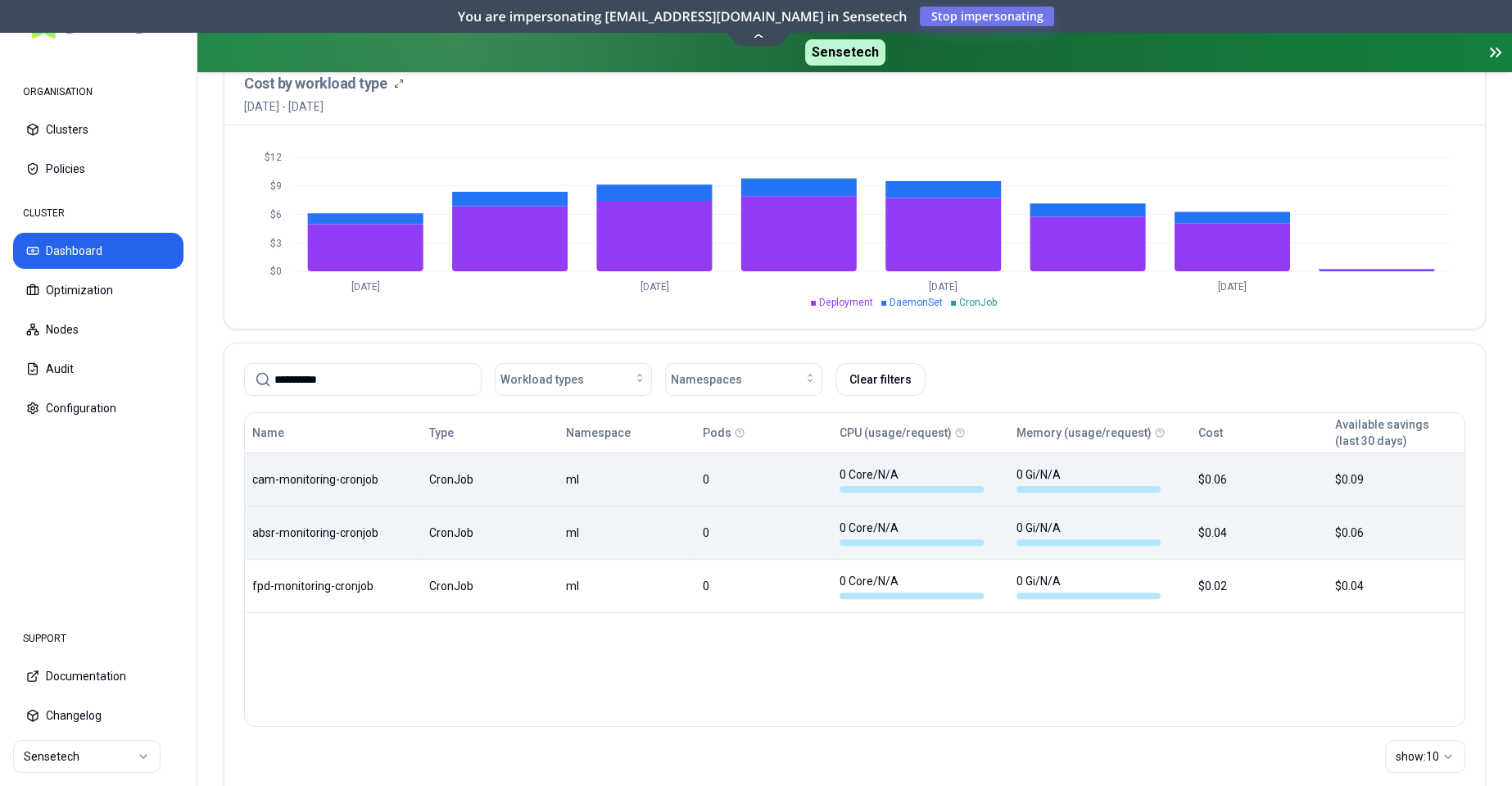
scroll to position [644, 0]
click at [312, 539] on div "Name Type Namespace Pods CPU (usage/request) Memory (usage/request) Cost Availa…" at bounding box center [854, 513] width 1219 height 200
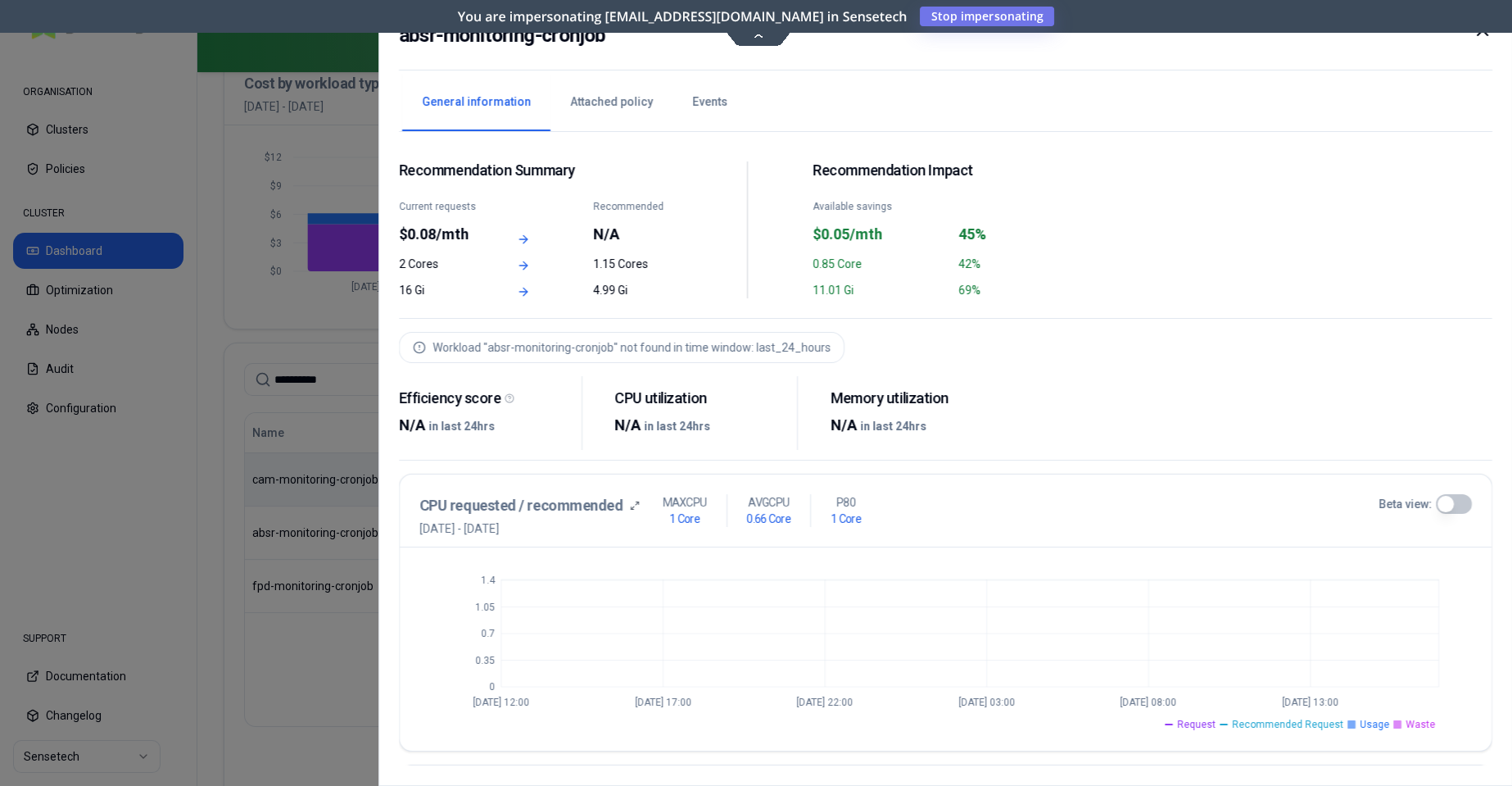
click at [1483, 37] on icon at bounding box center [1481, 31] width 20 height 20
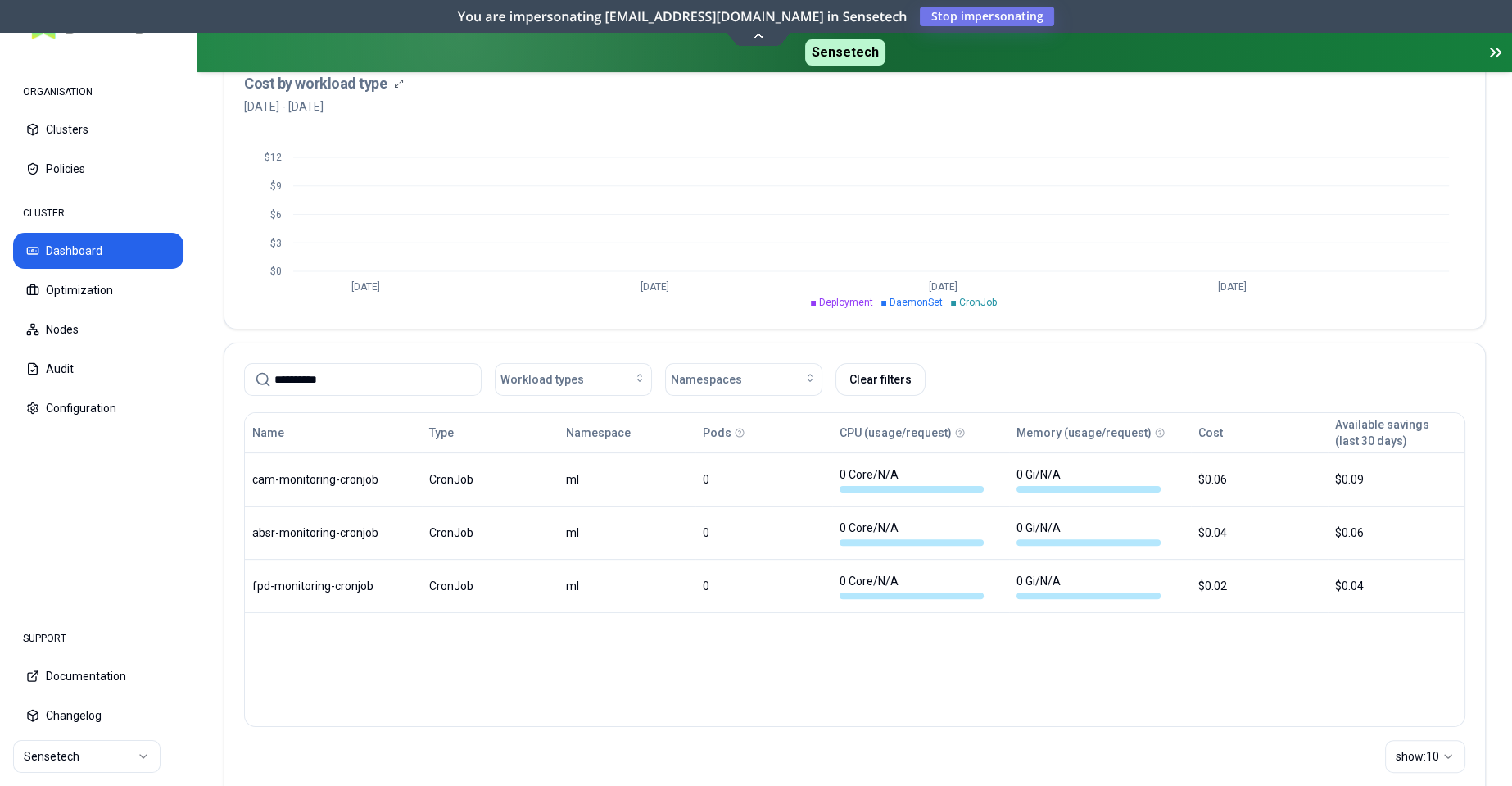
scroll to position [644, 0]
